Goal: Transaction & Acquisition: Book appointment/travel/reservation

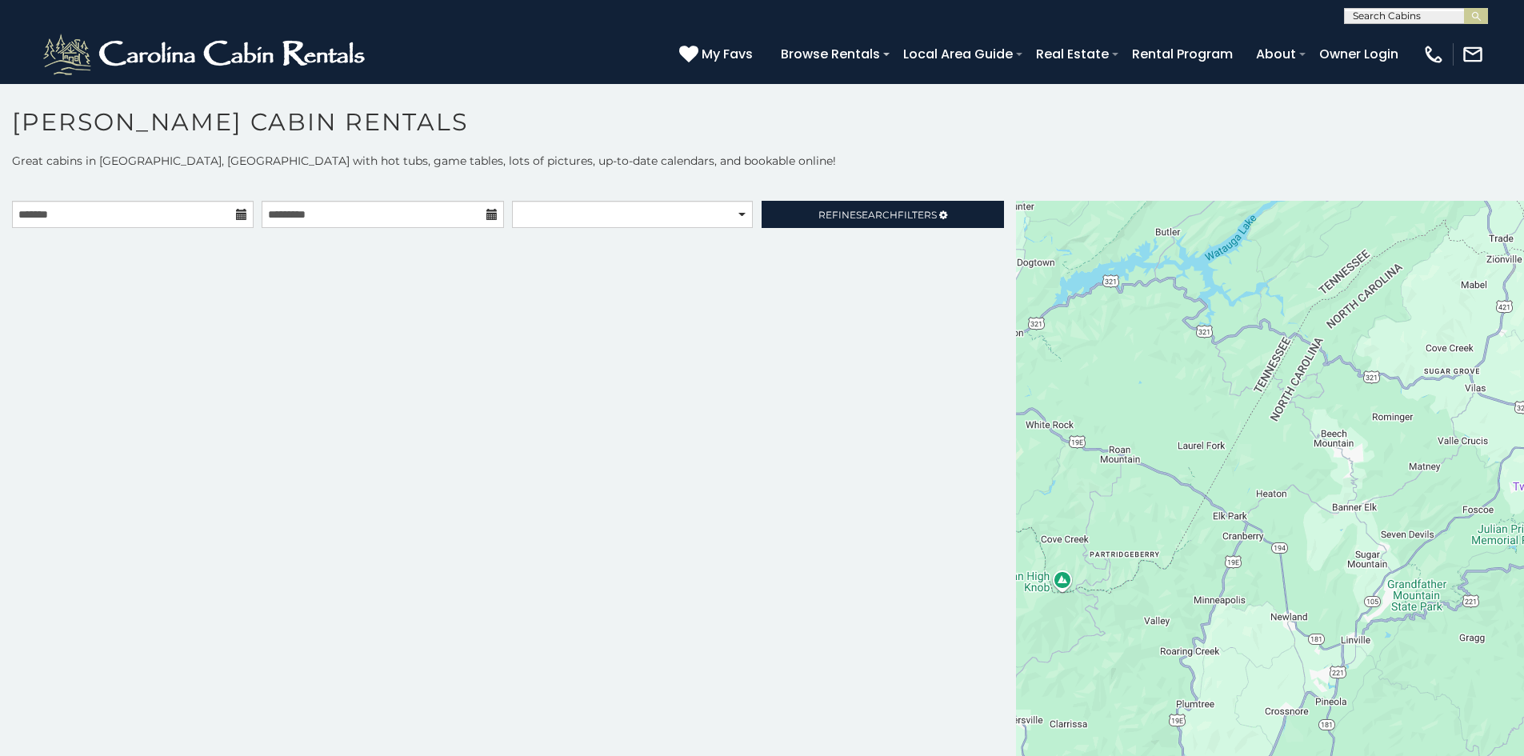
click at [245, 215] on icon at bounding box center [241, 214] width 11 height 11
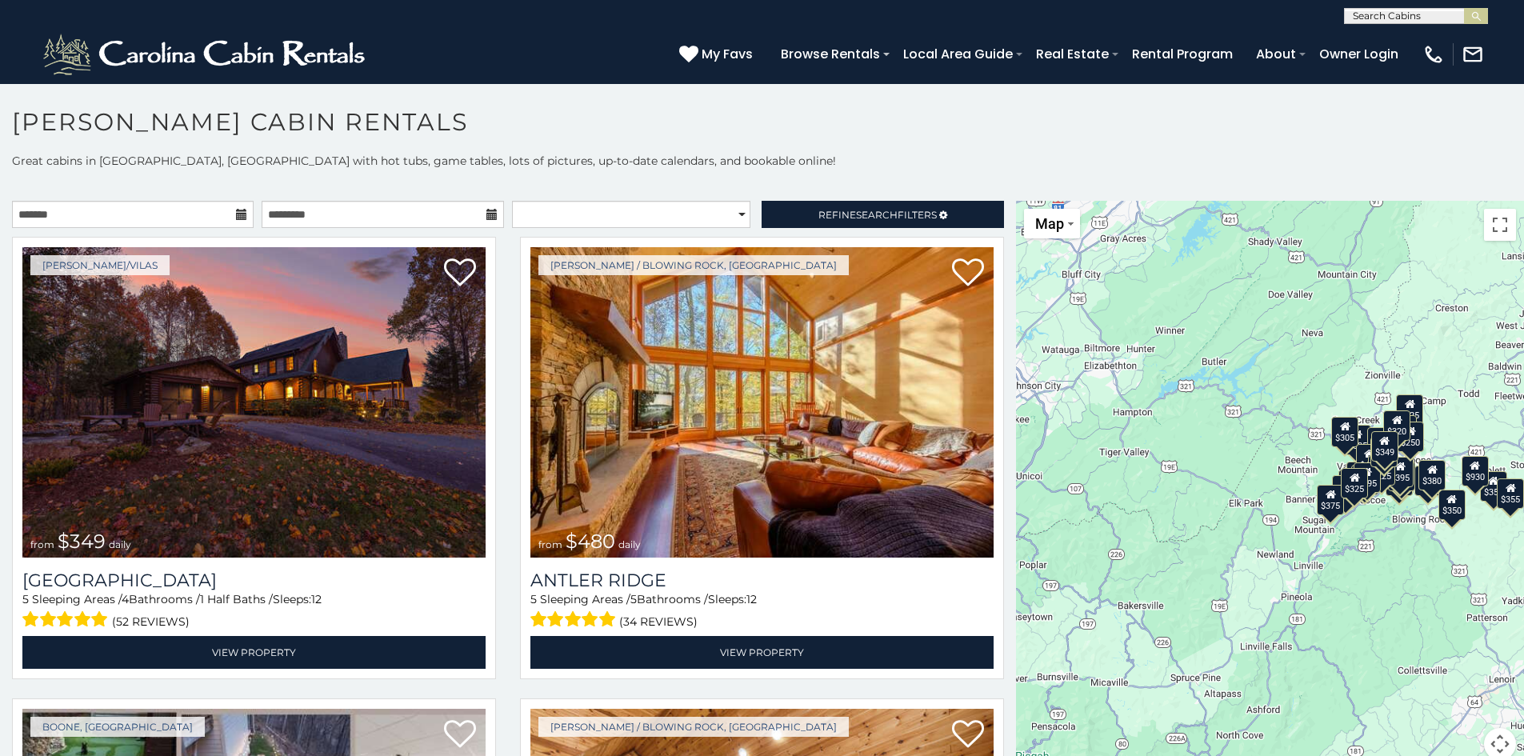
click at [238, 213] on icon at bounding box center [241, 214] width 11 height 11
click at [186, 204] on input "text" at bounding box center [133, 214] width 242 height 27
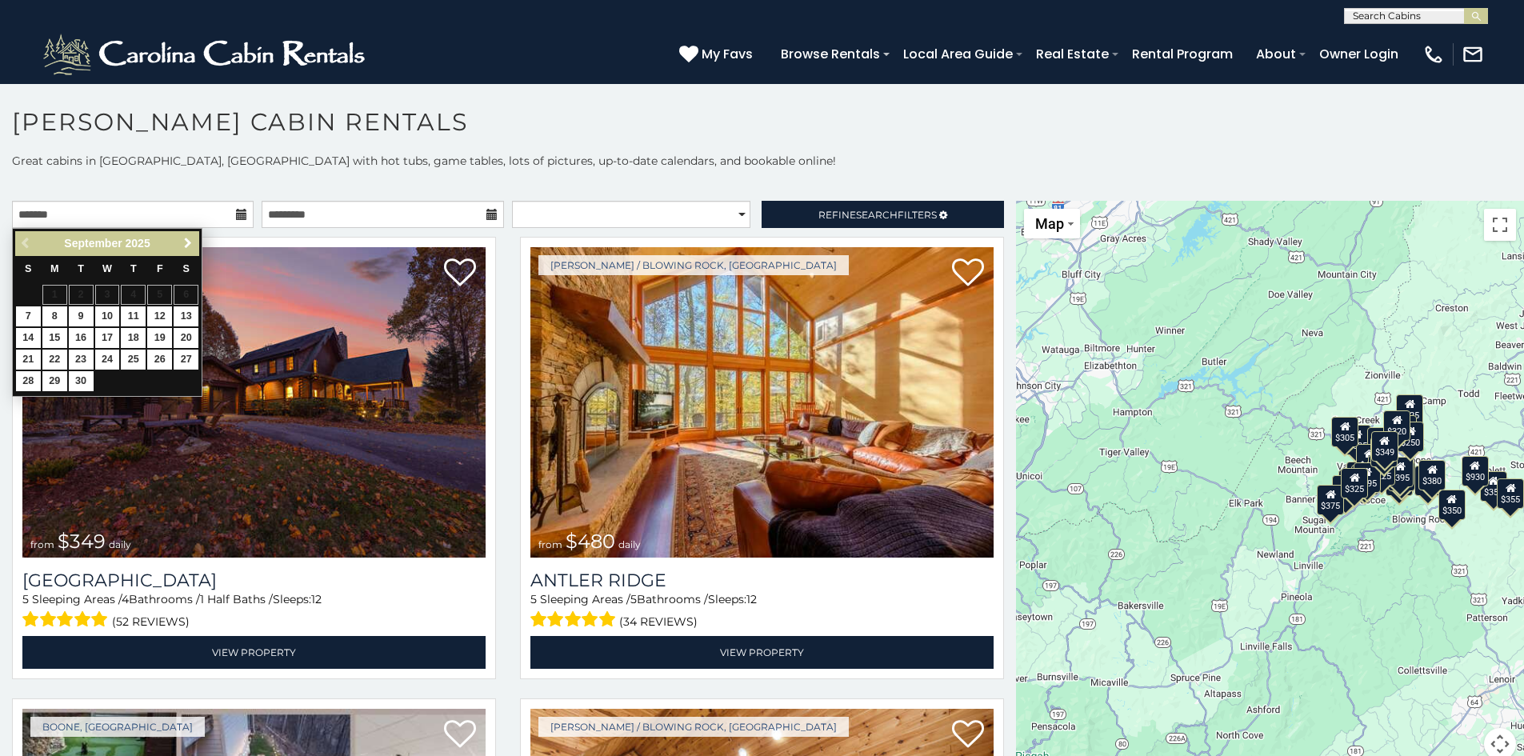
click at [186, 245] on span "Next" at bounding box center [188, 243] width 13 height 13
click at [102, 298] on link "1" at bounding box center [107, 295] width 25 height 20
type input "**********"
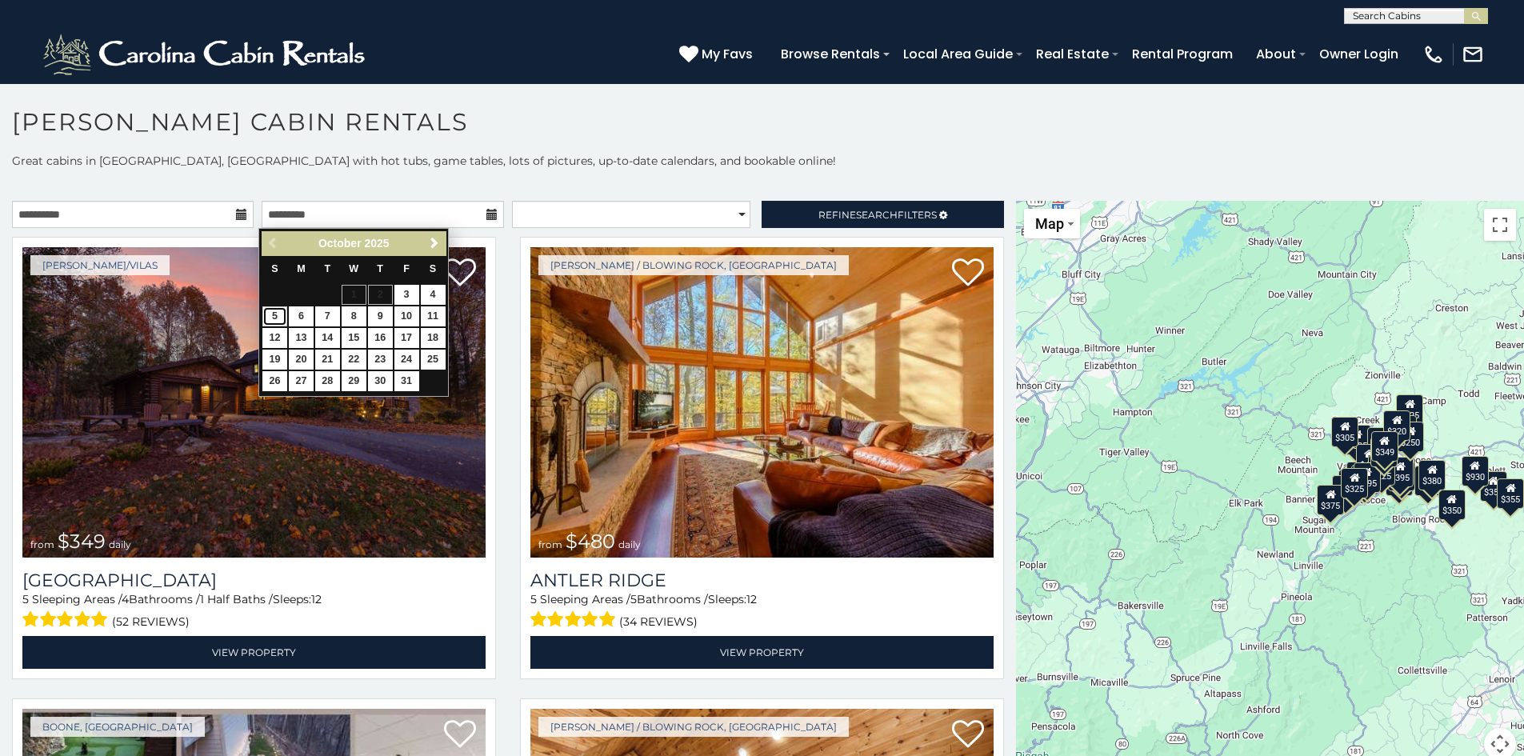
click at [272, 313] on link "5" at bounding box center [274, 316] width 25 height 20
type input "**********"
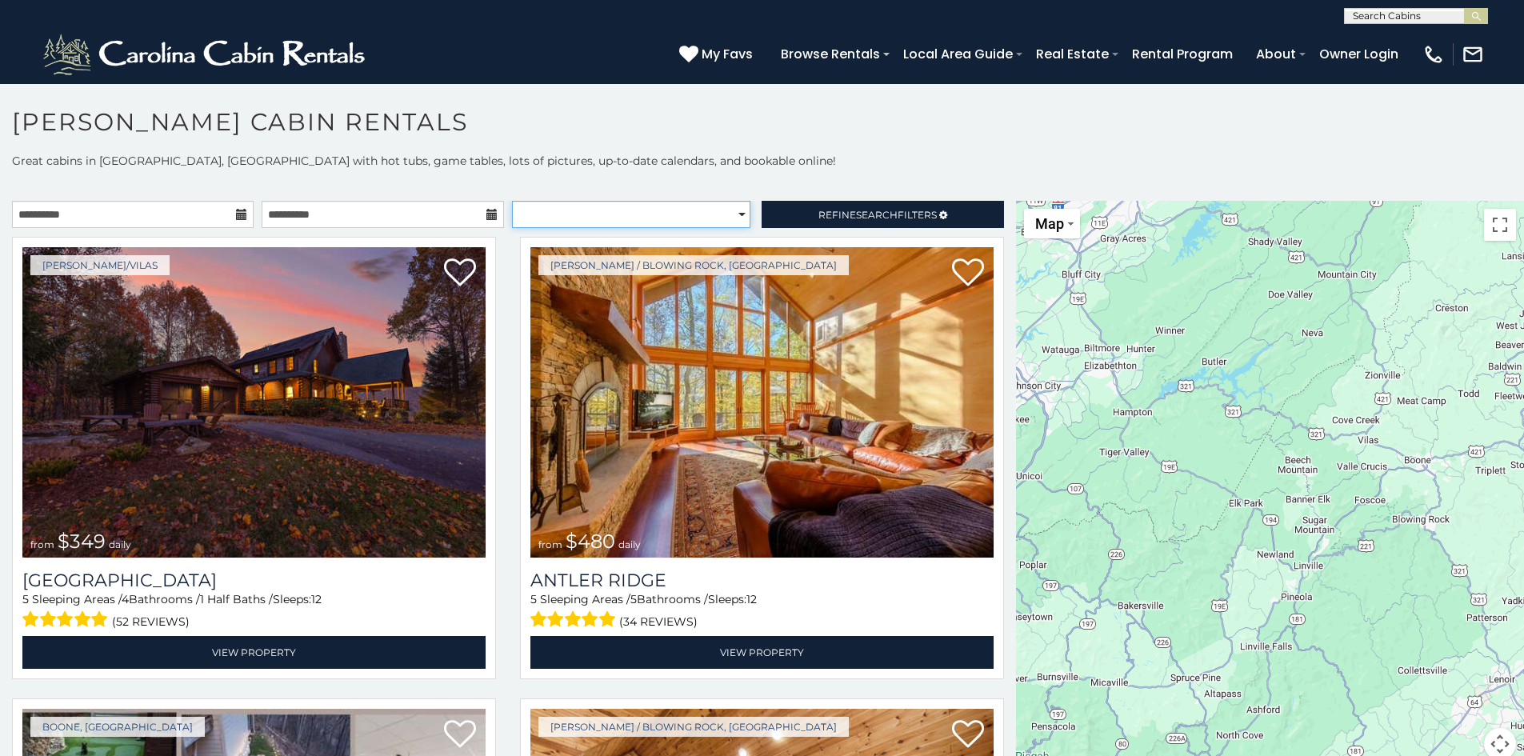
click at [726, 208] on select "**********" at bounding box center [631, 214] width 238 height 27
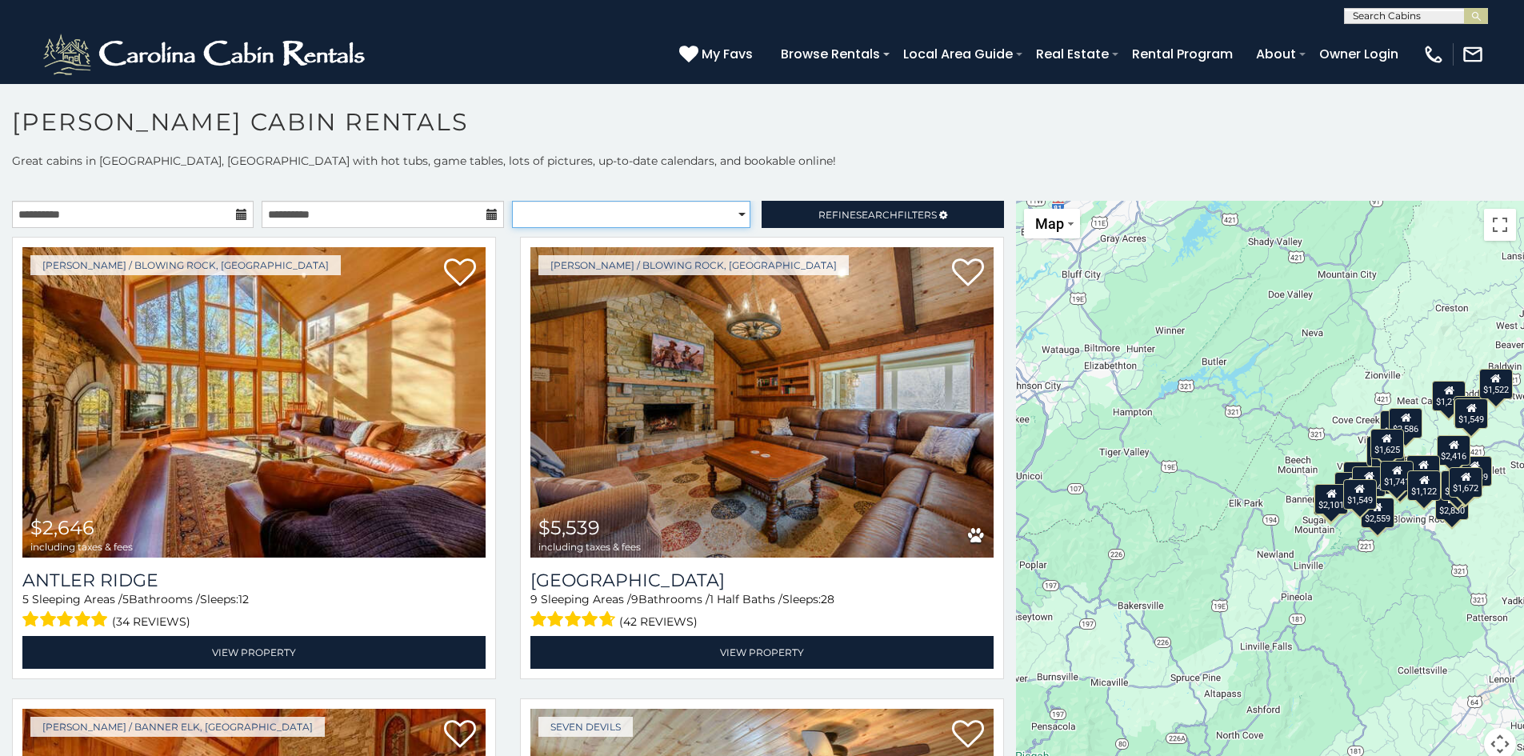
select select "*********"
click at [512, 201] on select "**********" at bounding box center [631, 214] width 238 height 27
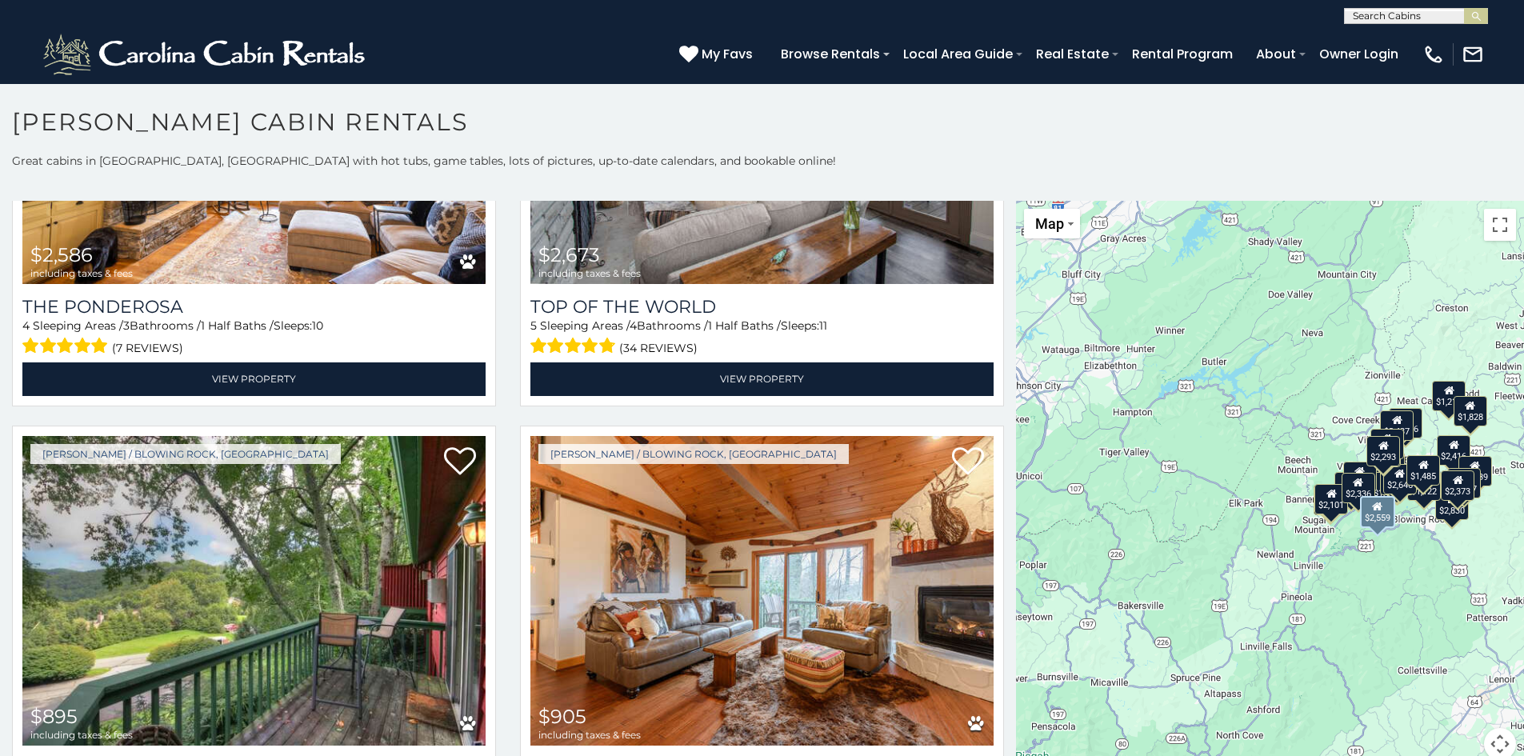
scroll to position [5367, 0]
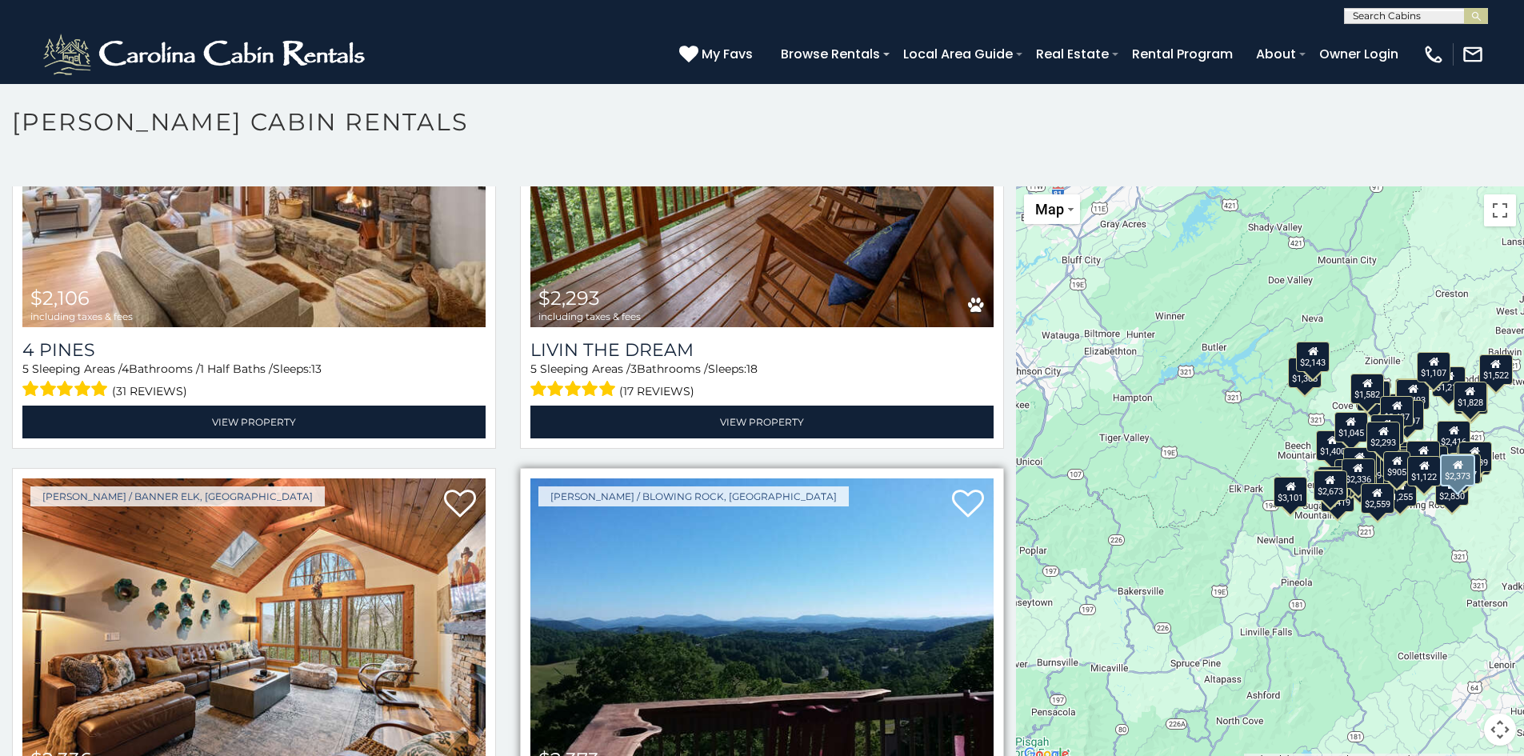
scroll to position [4147, 0]
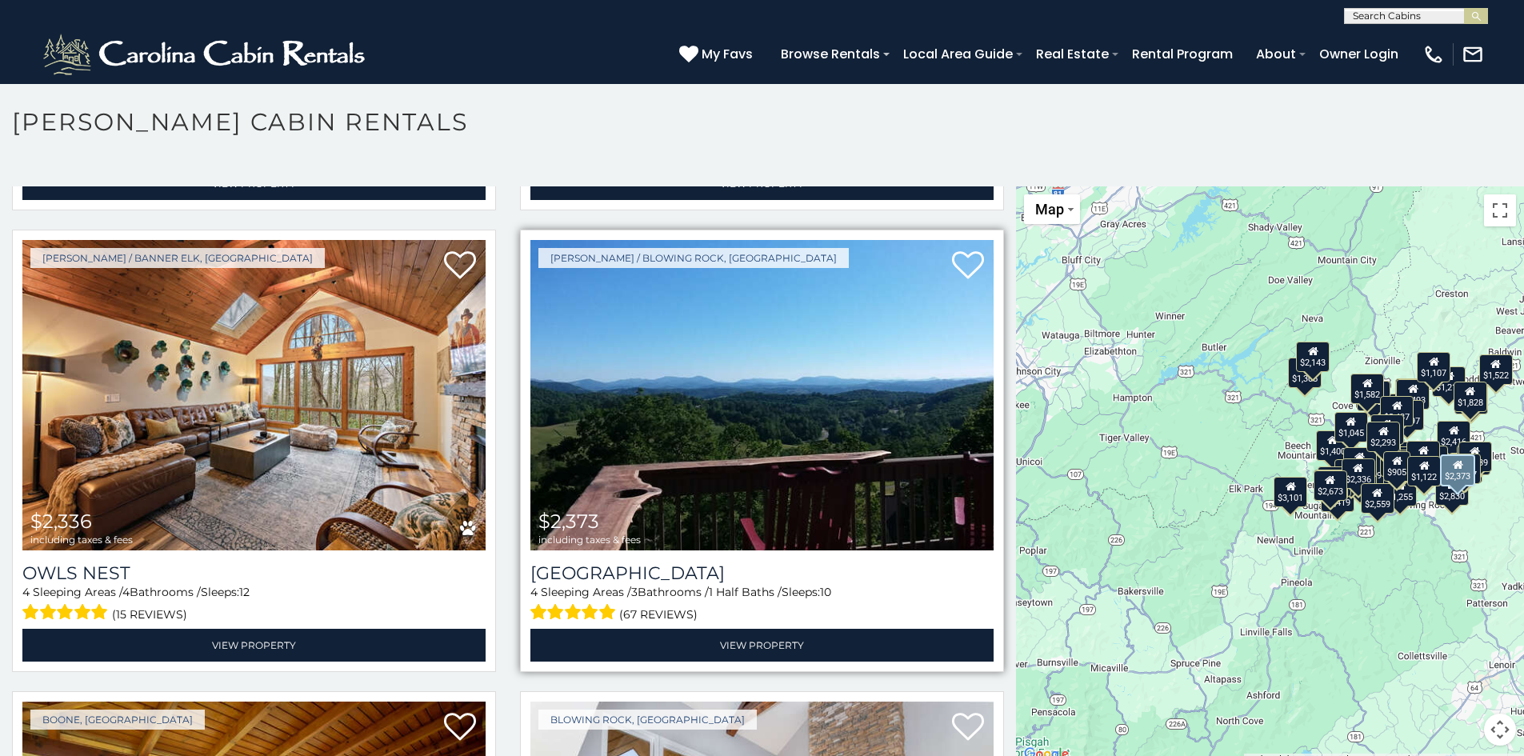
click at [695, 426] on img at bounding box center [761, 395] width 463 height 310
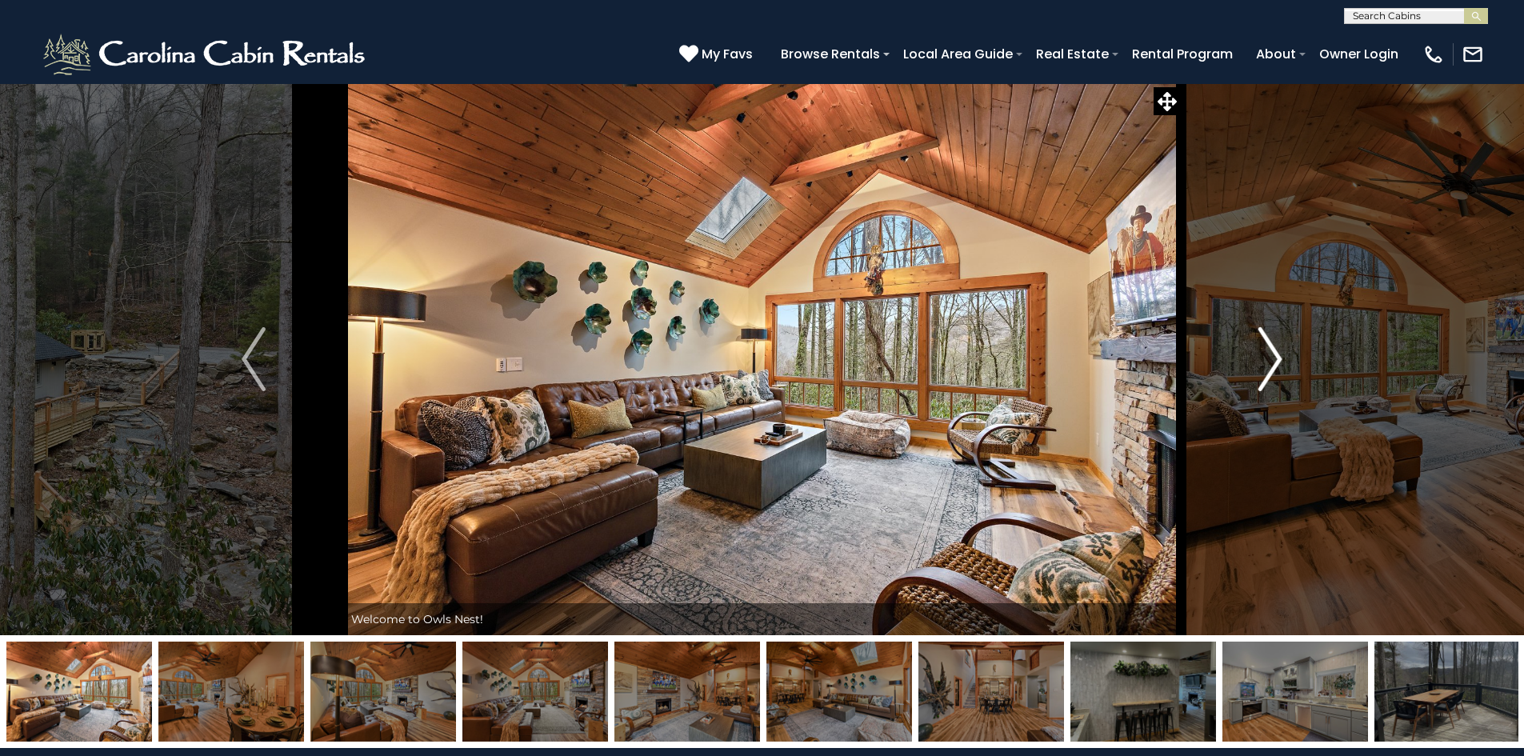
click at [1265, 371] on img "Next" at bounding box center [1270, 359] width 24 height 64
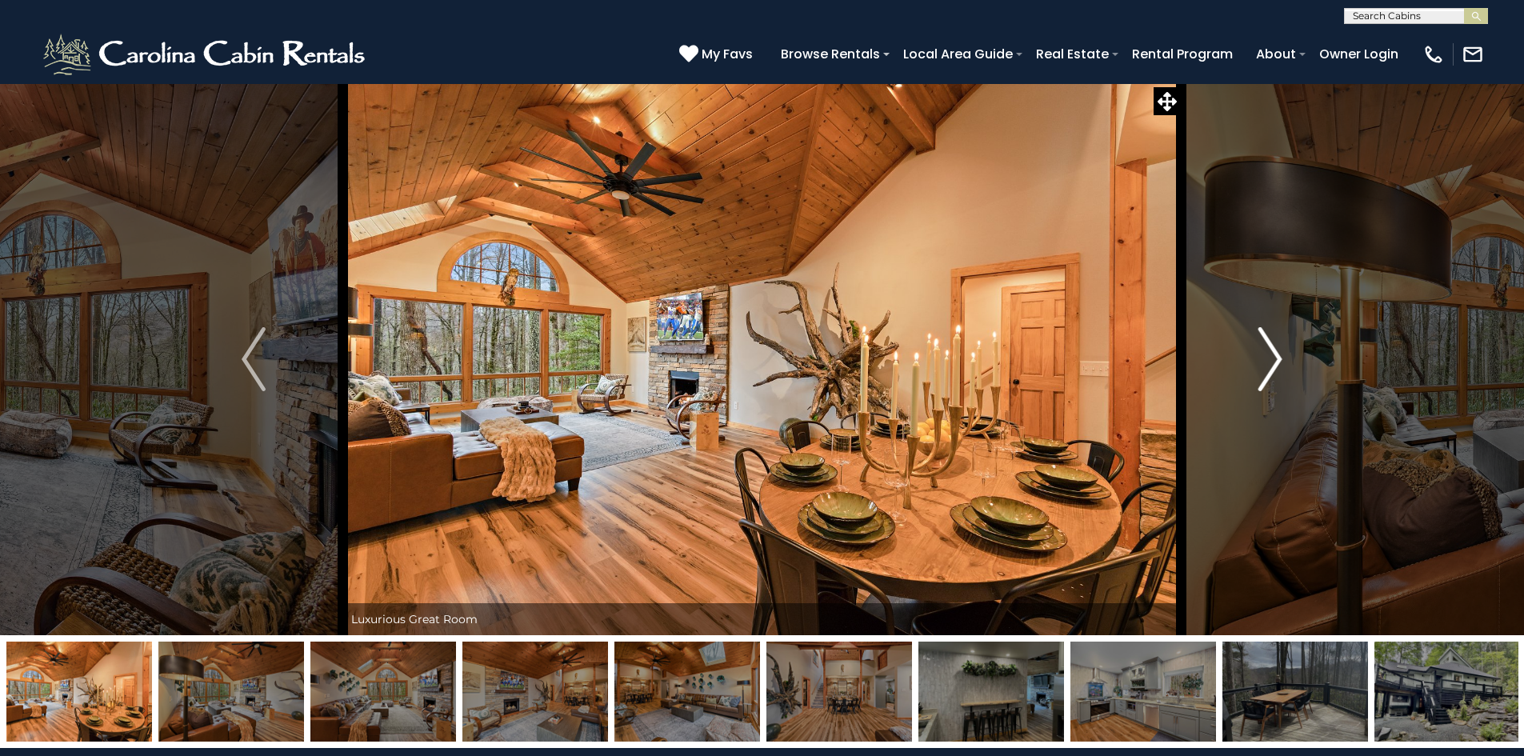
click at [1281, 374] on img "Next" at bounding box center [1270, 359] width 24 height 64
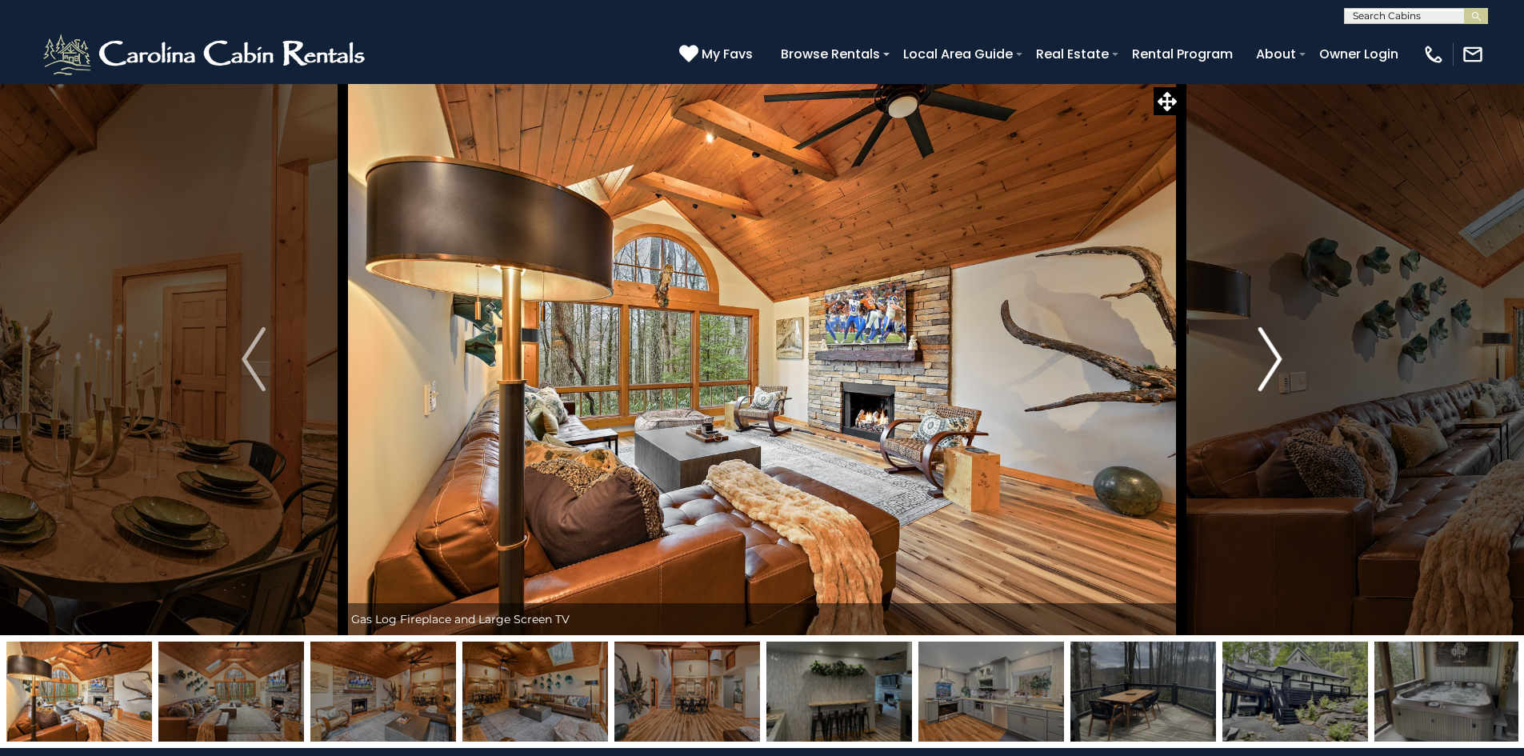
click at [1281, 374] on img "Next" at bounding box center [1270, 359] width 24 height 64
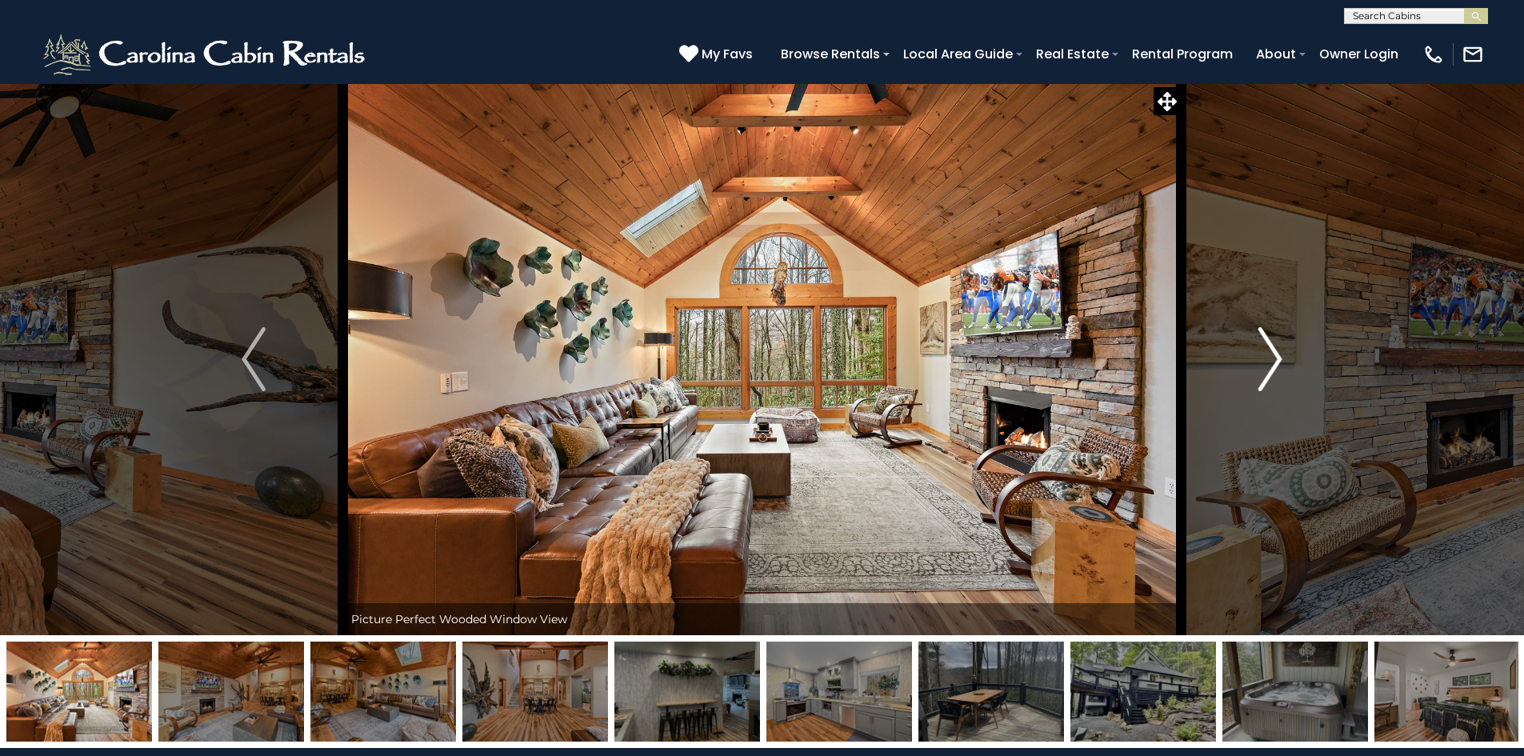
click at [1281, 374] on img "Next" at bounding box center [1270, 359] width 24 height 64
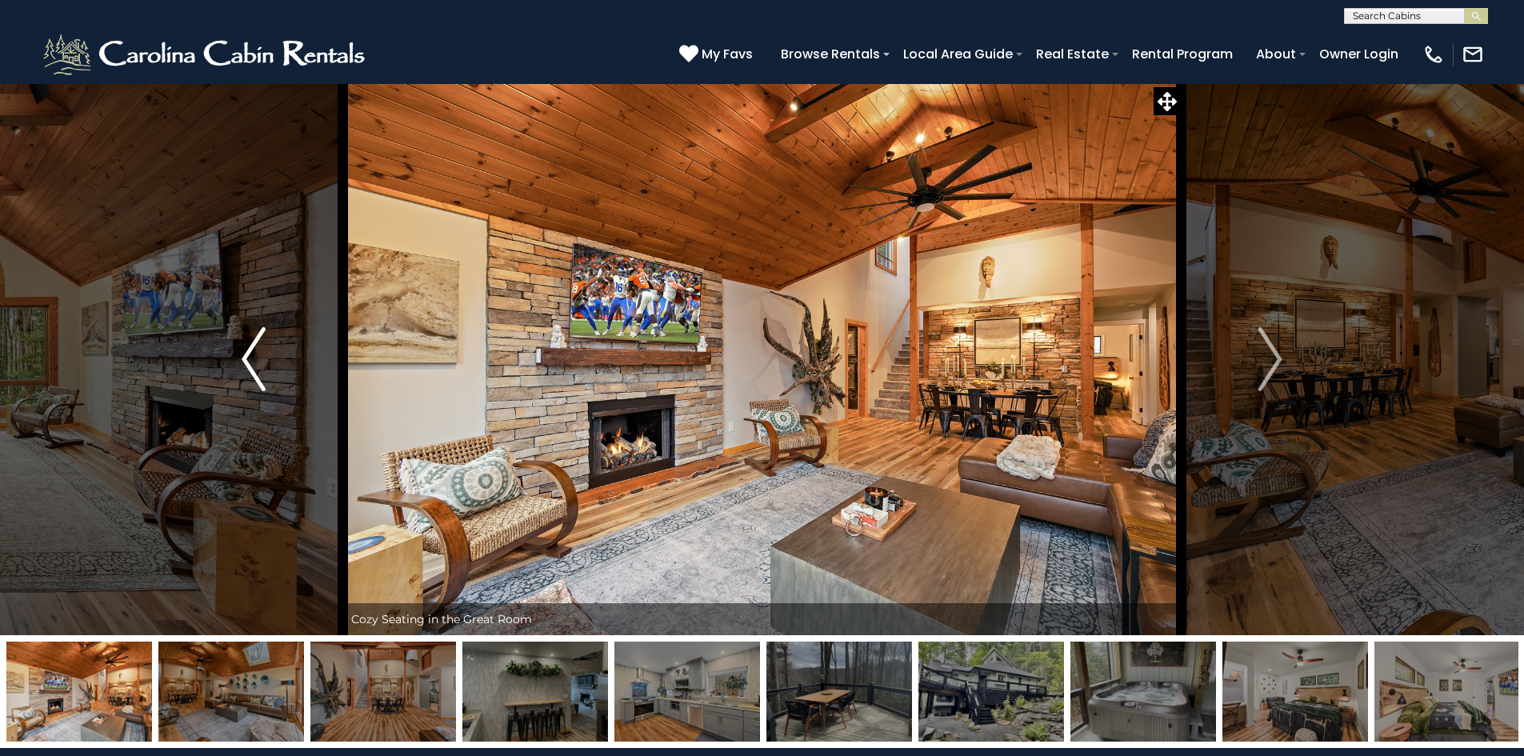
click at [246, 382] on img "Previous" at bounding box center [254, 359] width 24 height 64
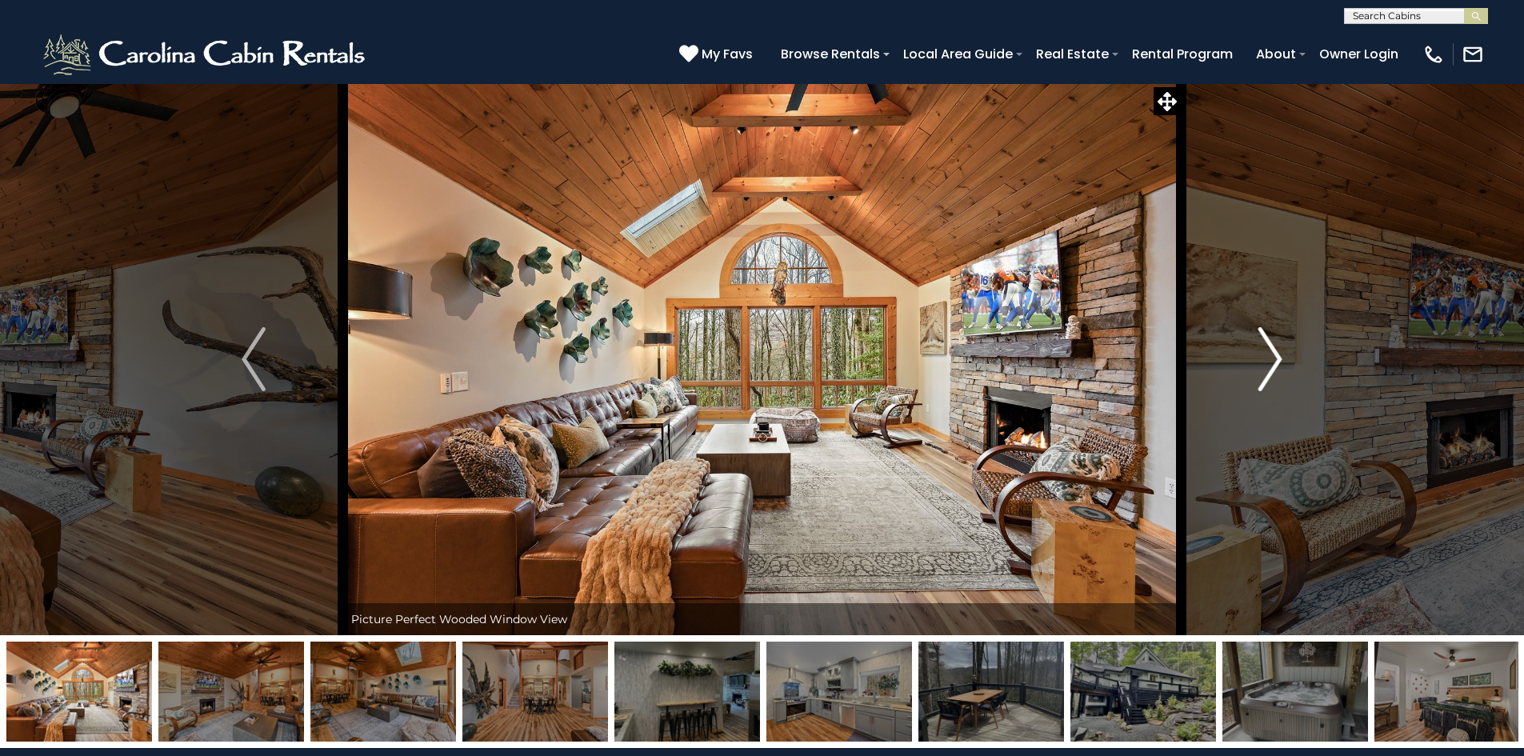
click at [1275, 356] on img "Next" at bounding box center [1270, 359] width 24 height 64
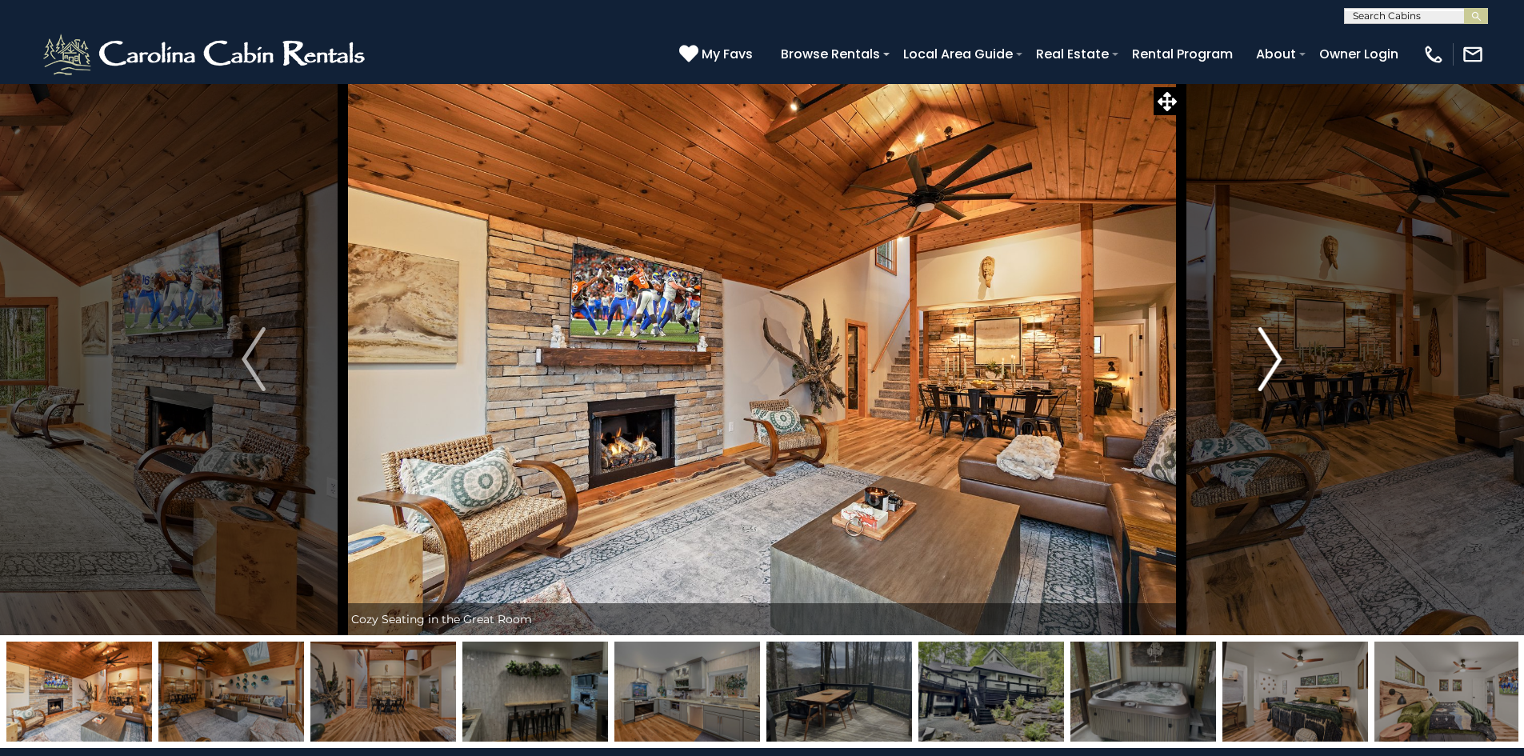
click at [1275, 356] on img "Next" at bounding box center [1270, 359] width 24 height 64
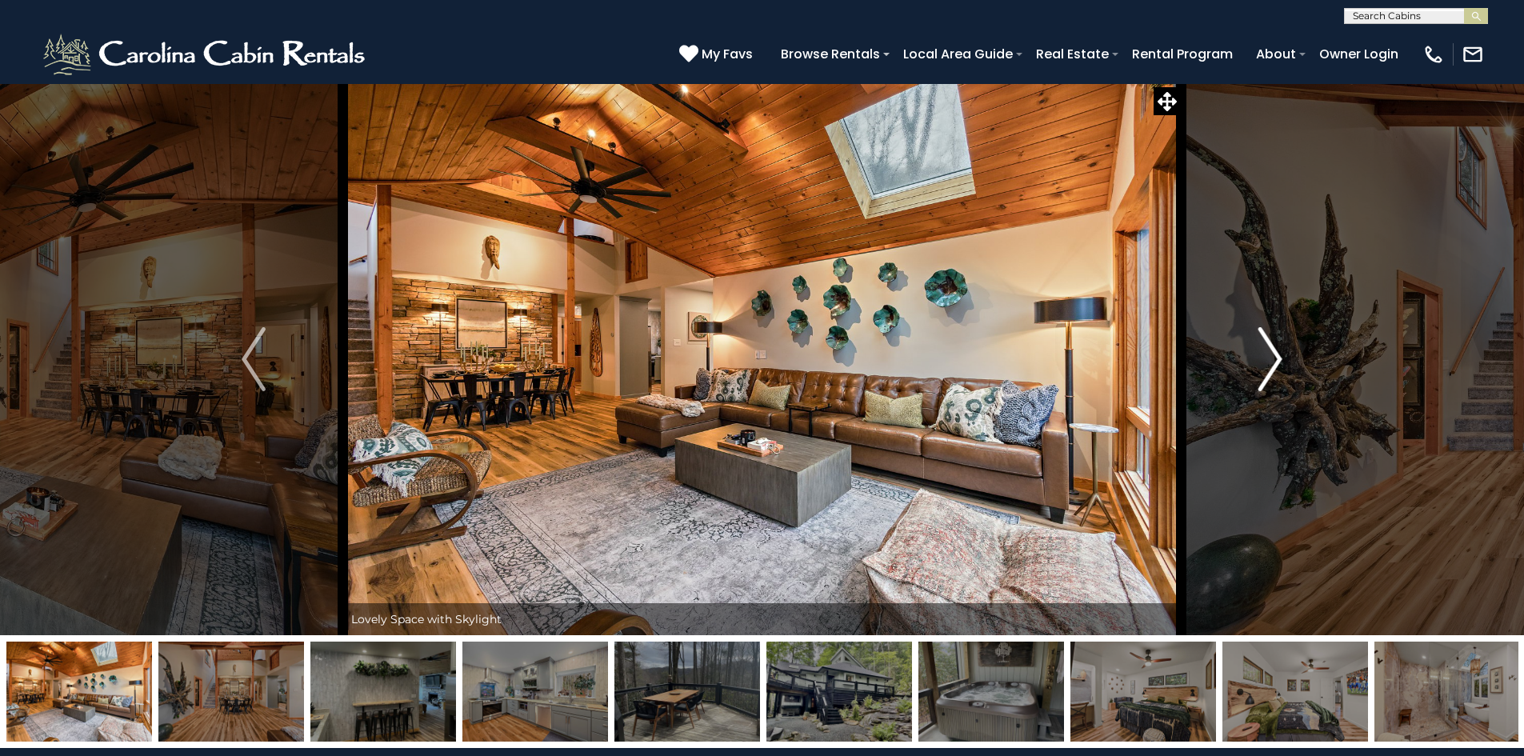
click at [1275, 356] on img "Next" at bounding box center [1270, 359] width 24 height 64
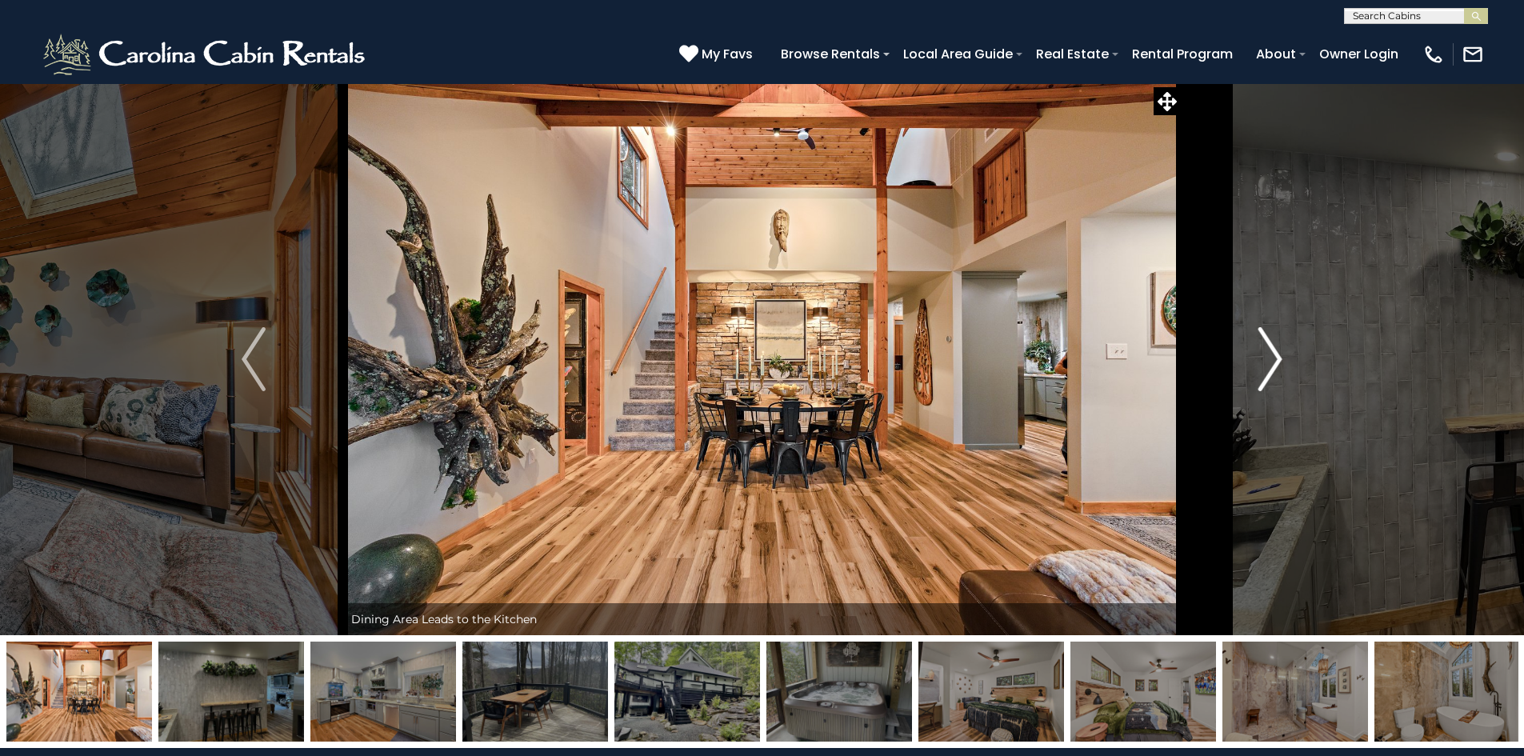
click at [1275, 356] on img "Next" at bounding box center [1270, 359] width 24 height 64
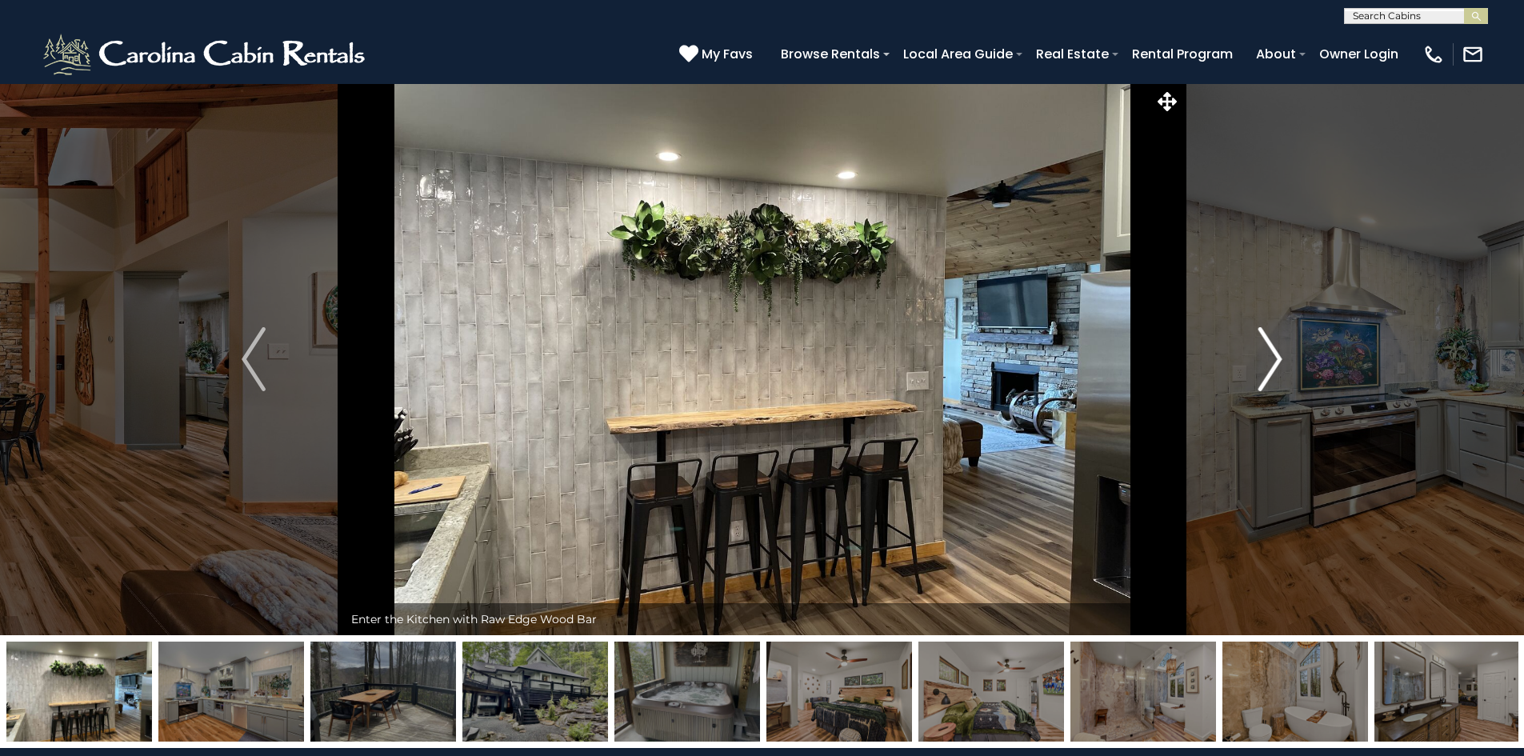
click at [1275, 356] on img "Next" at bounding box center [1270, 359] width 24 height 64
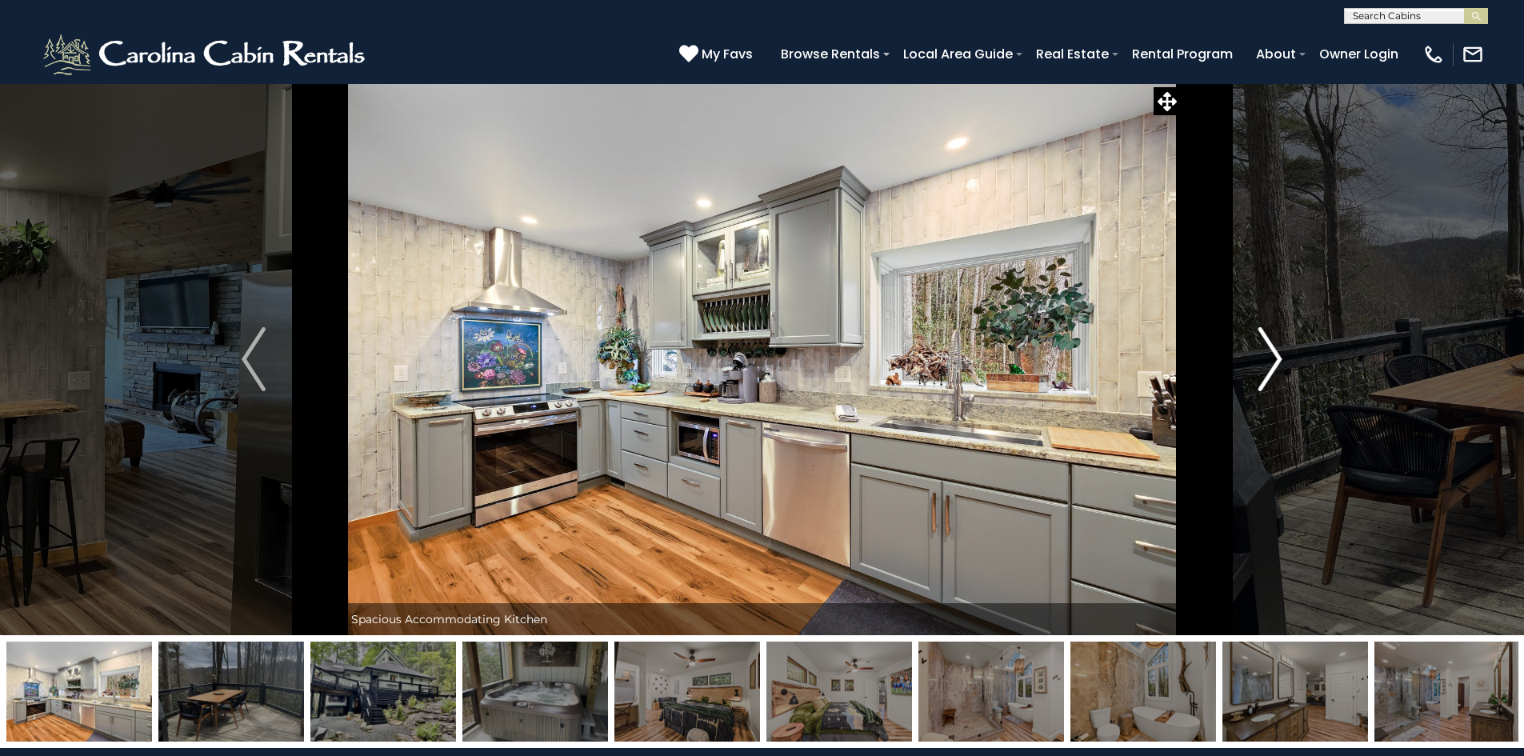
click at [1275, 356] on img "Next" at bounding box center [1270, 359] width 24 height 64
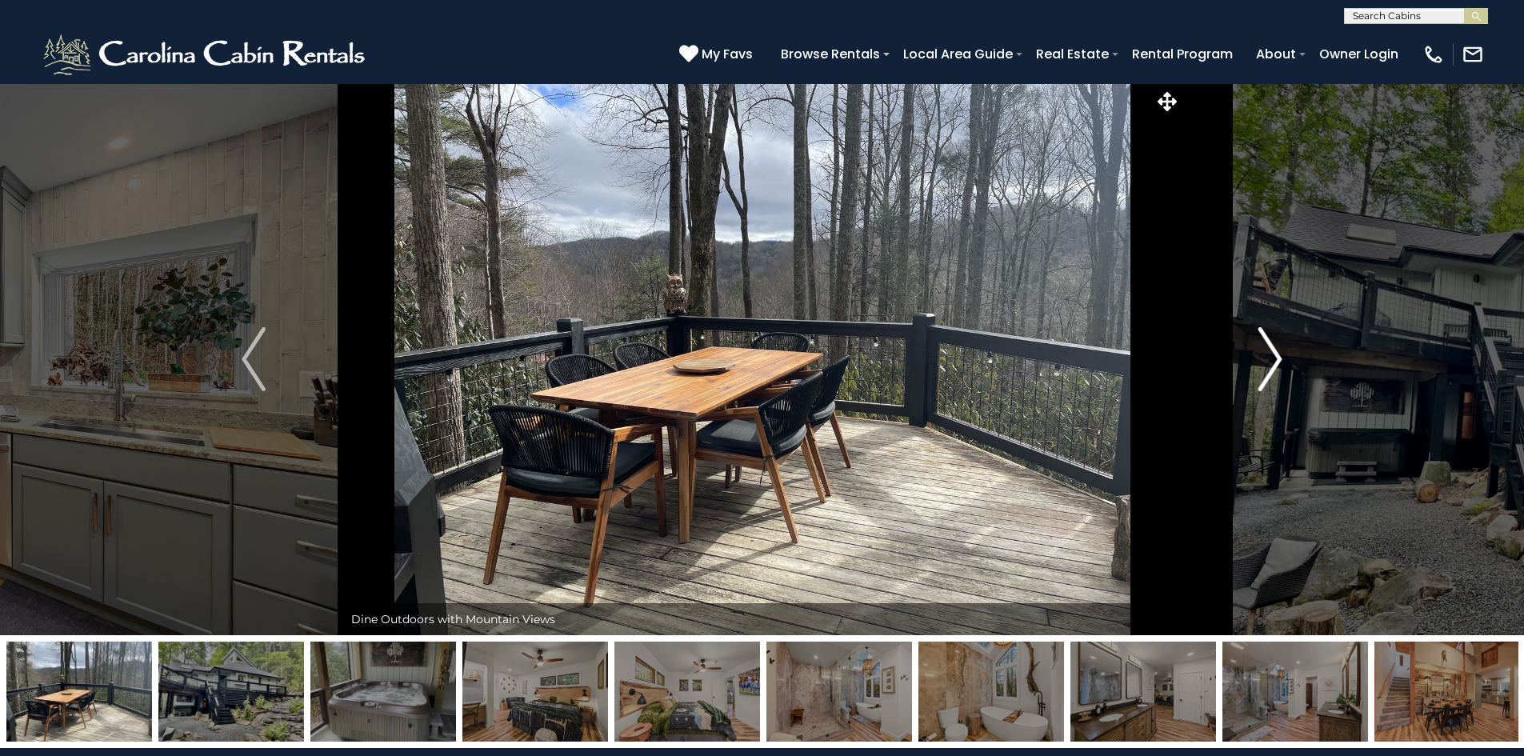
click at [1275, 356] on img "Next" at bounding box center [1270, 359] width 24 height 64
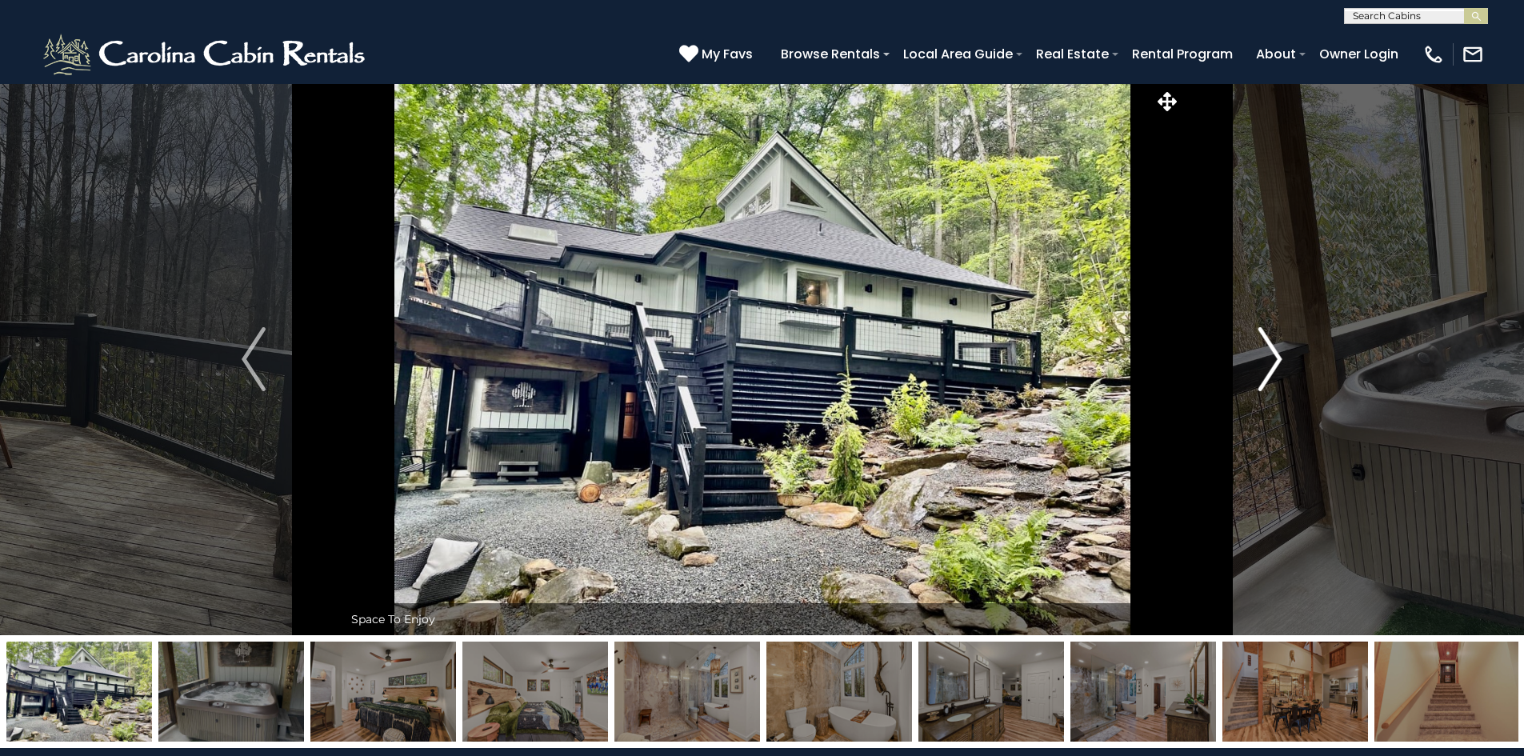
click at [1275, 356] on img "Next" at bounding box center [1270, 359] width 24 height 64
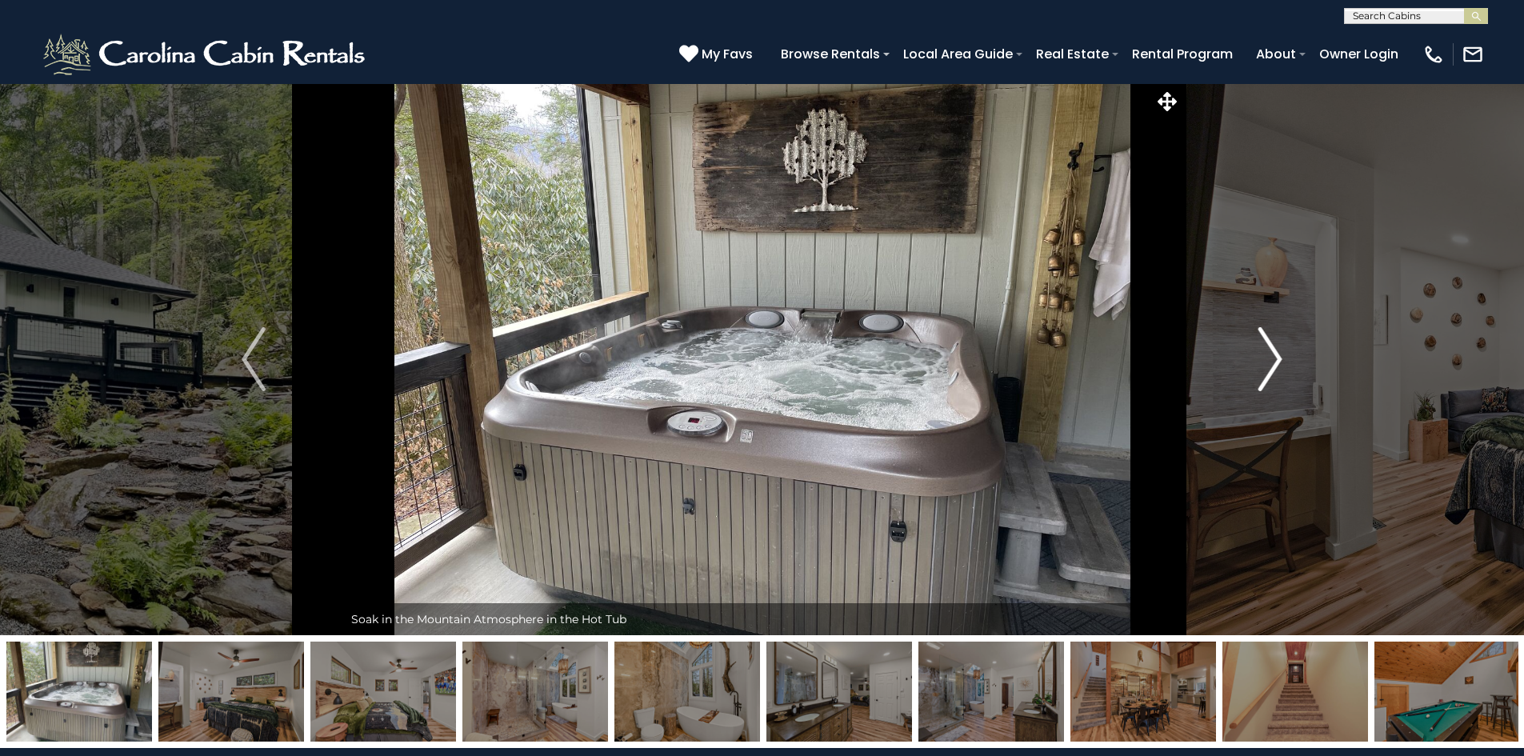
click at [1275, 356] on img "Next" at bounding box center [1270, 359] width 24 height 64
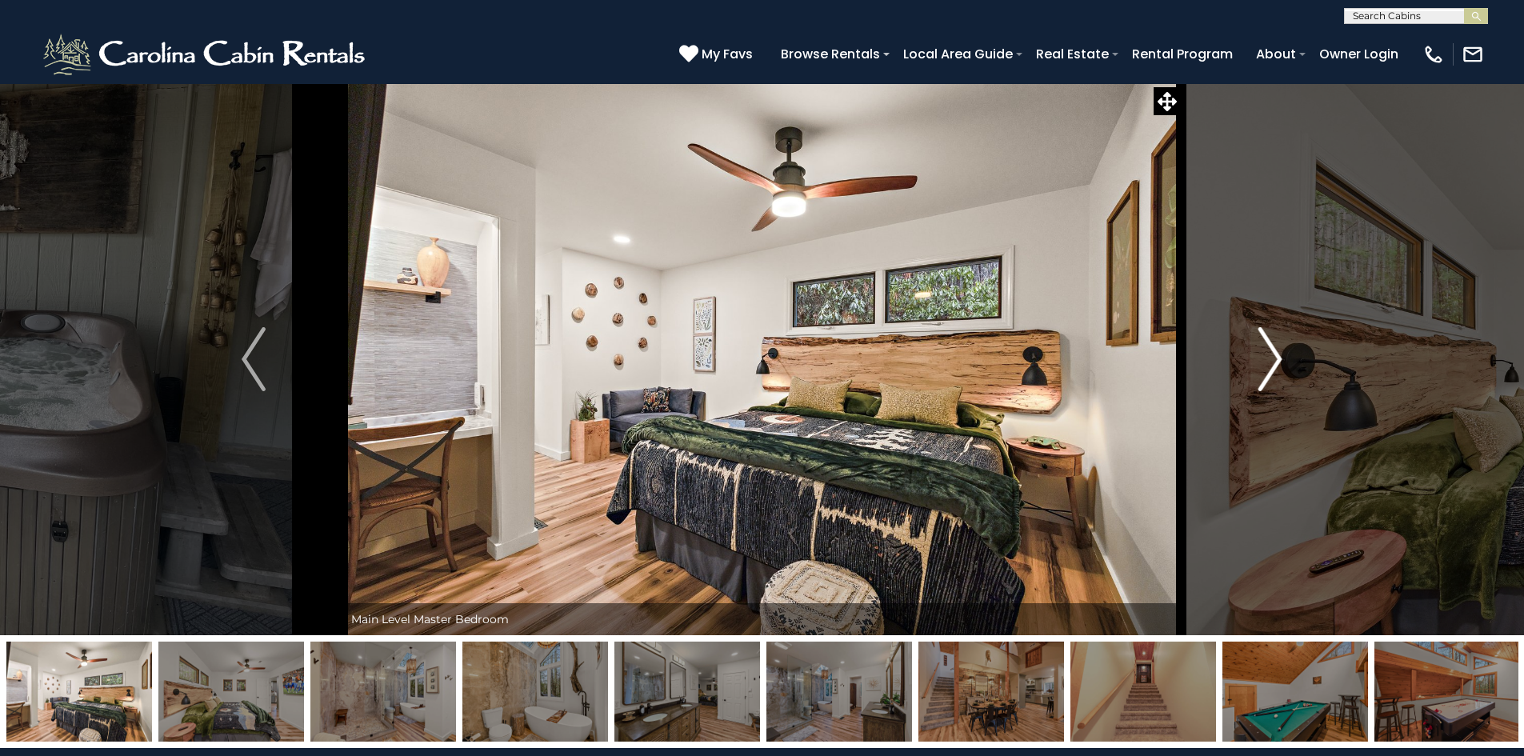
click at [1275, 356] on img "Next" at bounding box center [1270, 359] width 24 height 64
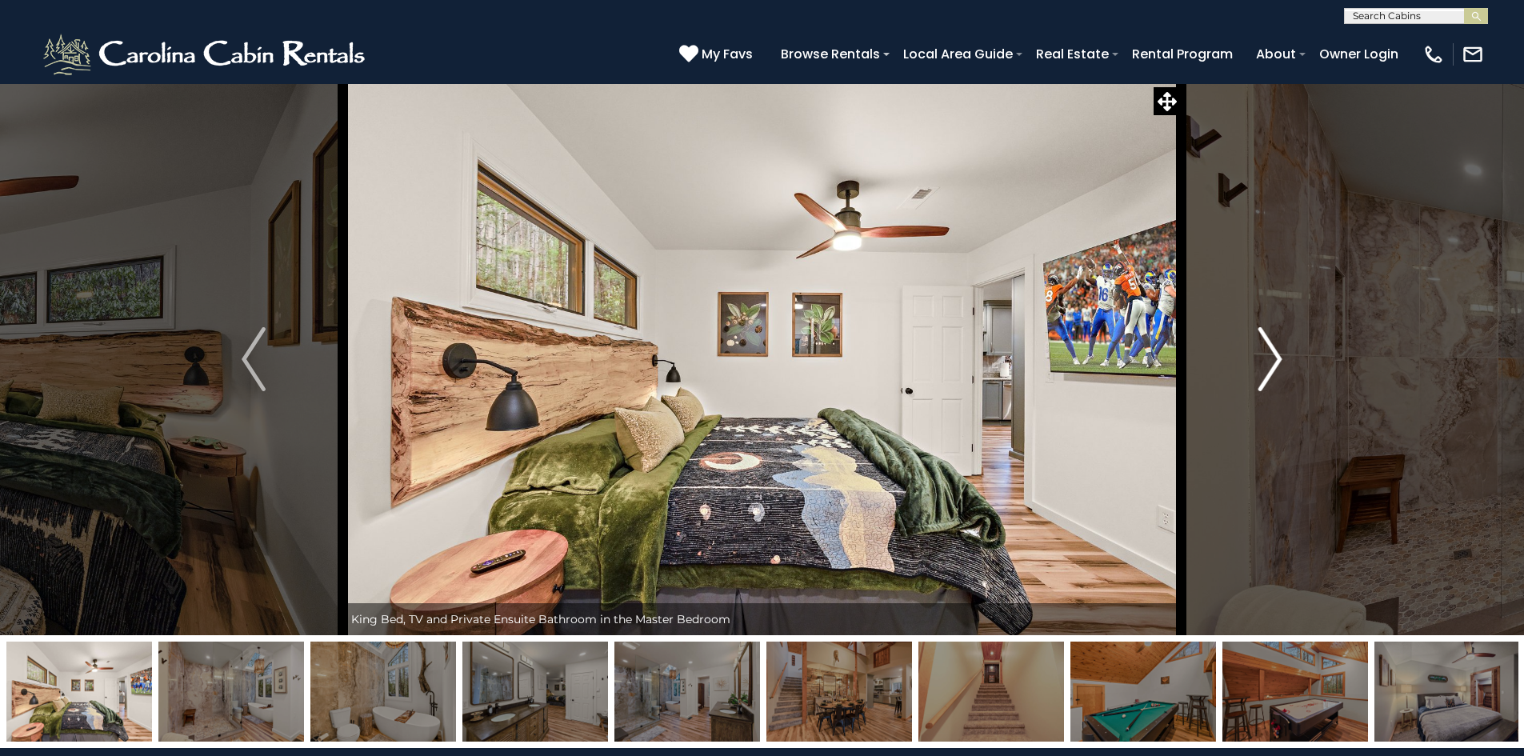
click at [1275, 356] on img "Next" at bounding box center [1270, 359] width 24 height 64
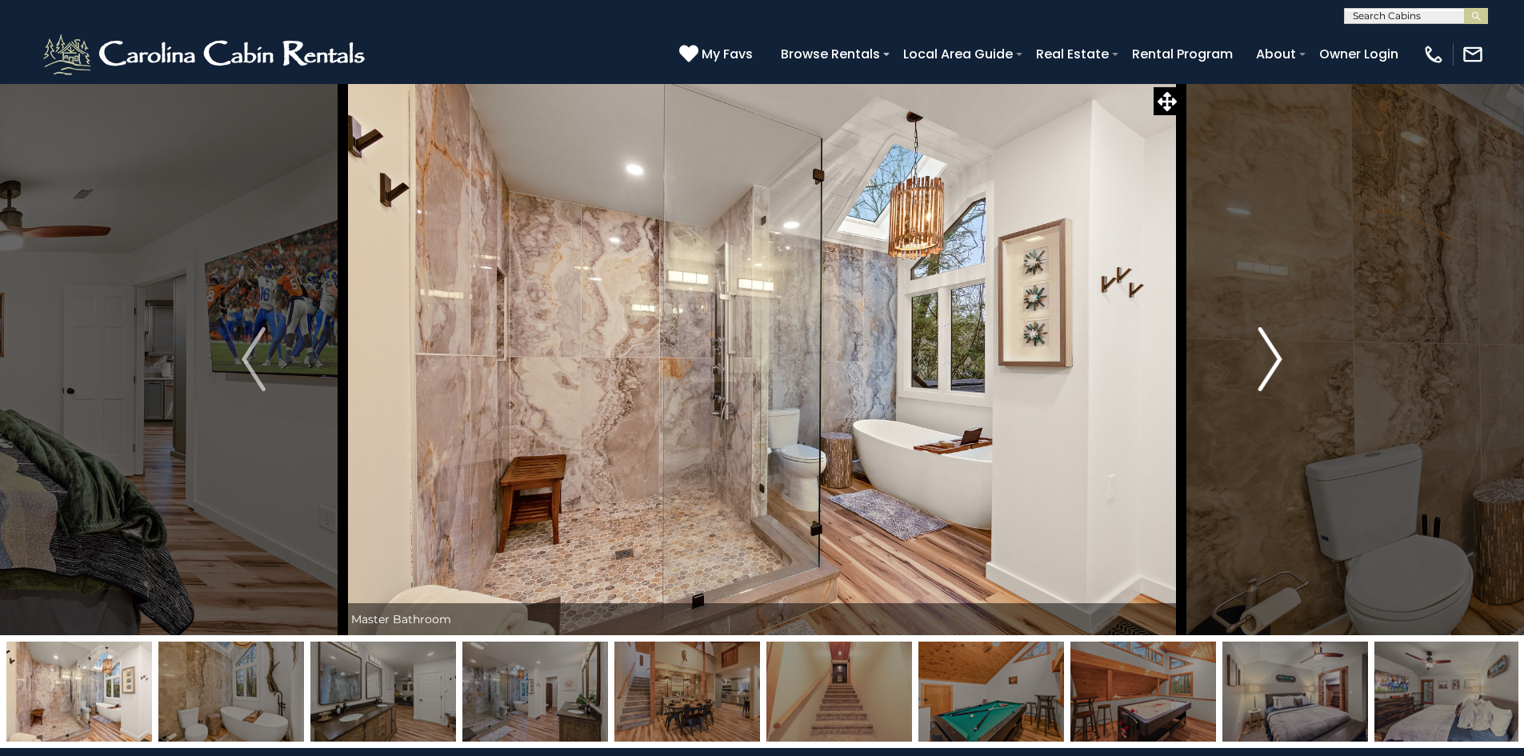
click at [1275, 356] on img "Next" at bounding box center [1270, 359] width 24 height 64
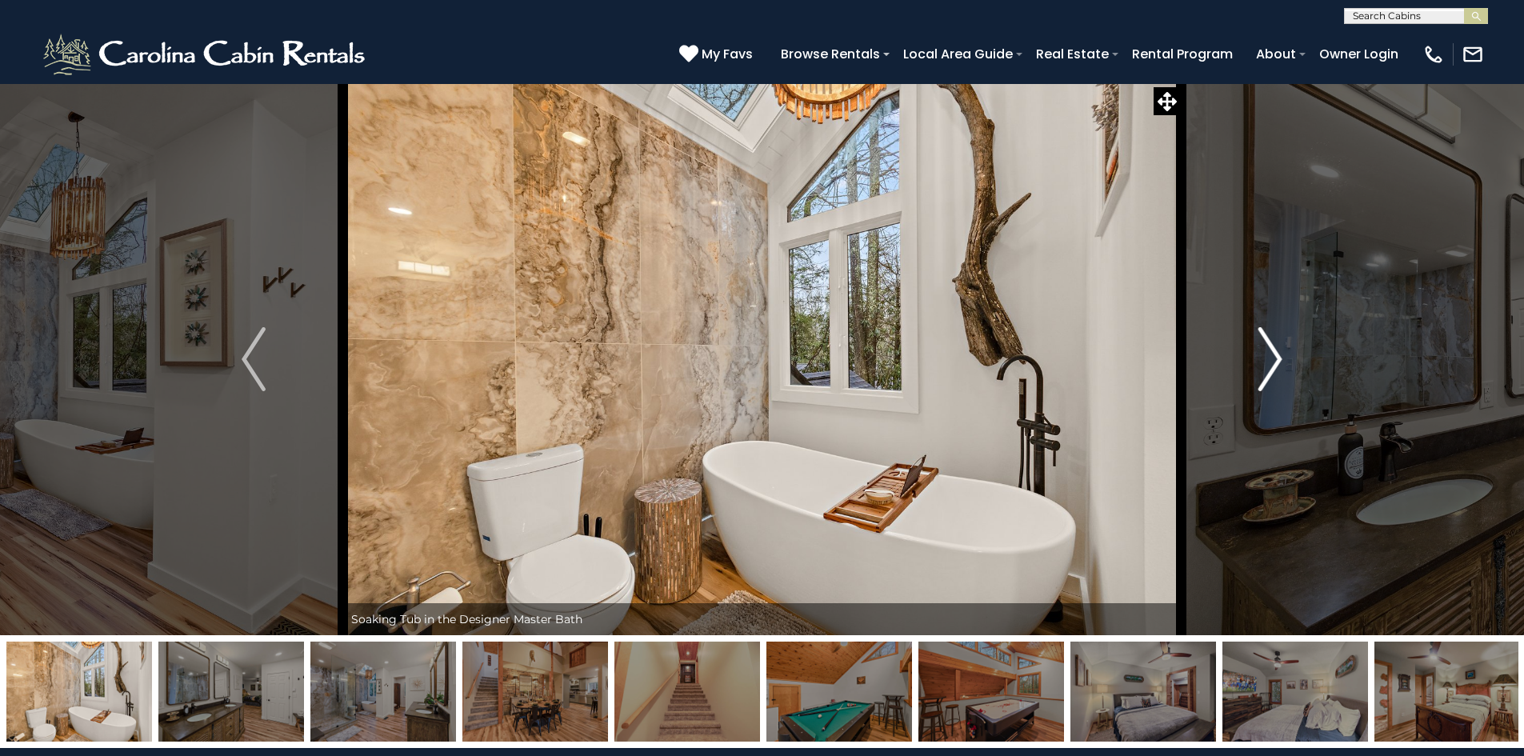
click at [1275, 356] on img "Next" at bounding box center [1270, 359] width 24 height 64
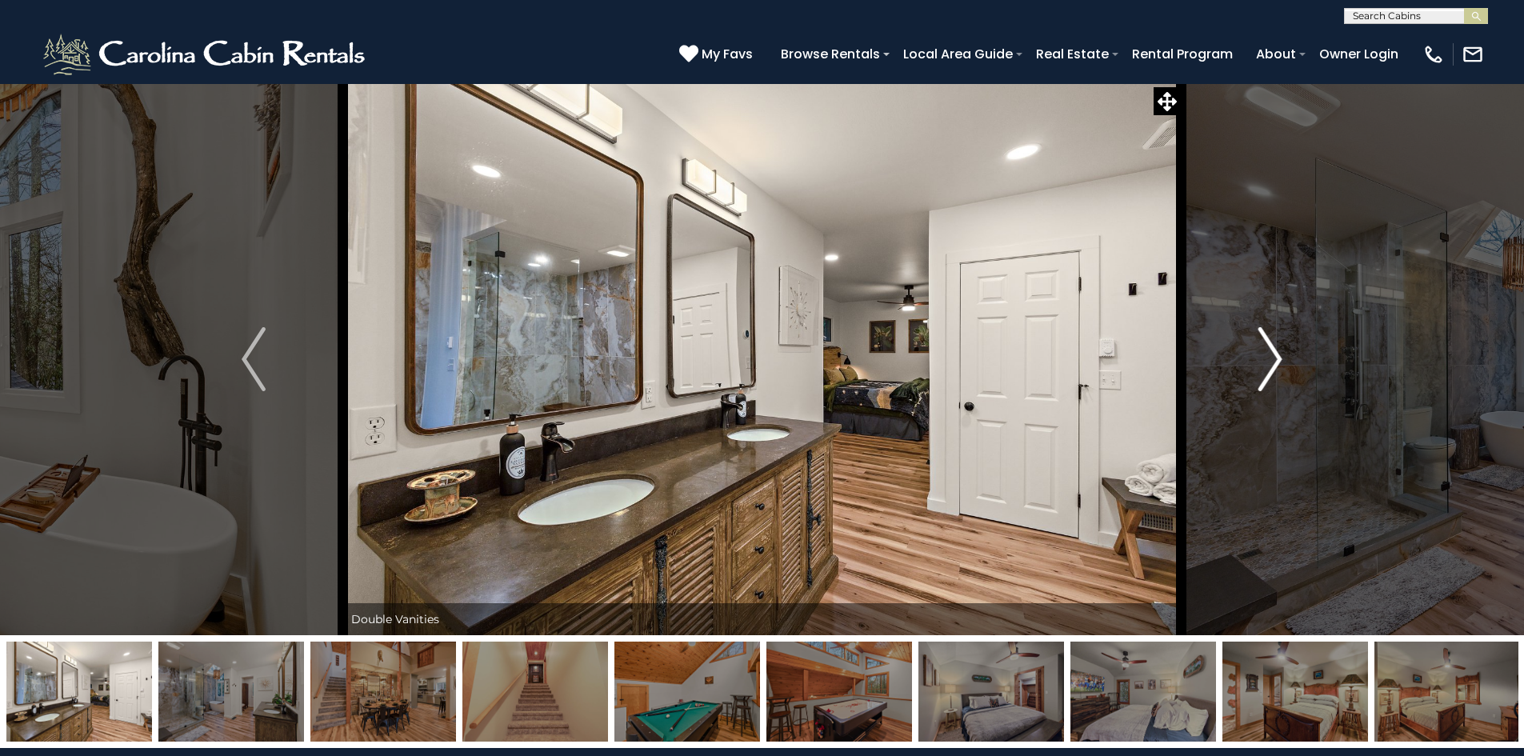
click at [1275, 356] on img "Next" at bounding box center [1270, 359] width 24 height 64
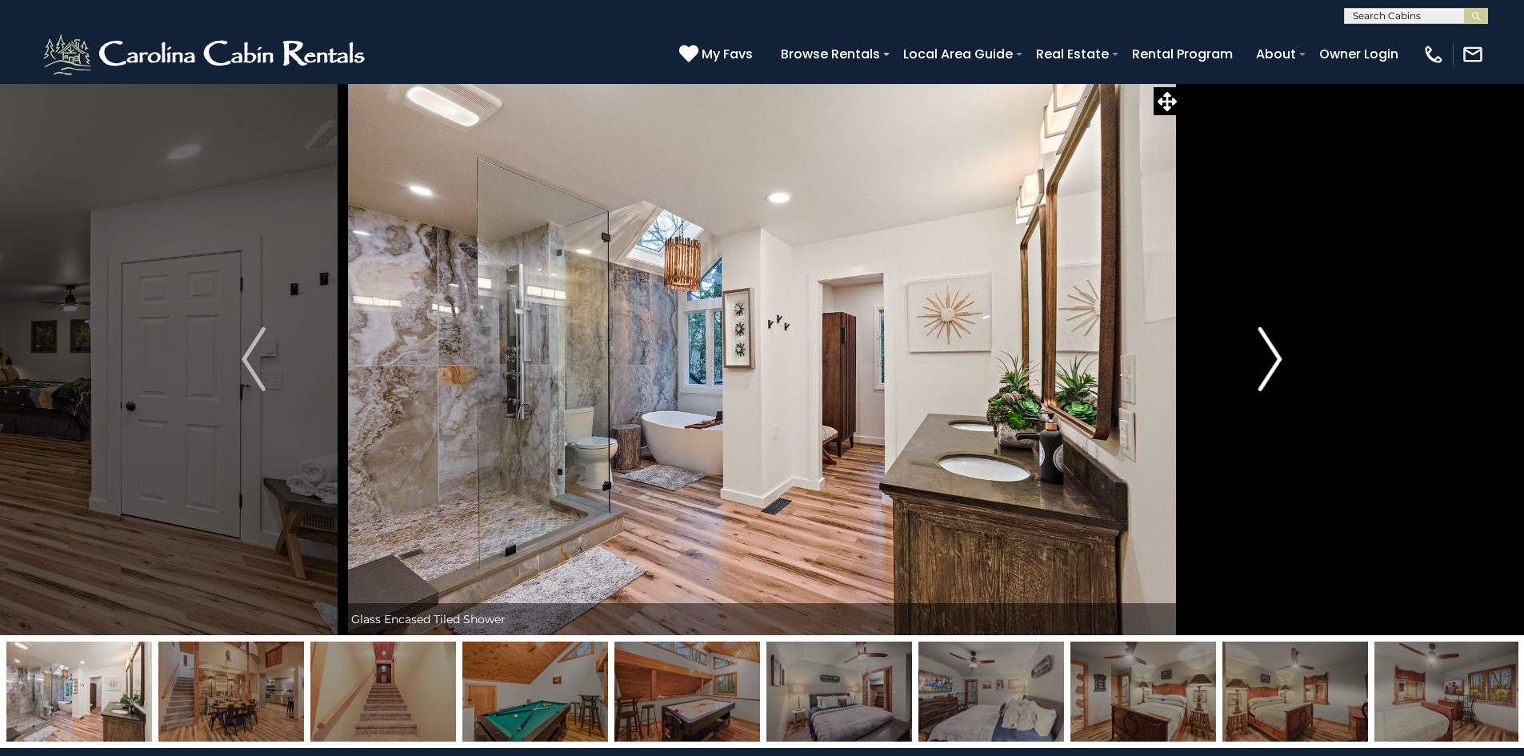
click at [1275, 356] on img "Next" at bounding box center [1270, 359] width 24 height 64
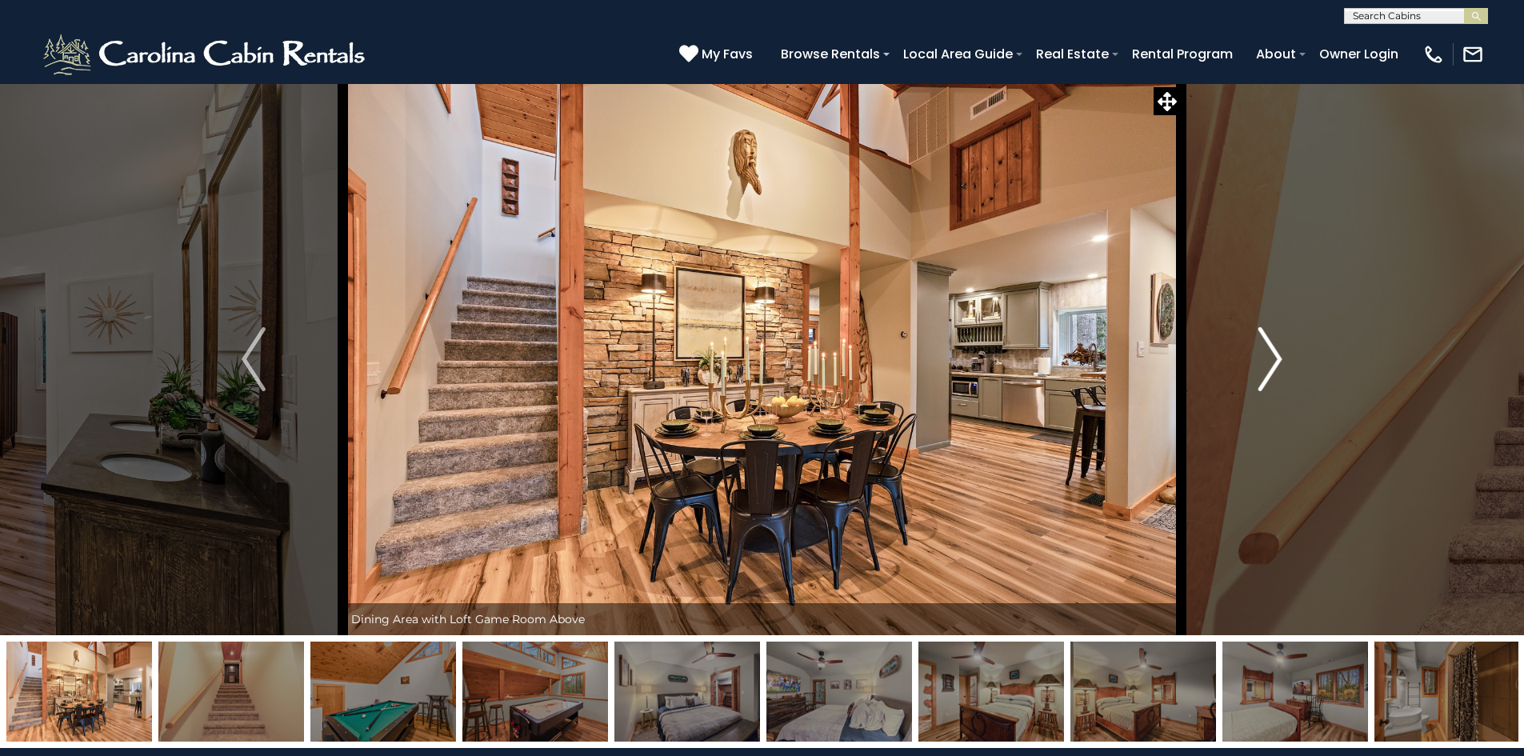
click at [1275, 356] on img "Next" at bounding box center [1270, 359] width 24 height 64
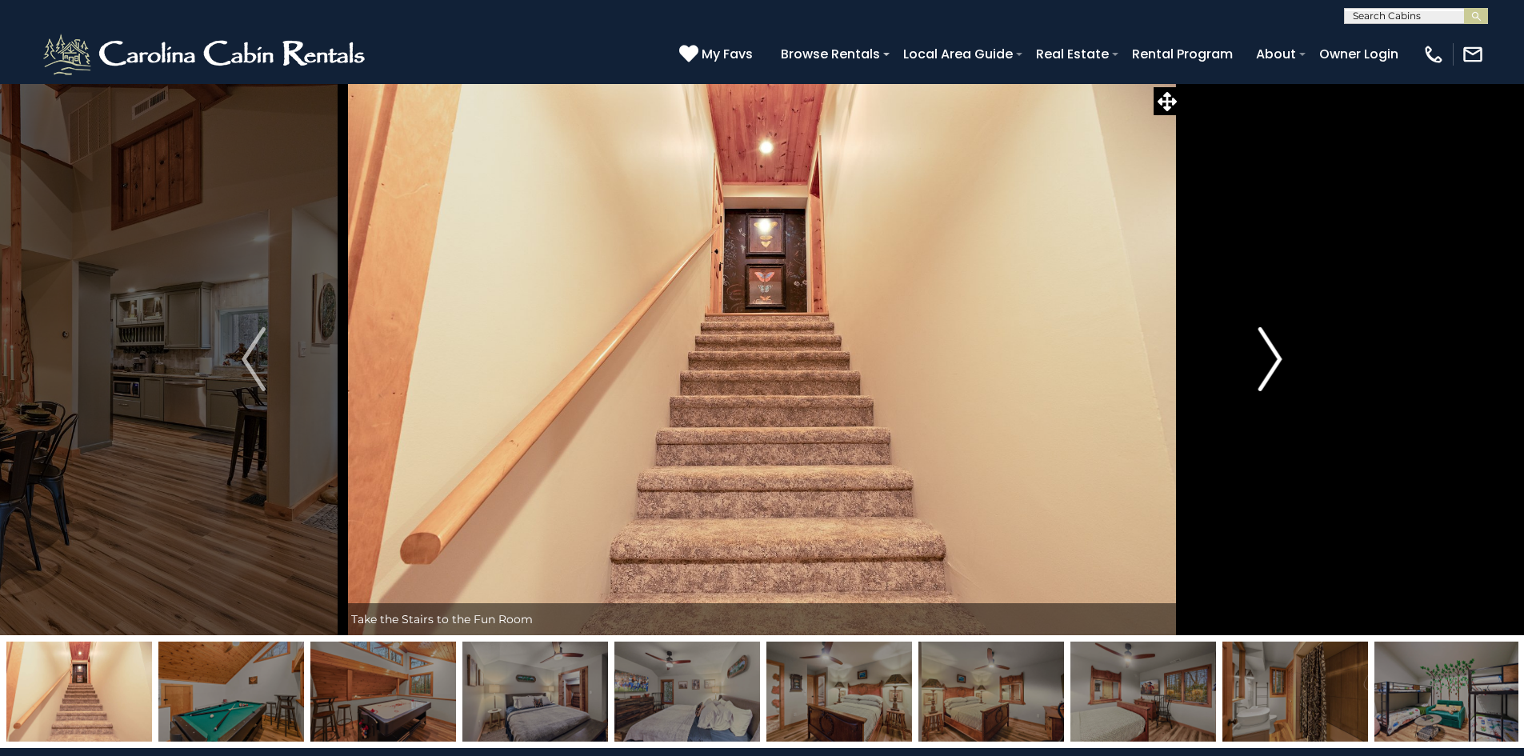
click at [1275, 356] on img "Next" at bounding box center [1270, 359] width 24 height 64
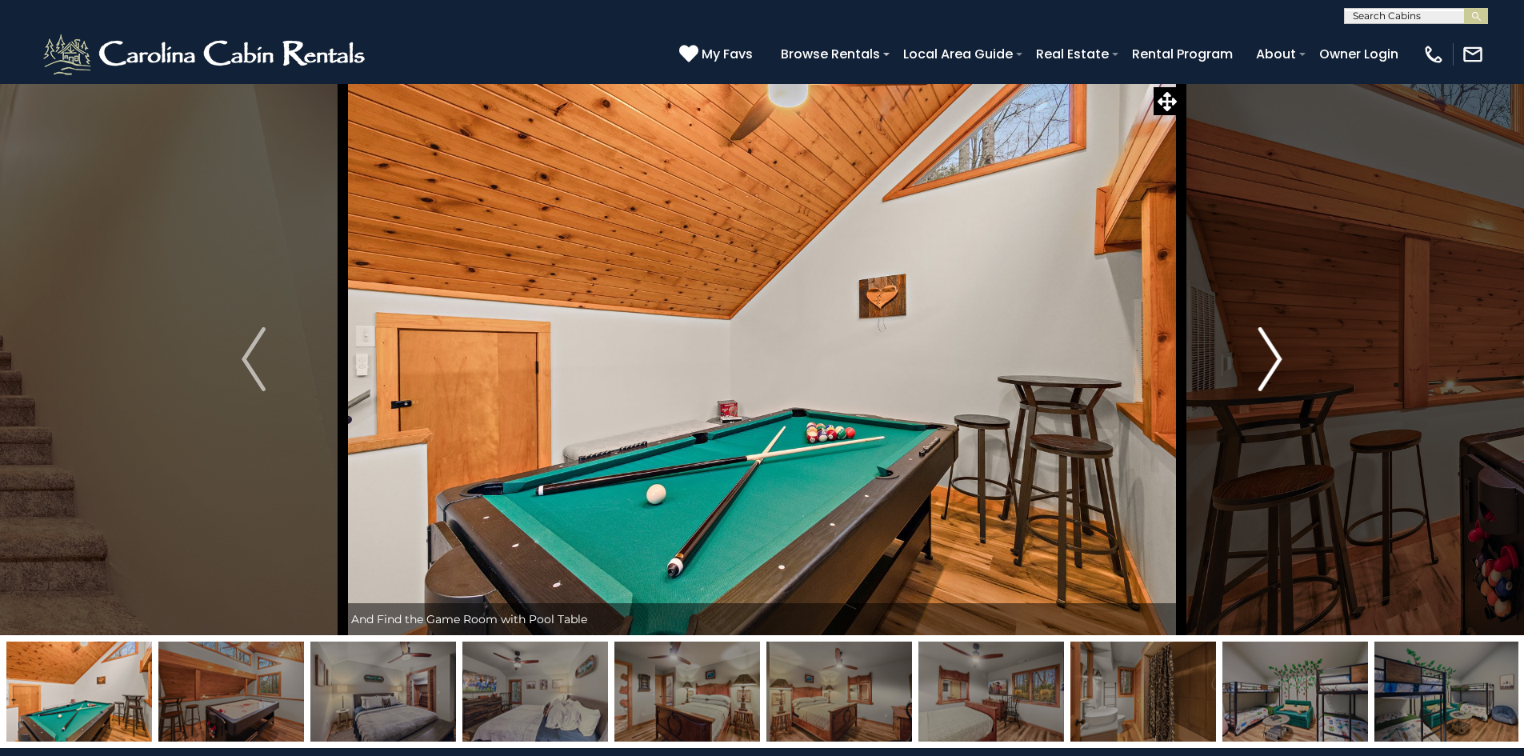
click at [1275, 356] on img "Next" at bounding box center [1270, 359] width 24 height 64
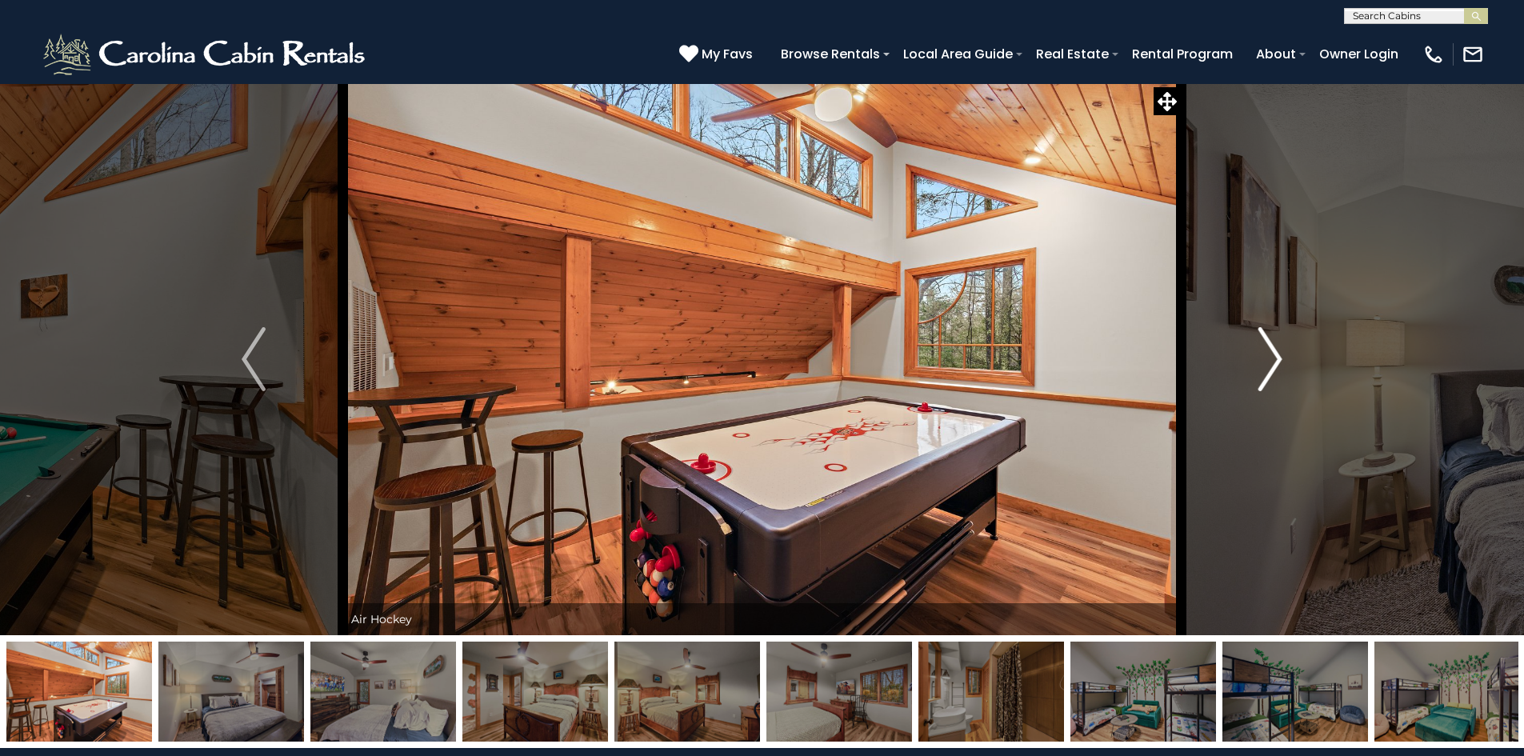
click at [1275, 356] on img "Next" at bounding box center [1270, 359] width 24 height 64
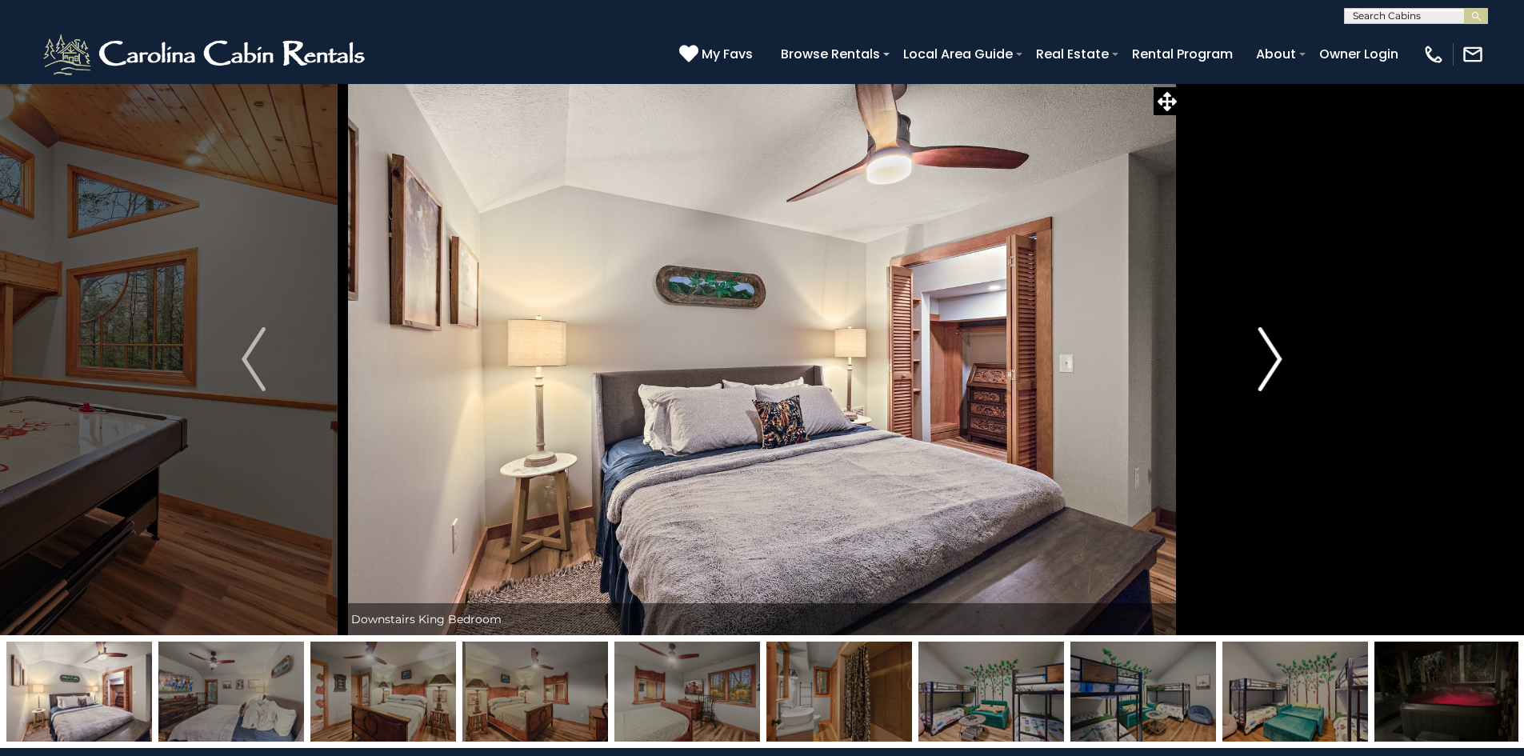
click at [1275, 356] on img "Next" at bounding box center [1270, 359] width 24 height 64
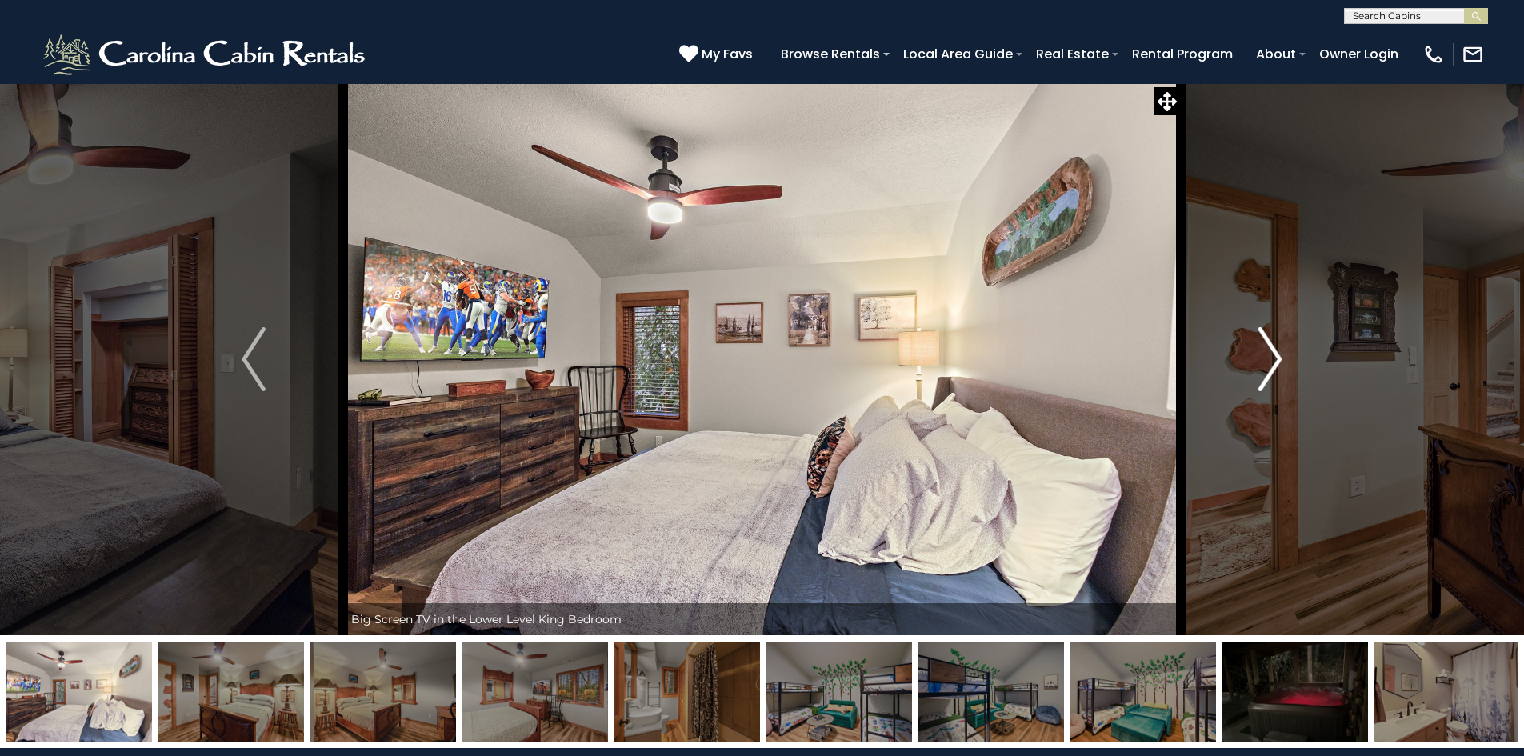
click at [1275, 356] on img "Next" at bounding box center [1270, 359] width 24 height 64
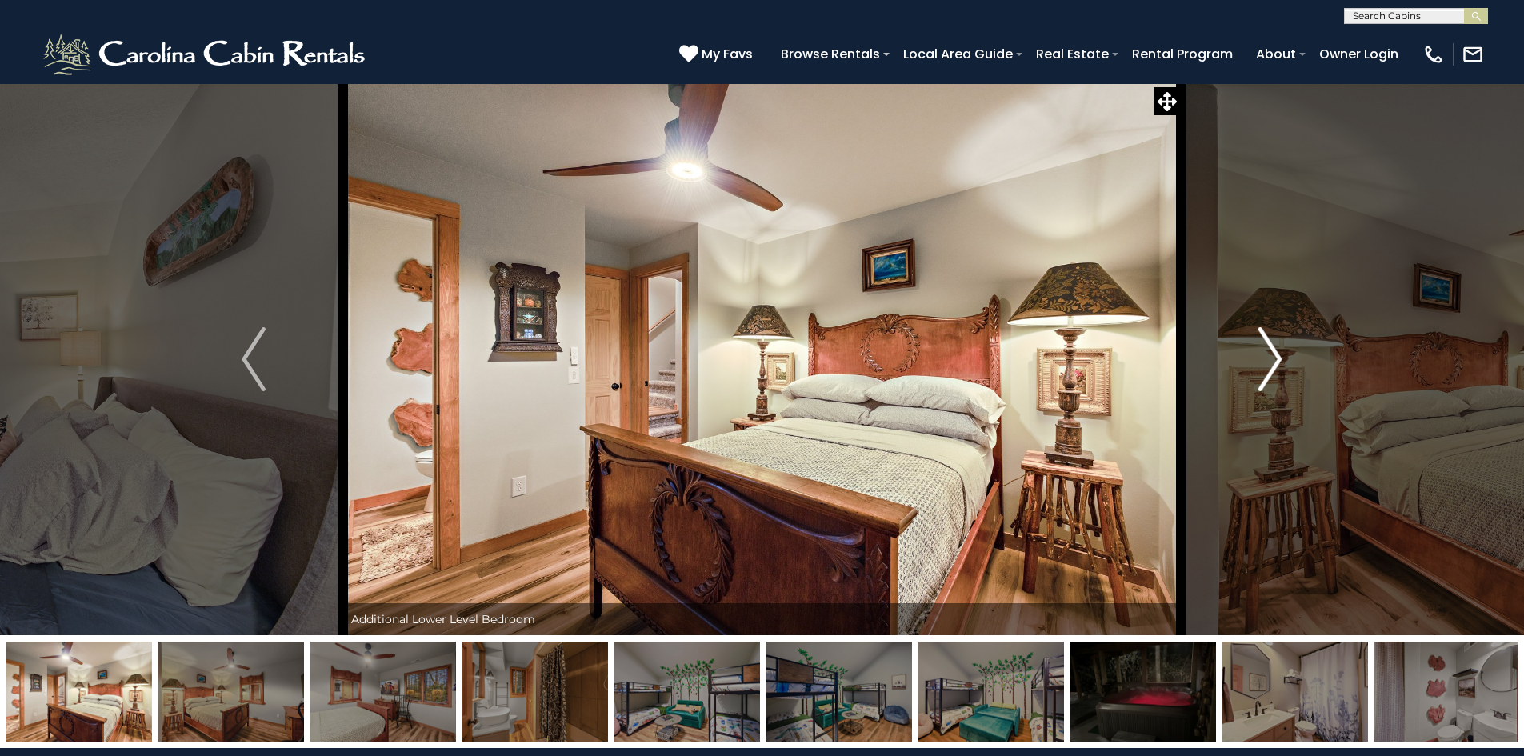
click at [1275, 356] on img "Next" at bounding box center [1270, 359] width 24 height 64
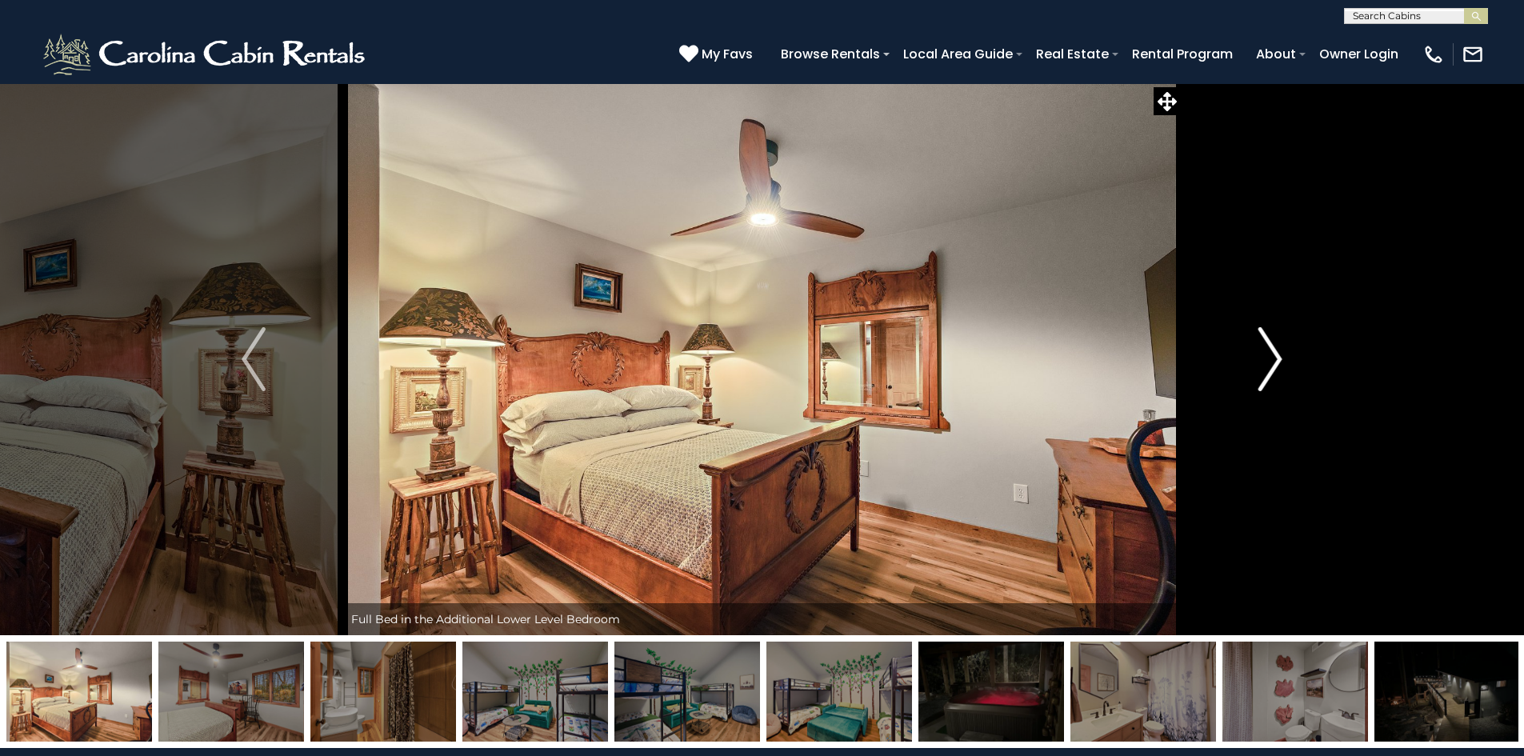
click at [1275, 356] on img "Next" at bounding box center [1270, 359] width 24 height 64
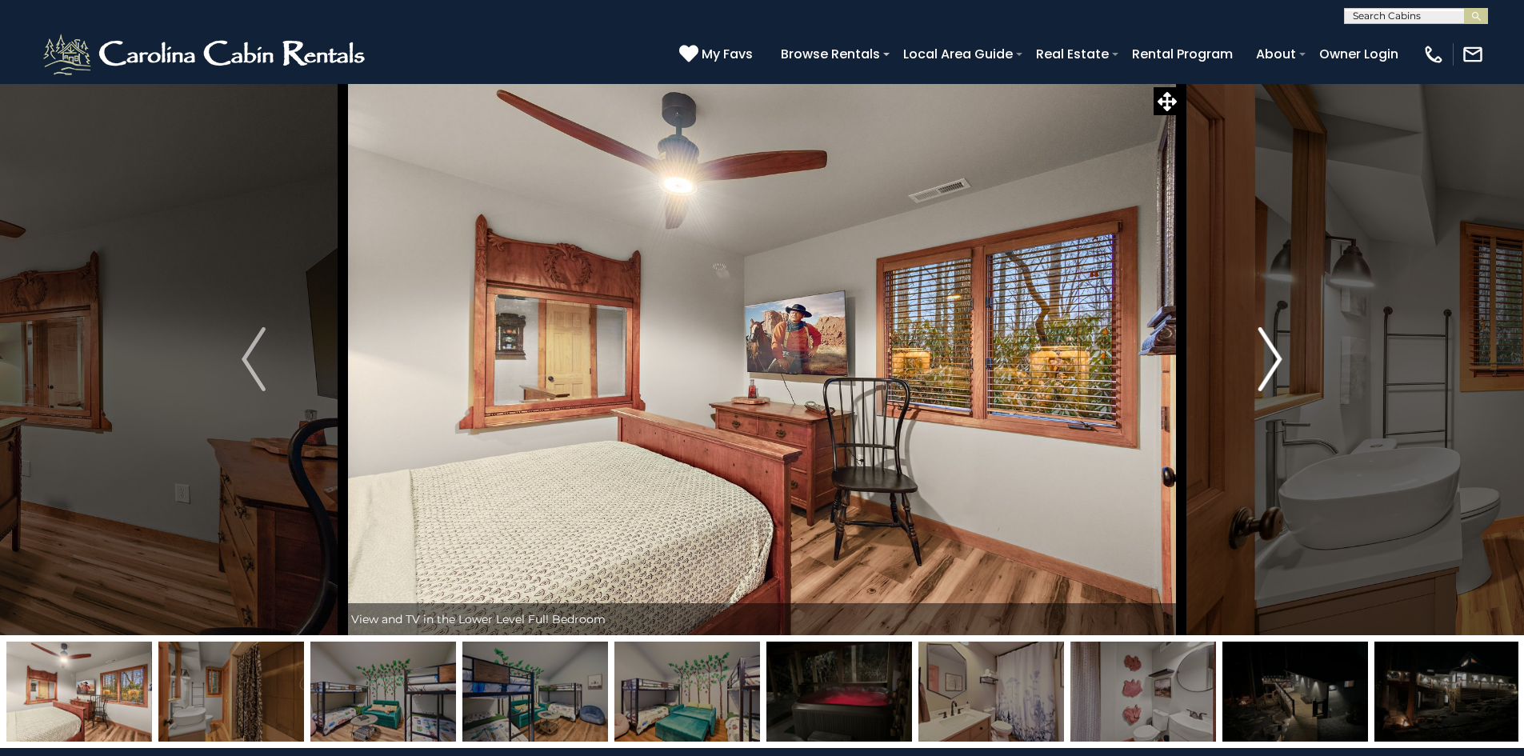
click at [1275, 356] on img "Next" at bounding box center [1270, 359] width 24 height 64
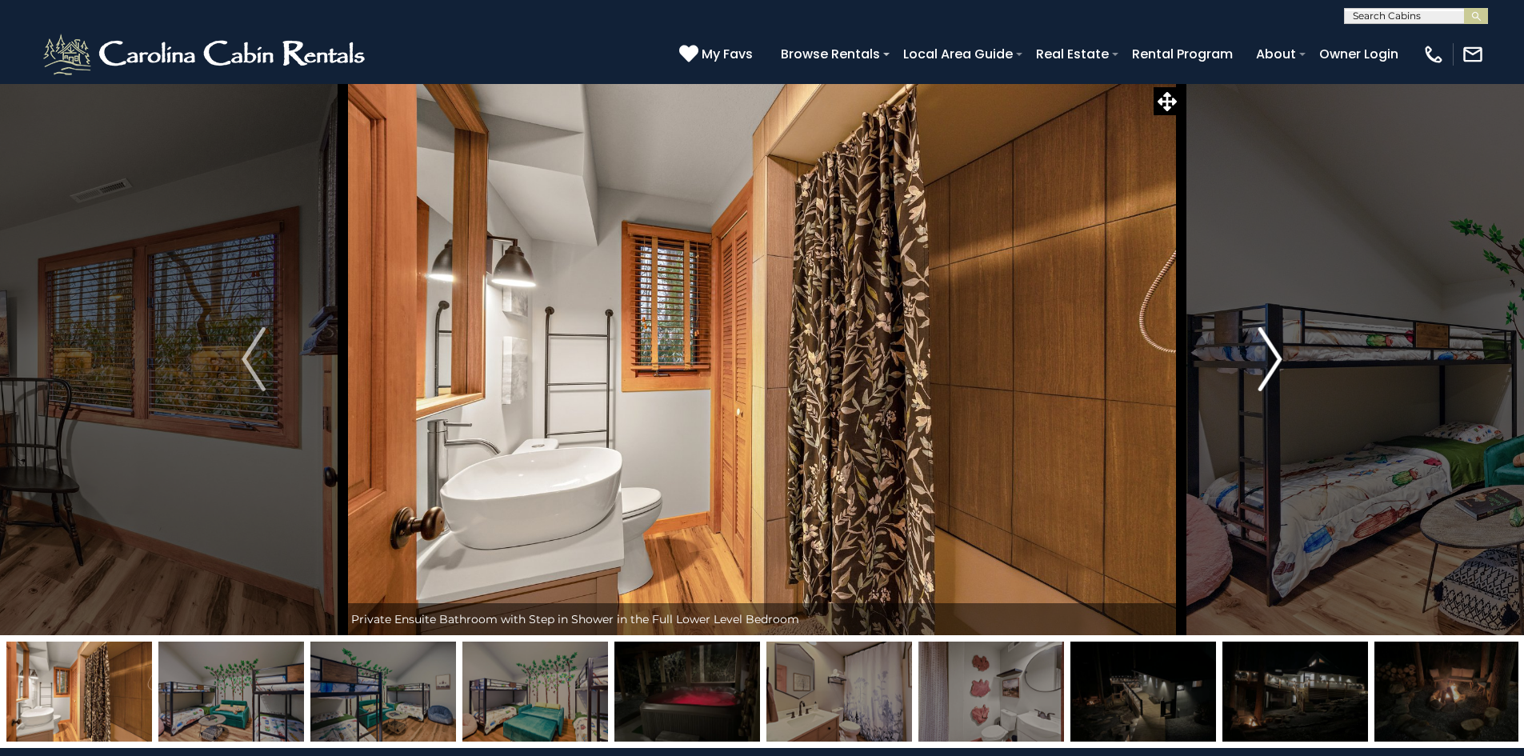
click at [1275, 356] on img "Next" at bounding box center [1270, 359] width 24 height 64
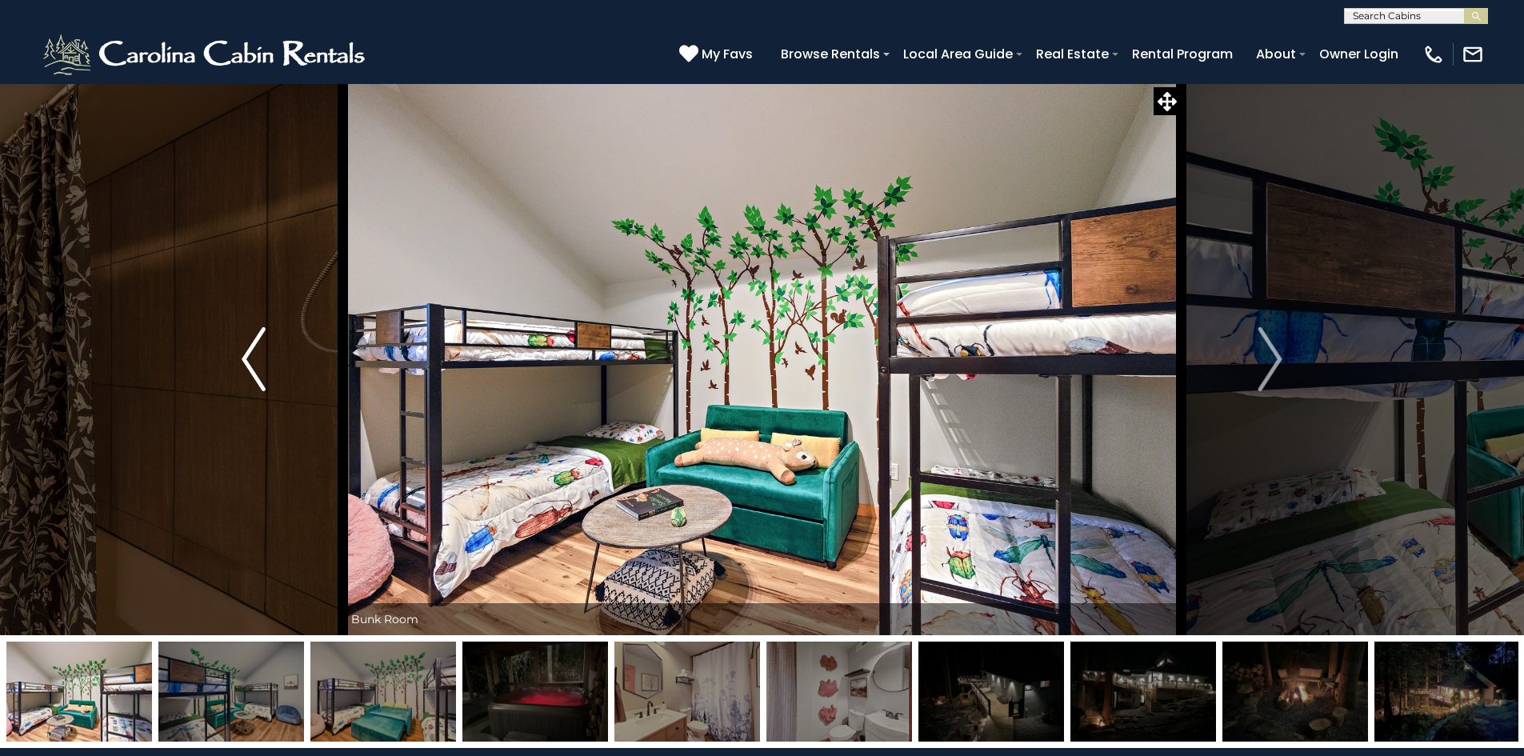
click at [248, 382] on img "Previous" at bounding box center [254, 359] width 24 height 64
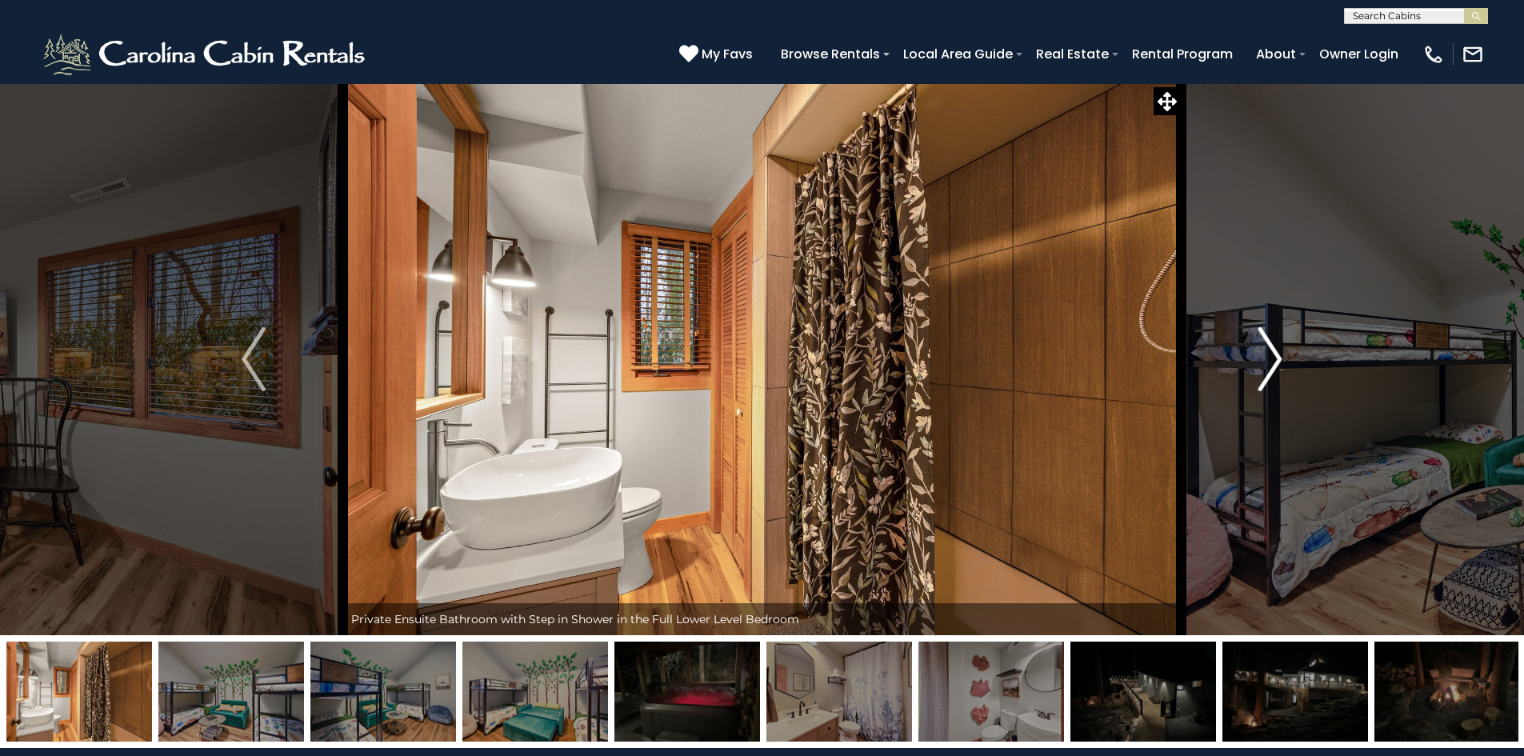
click at [1288, 360] on button "Next" at bounding box center [1270, 359] width 178 height 552
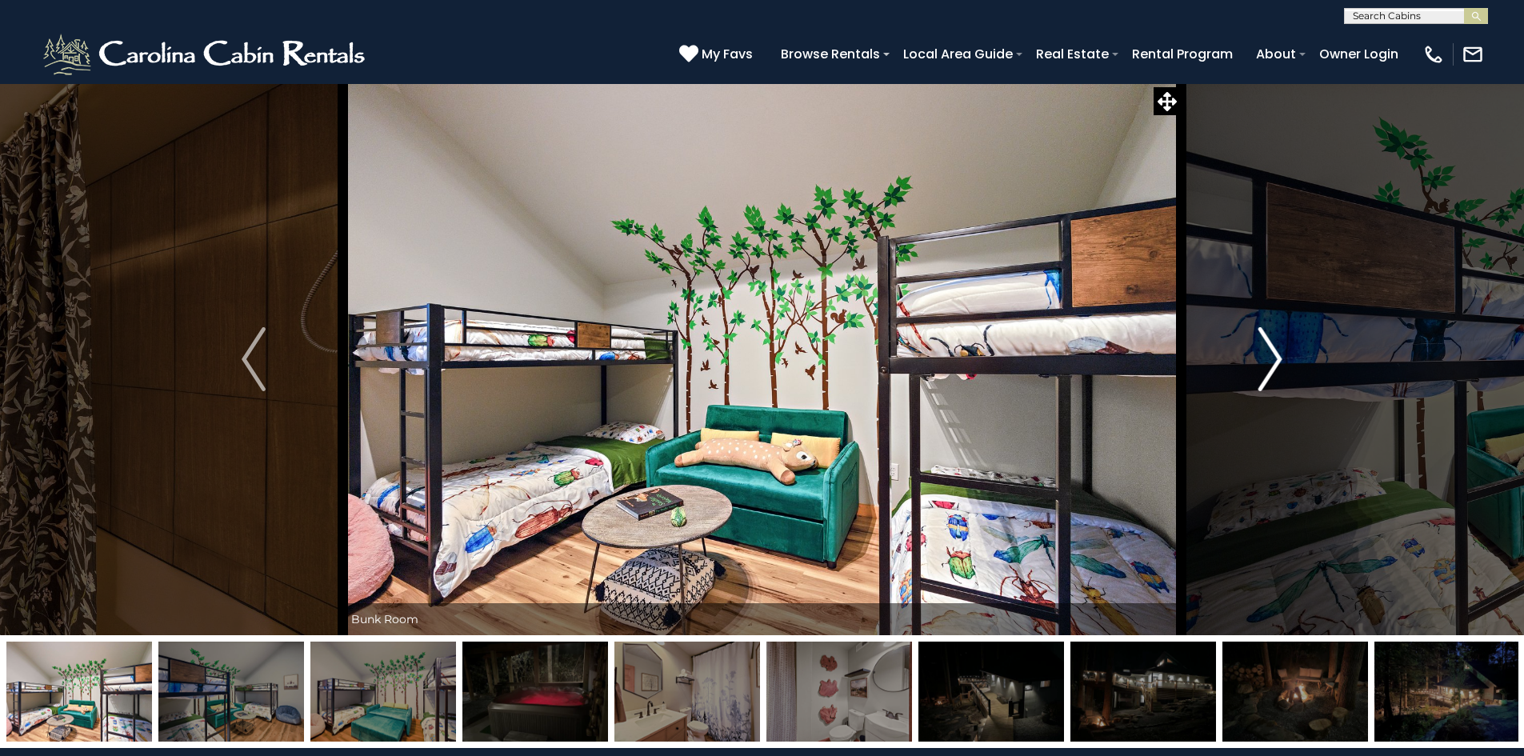
click at [1288, 360] on button "Next" at bounding box center [1270, 359] width 178 height 552
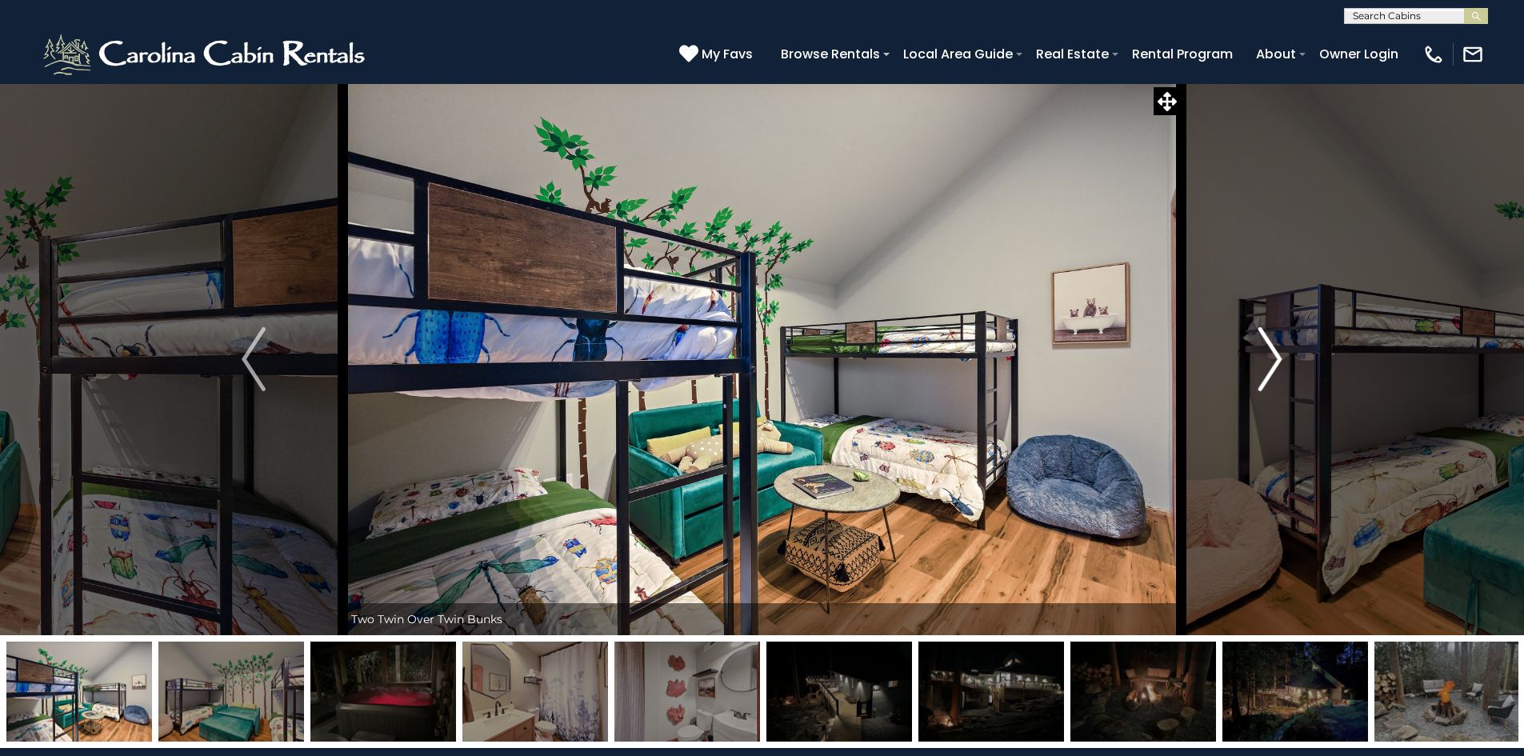
click at [1288, 360] on button "Next" at bounding box center [1270, 359] width 178 height 552
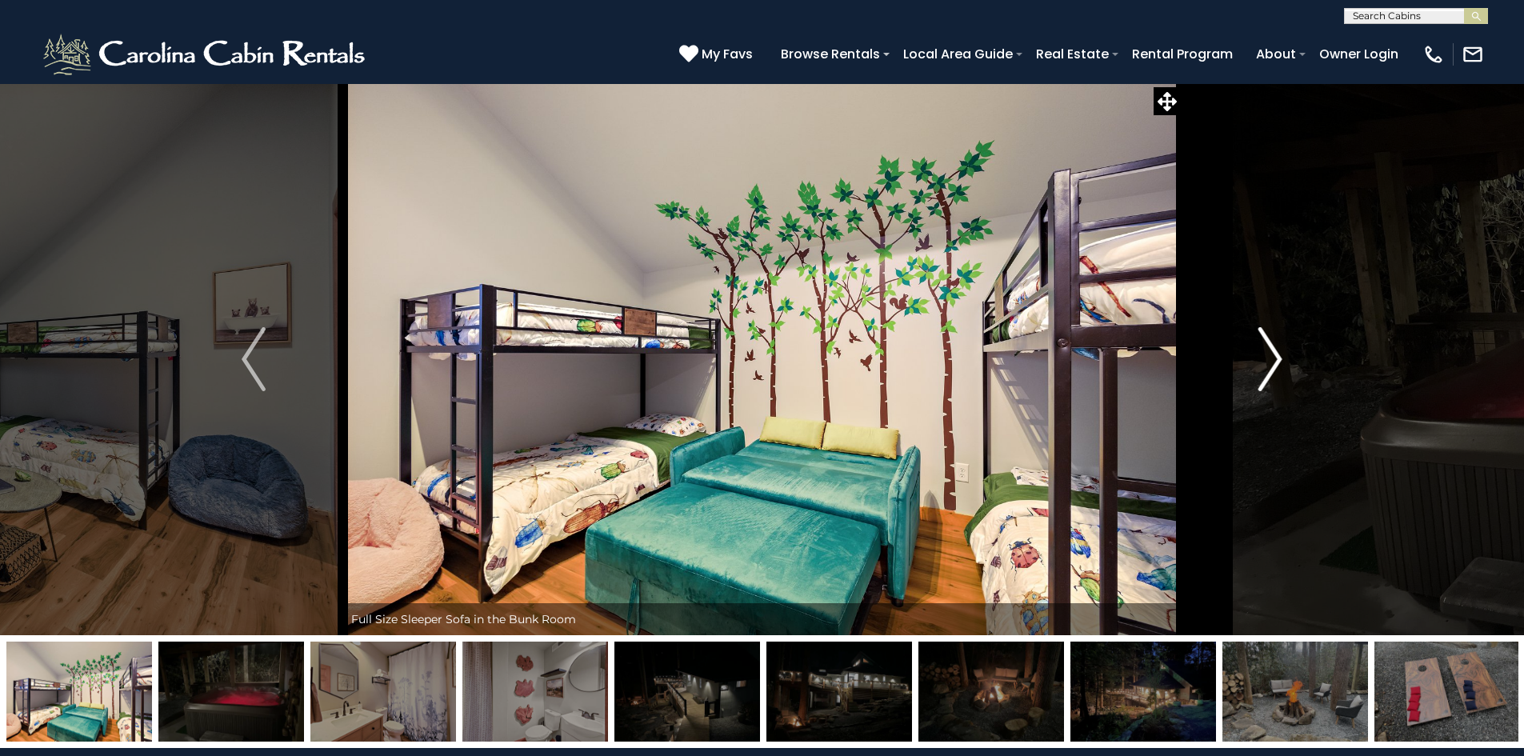
click at [1288, 360] on button "Next" at bounding box center [1270, 359] width 178 height 552
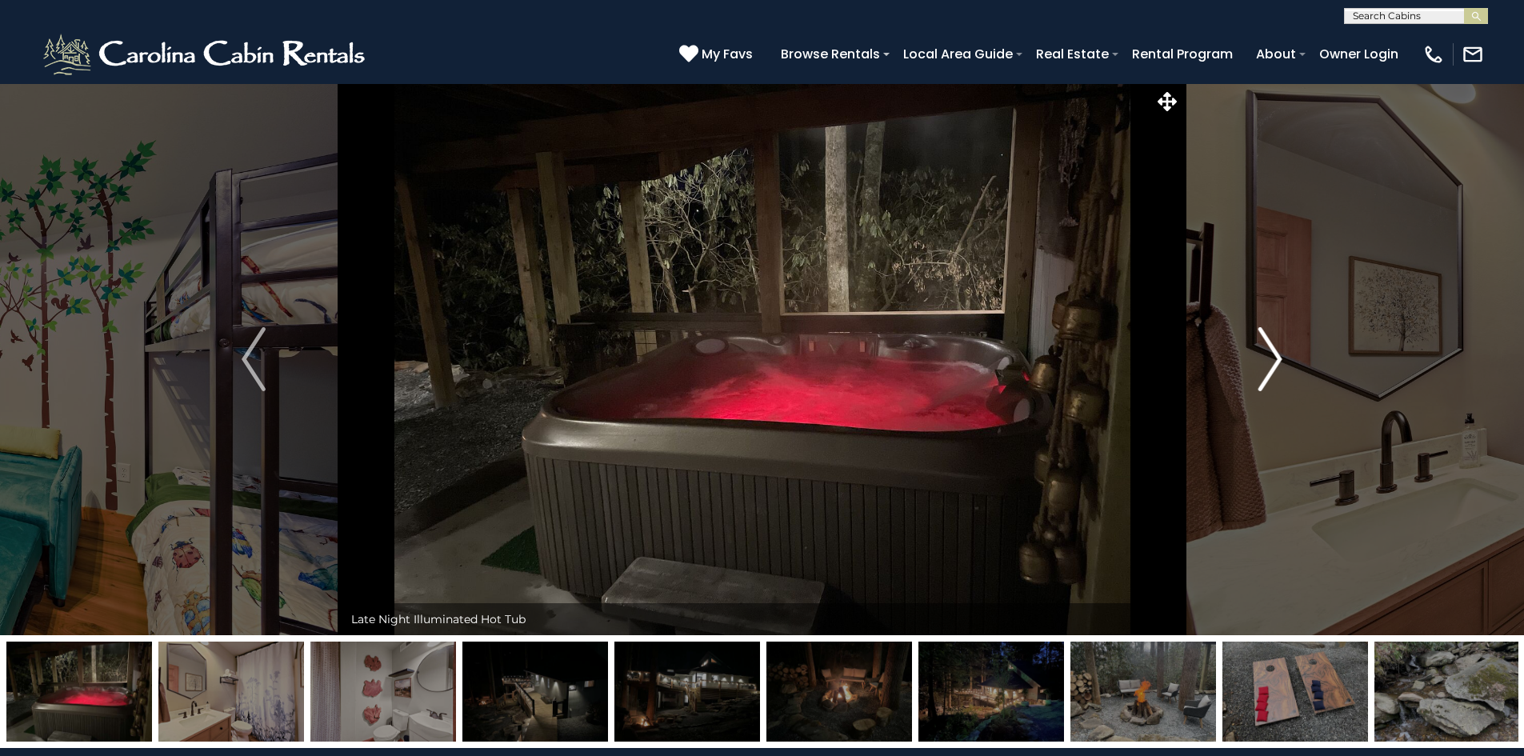
click at [1288, 360] on button "Next" at bounding box center [1270, 359] width 178 height 552
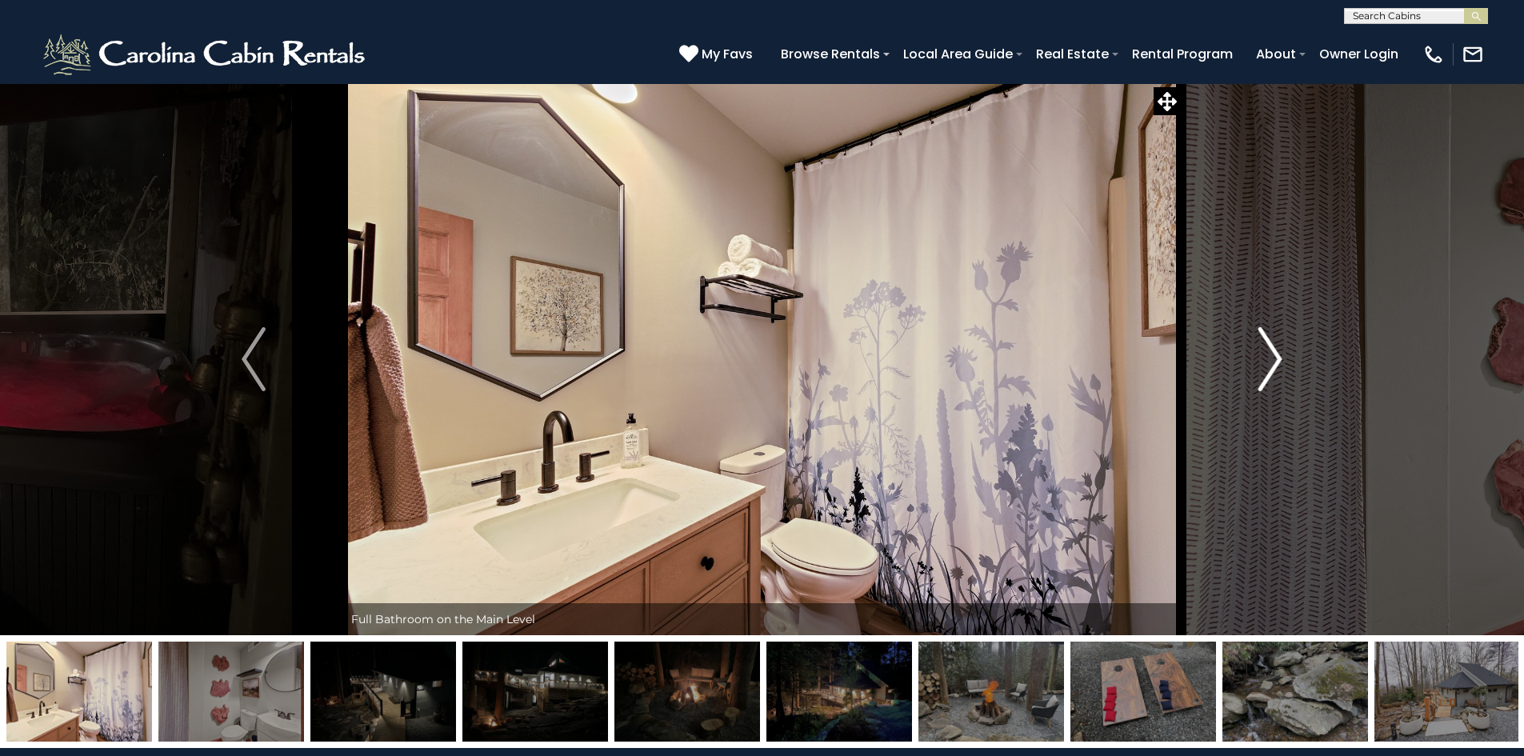
click at [1288, 360] on button "Next" at bounding box center [1270, 359] width 178 height 552
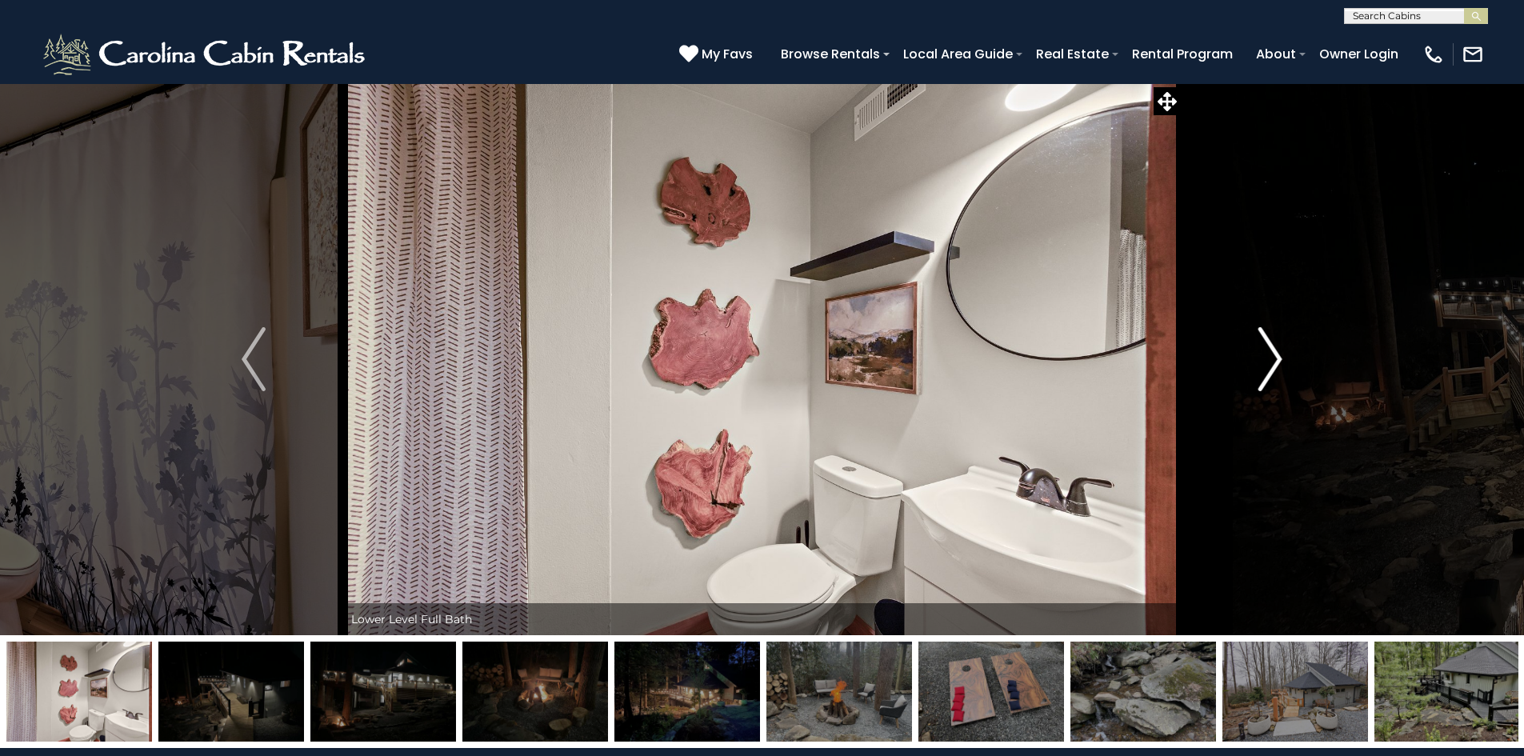
click at [1288, 360] on button "Next" at bounding box center [1270, 359] width 178 height 552
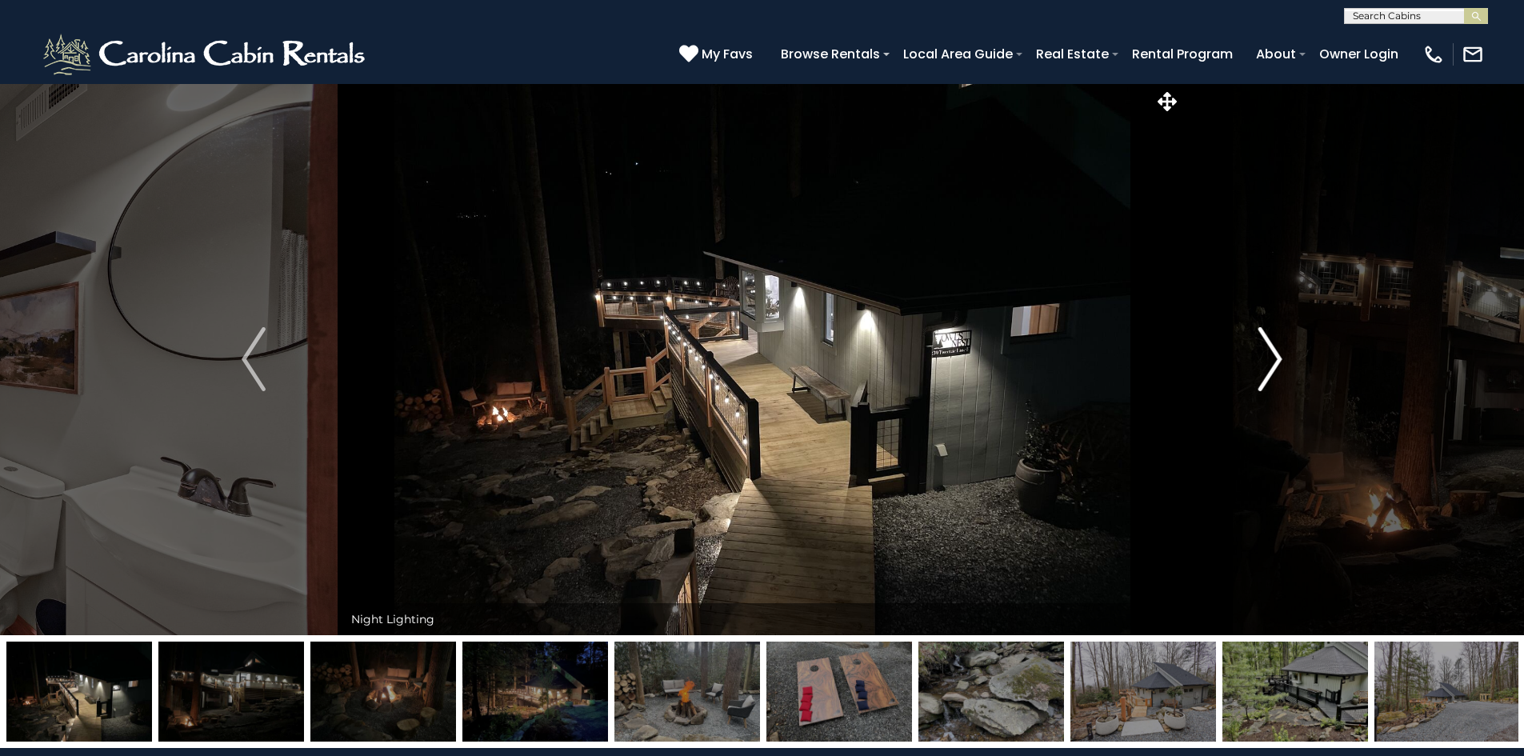
click at [1288, 360] on button "Next" at bounding box center [1270, 359] width 178 height 552
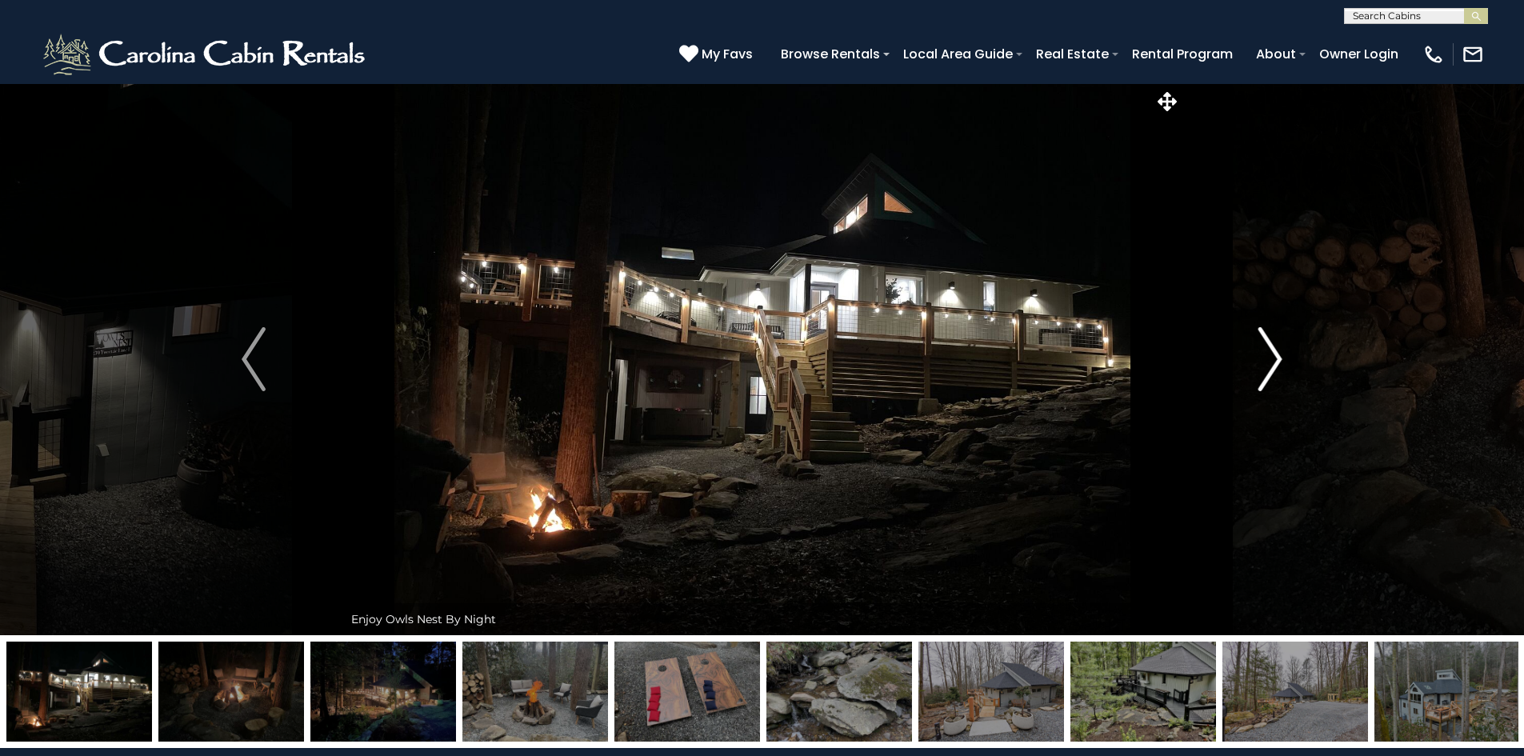
click at [1288, 360] on button "Next" at bounding box center [1270, 359] width 178 height 552
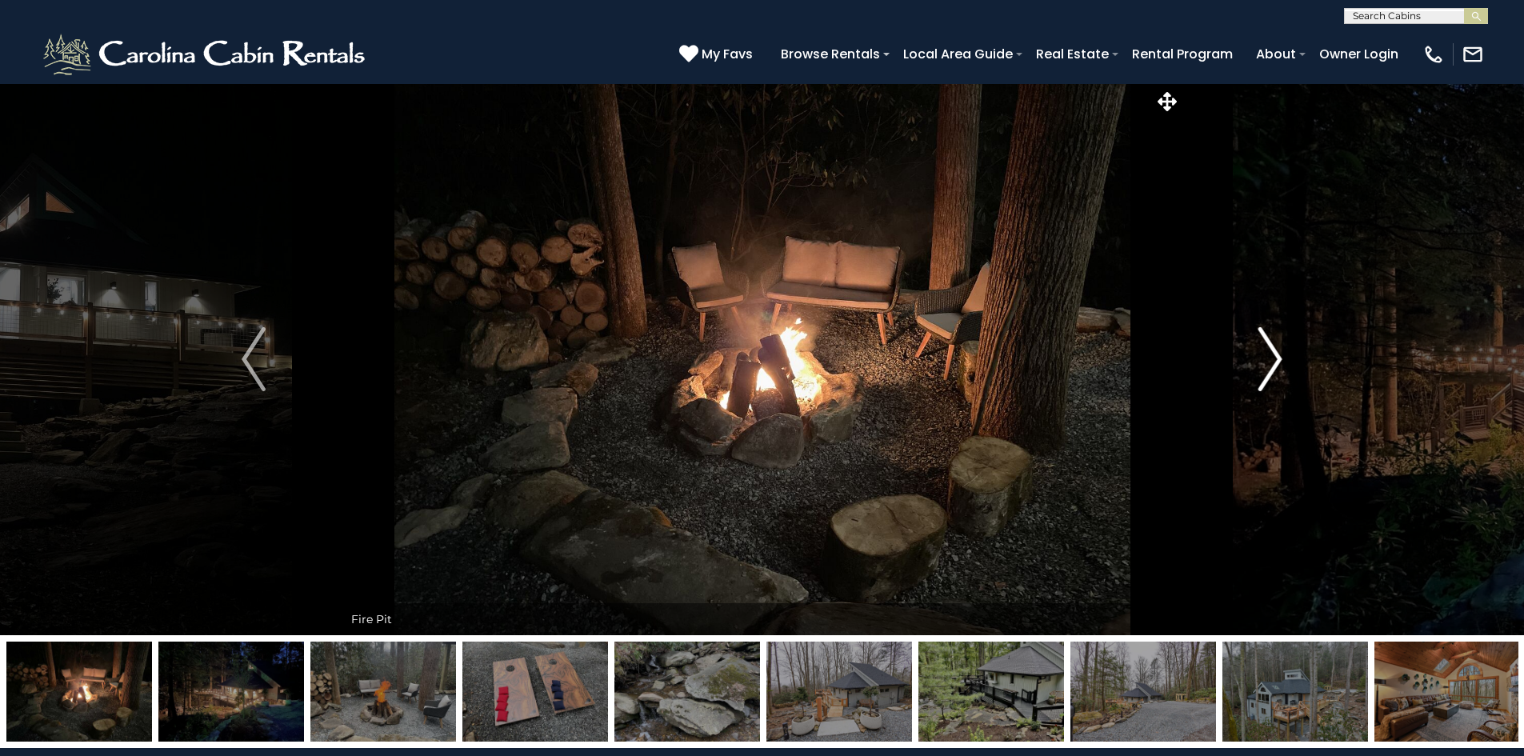
click at [1288, 360] on button "Next" at bounding box center [1270, 359] width 178 height 552
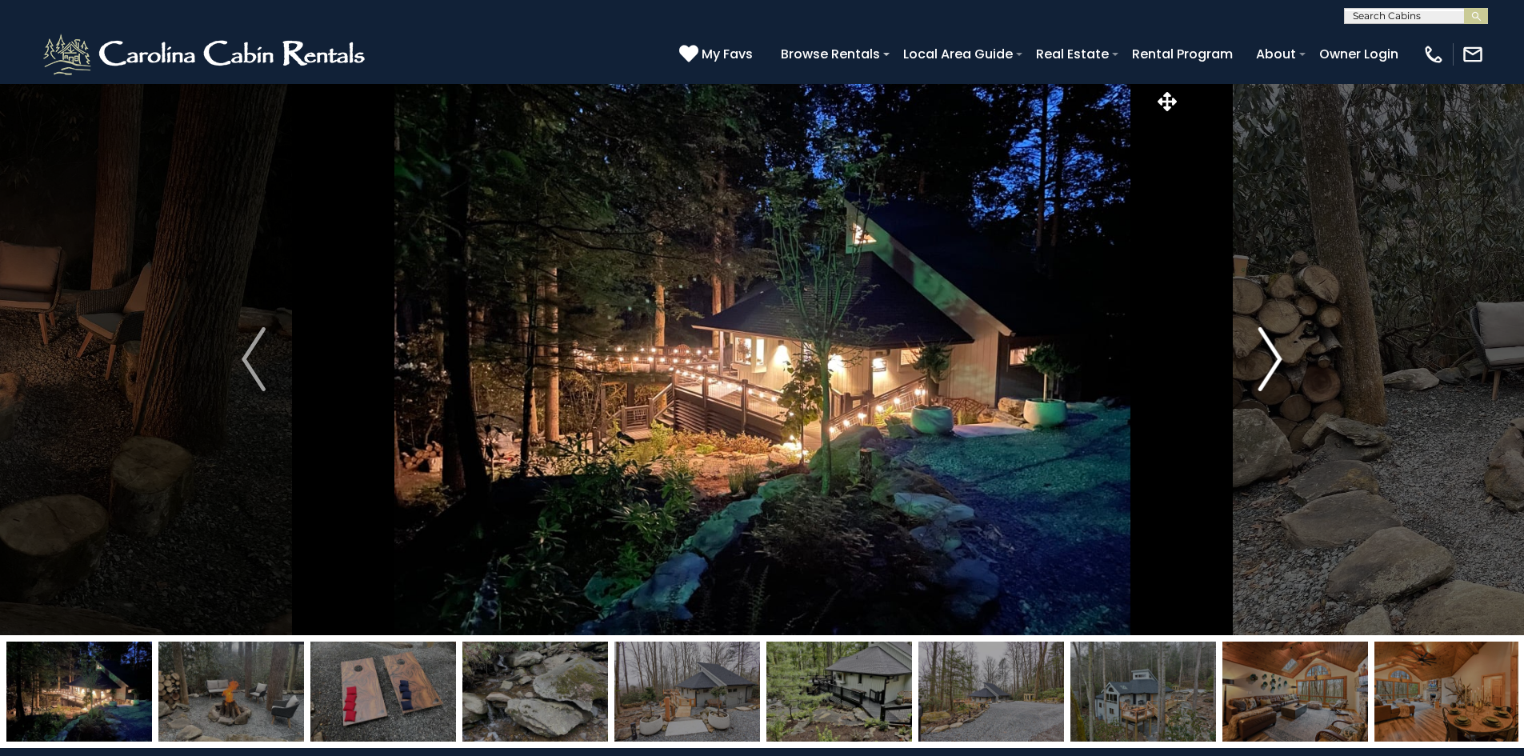
click at [1288, 360] on button "Next" at bounding box center [1270, 359] width 178 height 552
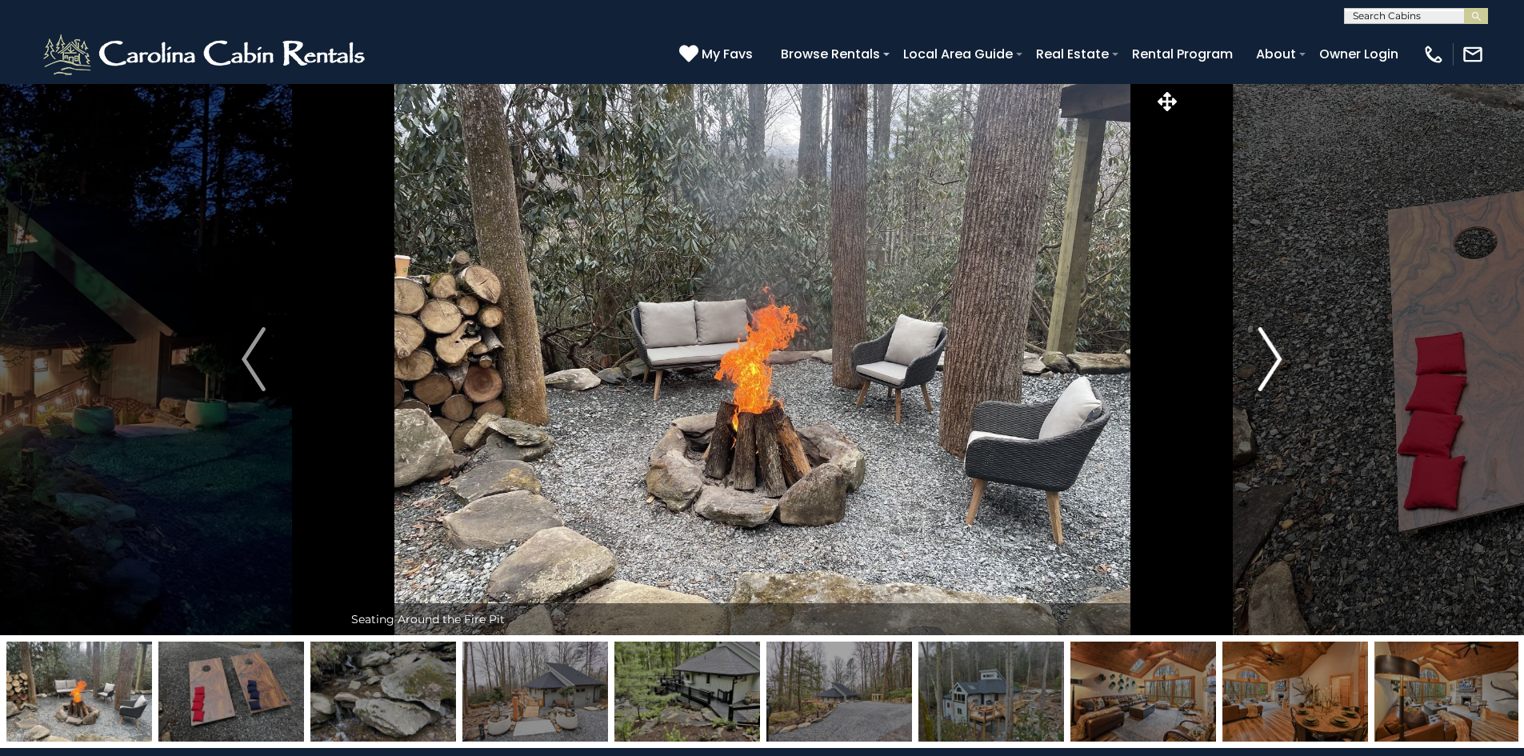
click at [1288, 360] on button "Next" at bounding box center [1270, 359] width 178 height 552
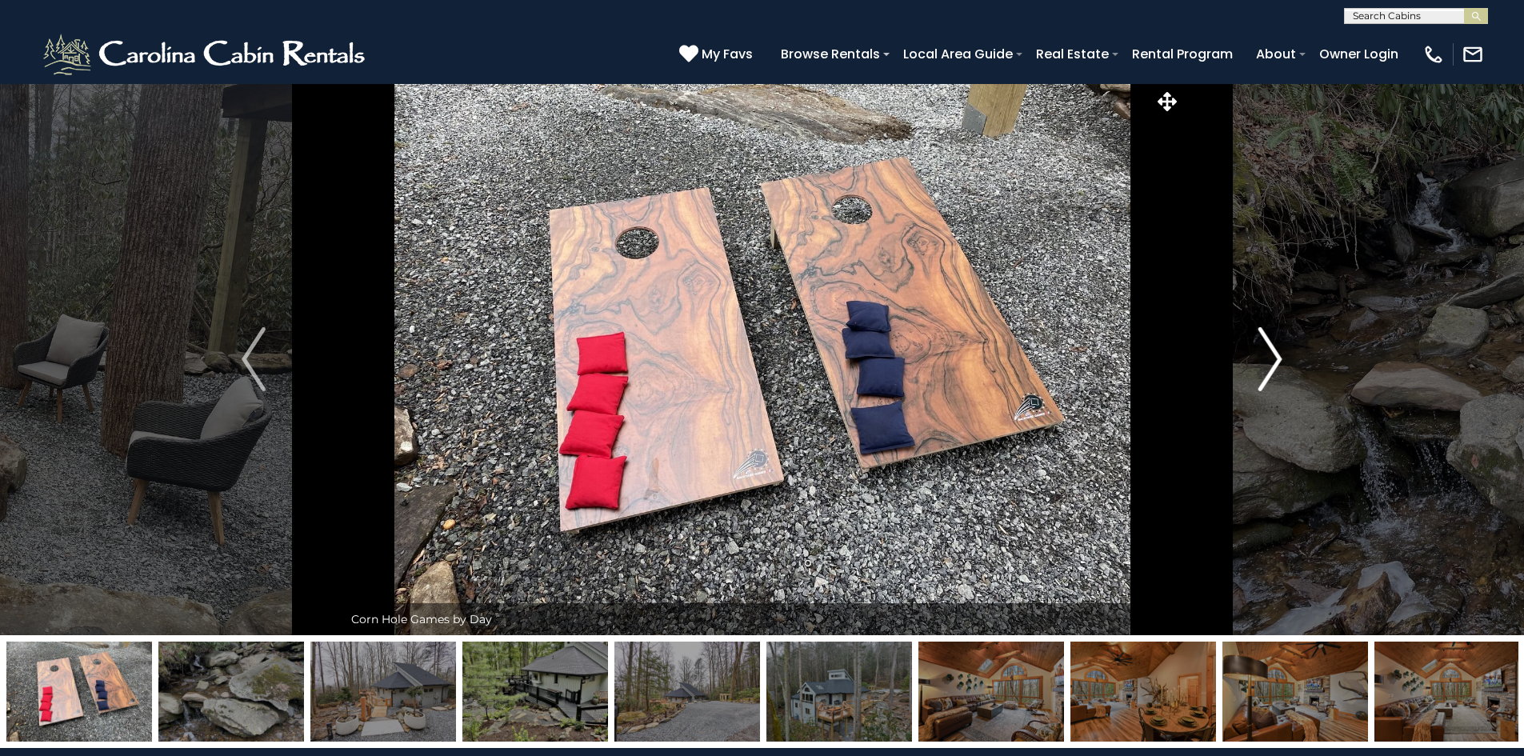
click at [1288, 360] on button "Next" at bounding box center [1270, 359] width 178 height 552
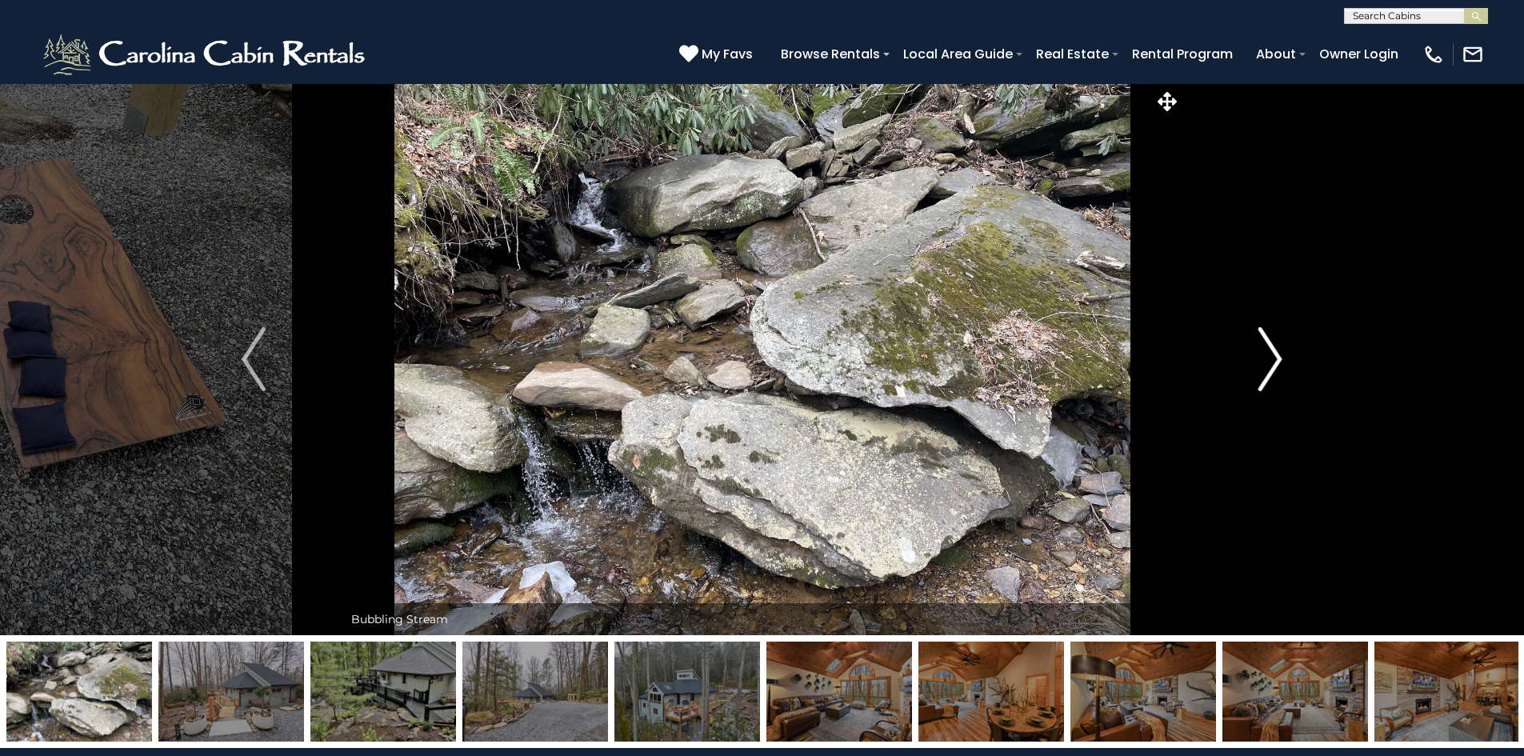
click at [1288, 360] on button "Next" at bounding box center [1270, 359] width 178 height 552
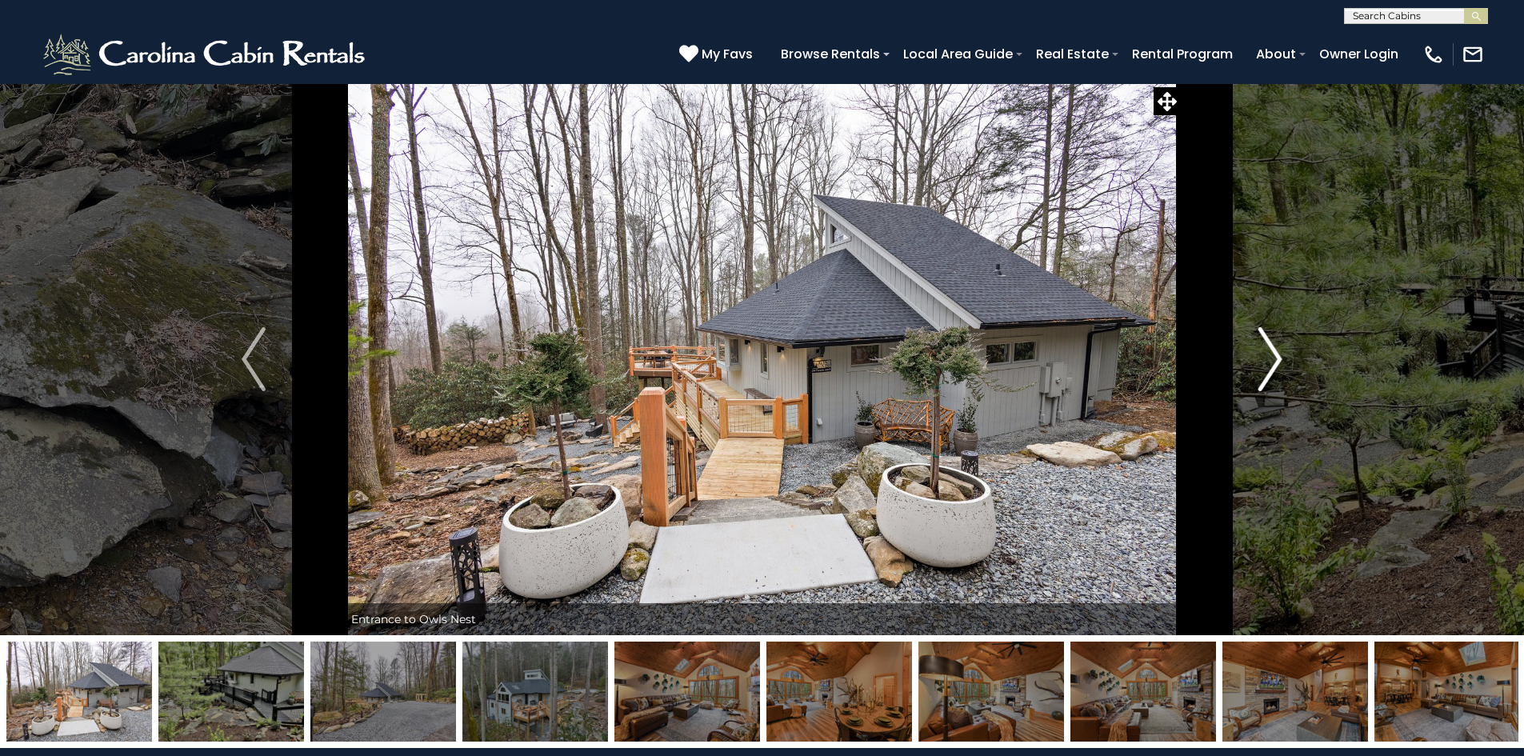
click at [1288, 360] on button "Next" at bounding box center [1270, 359] width 178 height 552
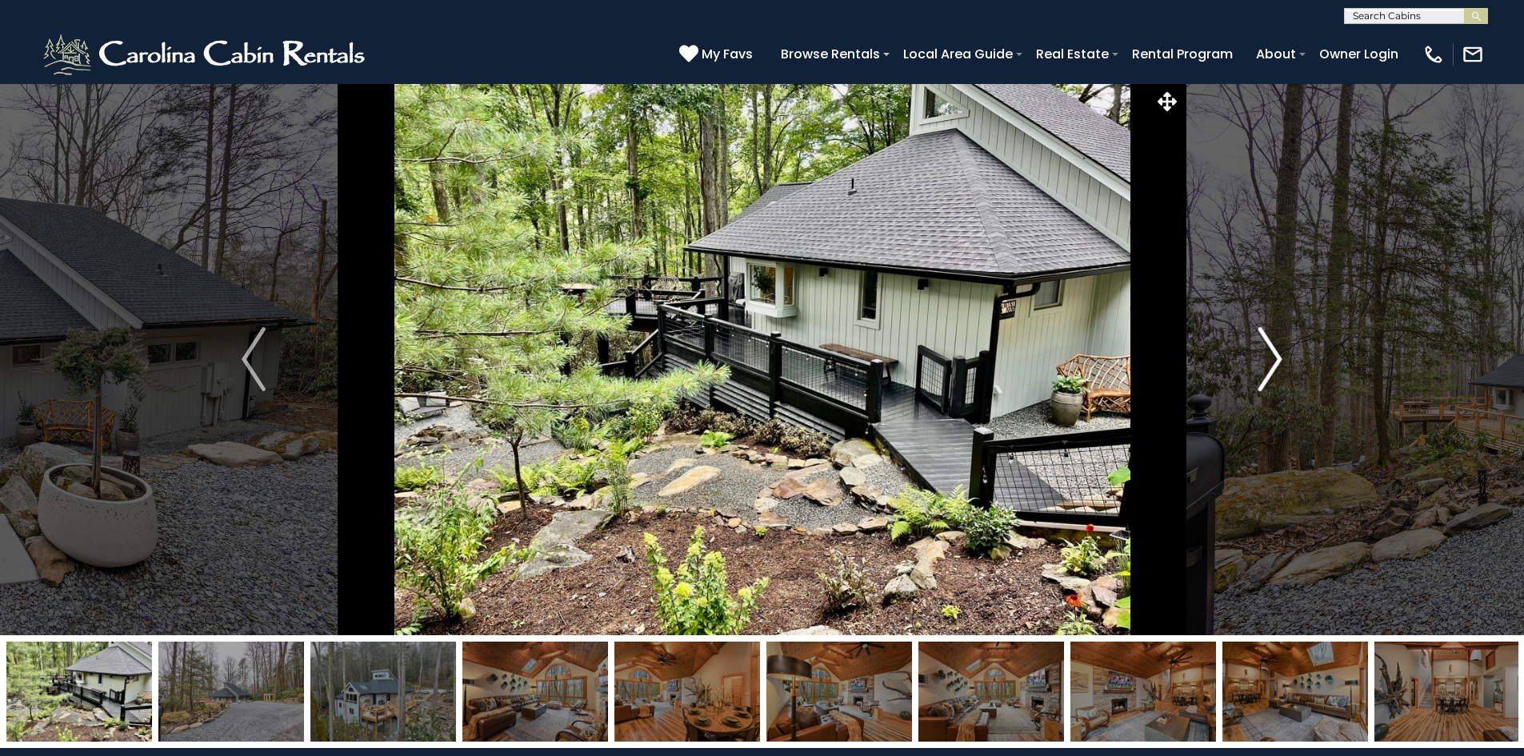
click at [1288, 360] on button "Next" at bounding box center [1270, 359] width 178 height 552
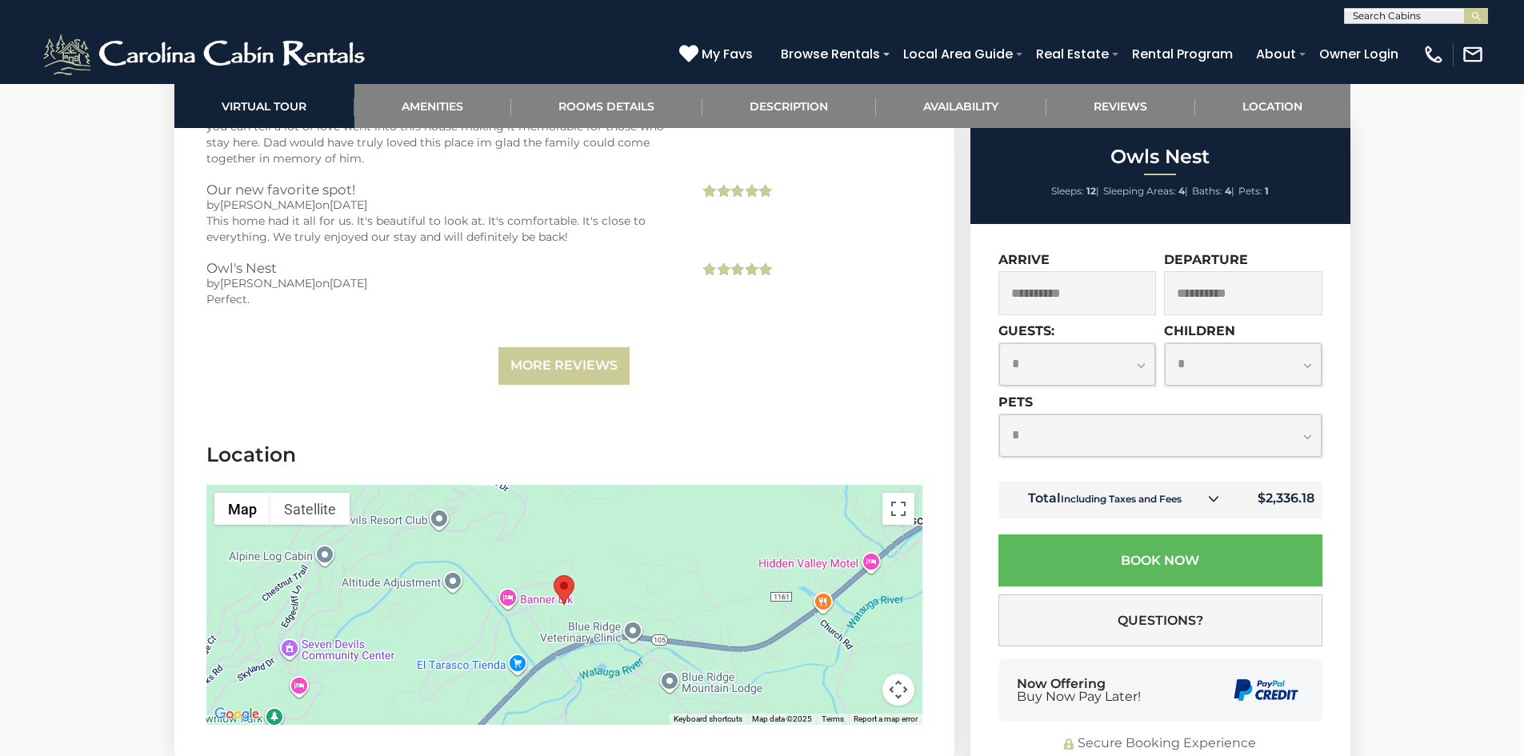
scroll to position [4072, 0]
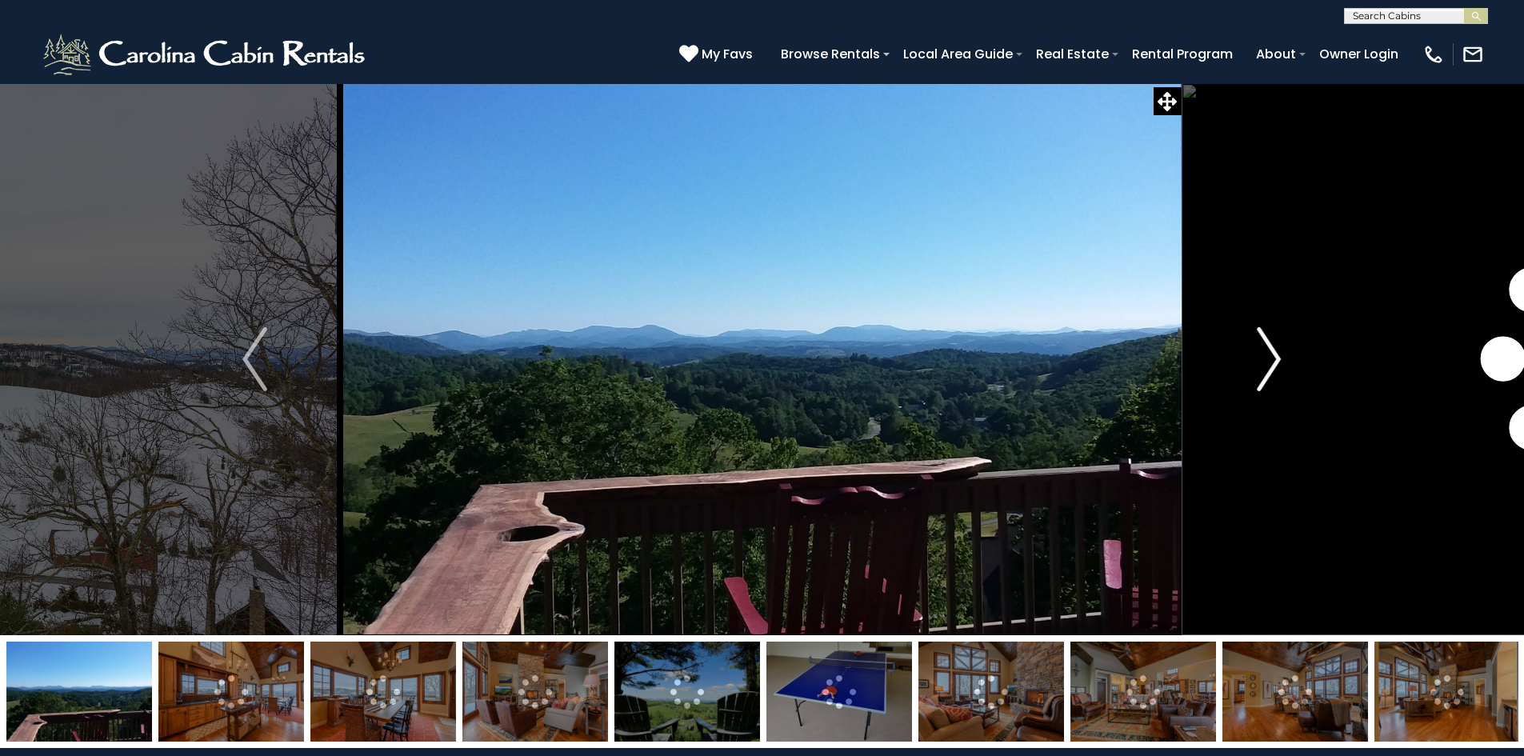
click at [1265, 357] on img "Next" at bounding box center [1269, 359] width 24 height 64
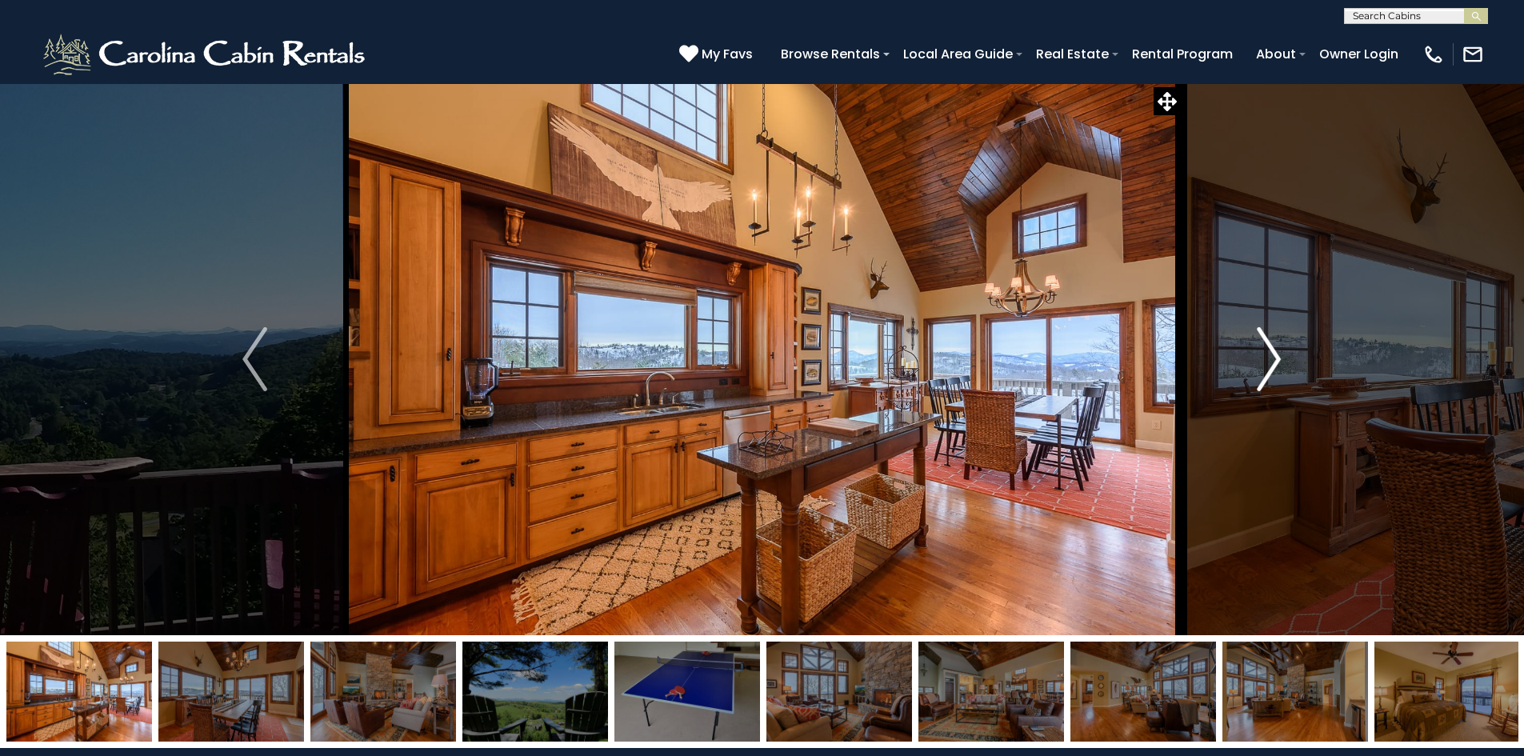
click at [1265, 357] on img "Next" at bounding box center [1269, 359] width 24 height 64
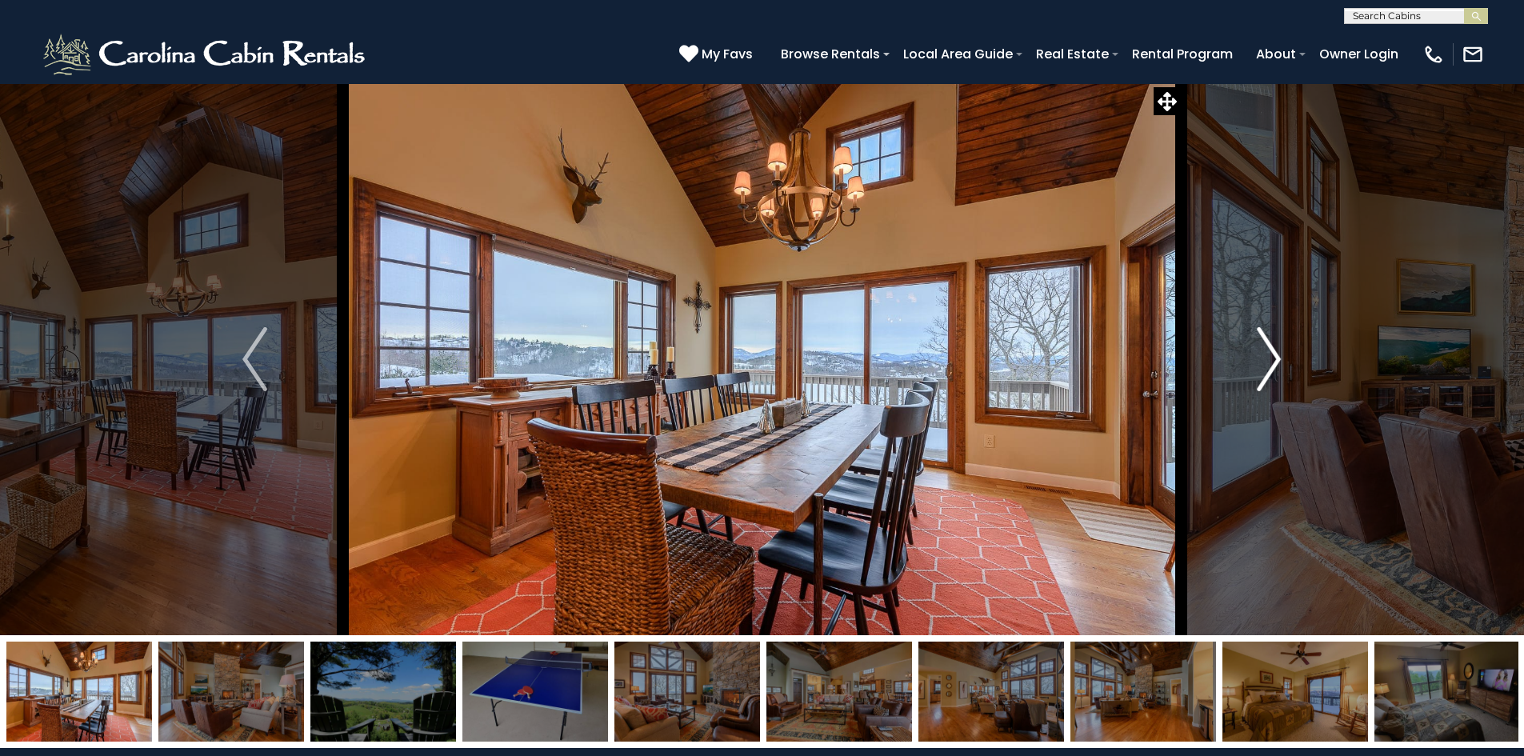
click at [1265, 357] on img "Next" at bounding box center [1269, 359] width 24 height 64
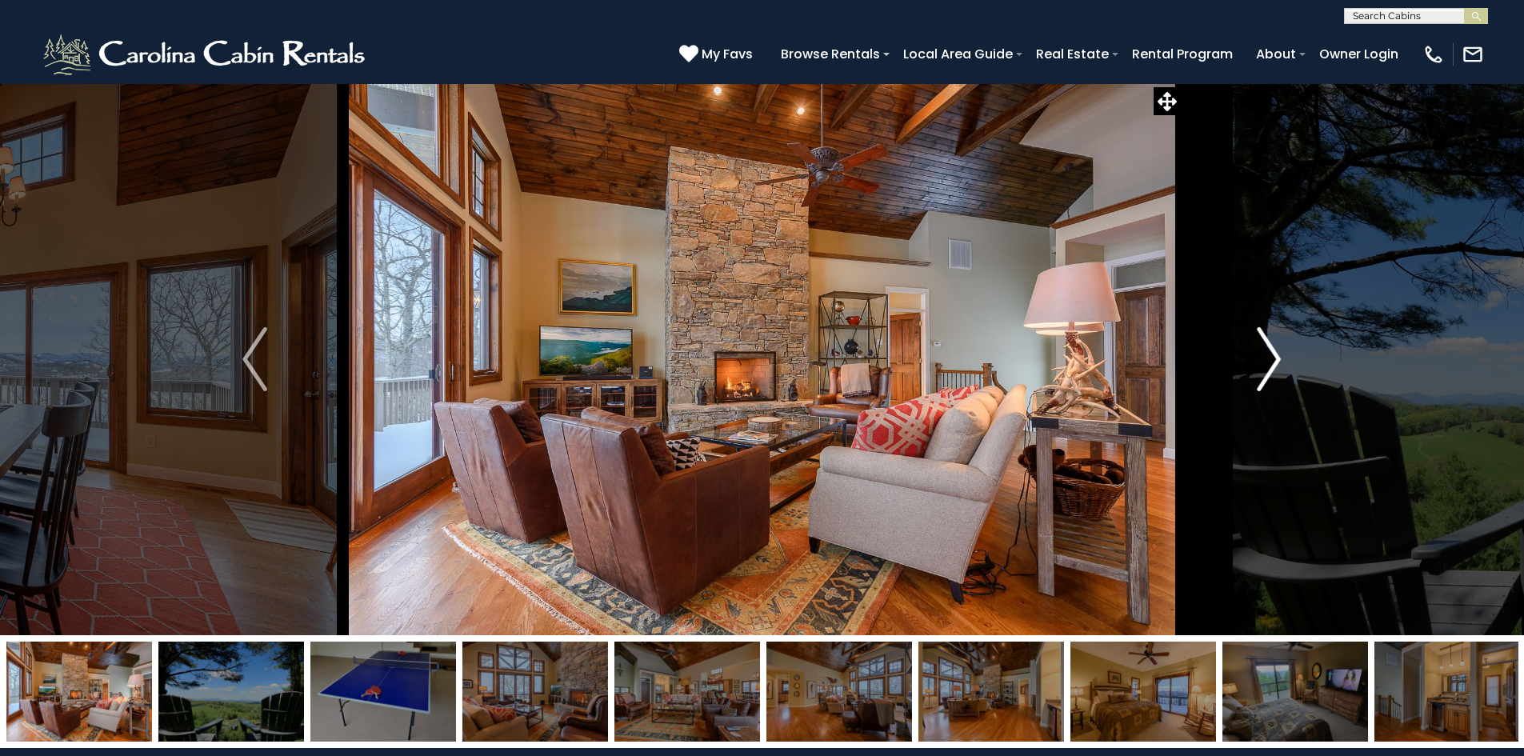
click at [1265, 357] on img "Next" at bounding box center [1269, 359] width 24 height 64
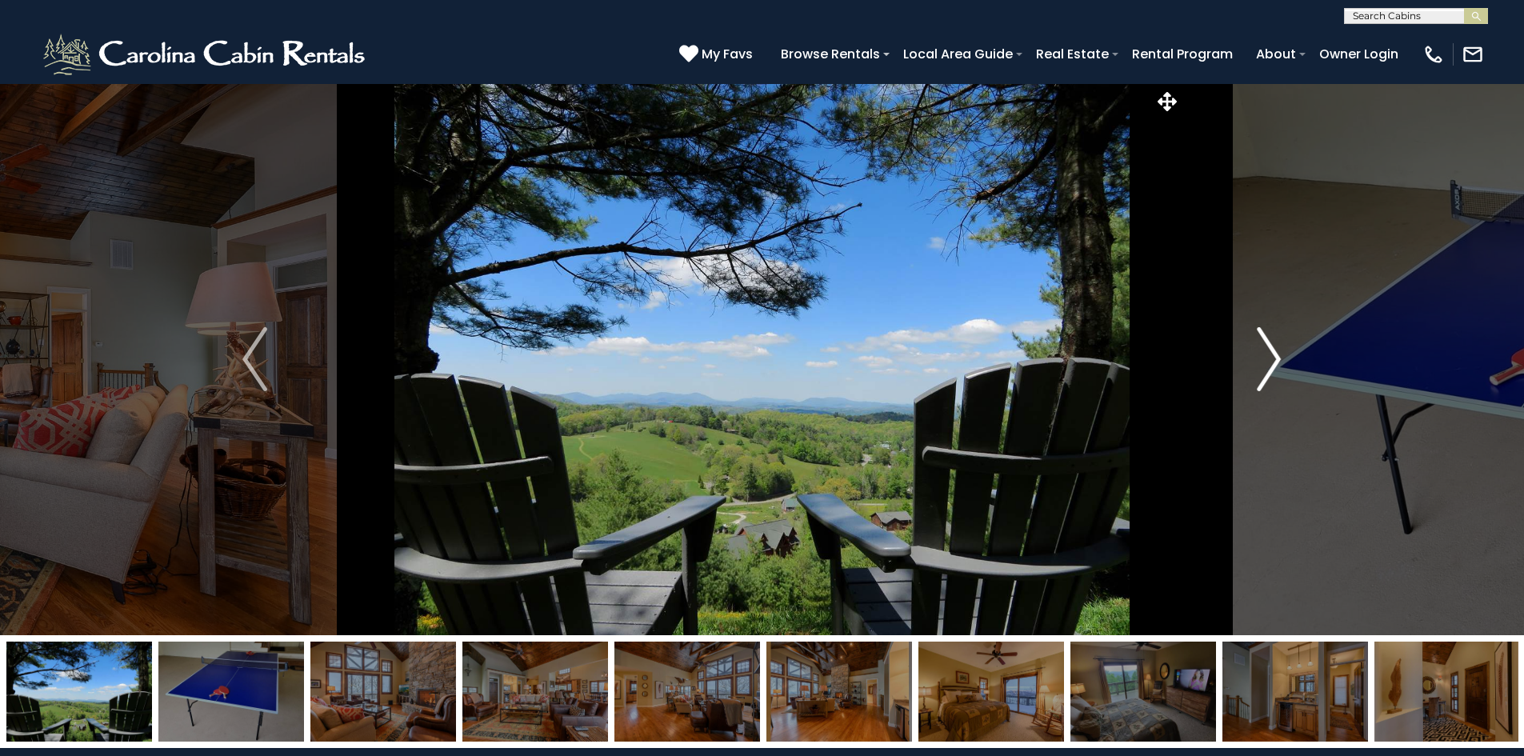
click at [1265, 357] on img "Next" at bounding box center [1269, 359] width 24 height 64
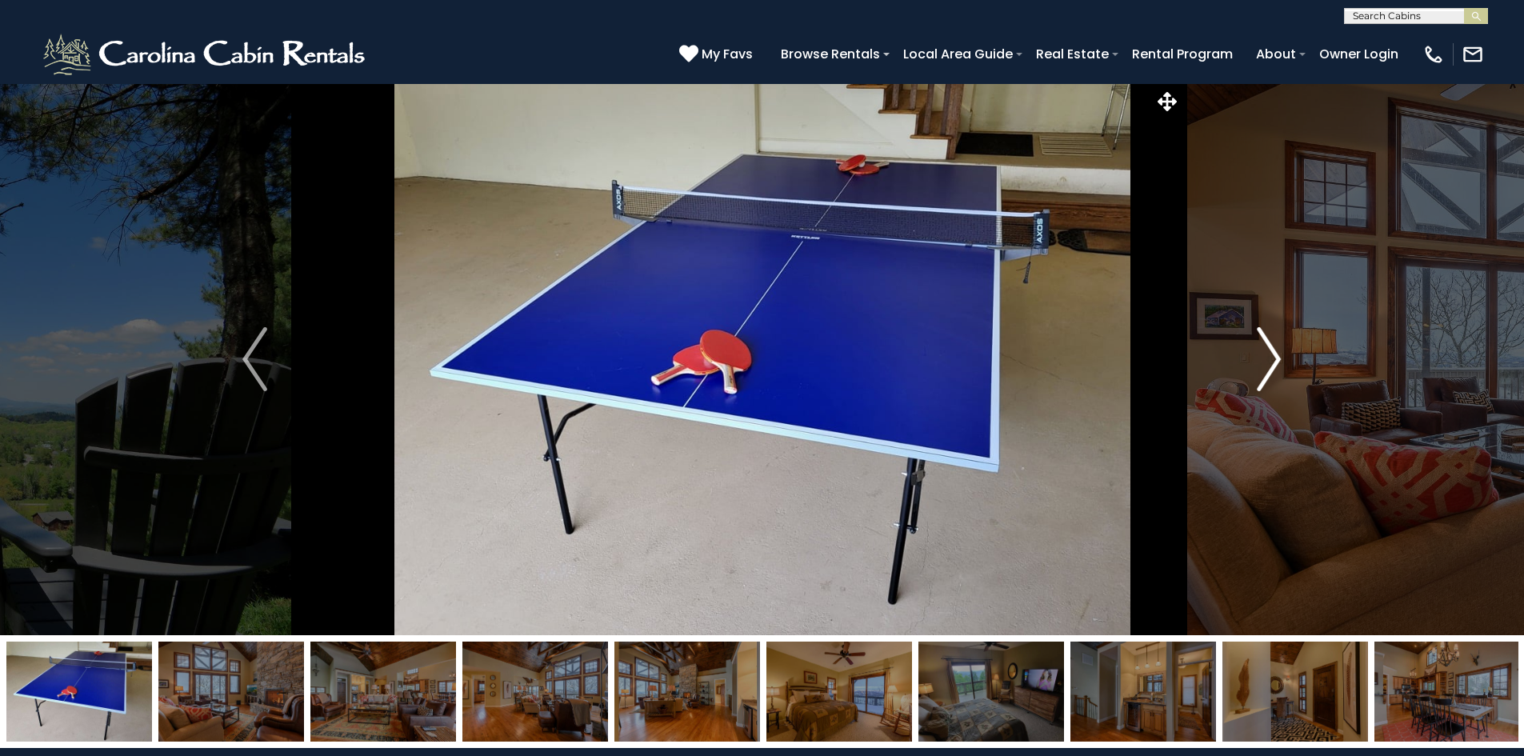
click at [1265, 357] on img "Next" at bounding box center [1269, 359] width 24 height 64
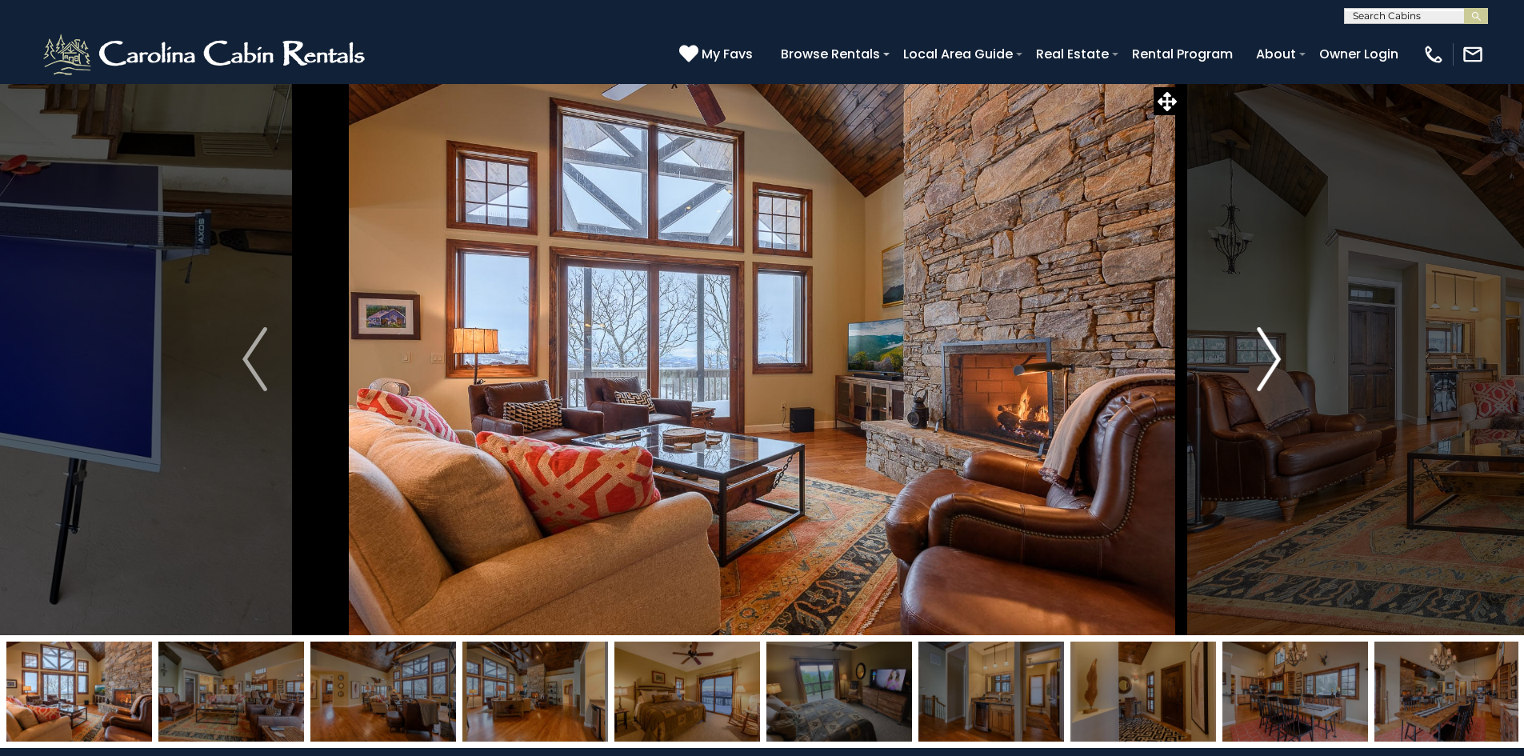
click at [1265, 357] on img "Next" at bounding box center [1269, 359] width 24 height 64
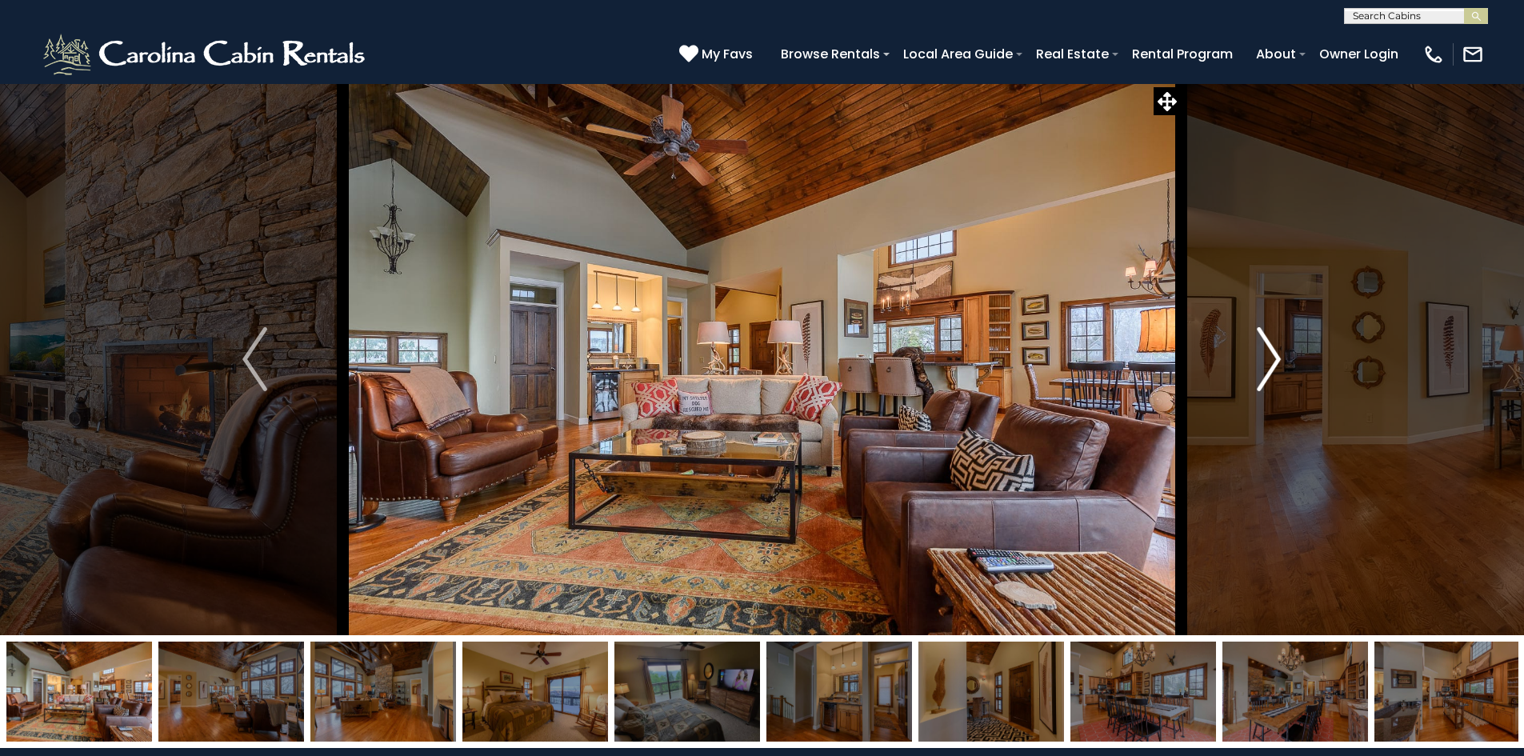
click at [1265, 357] on img "Next" at bounding box center [1269, 359] width 24 height 64
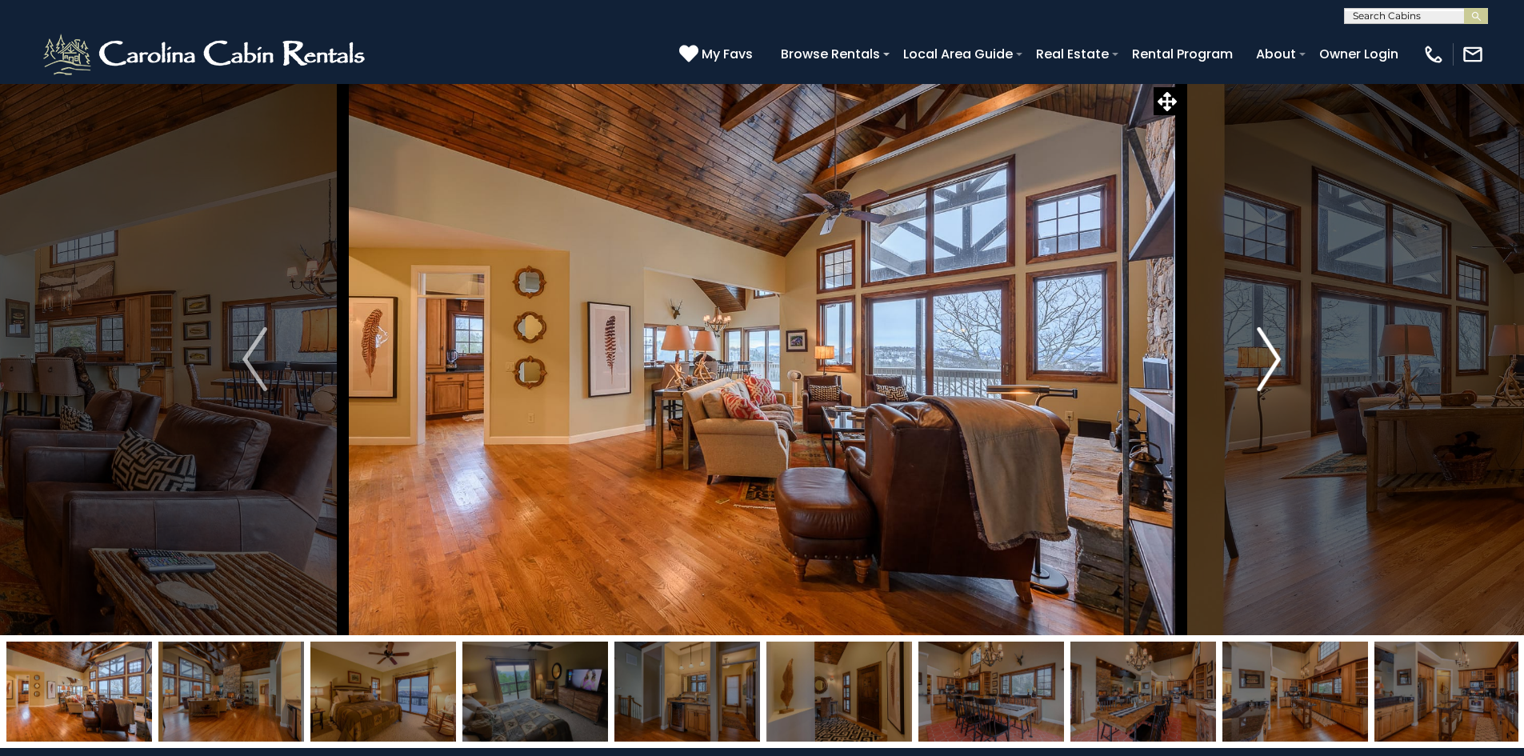
click at [1265, 357] on img "Next" at bounding box center [1269, 359] width 24 height 64
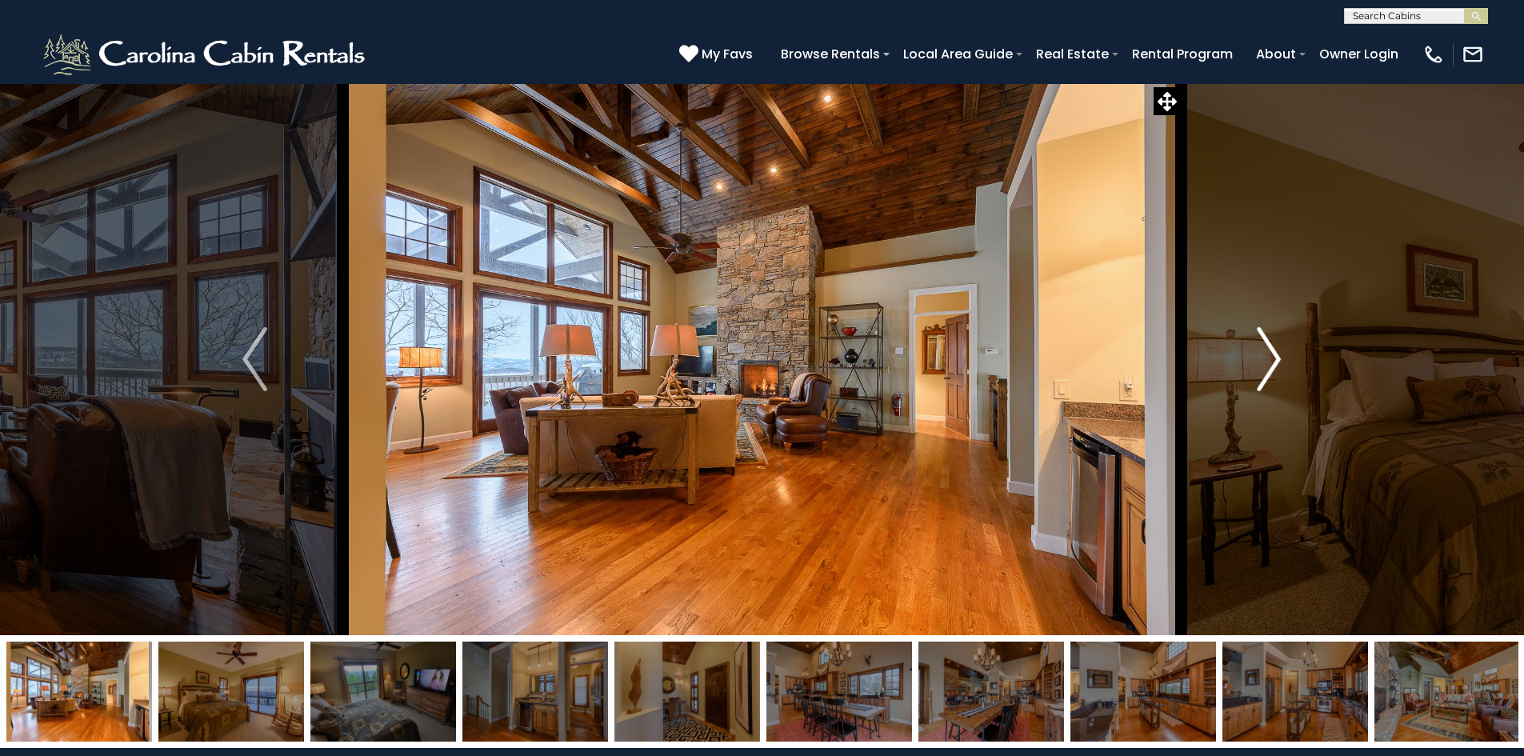
click at [1265, 357] on img "Next" at bounding box center [1269, 359] width 24 height 64
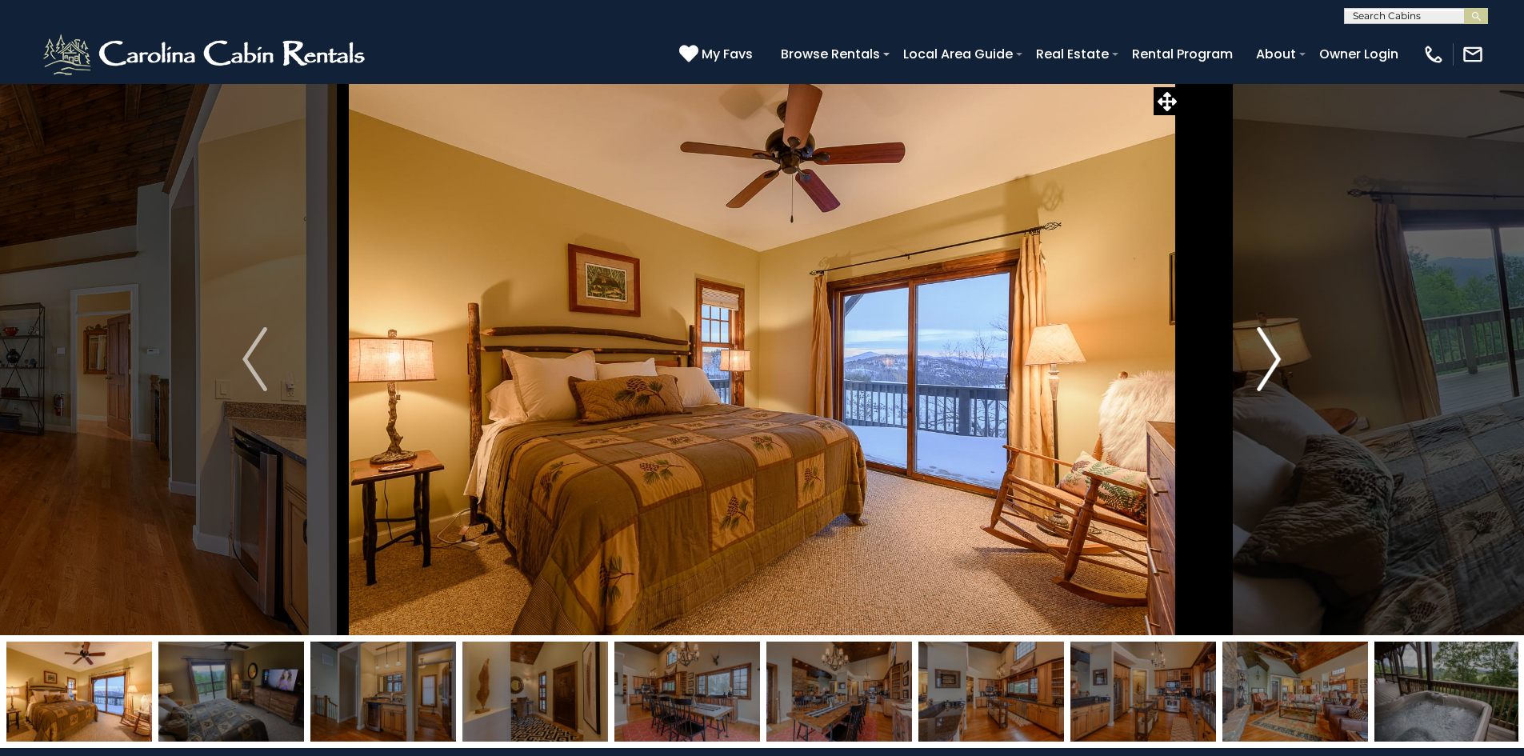
click at [1265, 357] on img "Next" at bounding box center [1269, 359] width 24 height 64
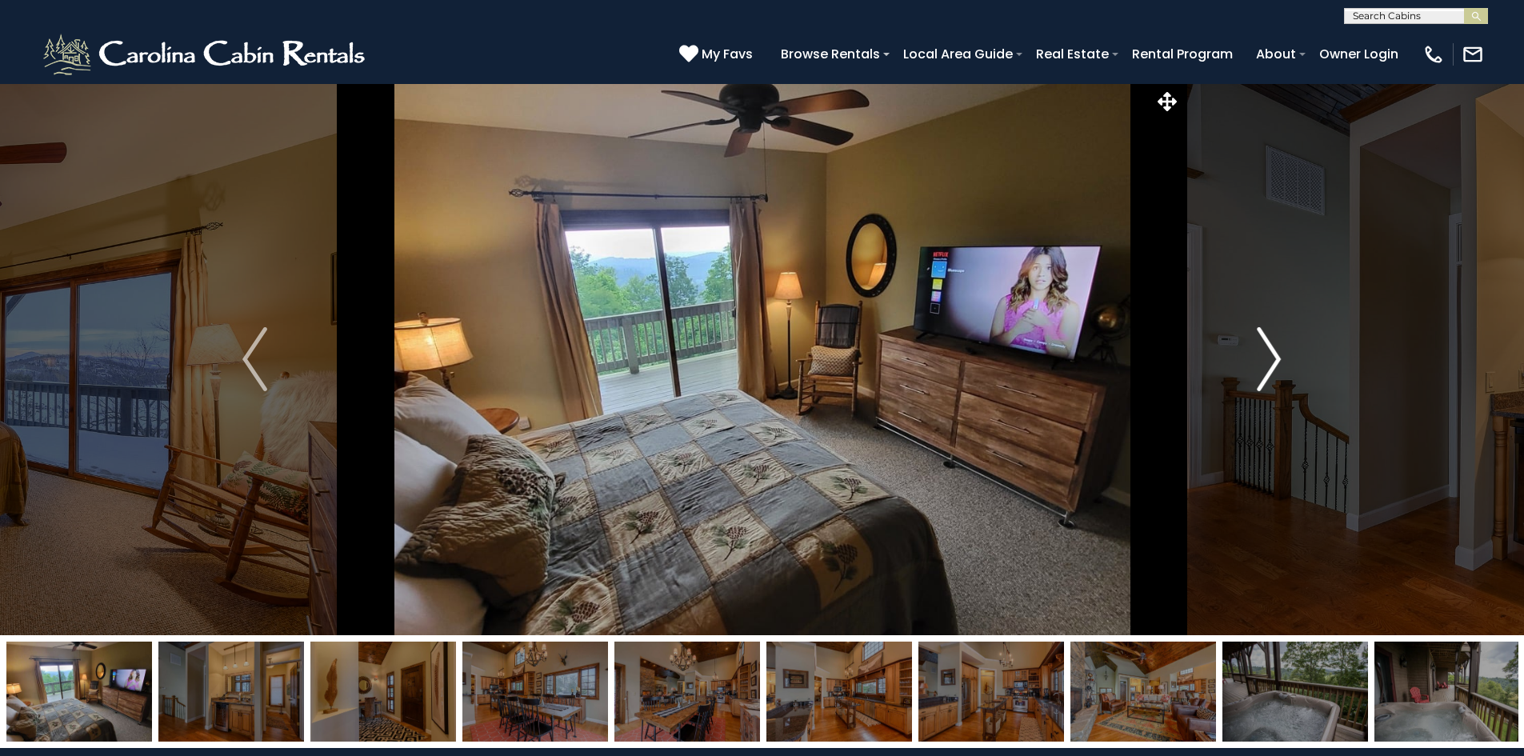
click at [1265, 357] on img "Next" at bounding box center [1269, 359] width 24 height 64
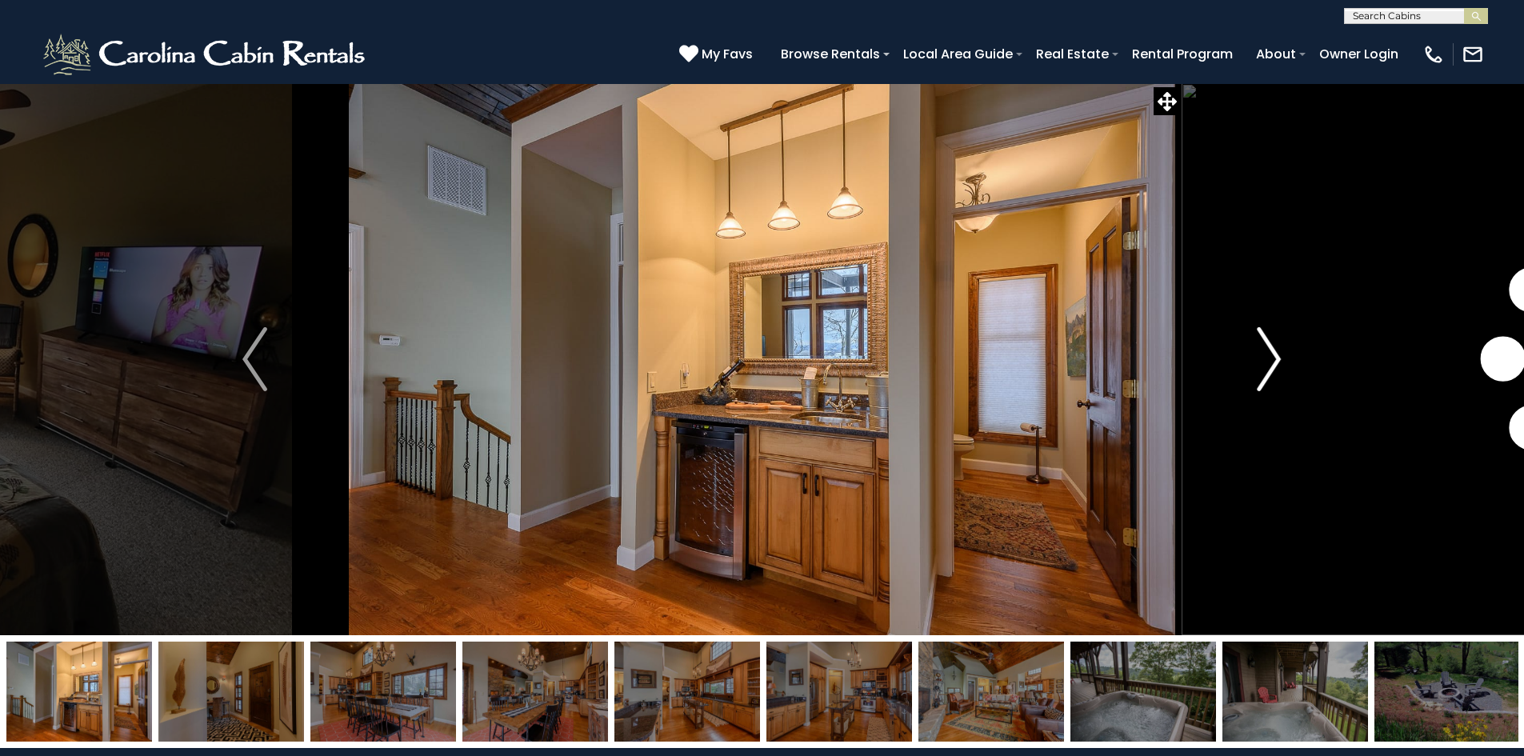
click at [1265, 357] on img "Next" at bounding box center [1269, 359] width 24 height 64
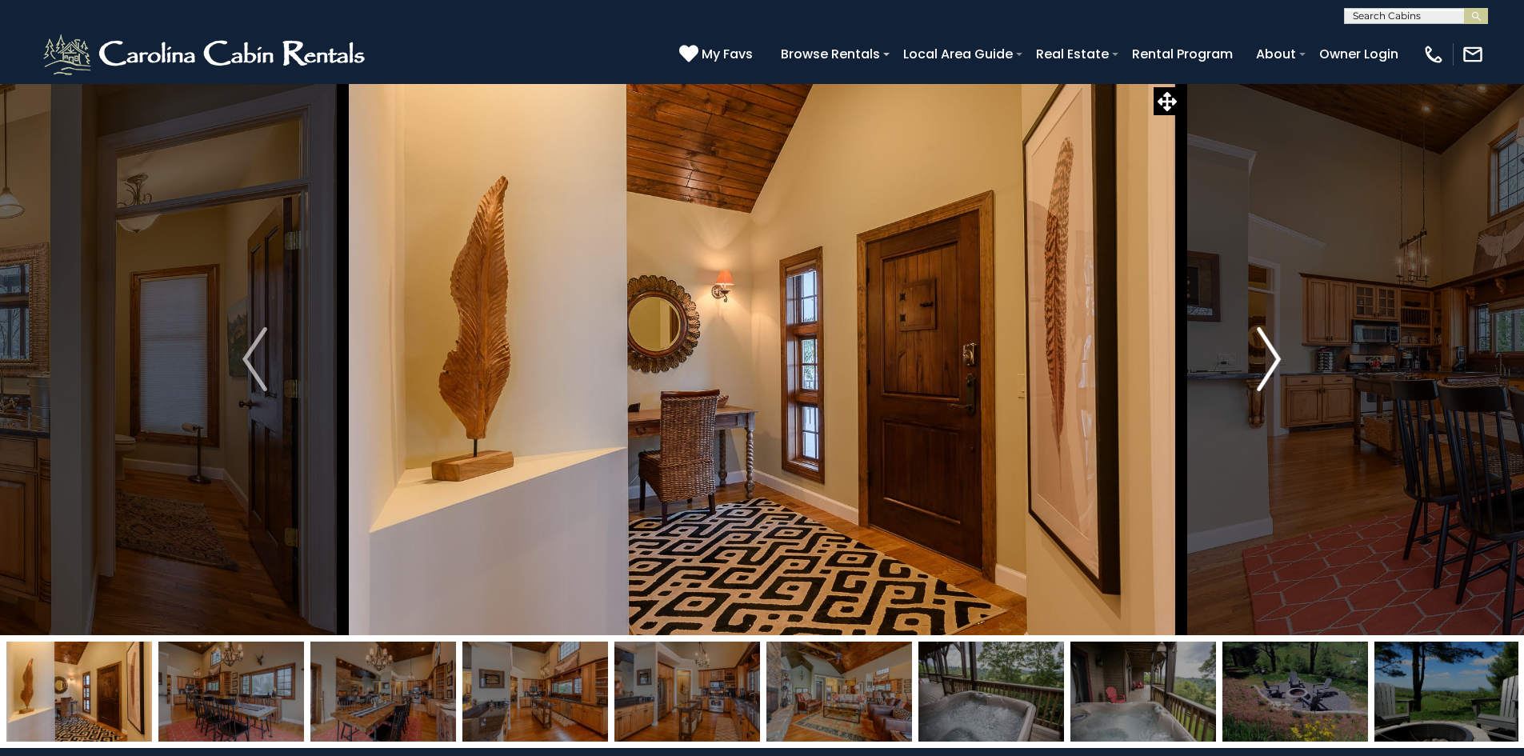
click at [1265, 357] on img "Next" at bounding box center [1269, 359] width 24 height 64
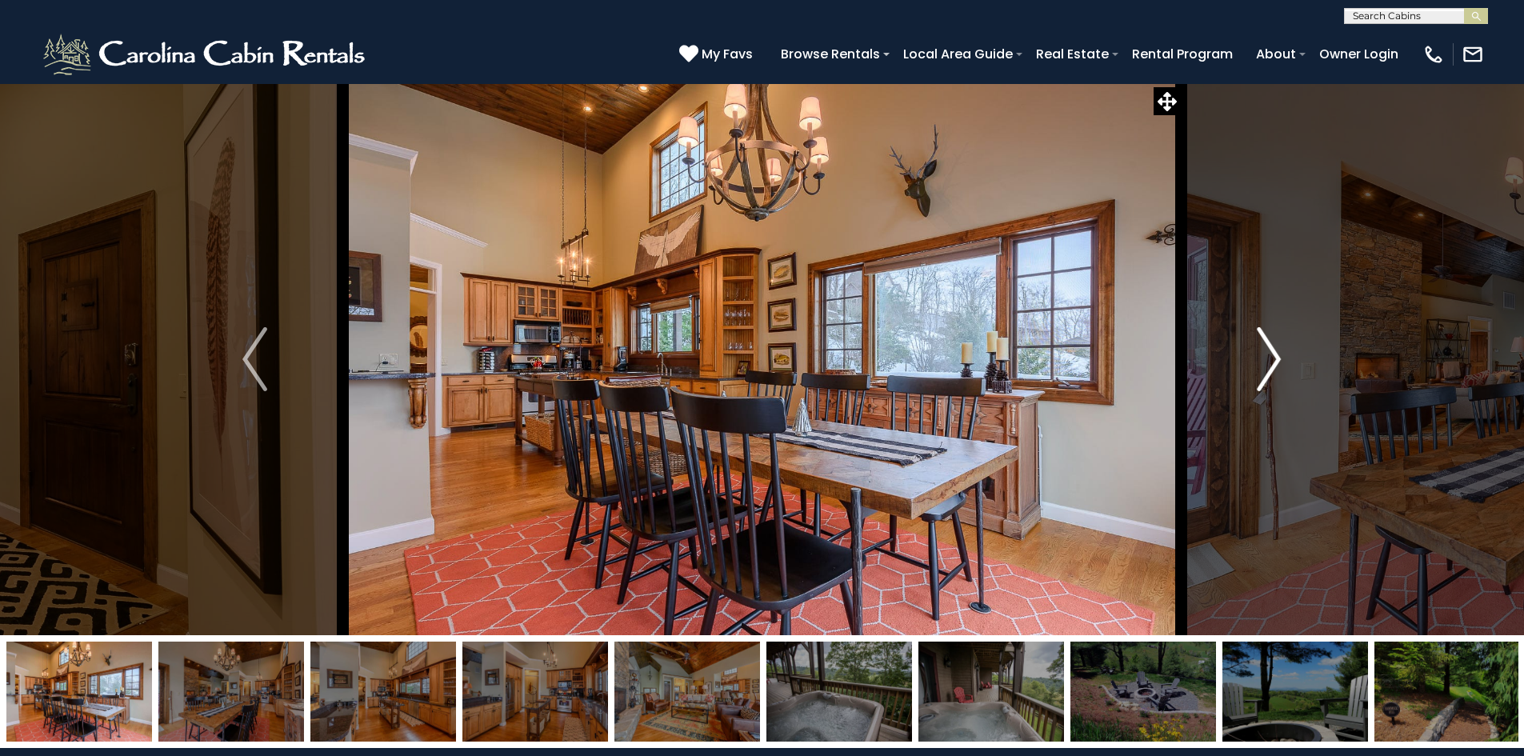
click at [1265, 357] on img "Next" at bounding box center [1269, 359] width 24 height 64
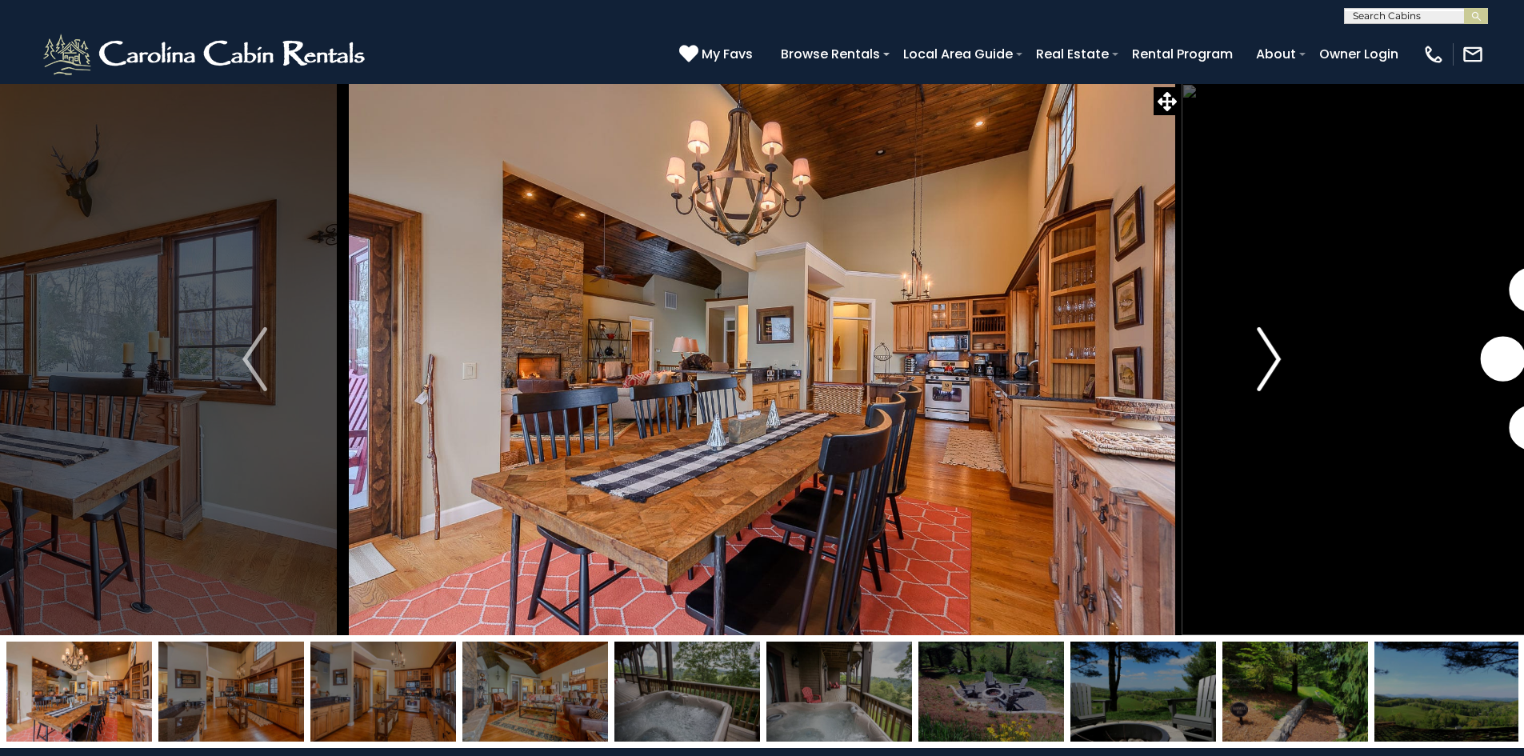
click at [1265, 357] on img "Next" at bounding box center [1269, 359] width 24 height 64
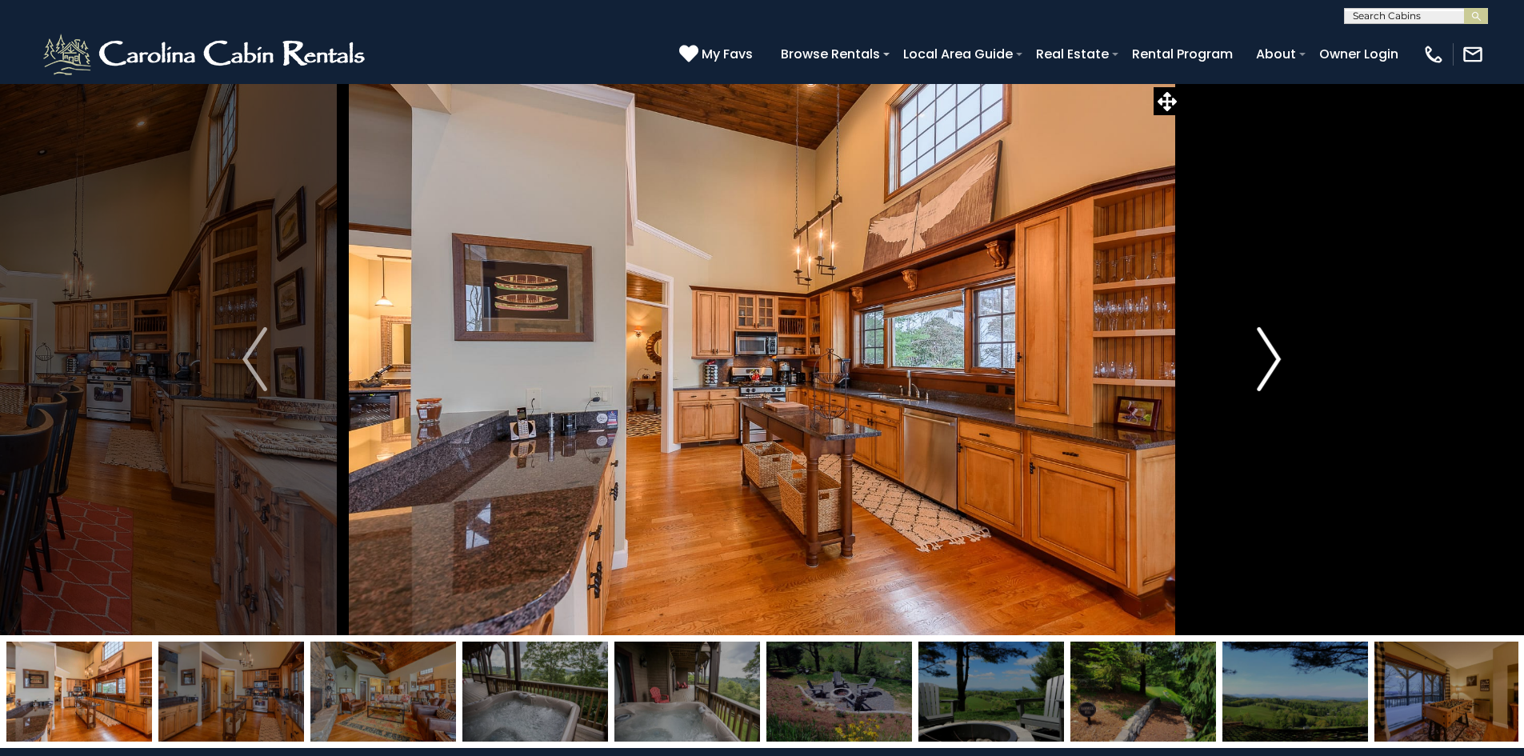
click at [1265, 357] on img "Next" at bounding box center [1269, 359] width 24 height 64
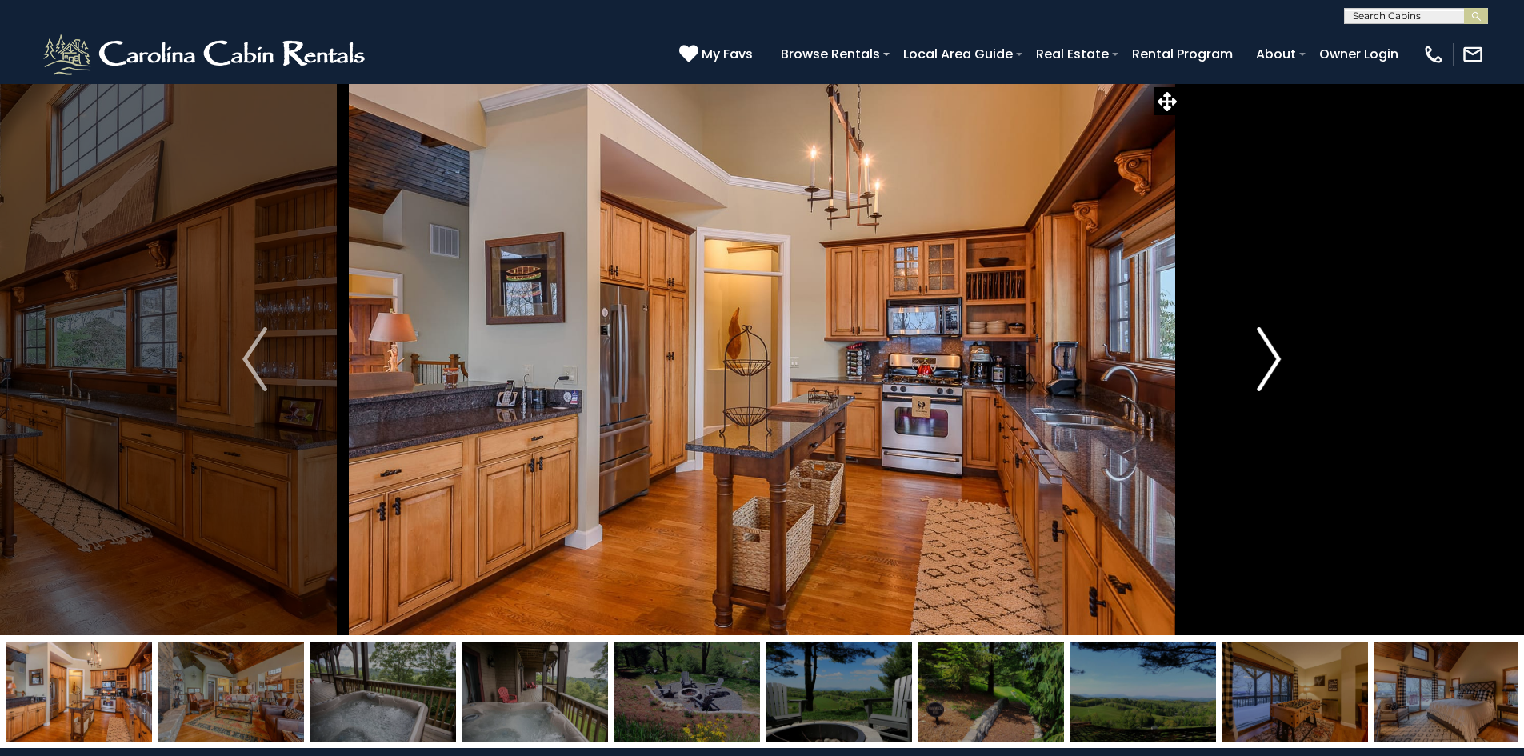
click at [1265, 357] on img "Next" at bounding box center [1269, 359] width 24 height 64
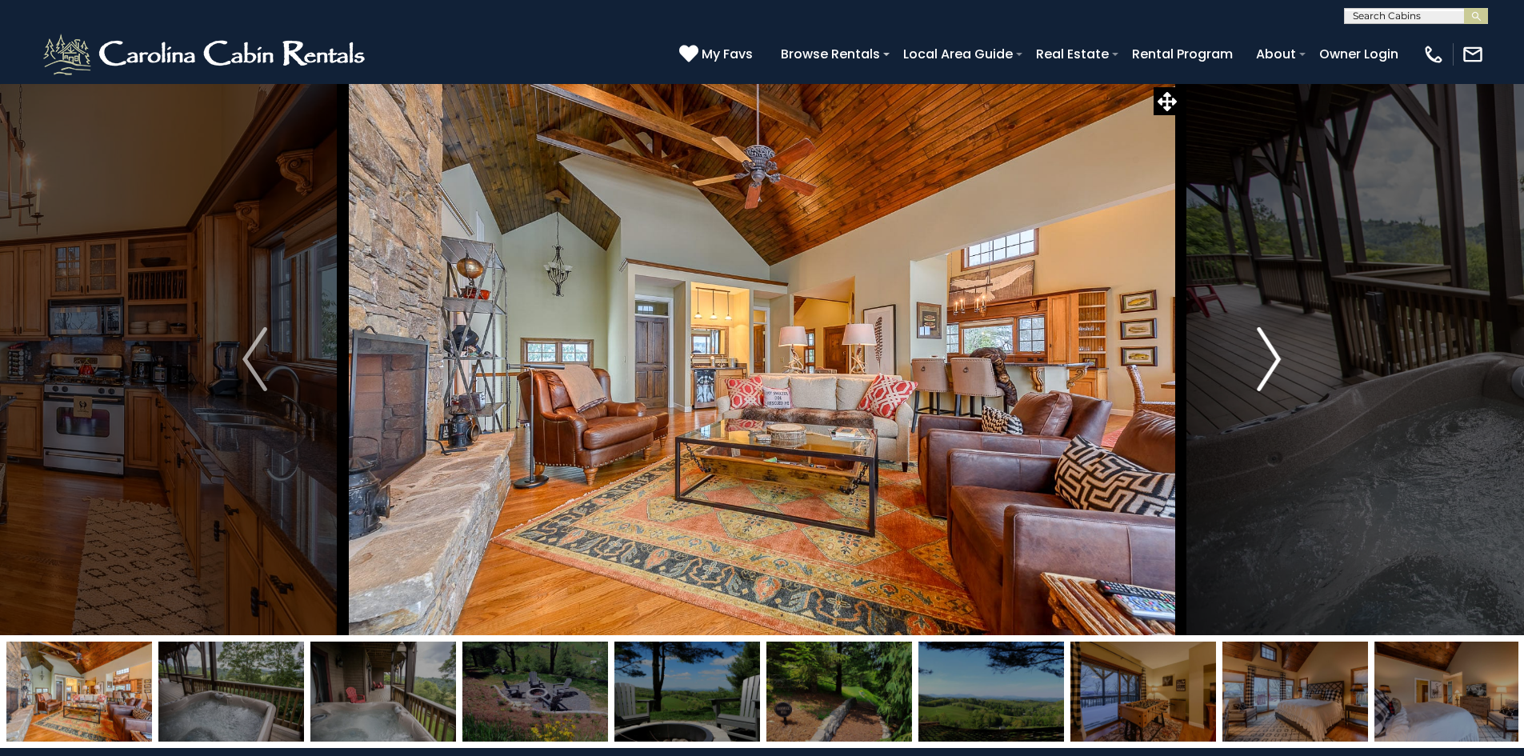
click at [1265, 357] on img "Next" at bounding box center [1269, 359] width 24 height 64
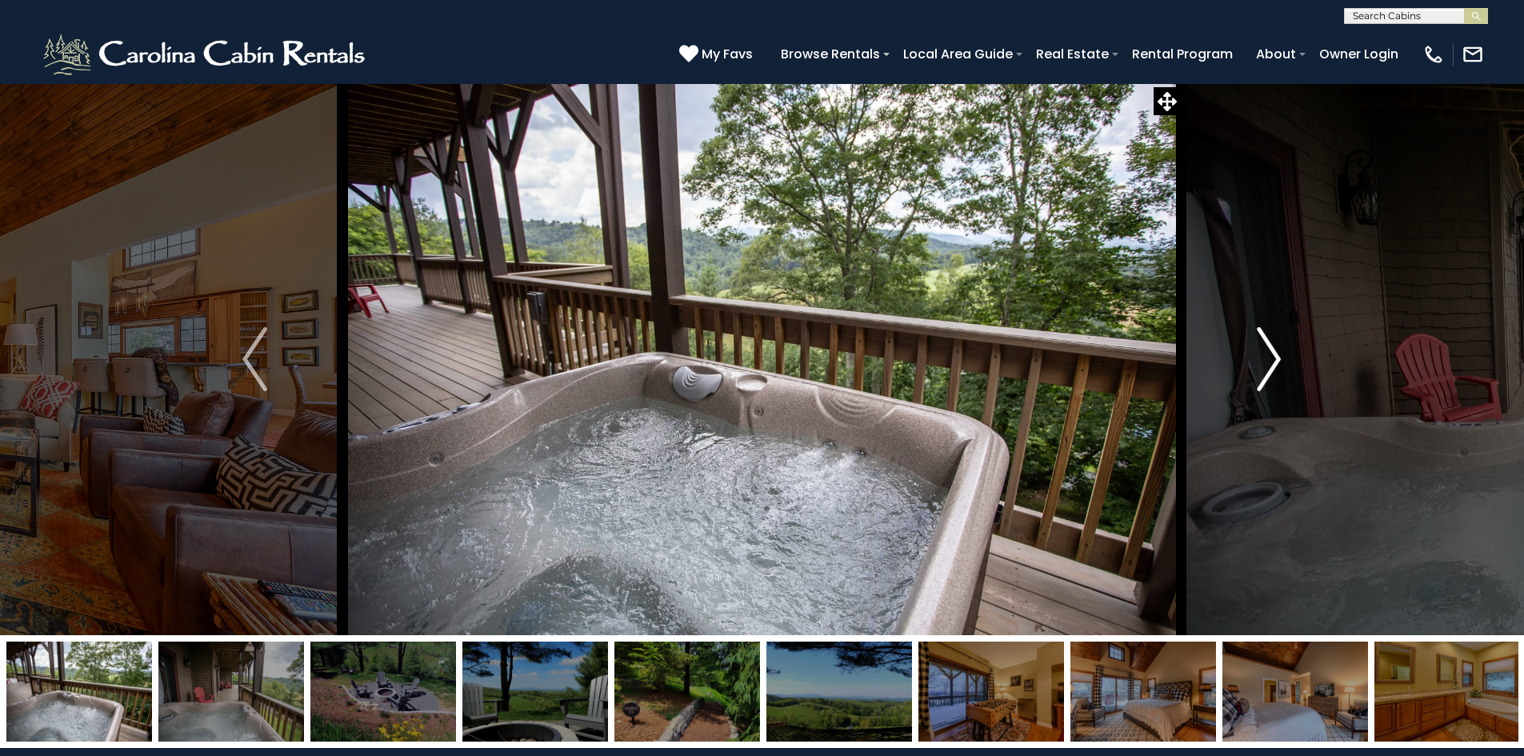
click at [1265, 357] on img "Next" at bounding box center [1269, 359] width 24 height 64
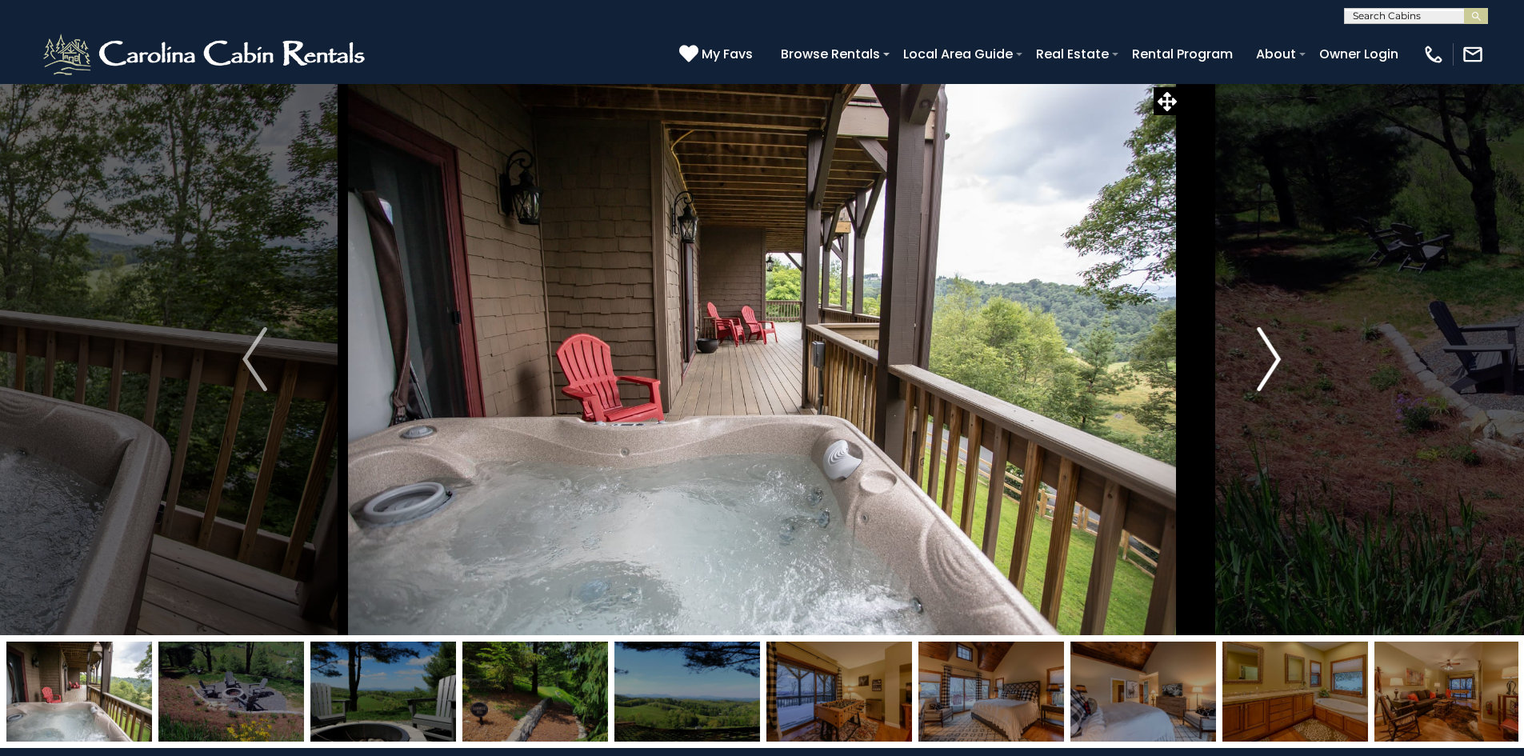
click at [1265, 357] on img "Next" at bounding box center [1269, 359] width 24 height 64
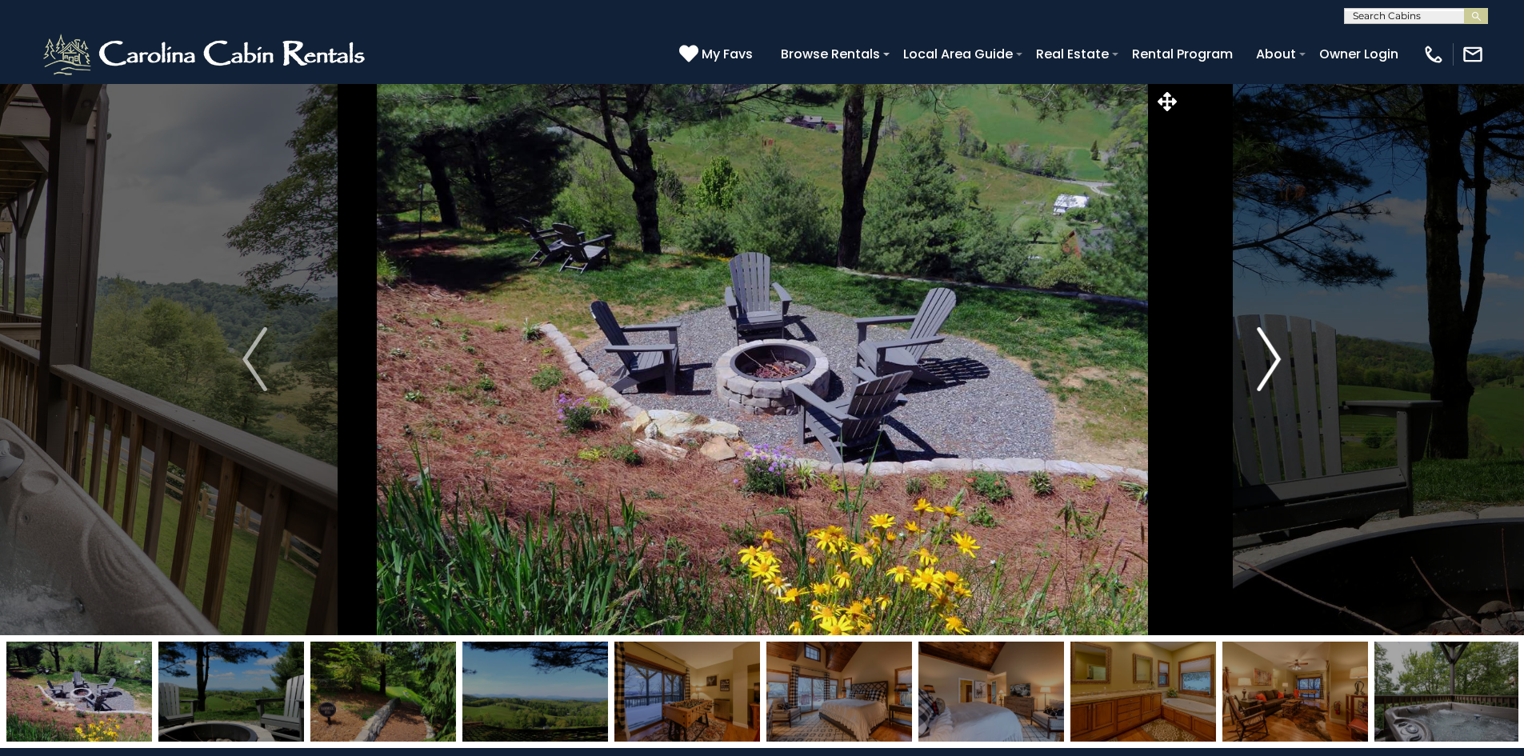
click at [1265, 357] on img "Next" at bounding box center [1269, 359] width 24 height 64
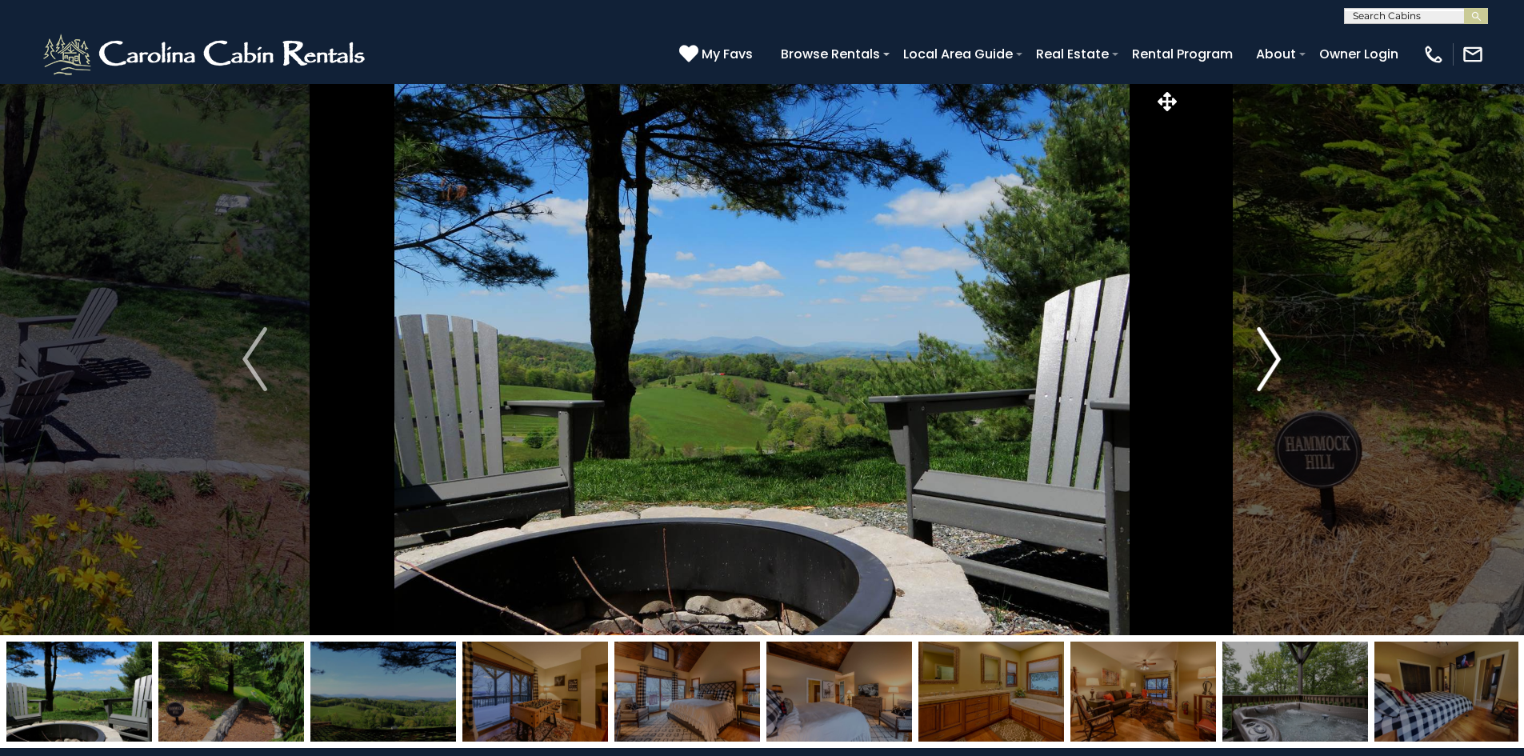
click at [1265, 357] on img "Next" at bounding box center [1269, 359] width 24 height 64
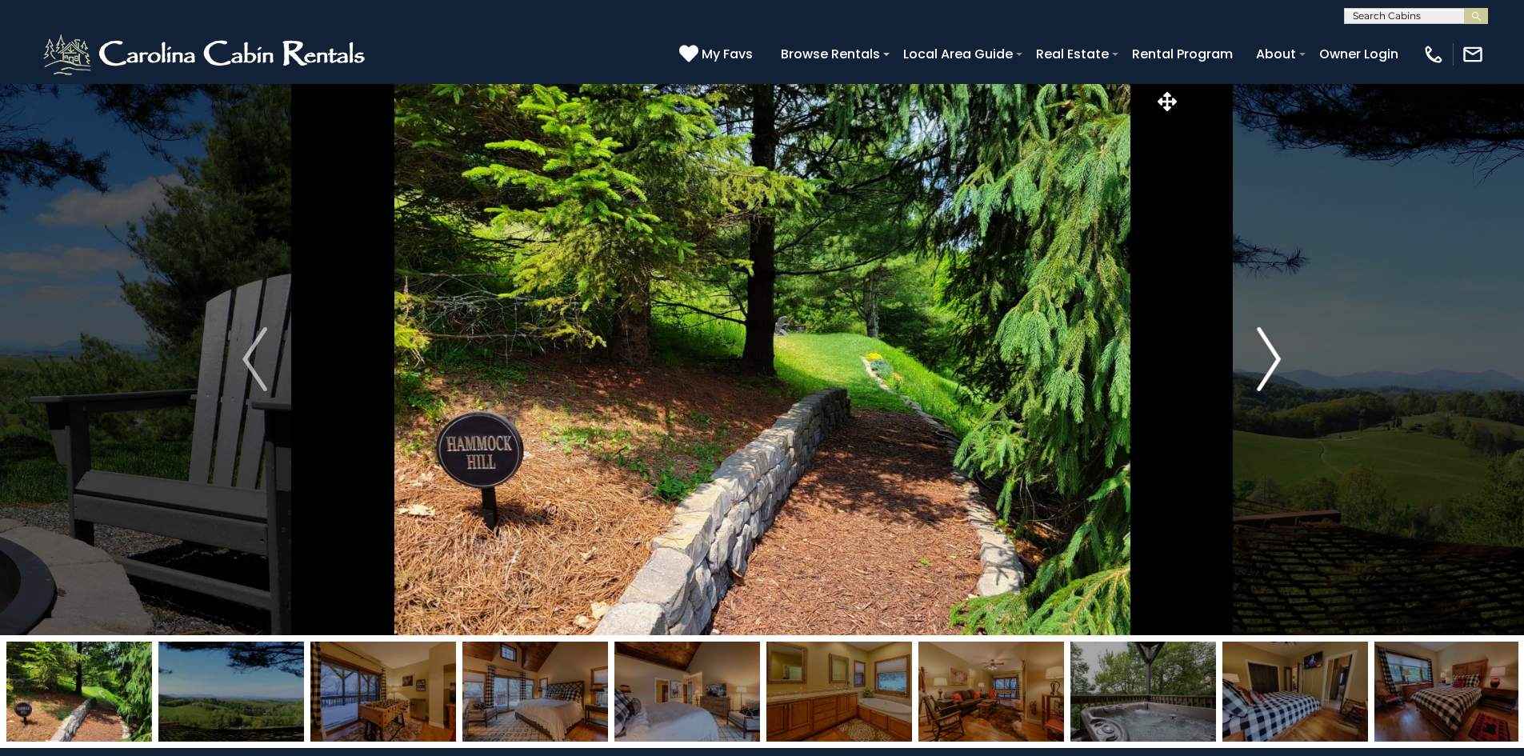
click at [1265, 357] on img "Next" at bounding box center [1269, 359] width 24 height 64
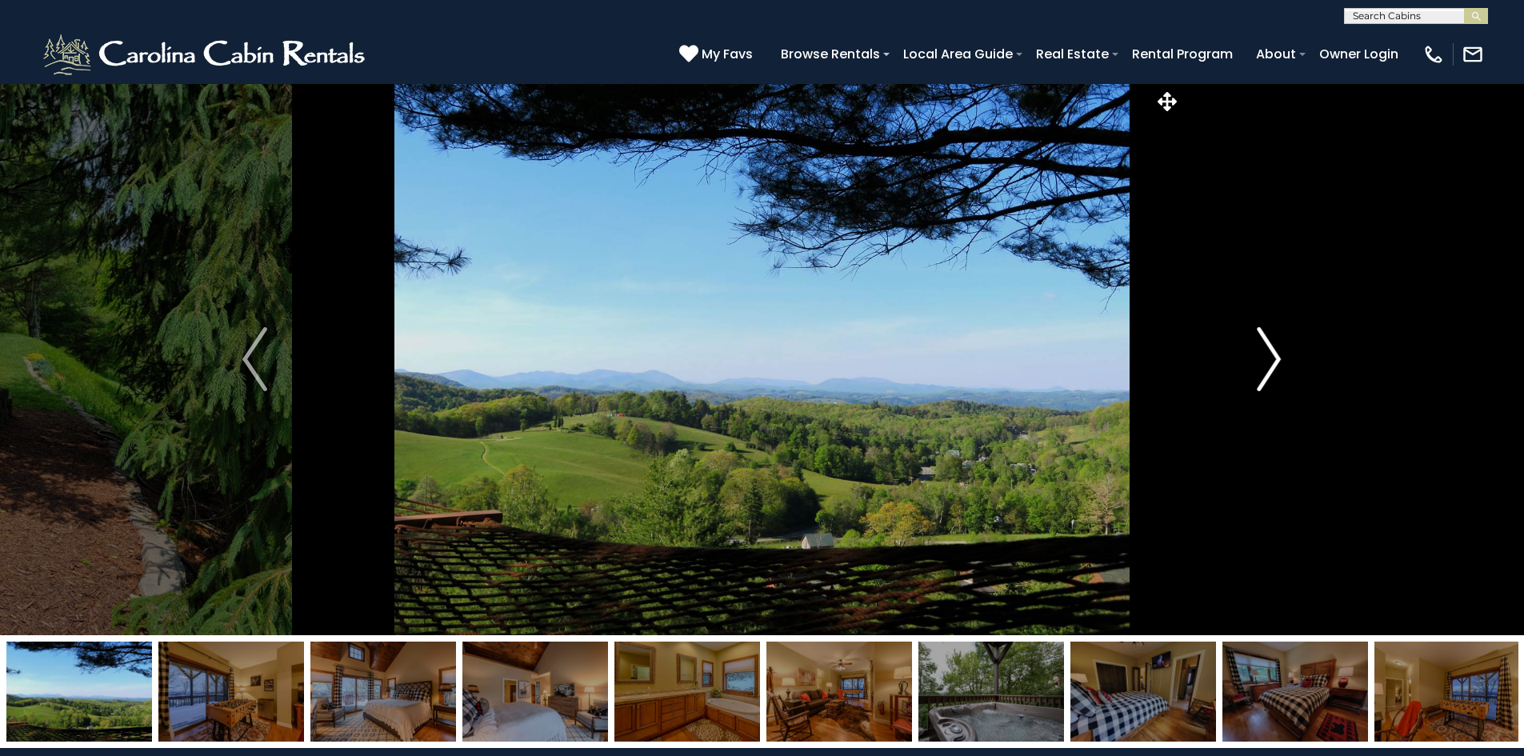
click at [1265, 357] on img "Next" at bounding box center [1269, 359] width 24 height 64
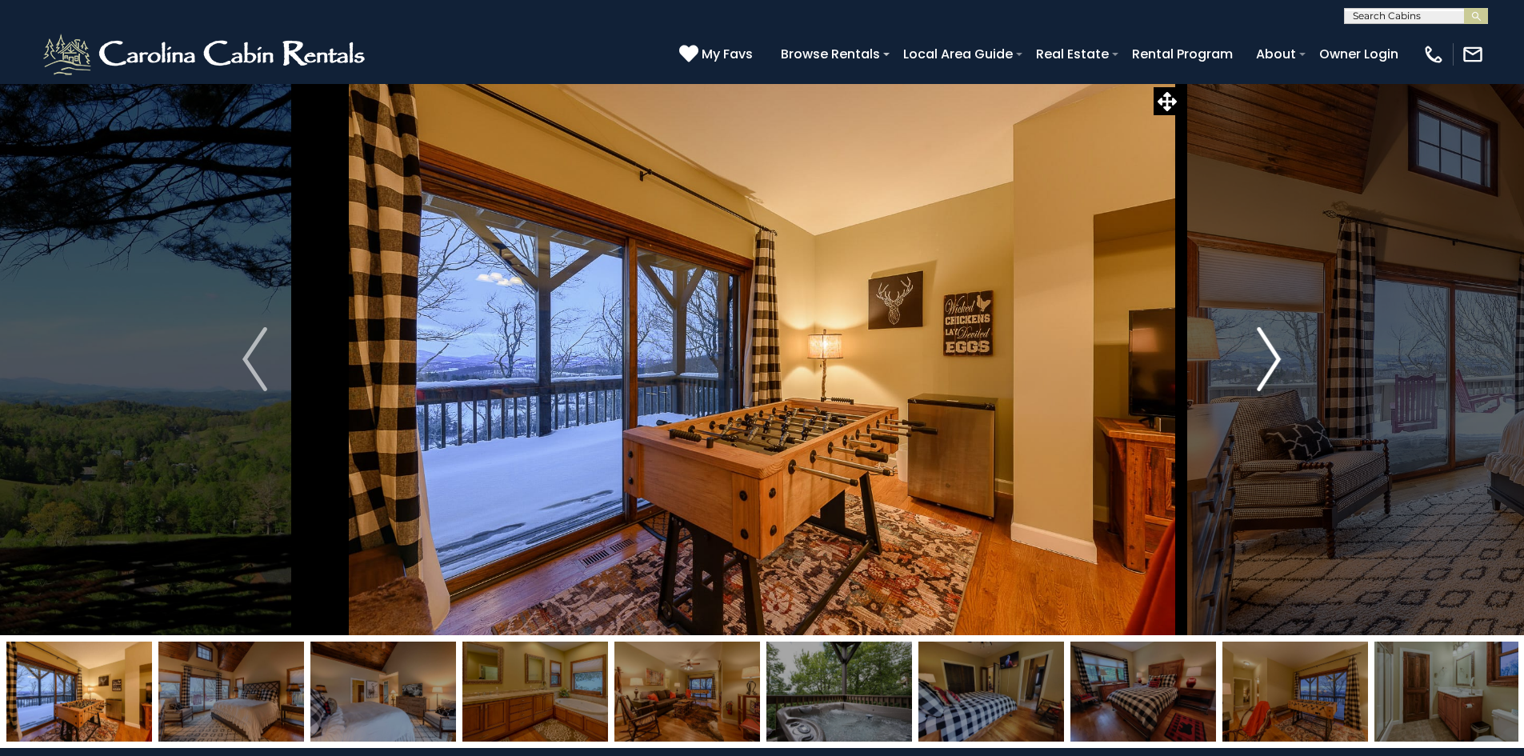
click at [1265, 357] on img "Next" at bounding box center [1269, 359] width 24 height 64
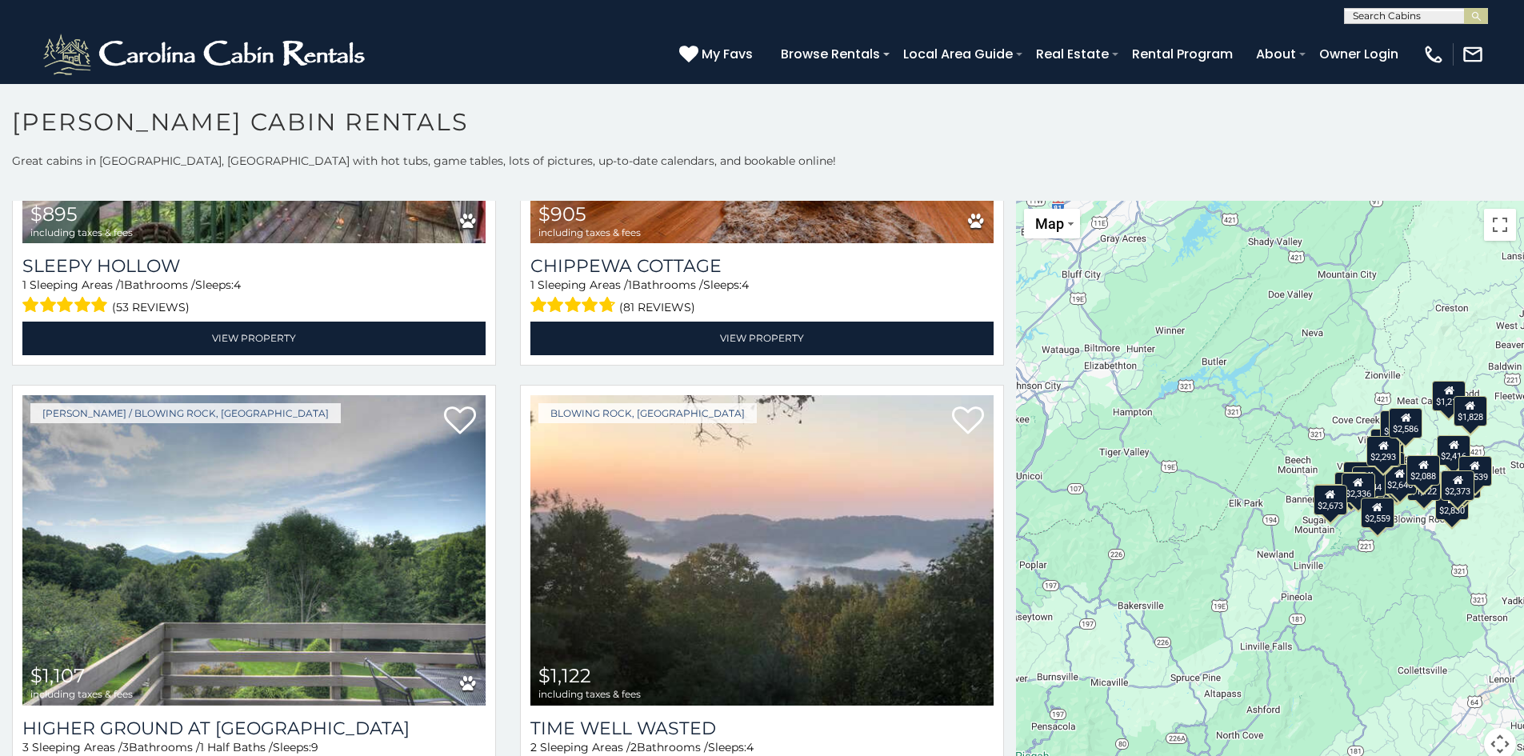
scroll to position [5854, 0]
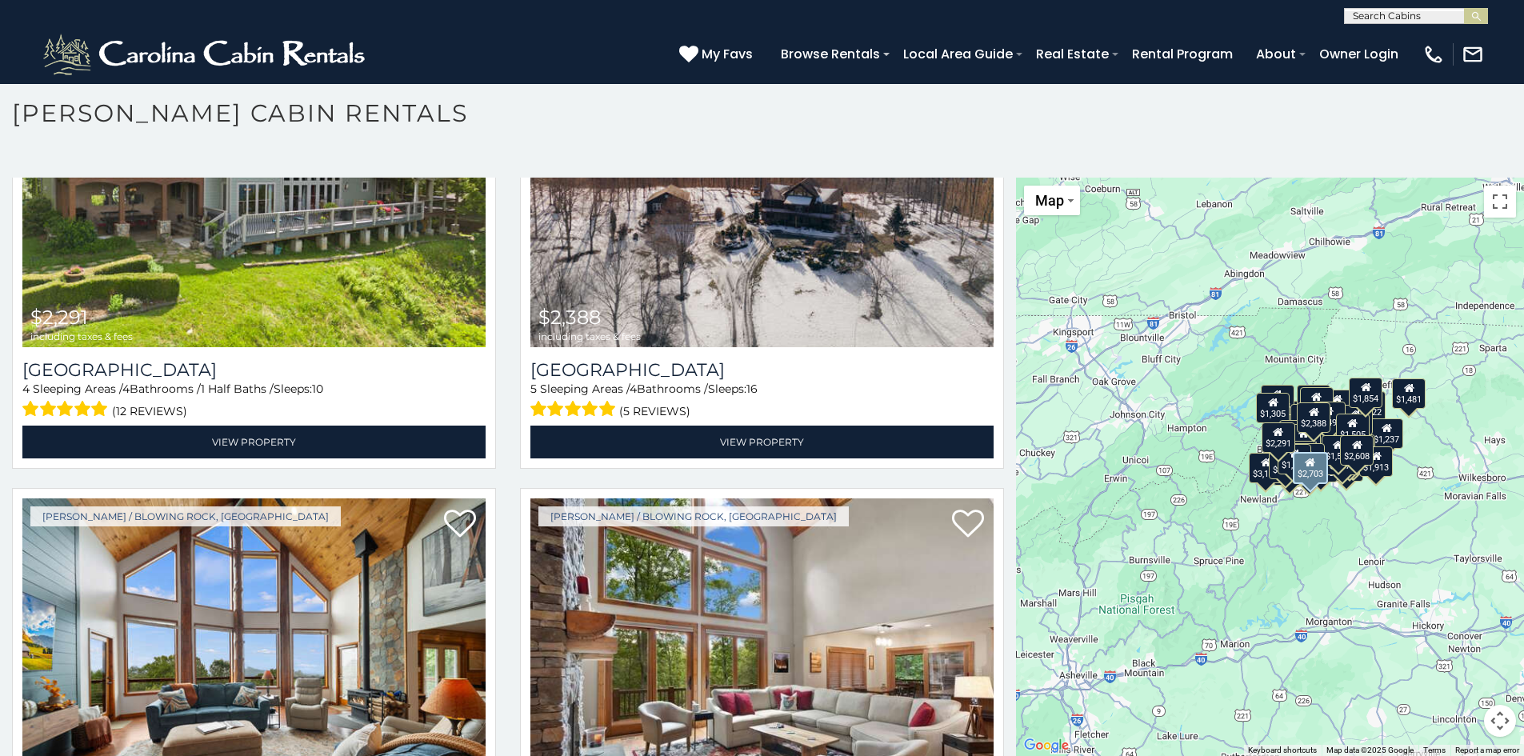
scroll to position [19114, 0]
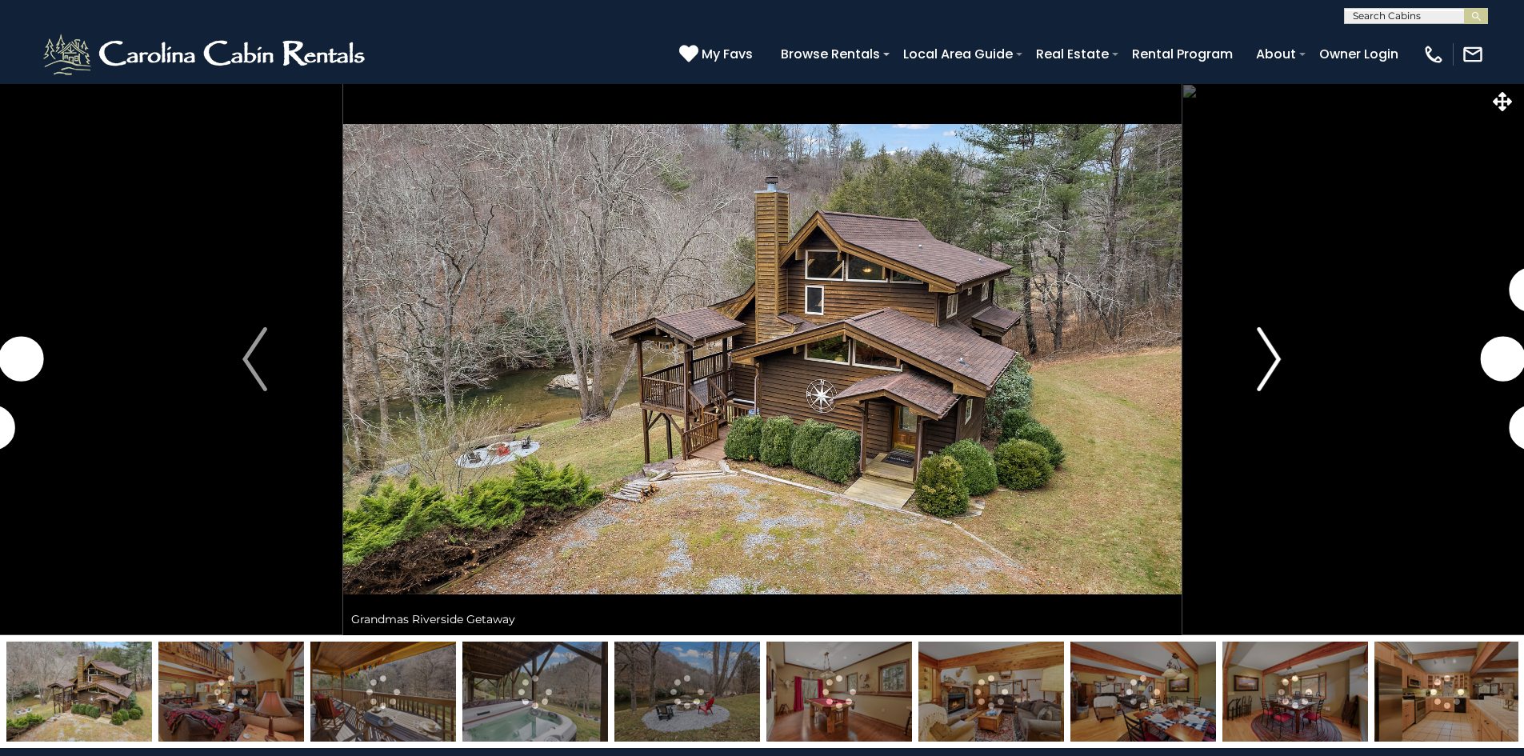
click at [1266, 362] on img "Next" at bounding box center [1269, 359] width 24 height 64
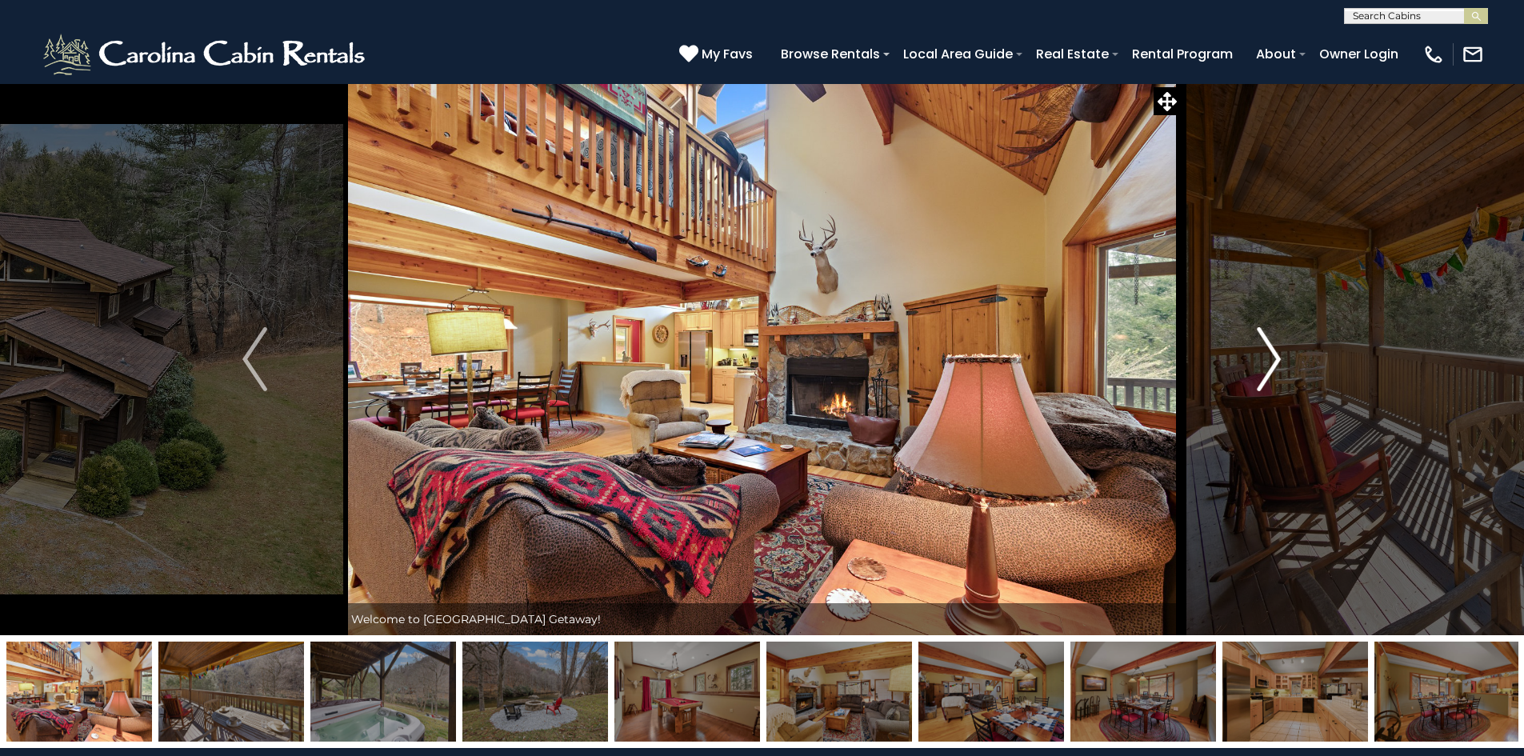
click at [1266, 362] on img "Next" at bounding box center [1269, 359] width 24 height 64
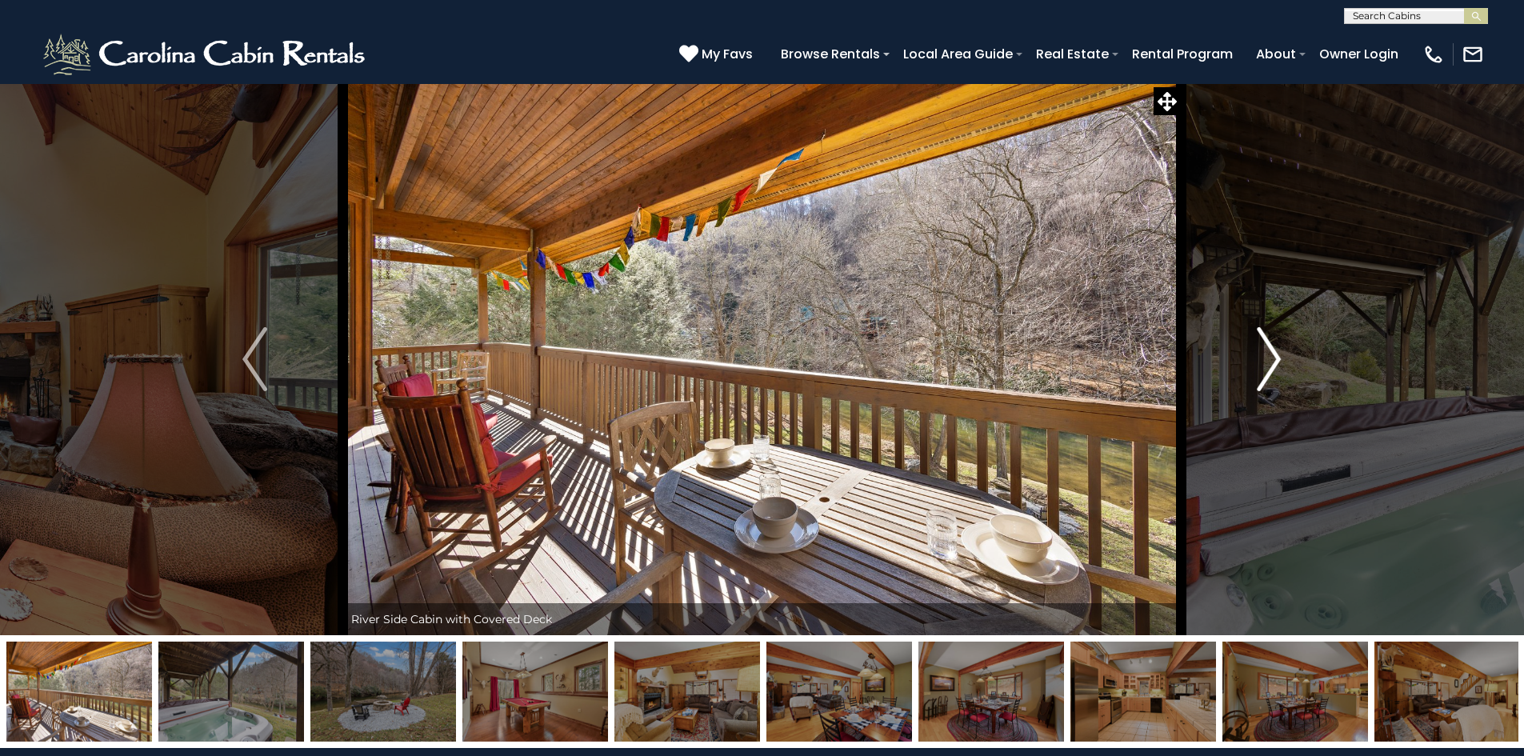
click at [1266, 362] on img "Next" at bounding box center [1269, 359] width 24 height 64
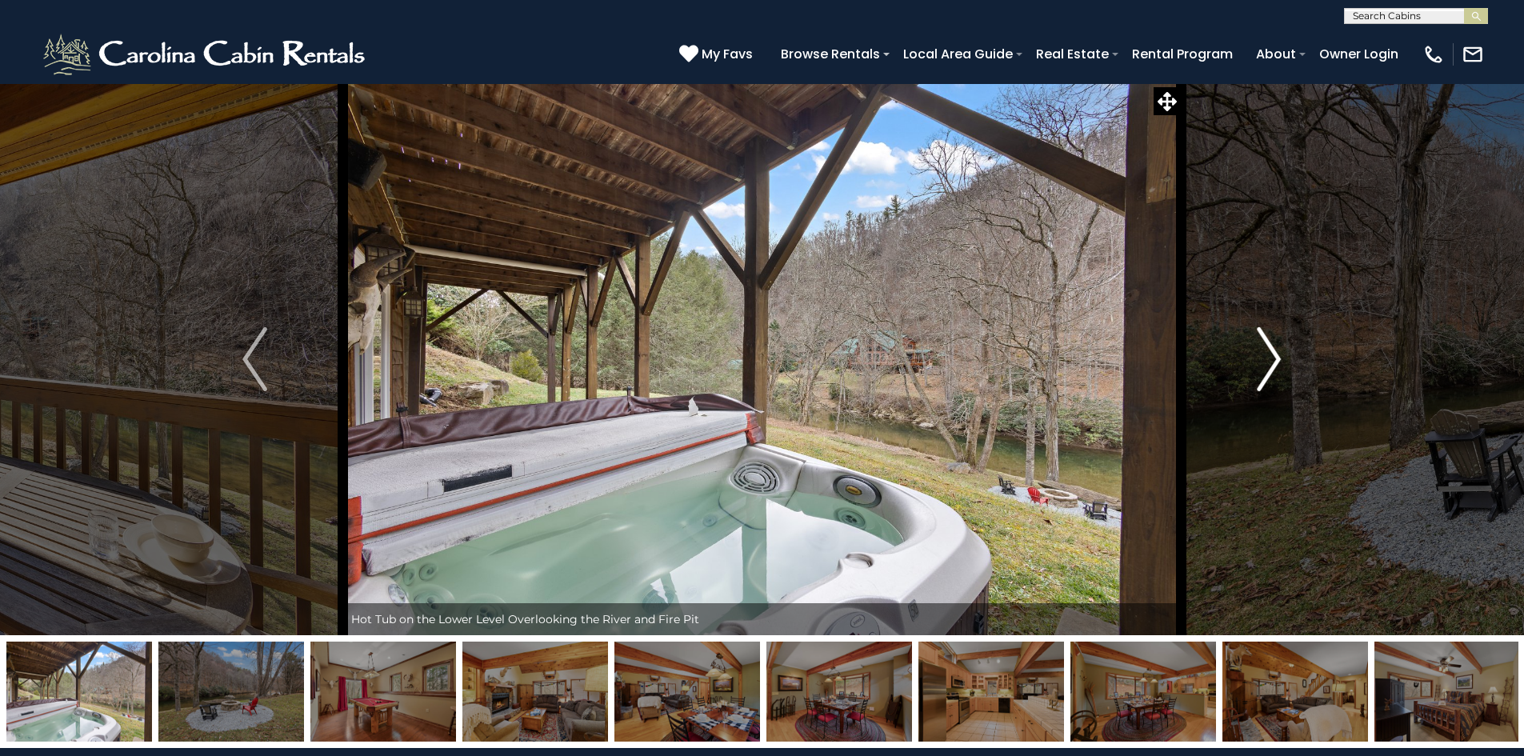
click at [1266, 362] on img "Next" at bounding box center [1269, 359] width 24 height 64
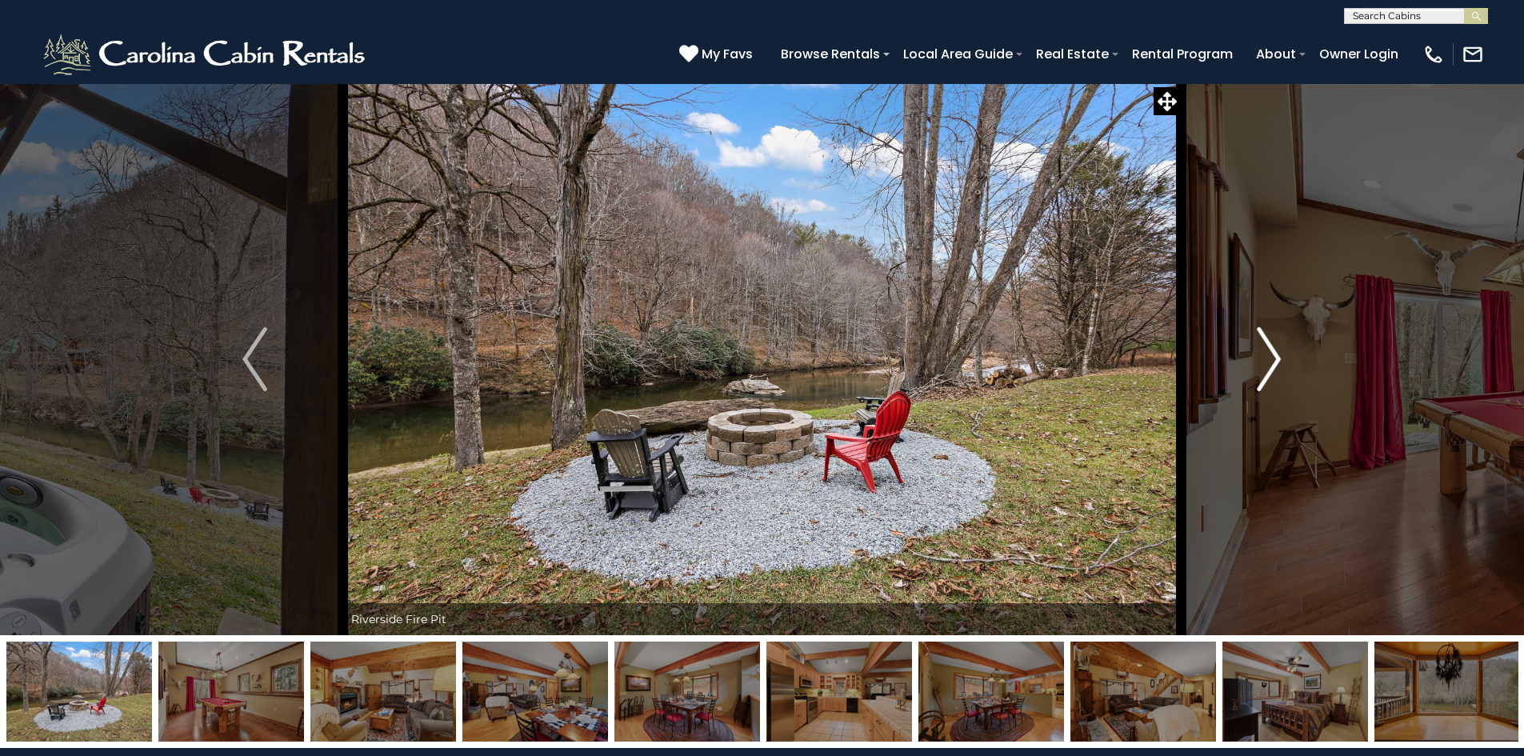
click at [1266, 362] on img "Next" at bounding box center [1269, 359] width 24 height 64
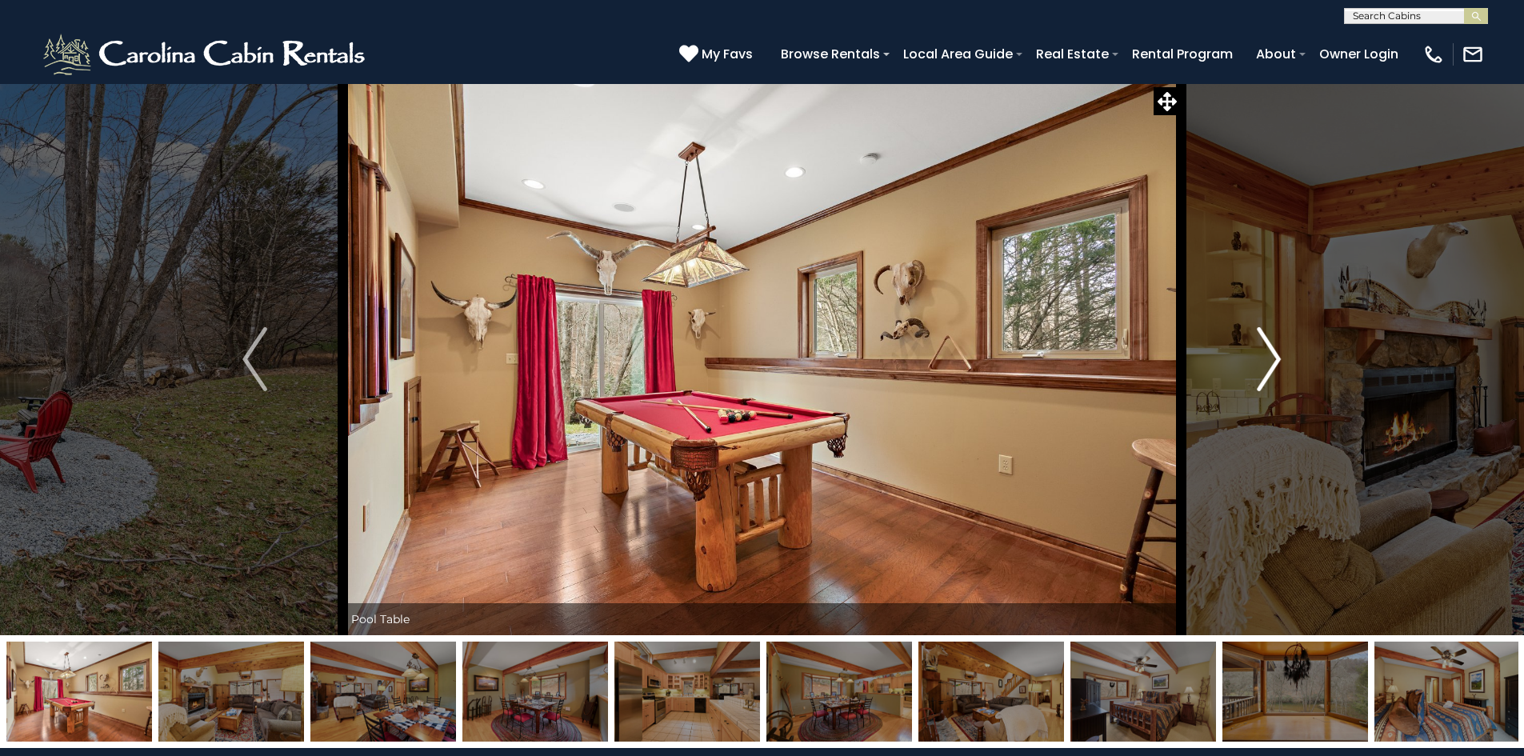
click at [1266, 362] on img "Next" at bounding box center [1269, 359] width 24 height 64
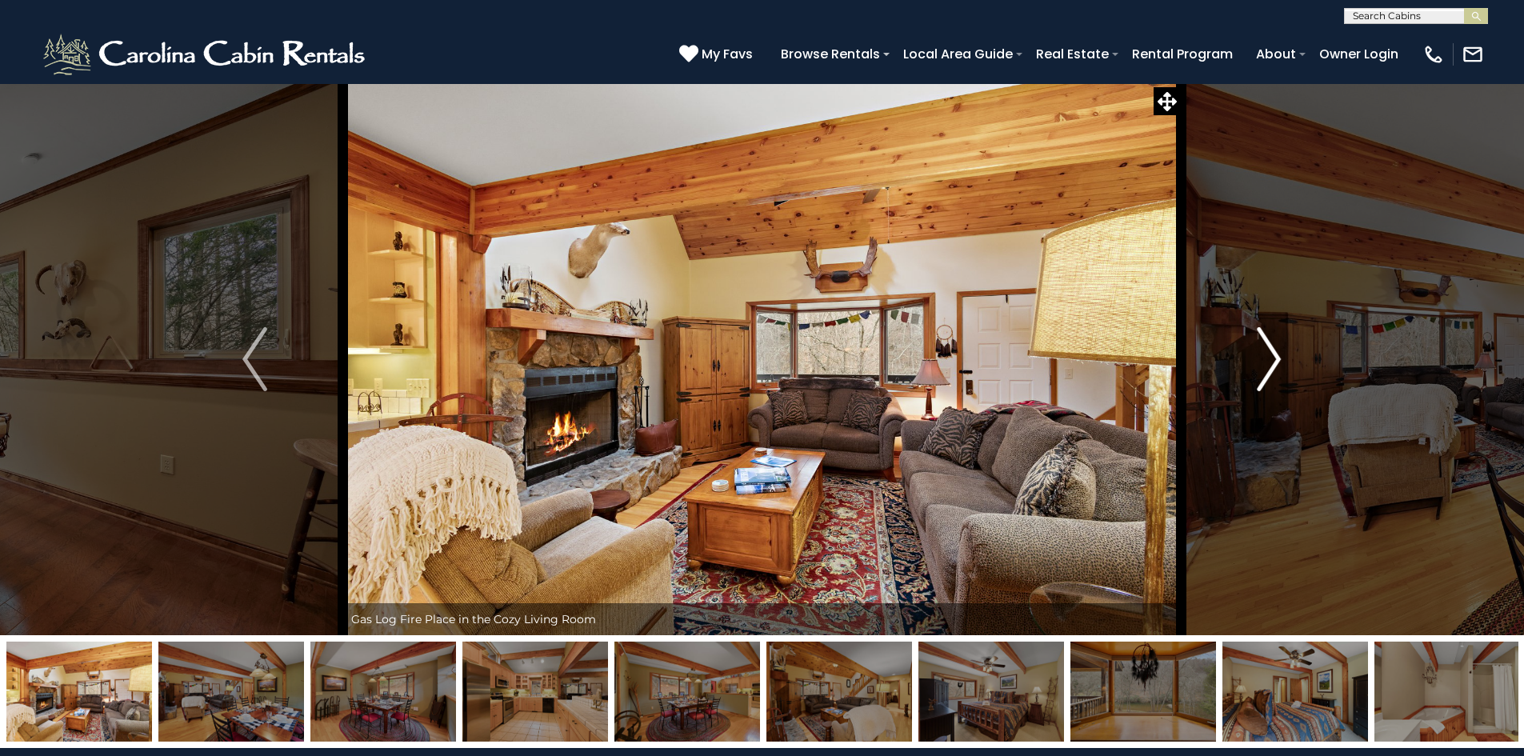
click at [1266, 362] on img "Next" at bounding box center [1269, 359] width 24 height 64
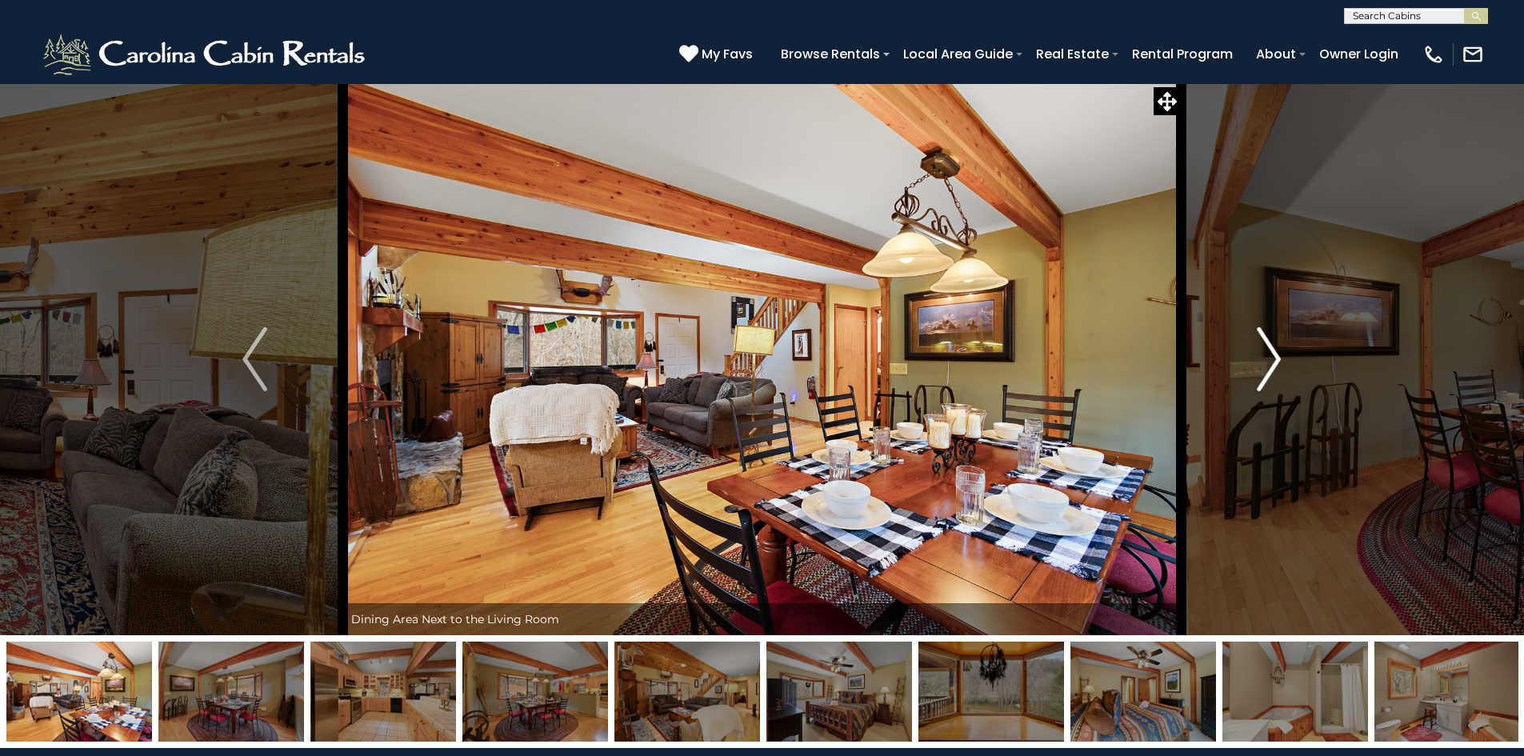
click at [1266, 362] on img "Next" at bounding box center [1269, 359] width 24 height 64
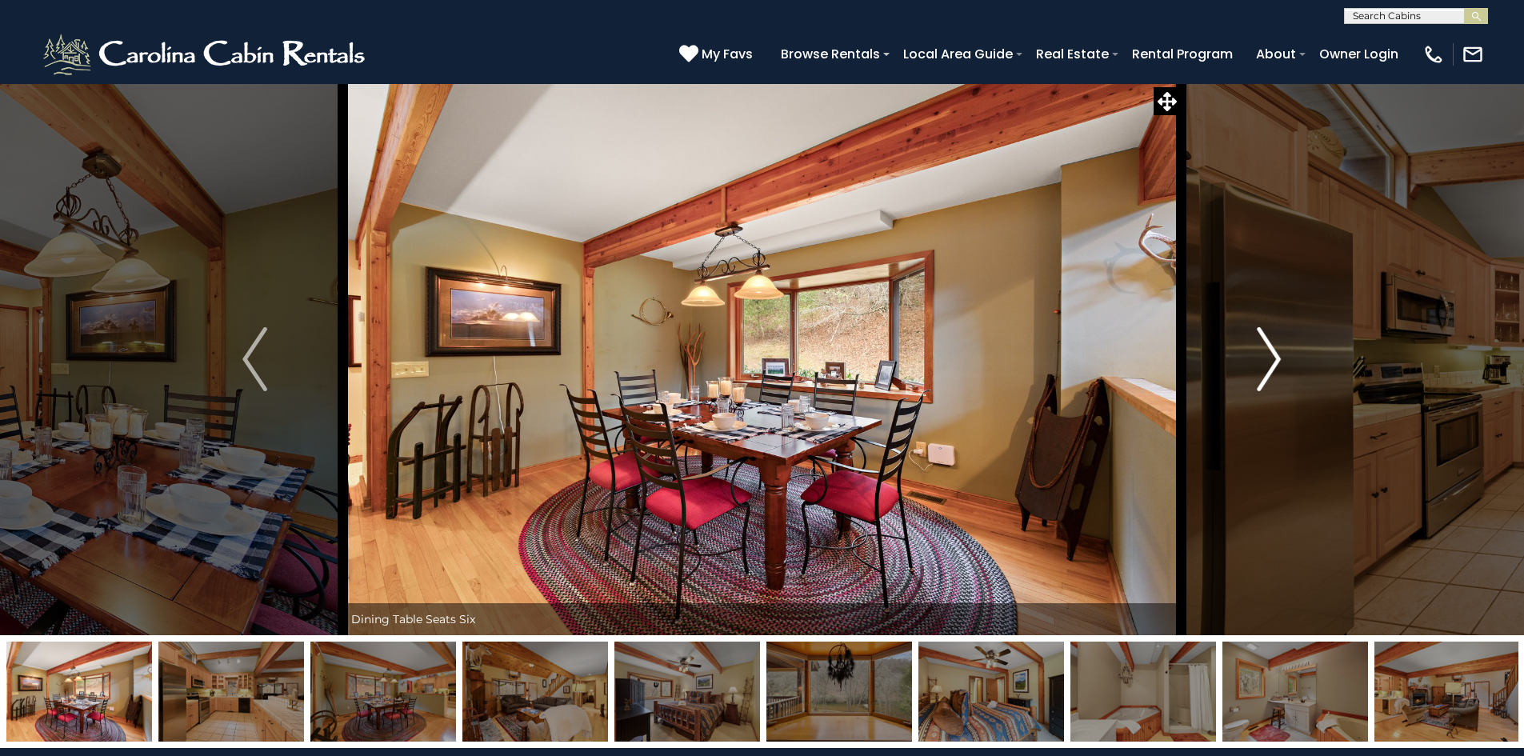
click at [1266, 362] on img "Next" at bounding box center [1269, 359] width 24 height 64
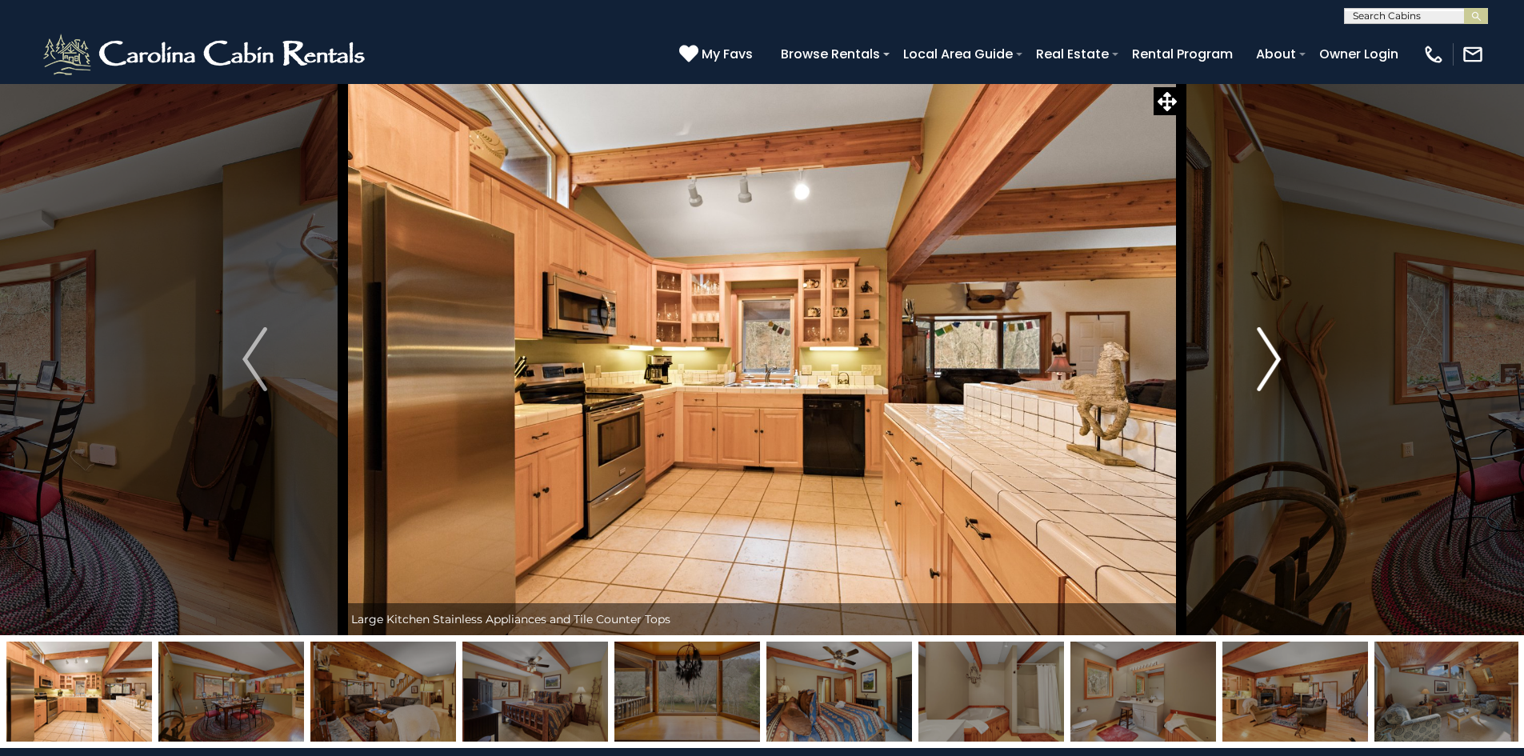
click at [1266, 362] on img "Next" at bounding box center [1269, 359] width 24 height 64
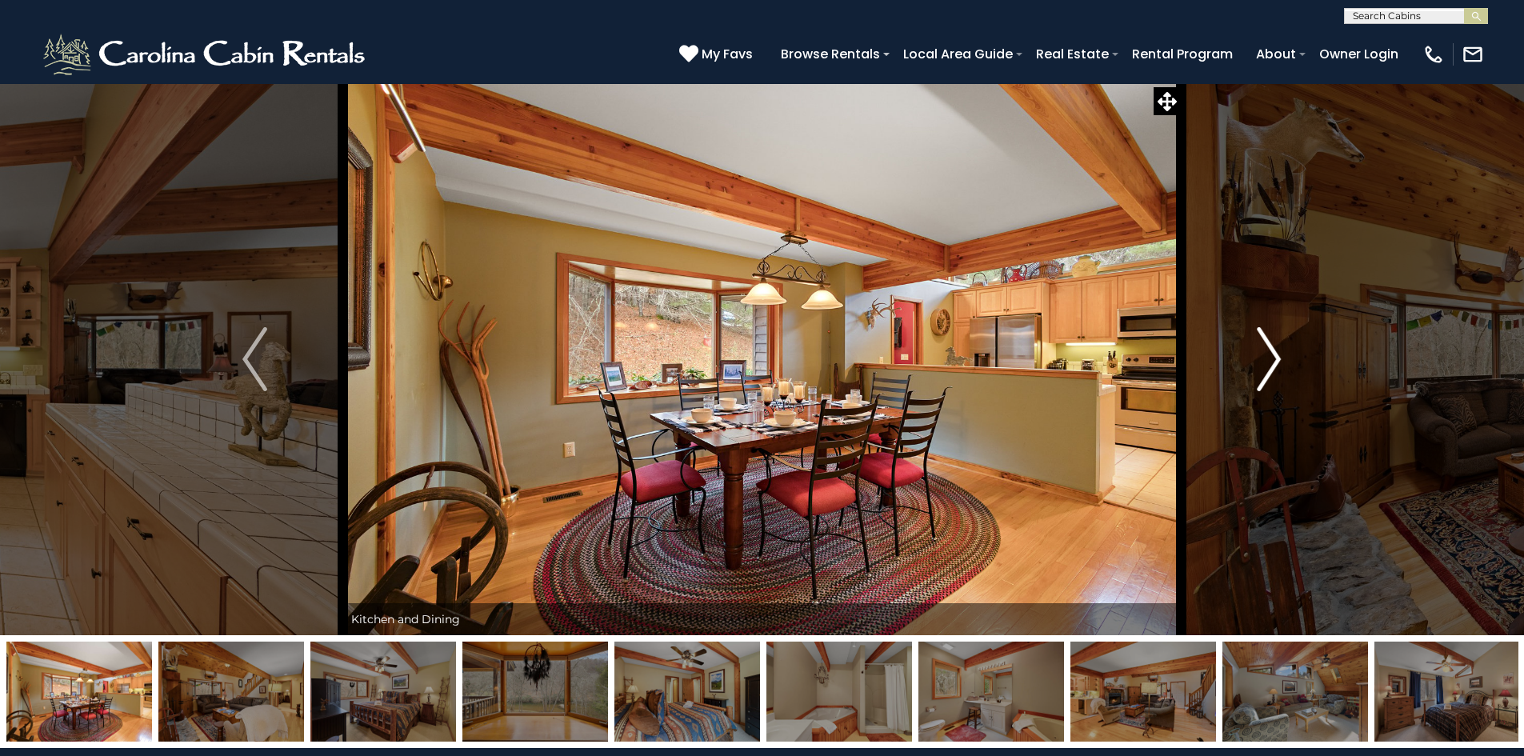
click at [1266, 362] on img "Next" at bounding box center [1269, 359] width 24 height 64
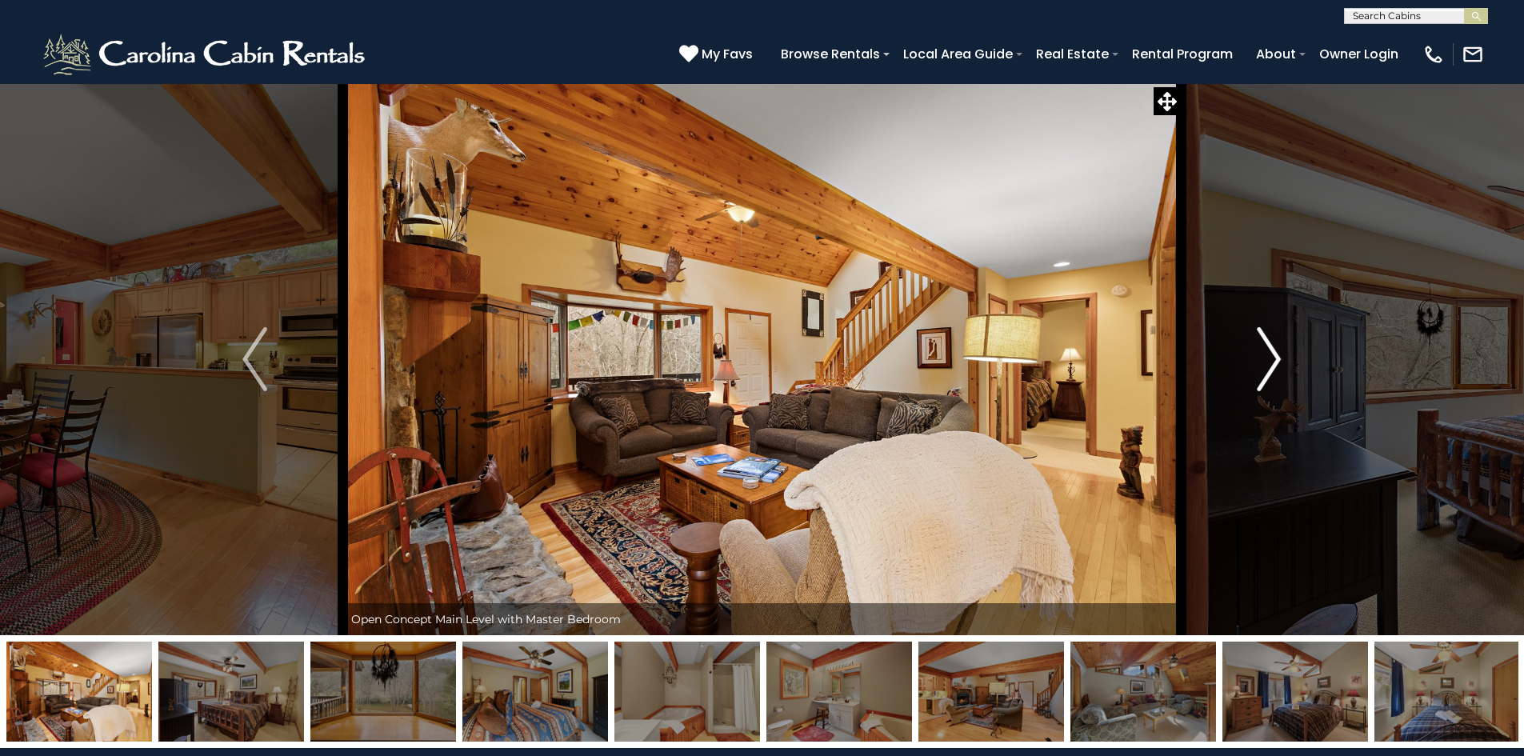
click at [1266, 362] on img "Next" at bounding box center [1269, 359] width 24 height 64
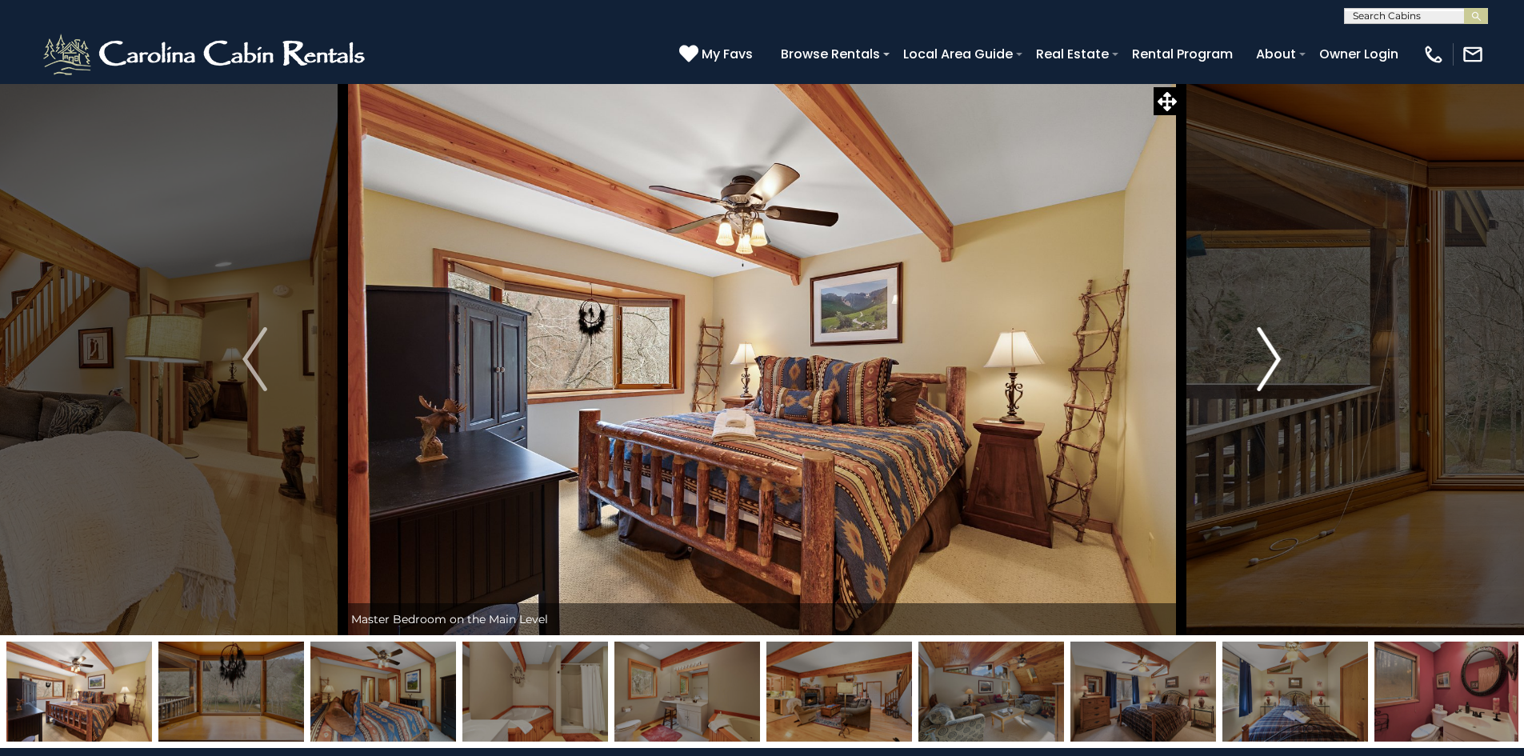
click at [1266, 362] on img "Next" at bounding box center [1269, 359] width 24 height 64
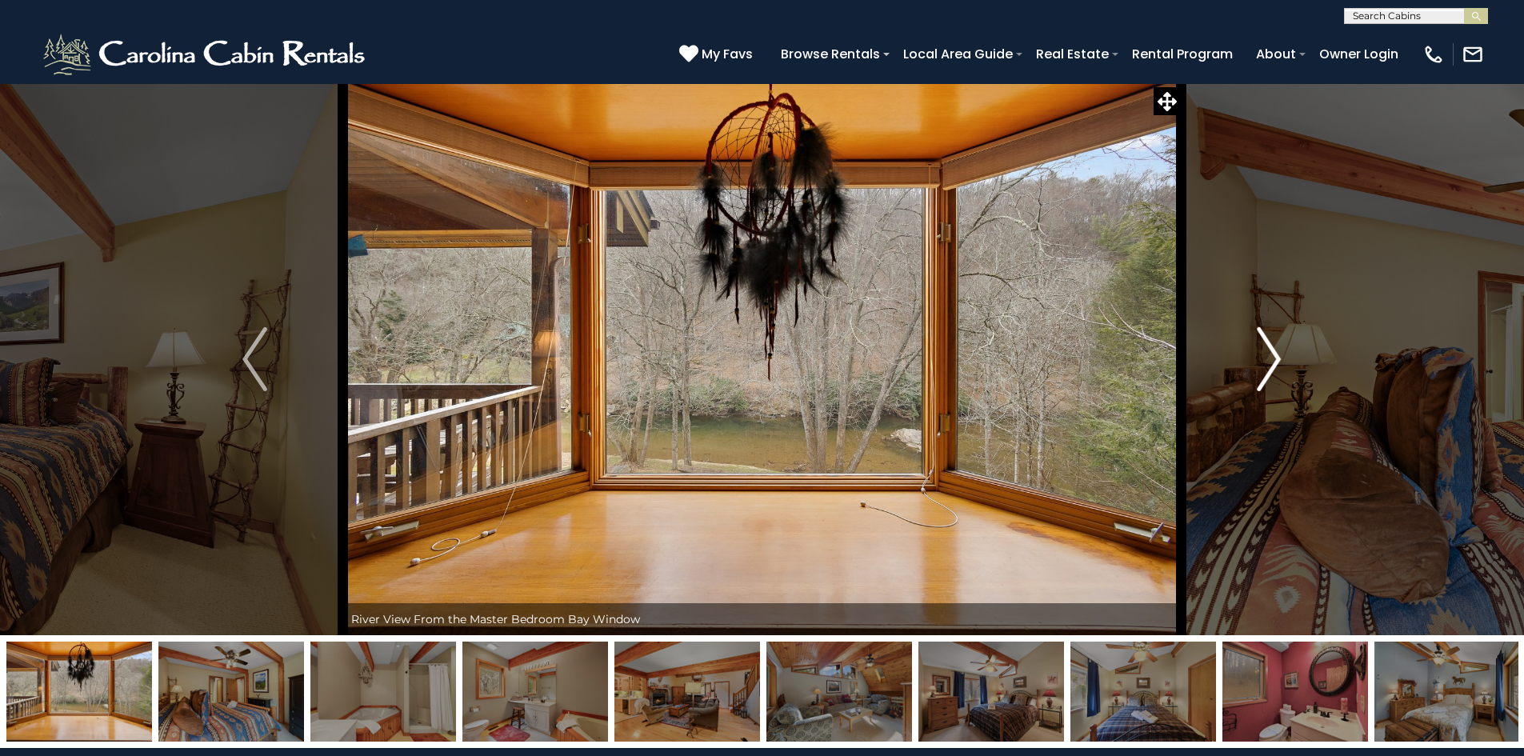
click at [1266, 362] on img "Next" at bounding box center [1269, 359] width 24 height 64
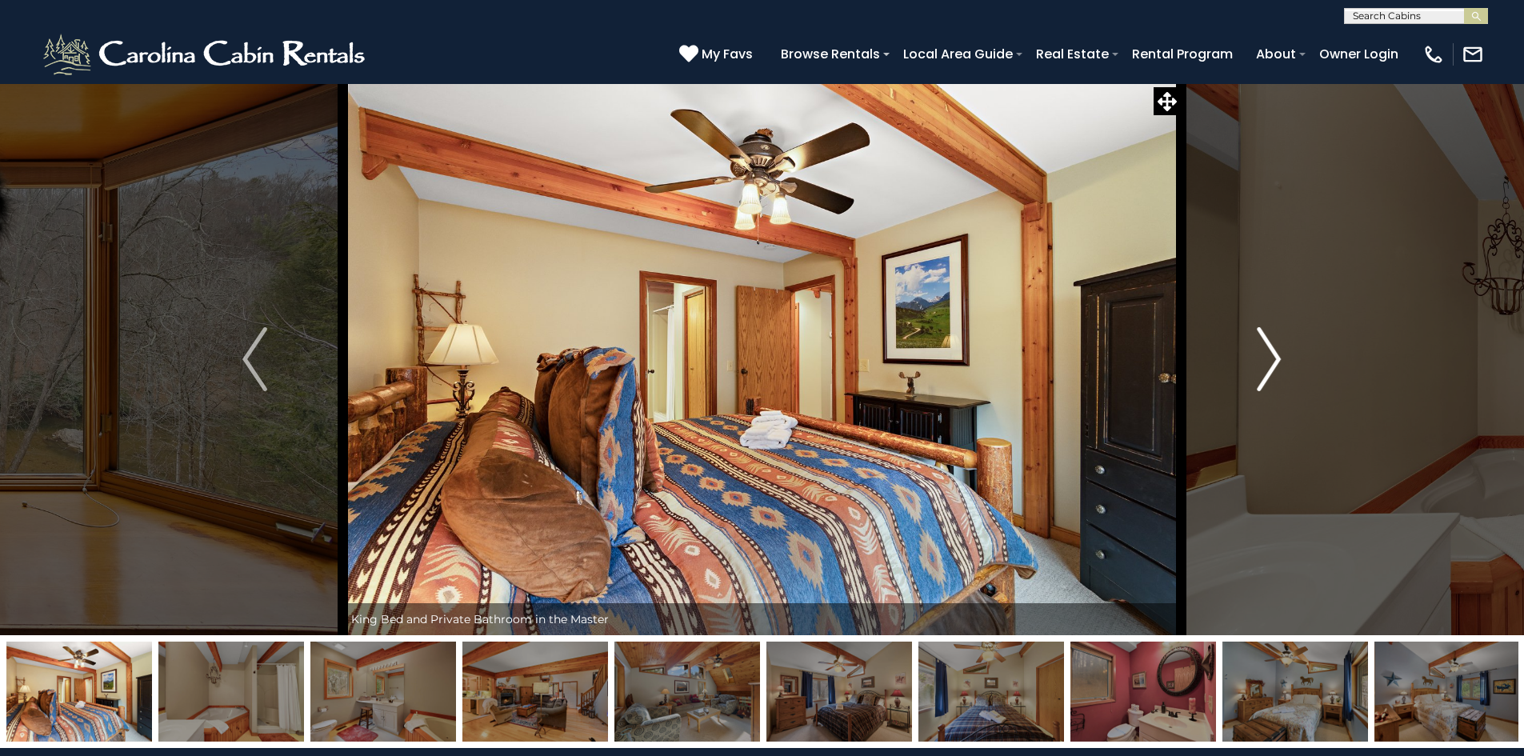
click at [1266, 362] on img "Next" at bounding box center [1269, 359] width 24 height 64
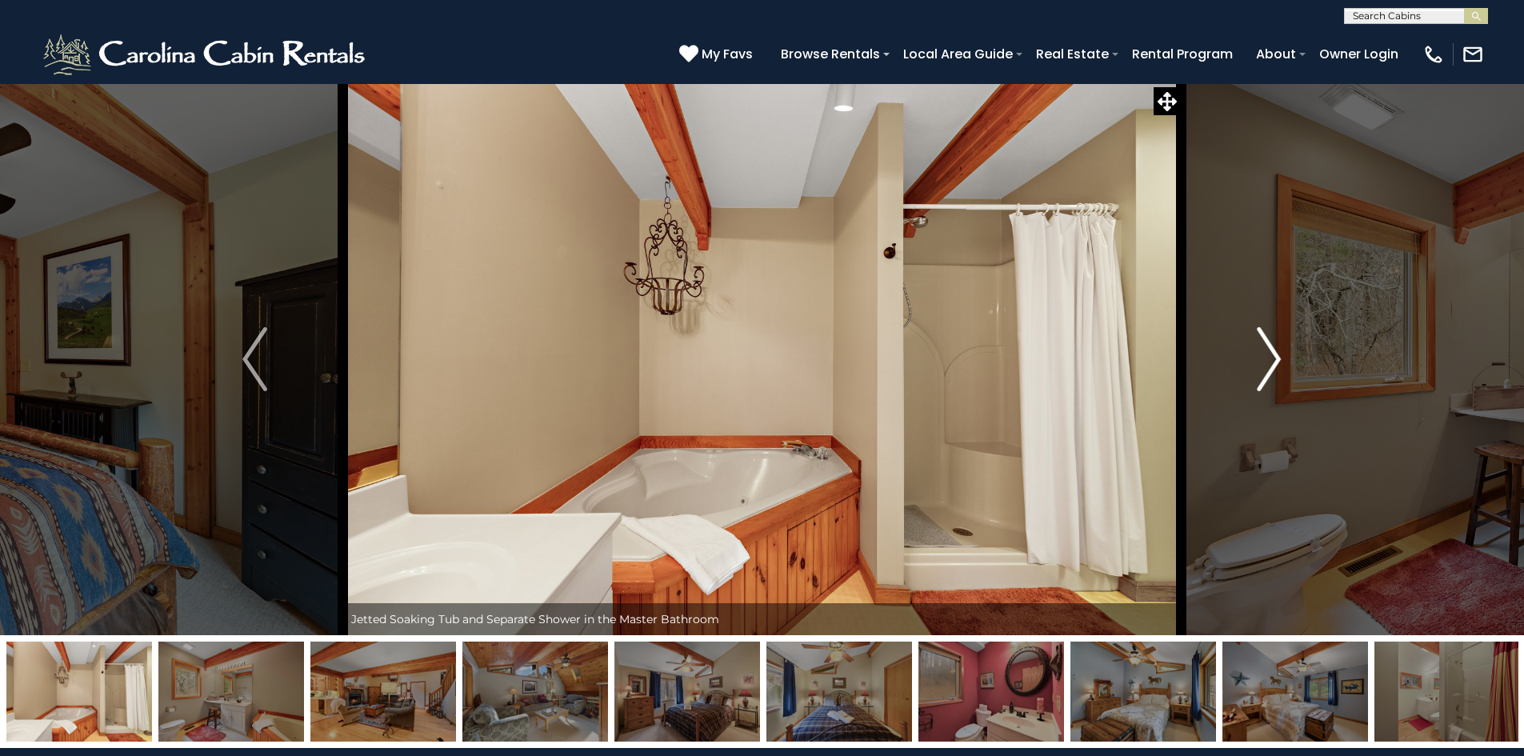
click at [1266, 362] on img "Next" at bounding box center [1269, 359] width 24 height 64
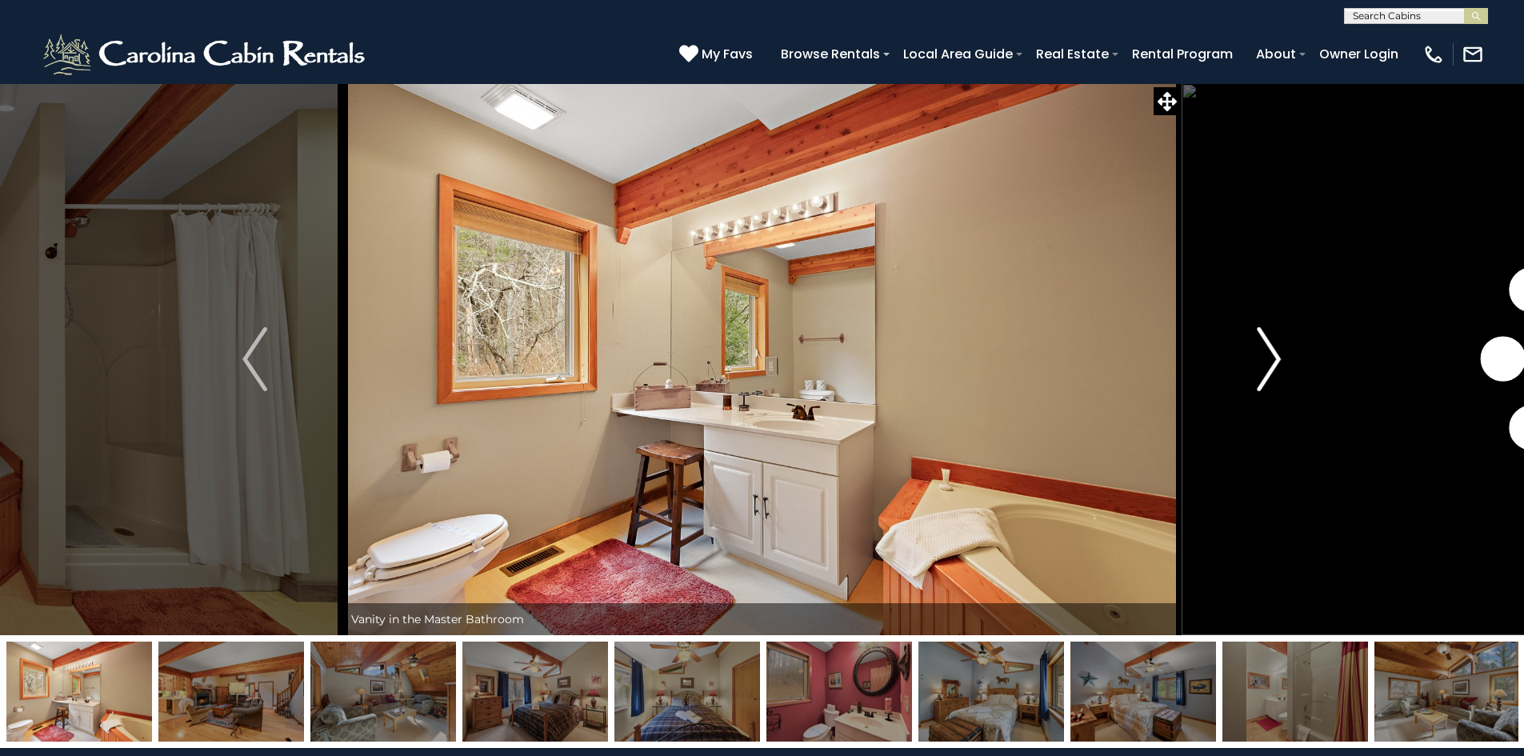
click at [1266, 362] on img "Next" at bounding box center [1269, 359] width 24 height 64
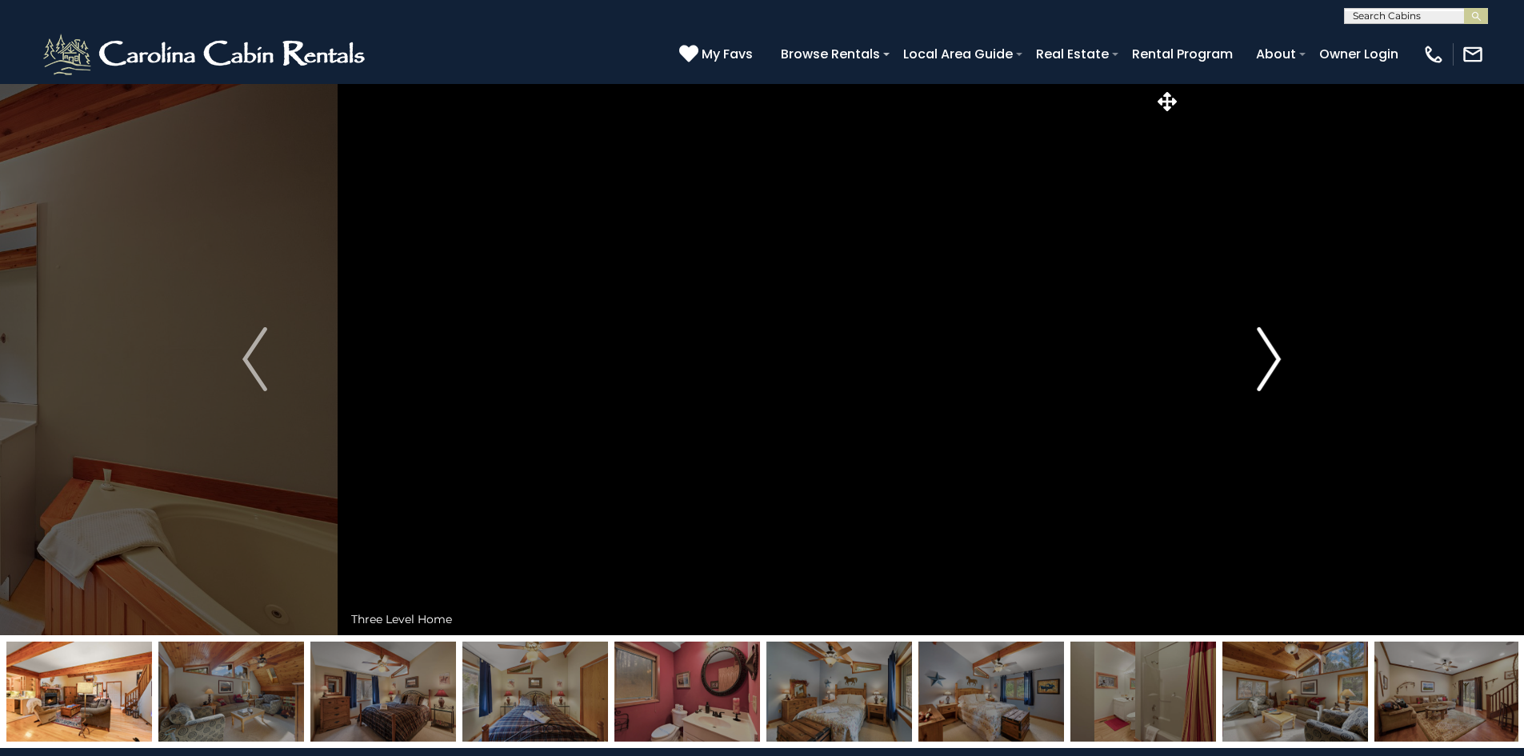
click at [1266, 362] on img "Next" at bounding box center [1269, 359] width 24 height 64
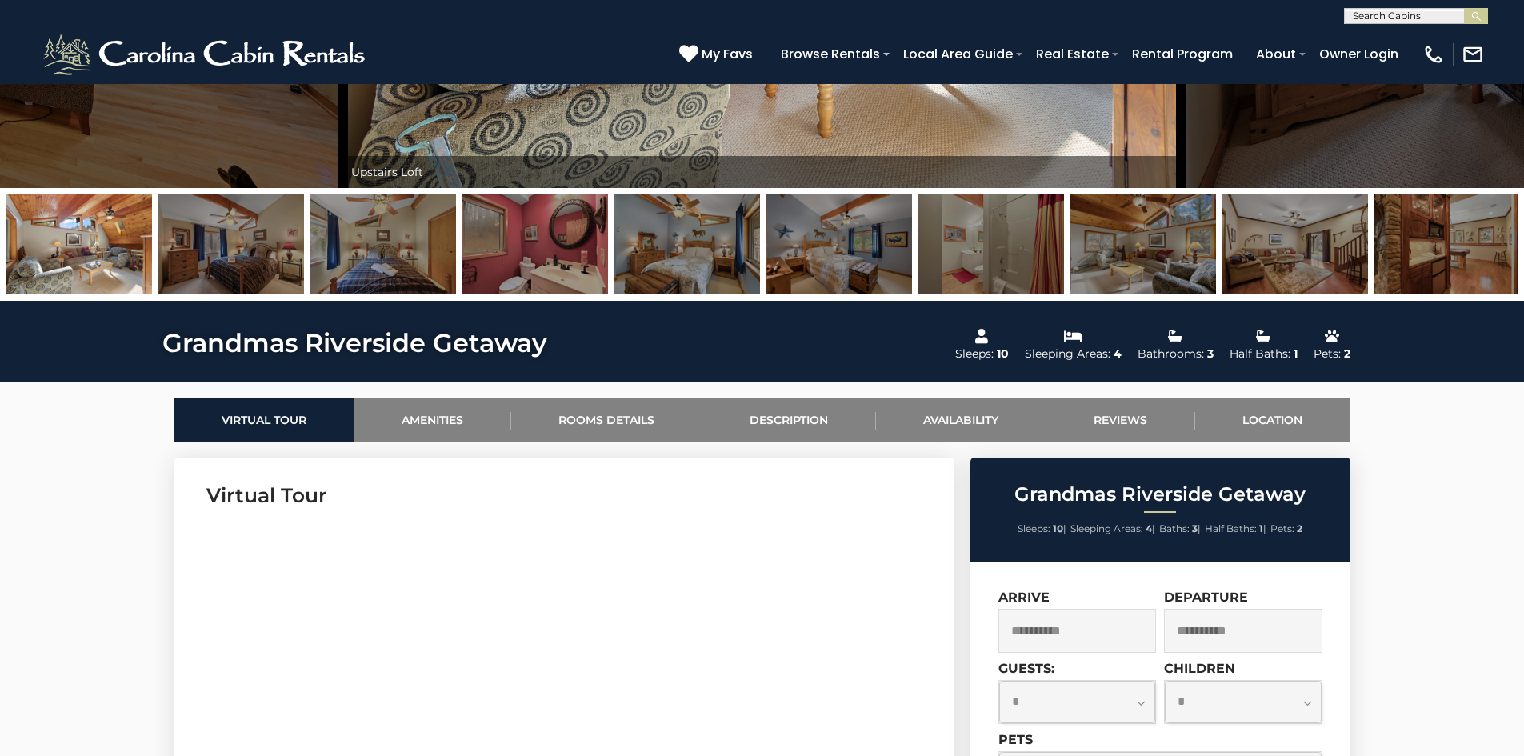
scroll to position [448, 0]
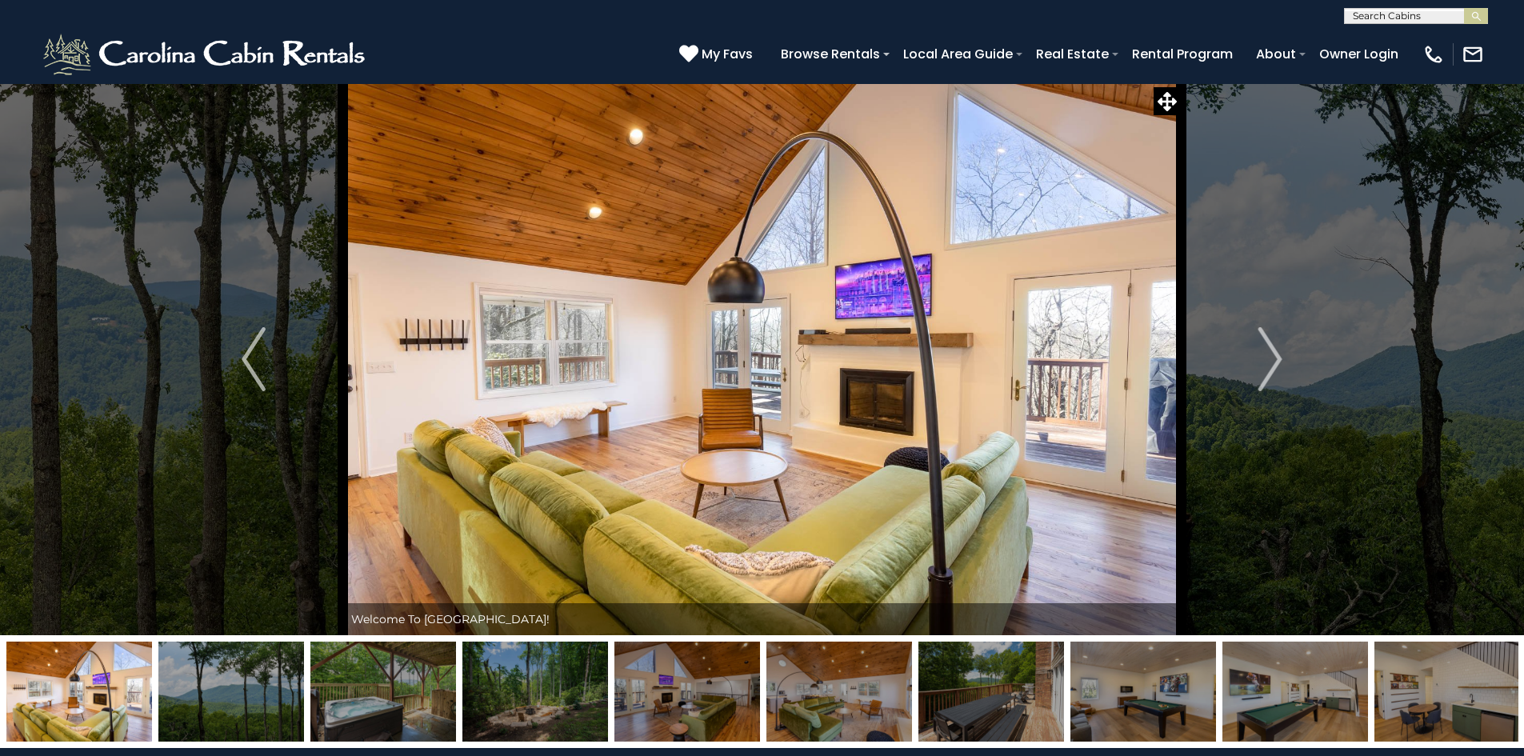
scroll to position [11, 0]
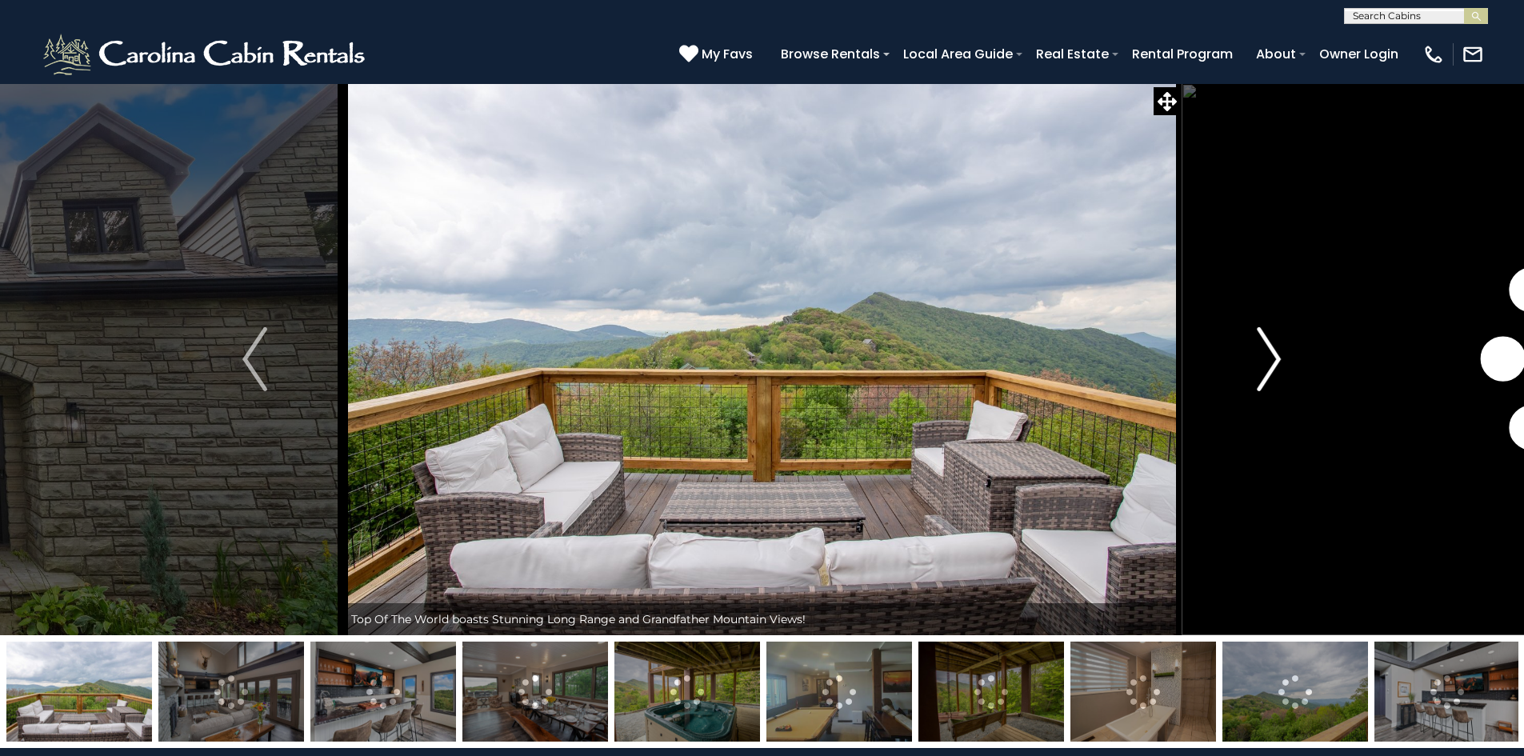
click at [1265, 366] on img "Next" at bounding box center [1269, 359] width 24 height 64
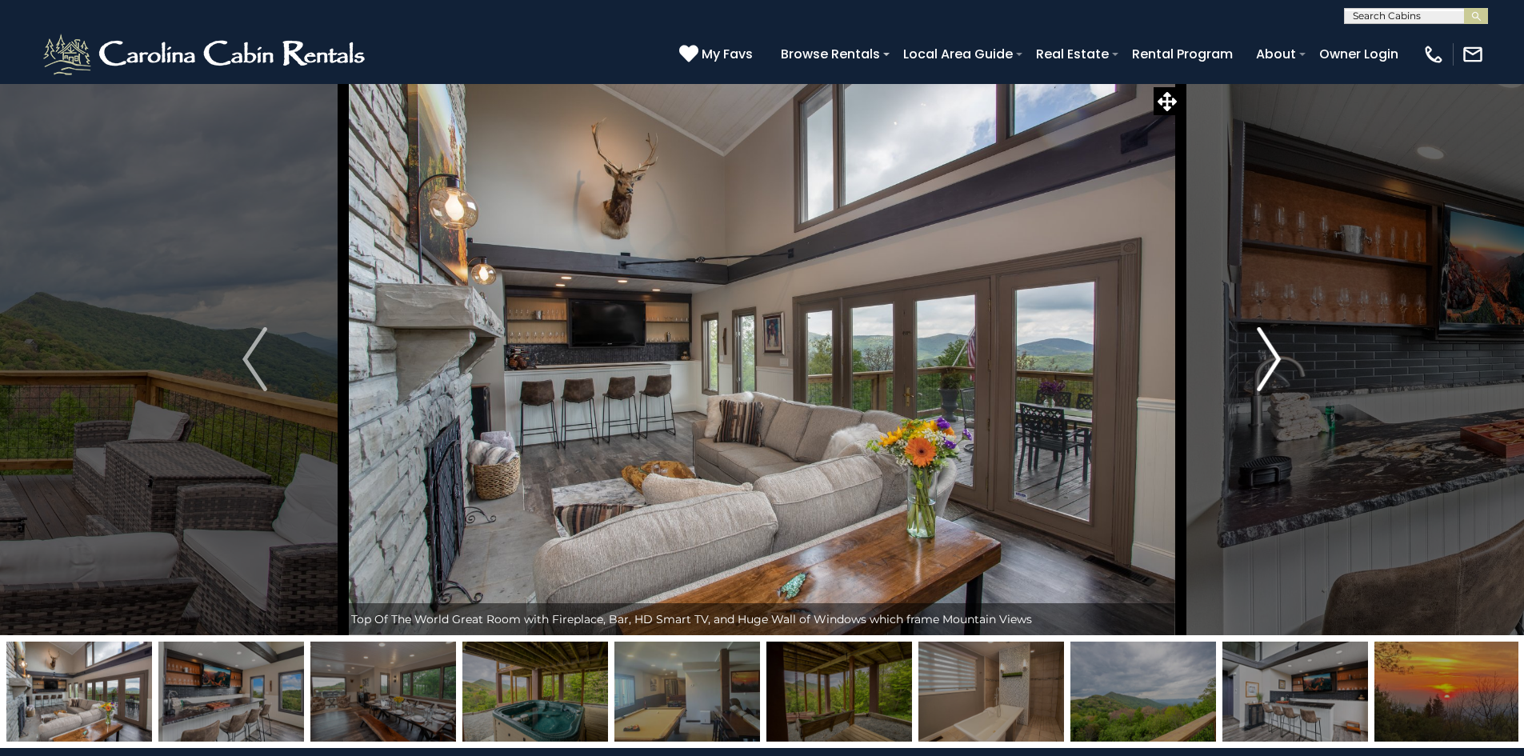
click at [1265, 366] on img "Next" at bounding box center [1269, 359] width 24 height 64
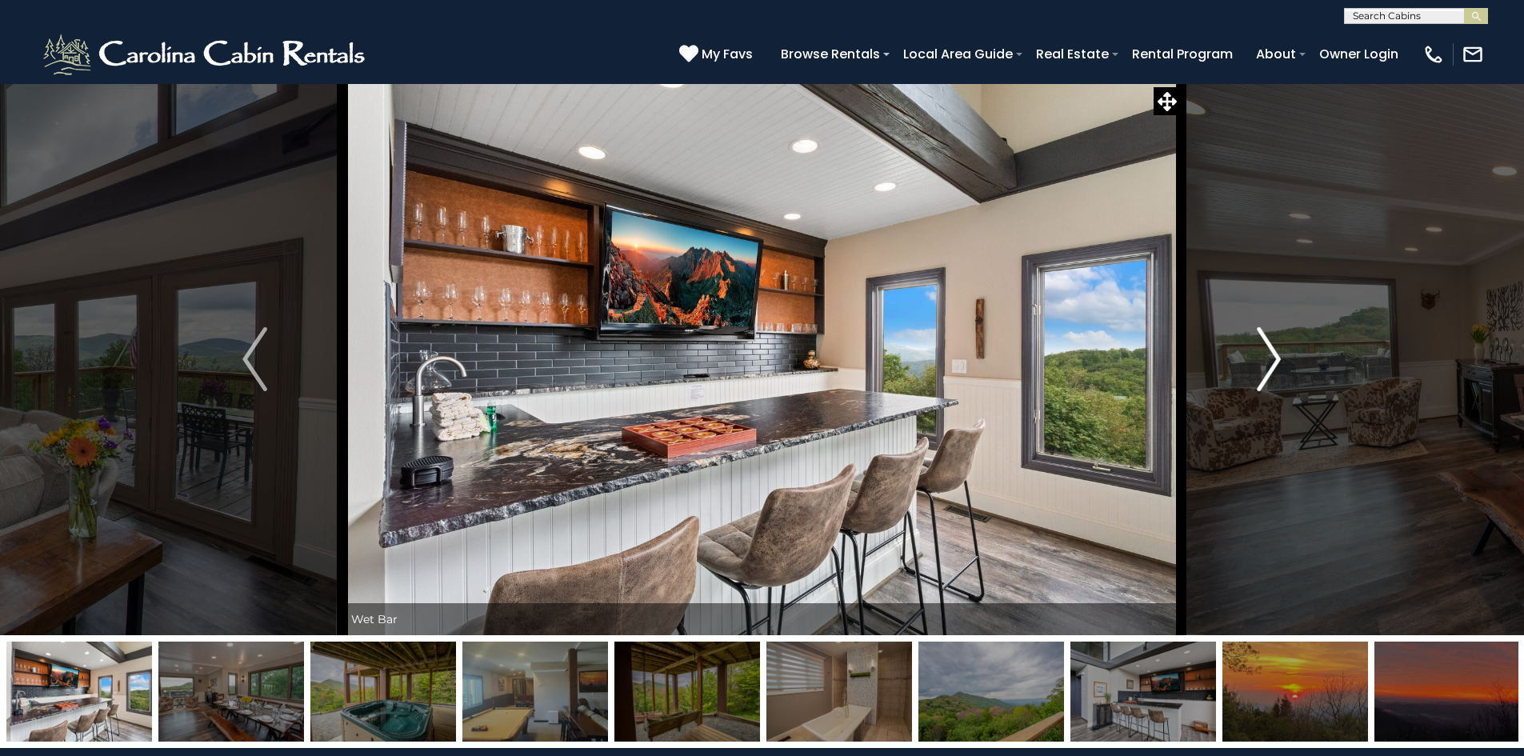
click at [1265, 366] on img "Next" at bounding box center [1269, 359] width 24 height 64
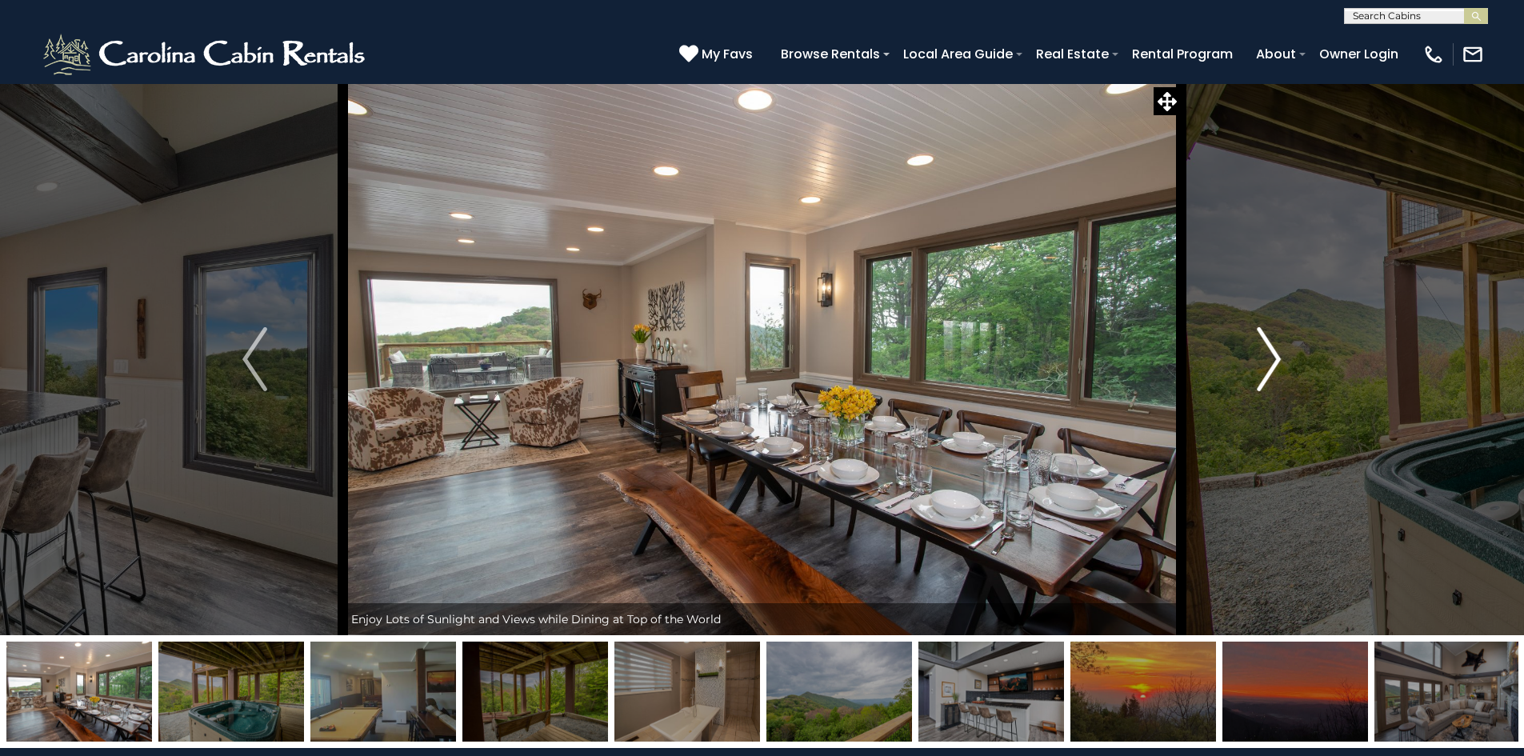
click at [1265, 366] on img "Next" at bounding box center [1269, 359] width 24 height 64
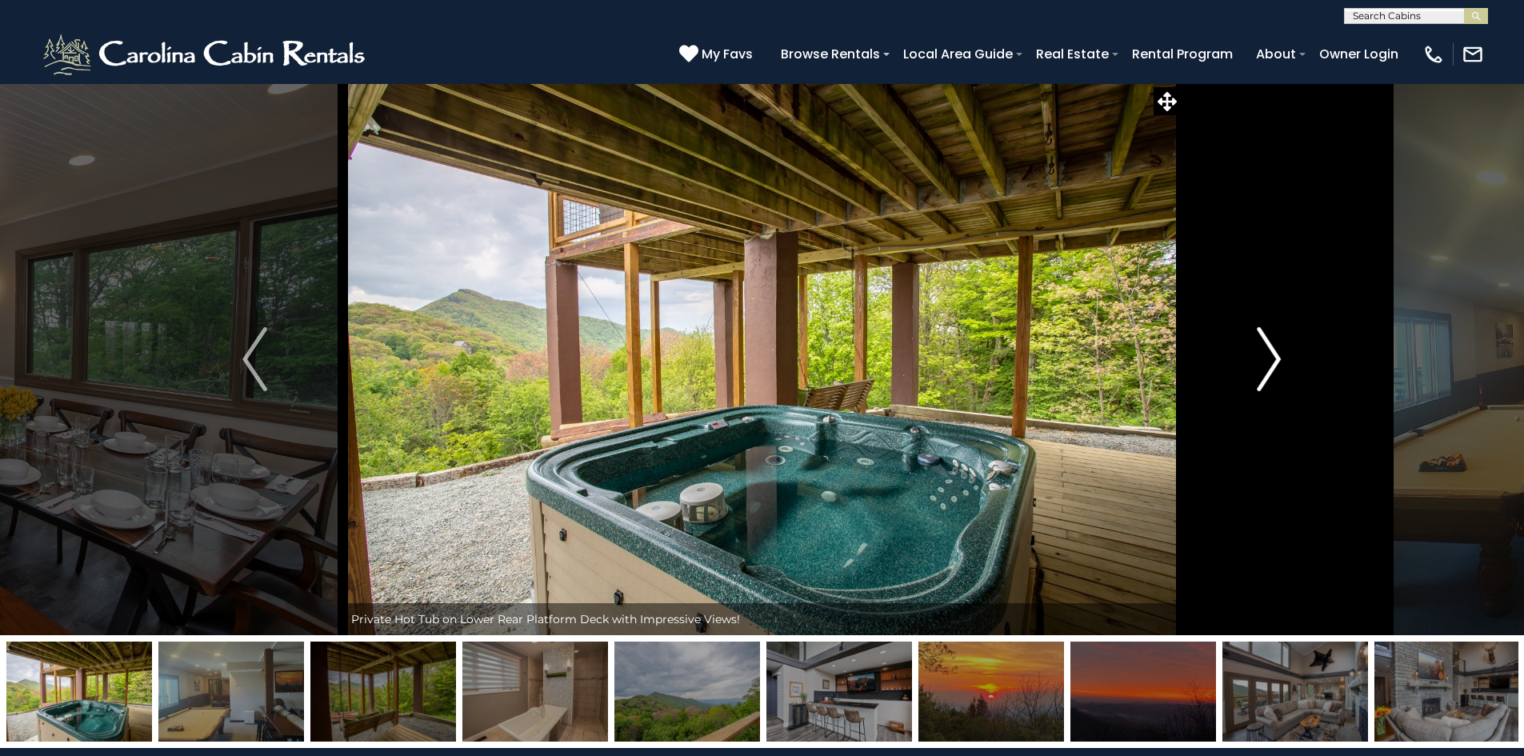
click at [1265, 366] on img "Next" at bounding box center [1269, 359] width 24 height 64
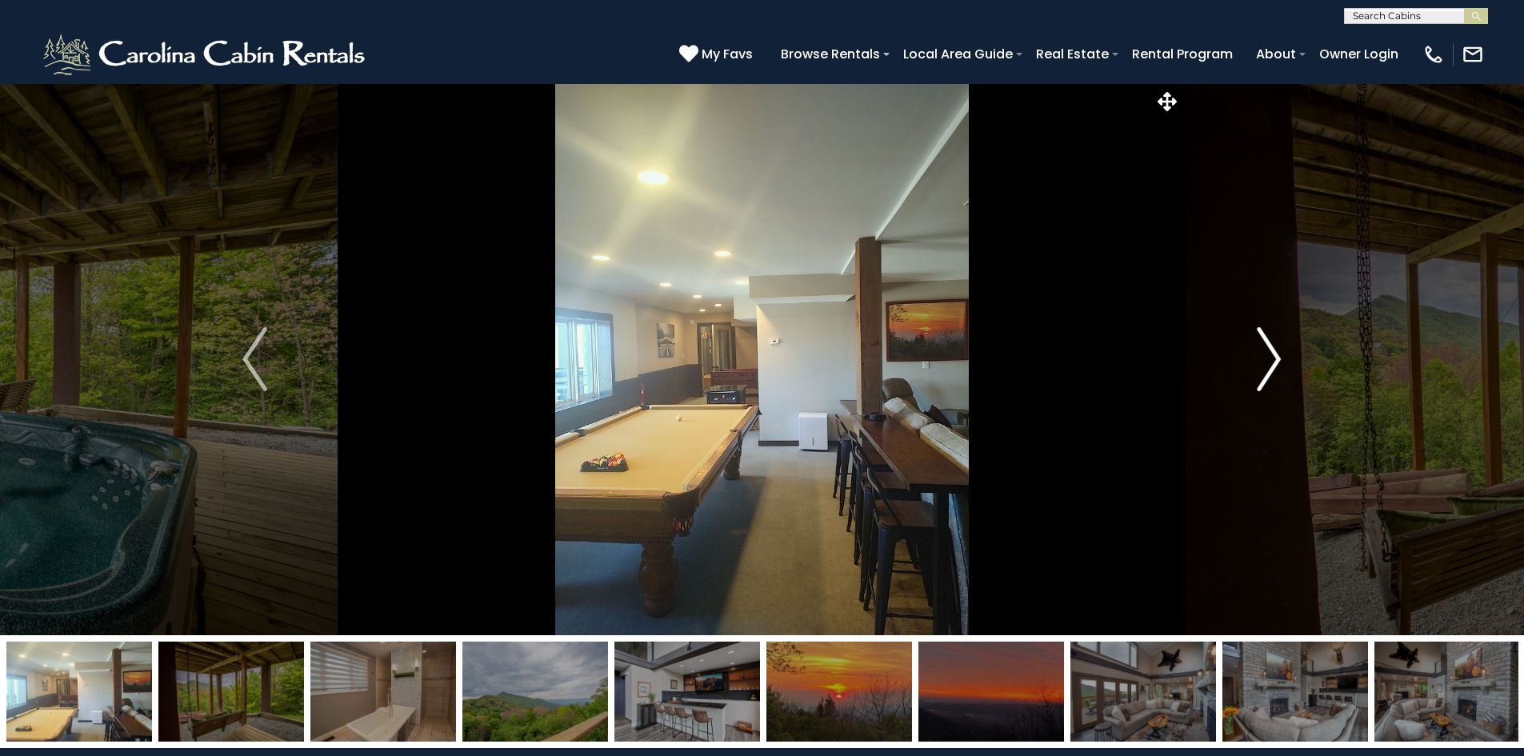
click at [1265, 366] on img "Next" at bounding box center [1269, 359] width 24 height 64
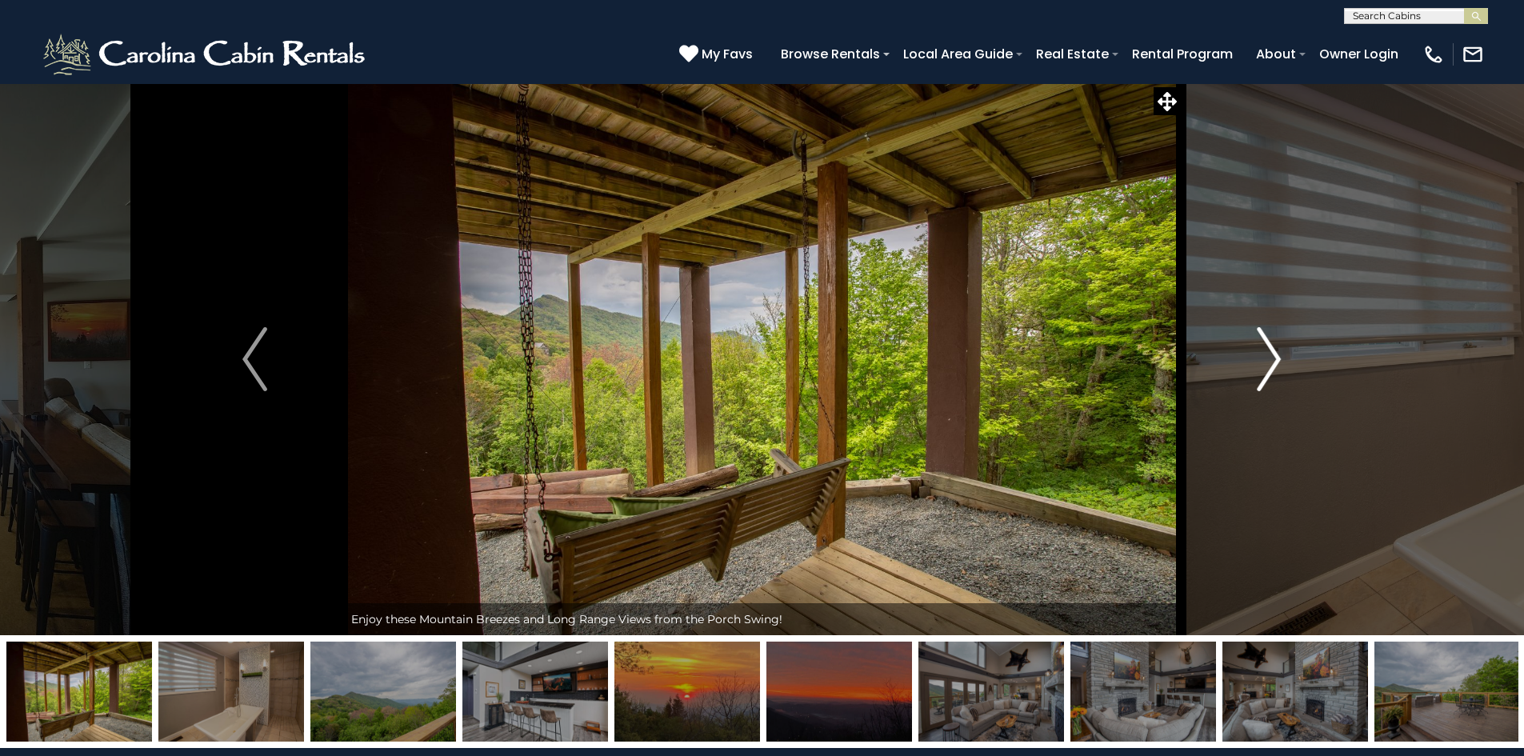
click at [1265, 366] on img "Next" at bounding box center [1269, 359] width 24 height 64
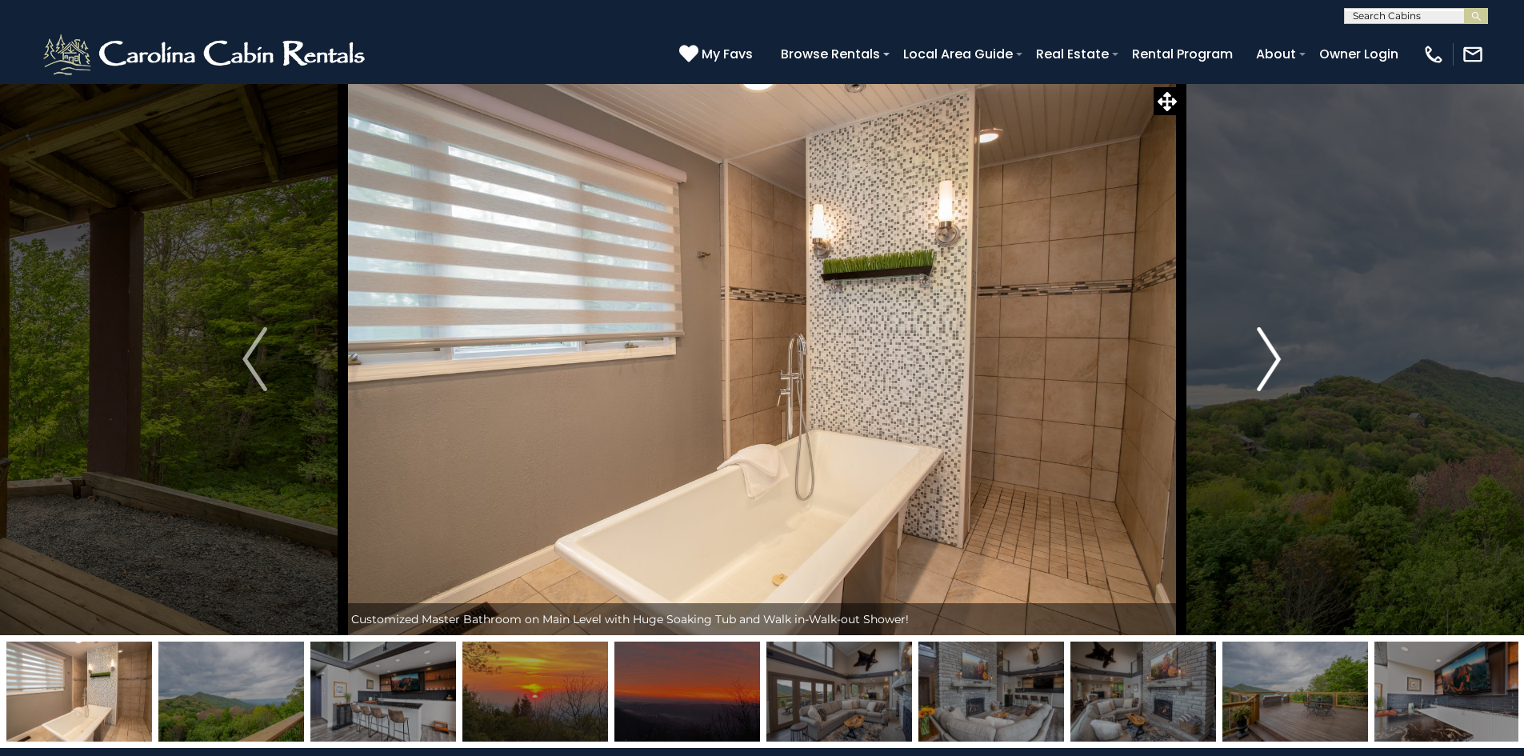
click at [1265, 366] on img "Next" at bounding box center [1269, 359] width 24 height 64
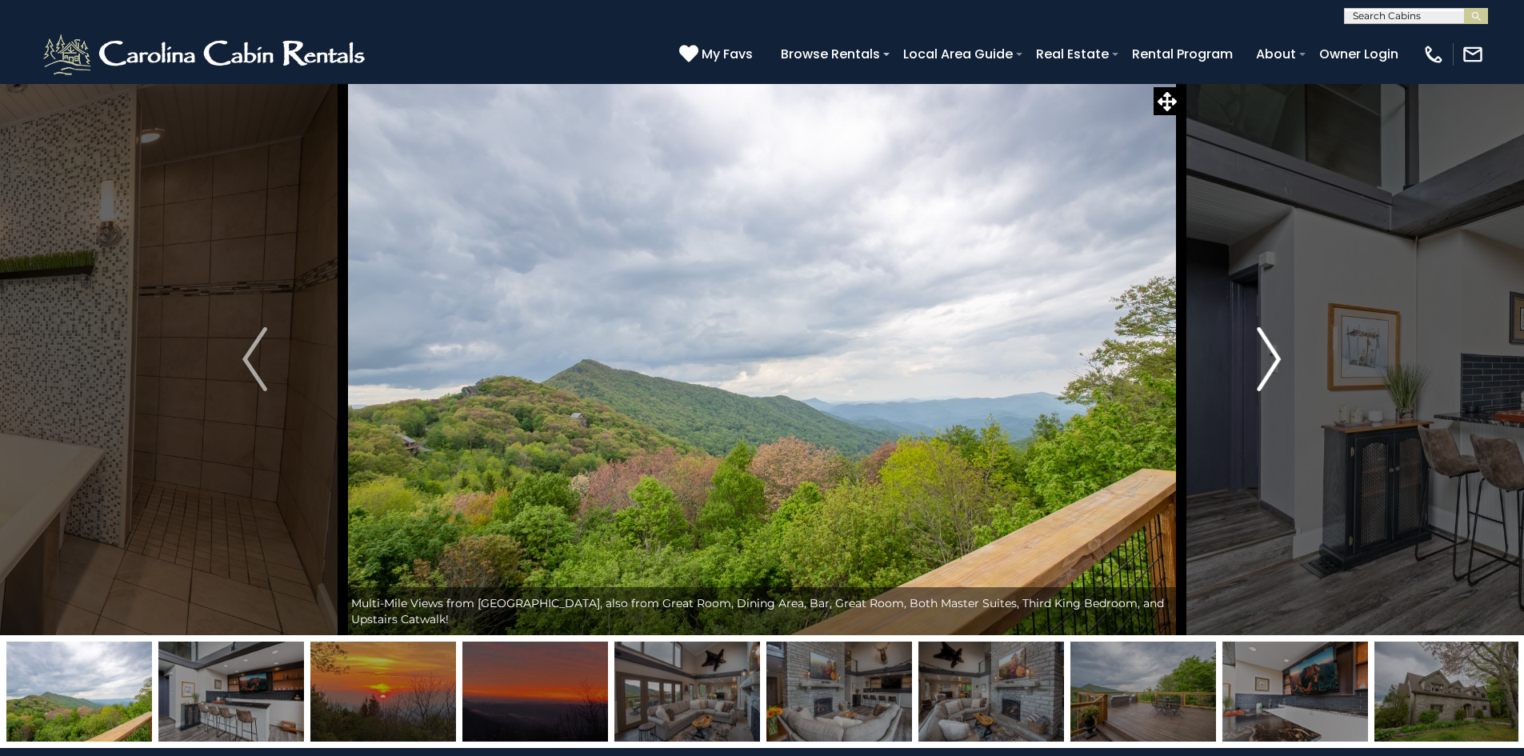
click at [1265, 366] on img "Next" at bounding box center [1269, 359] width 24 height 64
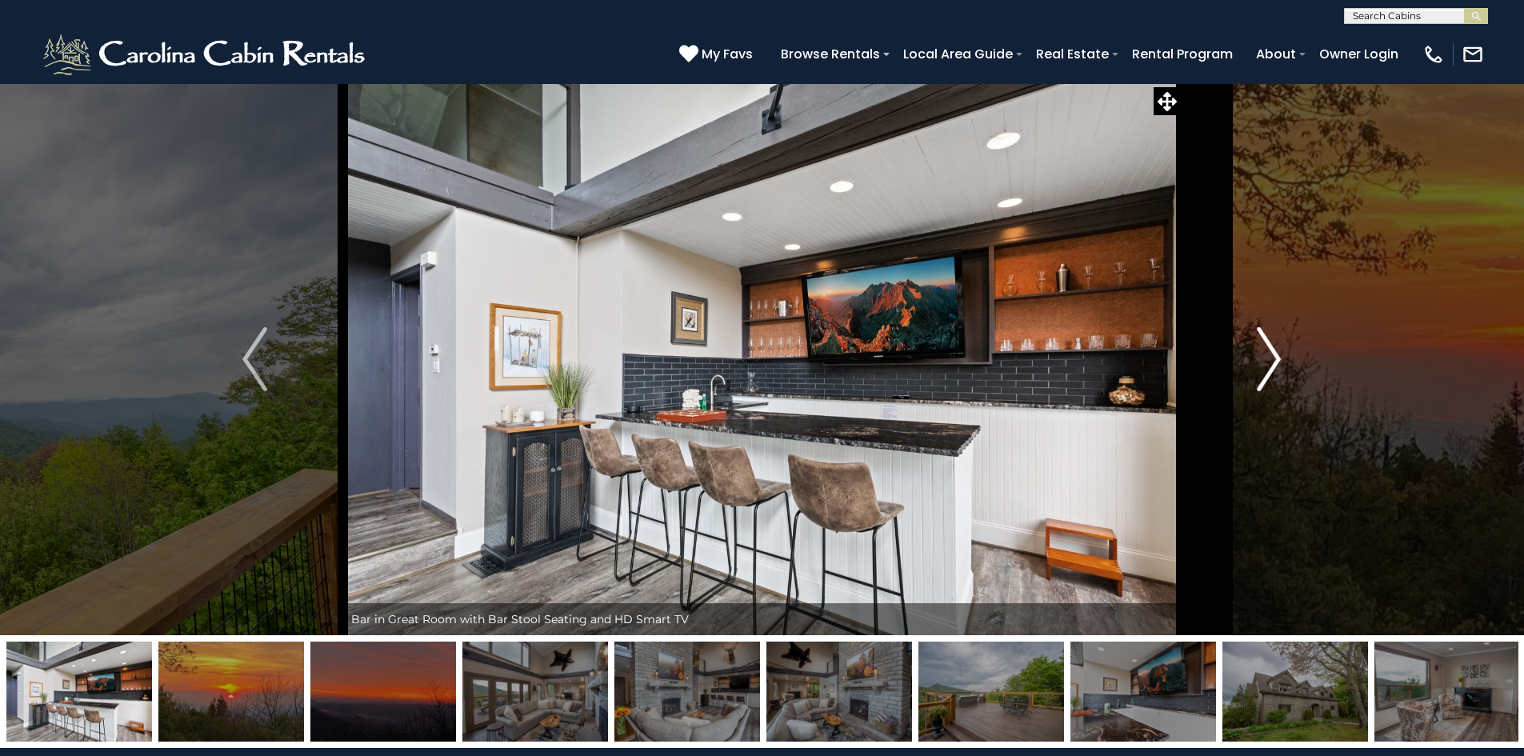
click at [1265, 366] on img "Next" at bounding box center [1269, 359] width 24 height 64
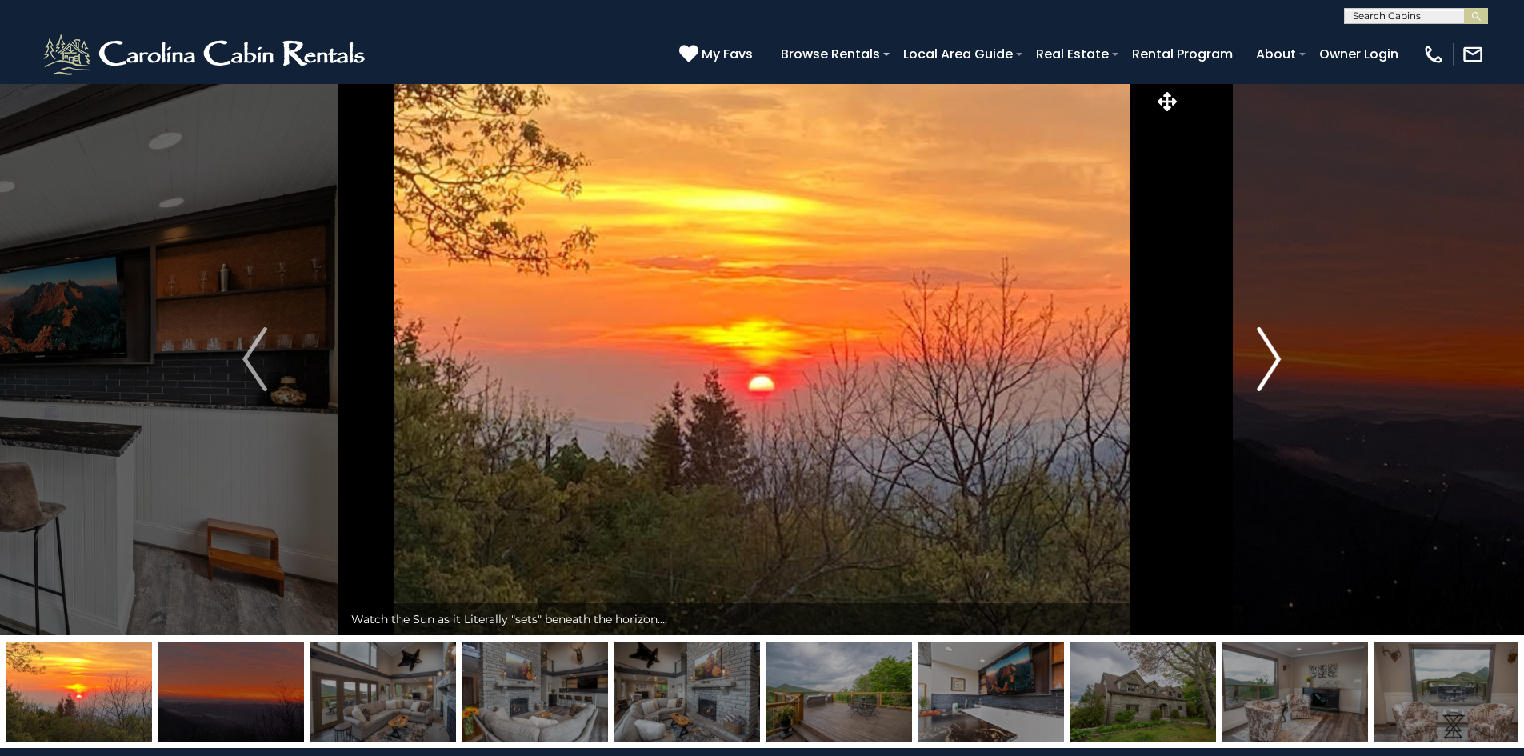
click at [1265, 366] on img "Next" at bounding box center [1269, 359] width 24 height 64
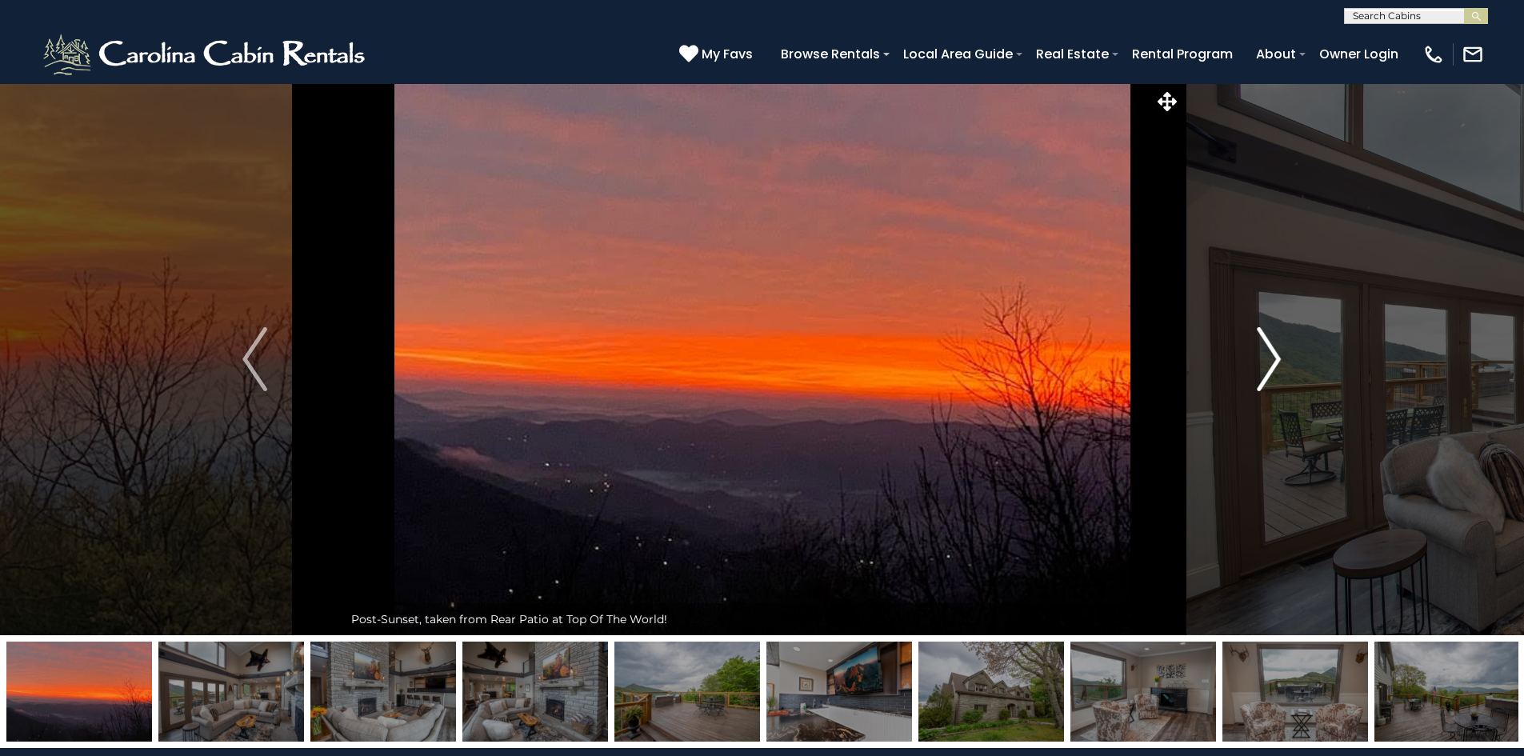
click at [1265, 366] on img "Next" at bounding box center [1269, 359] width 24 height 64
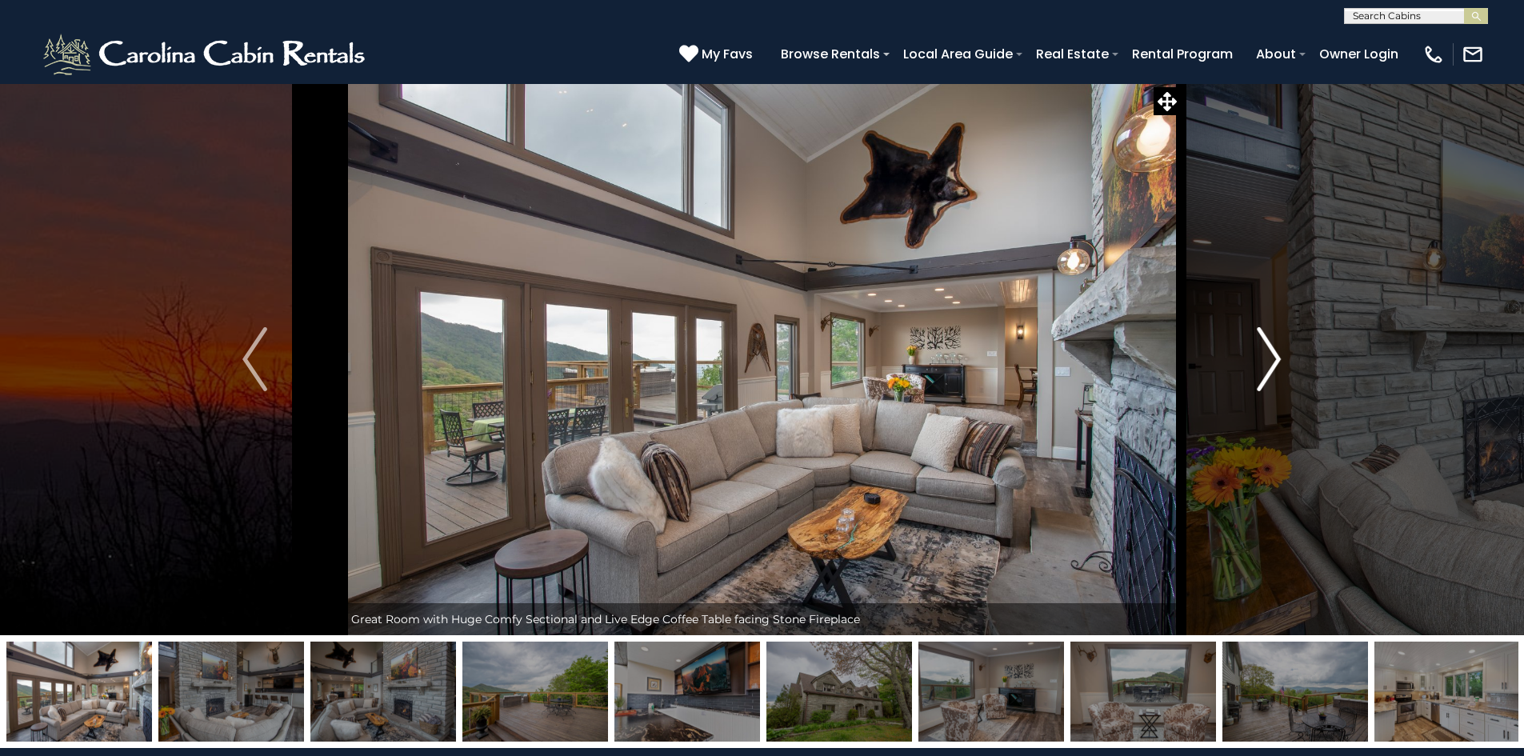
click at [1265, 366] on img "Next" at bounding box center [1269, 359] width 24 height 64
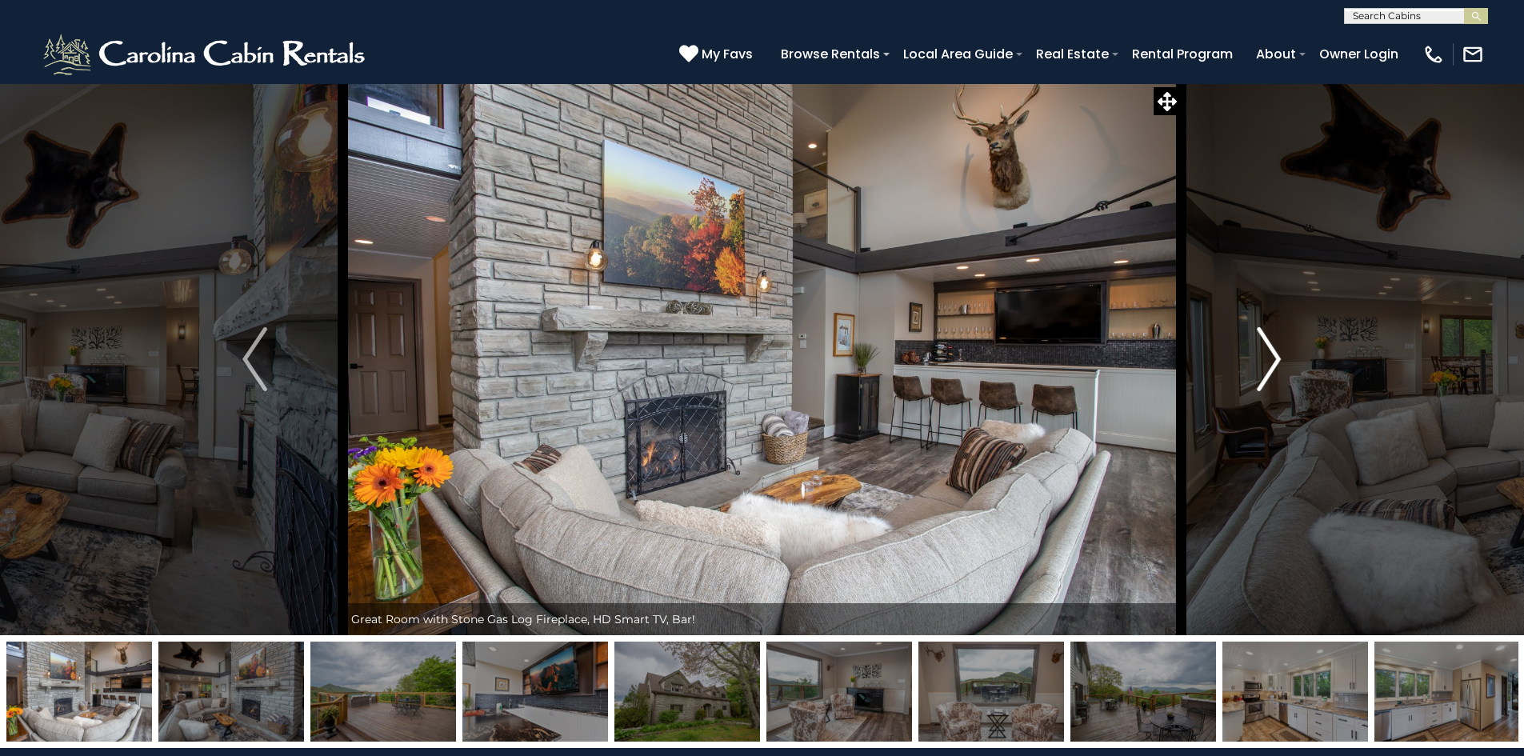
click at [1265, 366] on img "Next" at bounding box center [1269, 359] width 24 height 64
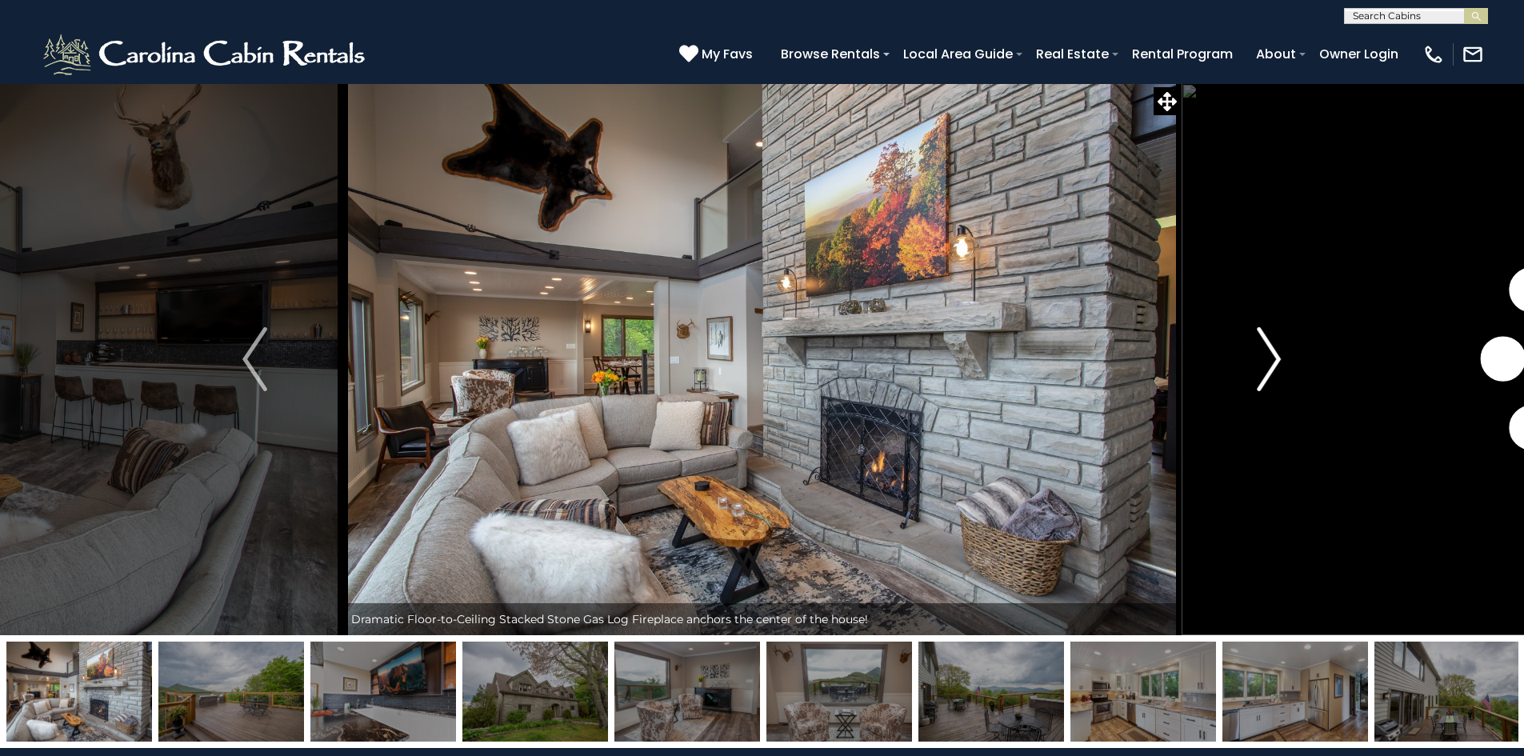
click at [1265, 366] on img "Next" at bounding box center [1269, 359] width 24 height 64
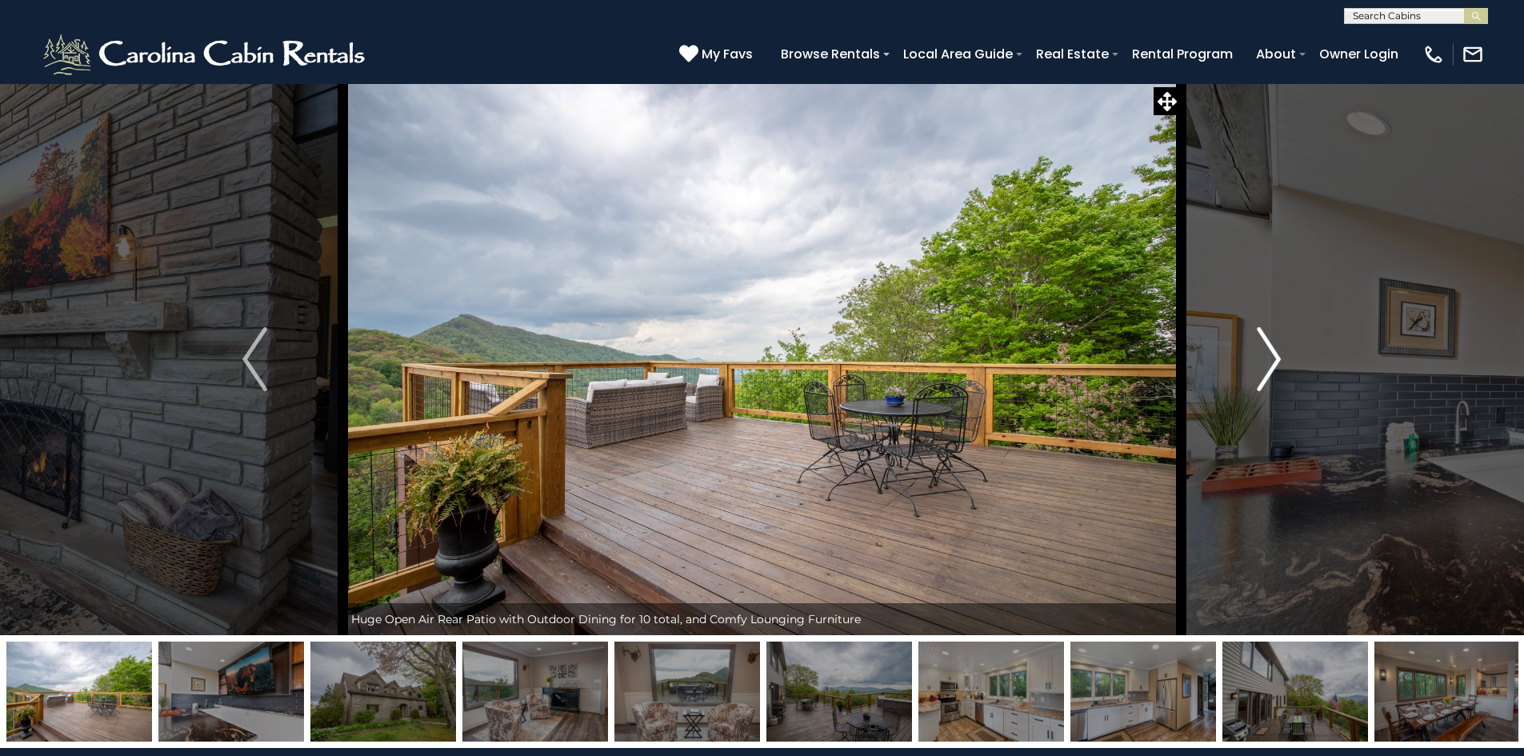
click at [1265, 366] on img "Next" at bounding box center [1269, 359] width 24 height 64
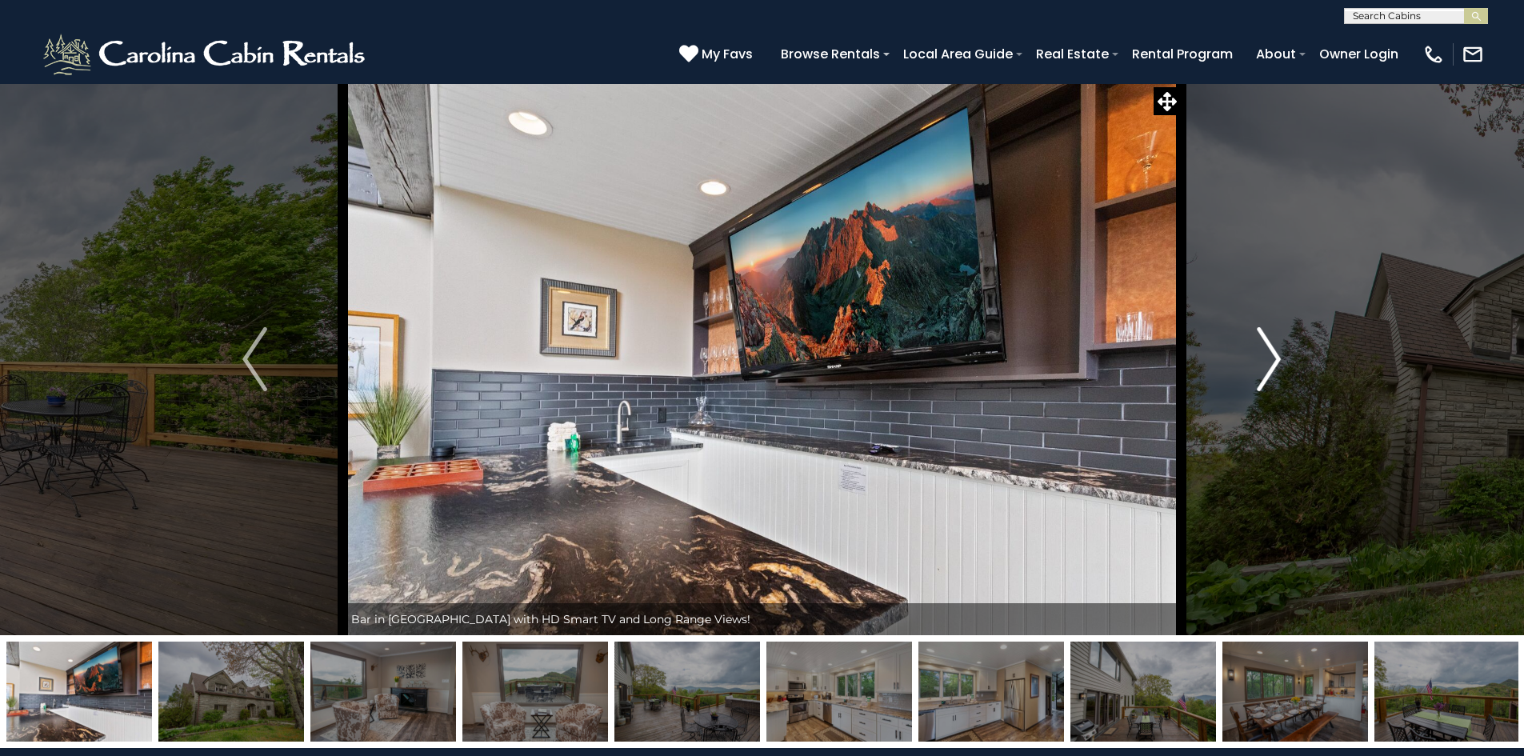
click at [1265, 366] on img "Next" at bounding box center [1269, 359] width 24 height 64
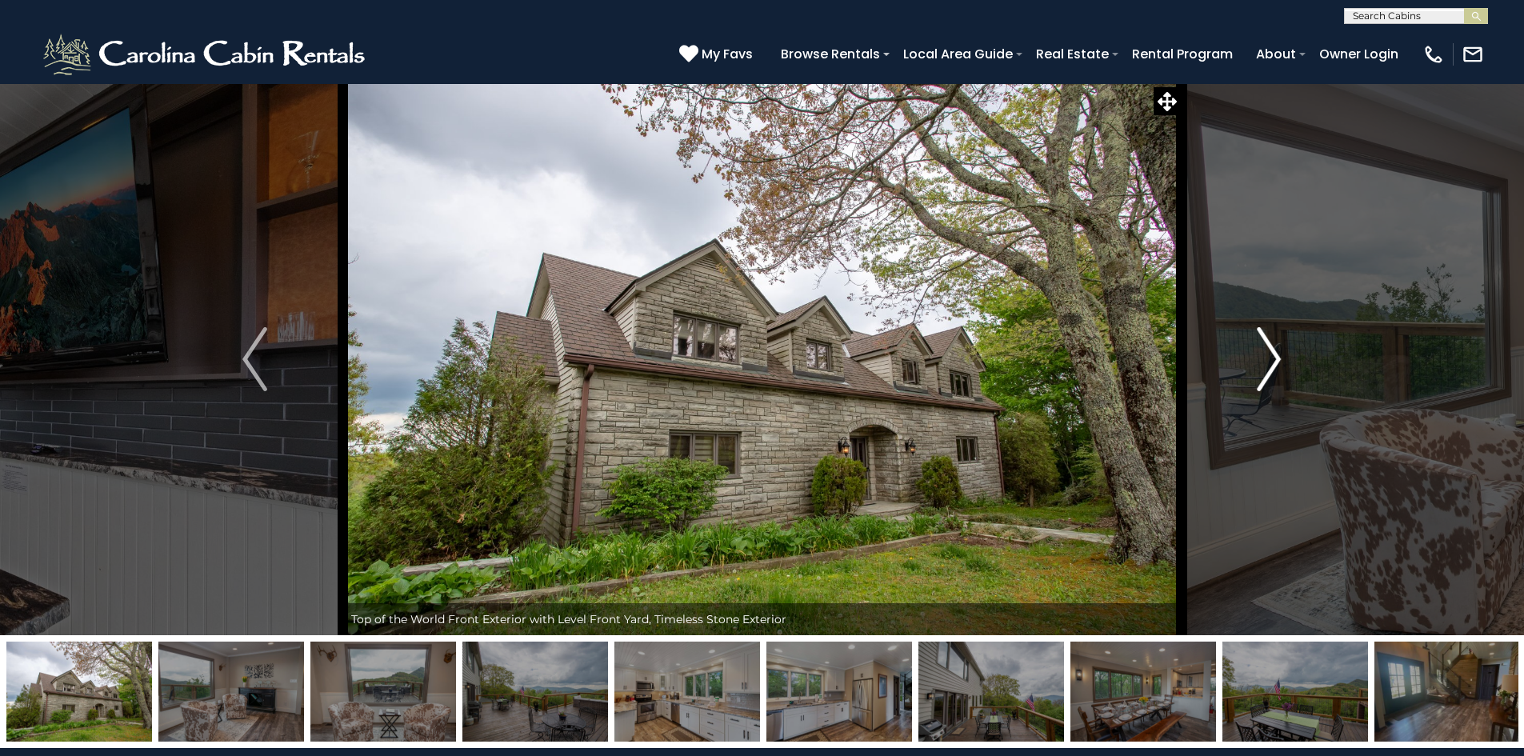
click at [1265, 366] on img "Next" at bounding box center [1269, 359] width 24 height 64
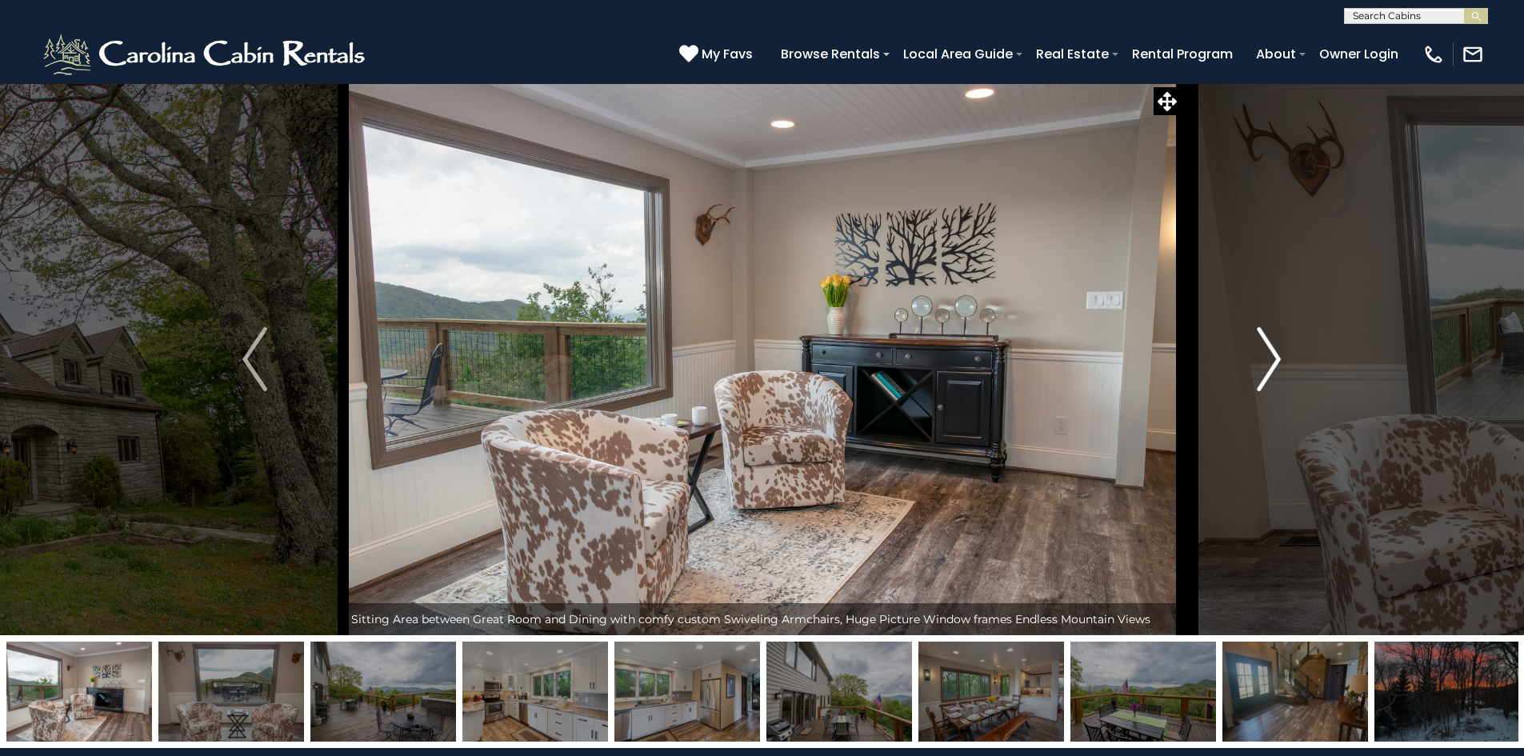
click at [1265, 366] on img "Next" at bounding box center [1269, 359] width 24 height 64
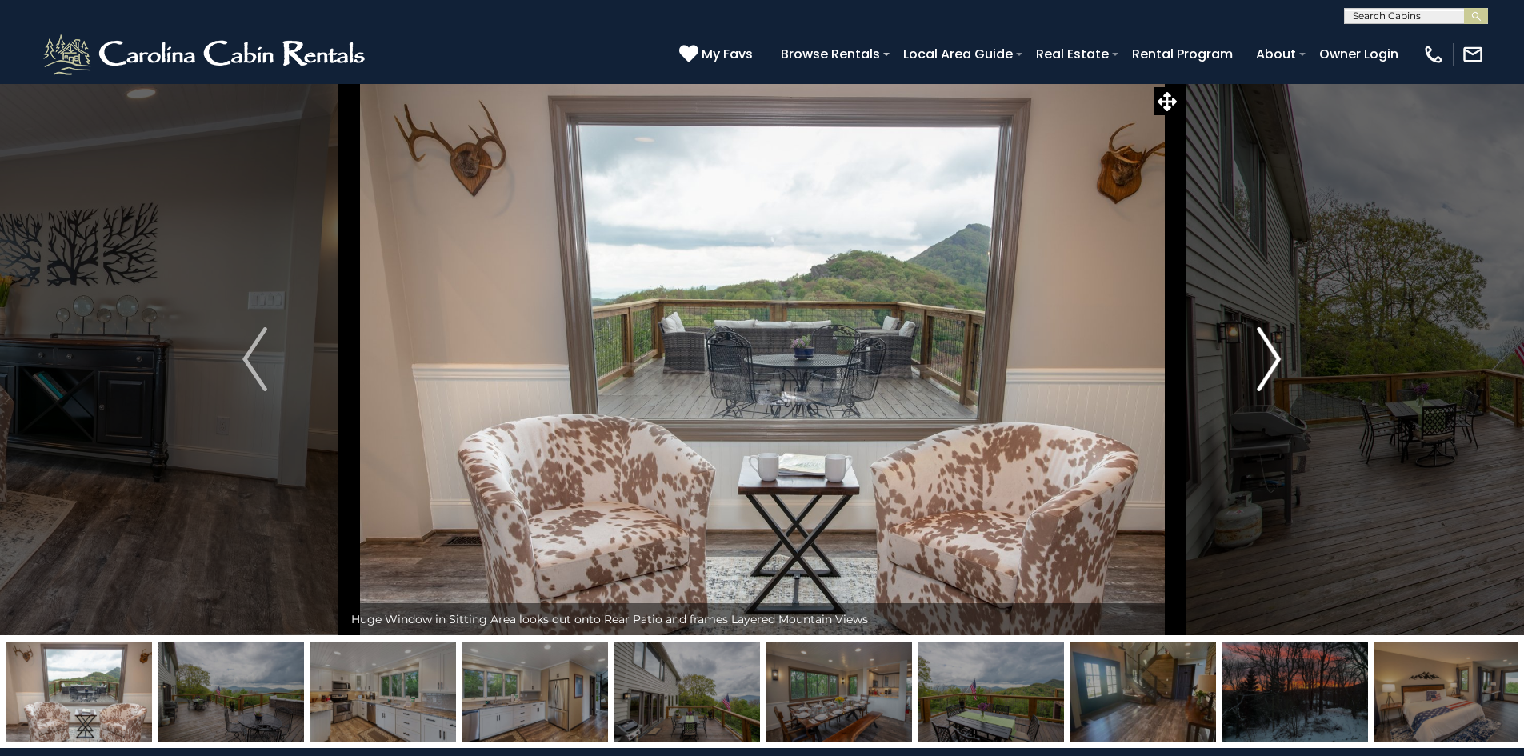
click at [1265, 366] on img "Next" at bounding box center [1269, 359] width 24 height 64
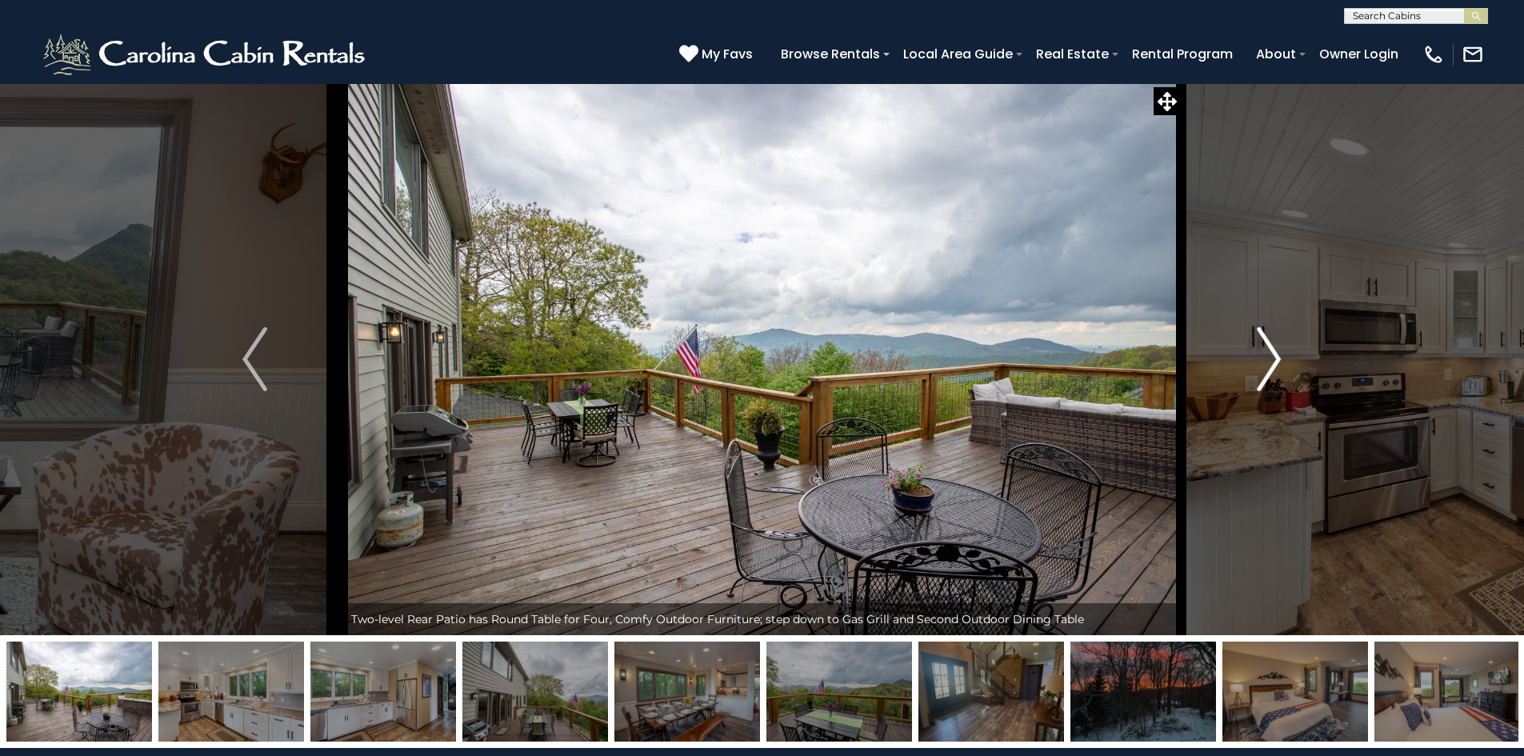
click at [1265, 366] on img "Next" at bounding box center [1269, 359] width 24 height 64
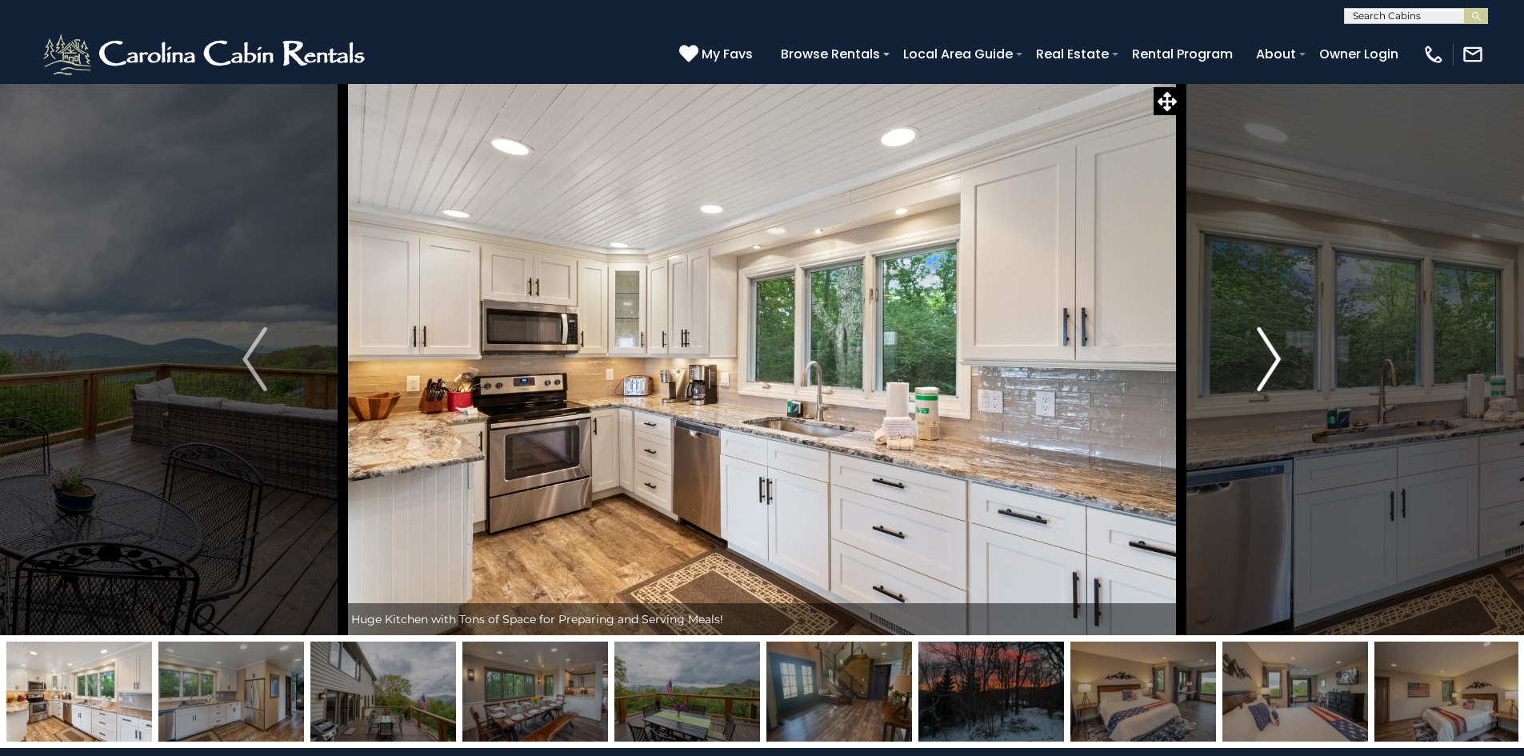
click at [1265, 366] on img "Next" at bounding box center [1269, 359] width 24 height 64
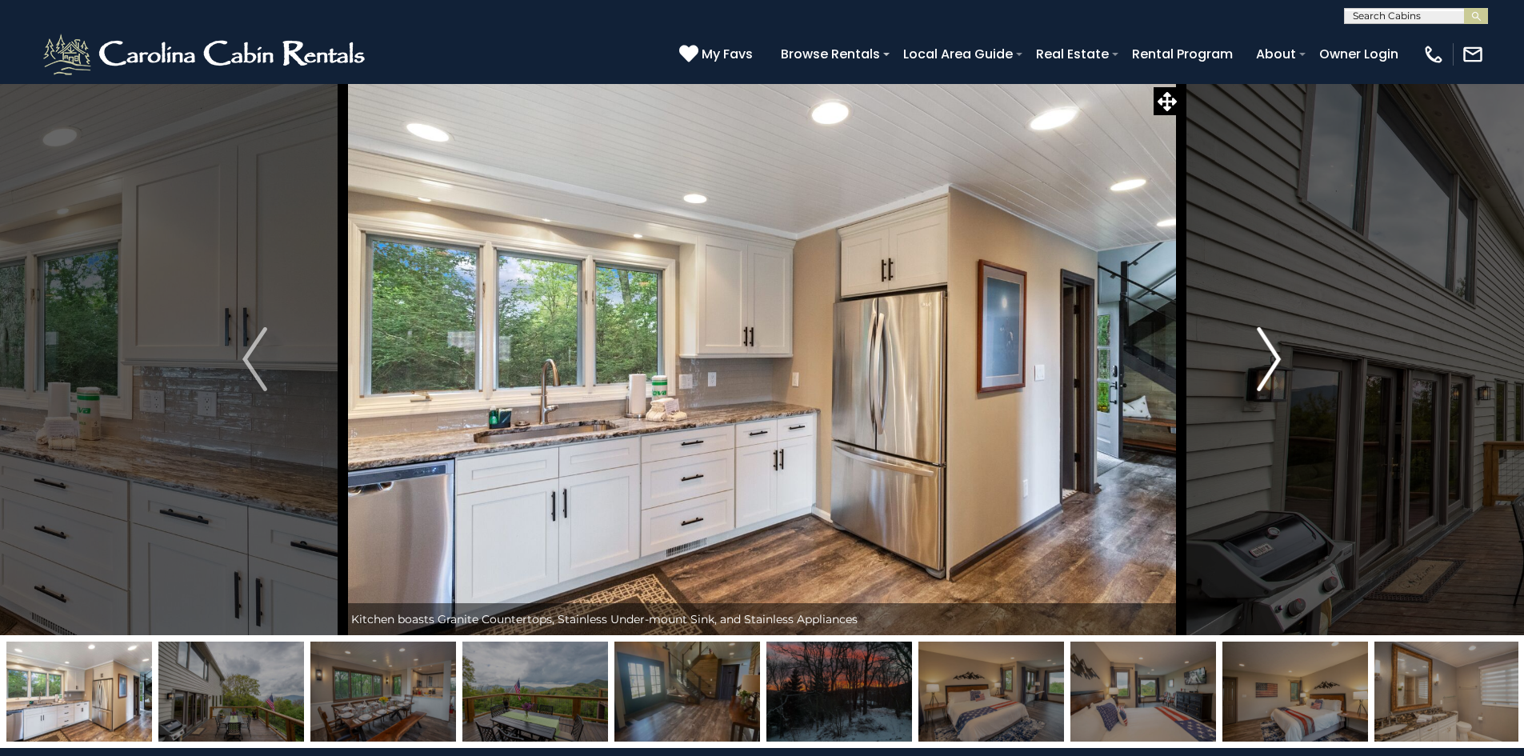
click at [1265, 366] on img "Next" at bounding box center [1269, 359] width 24 height 64
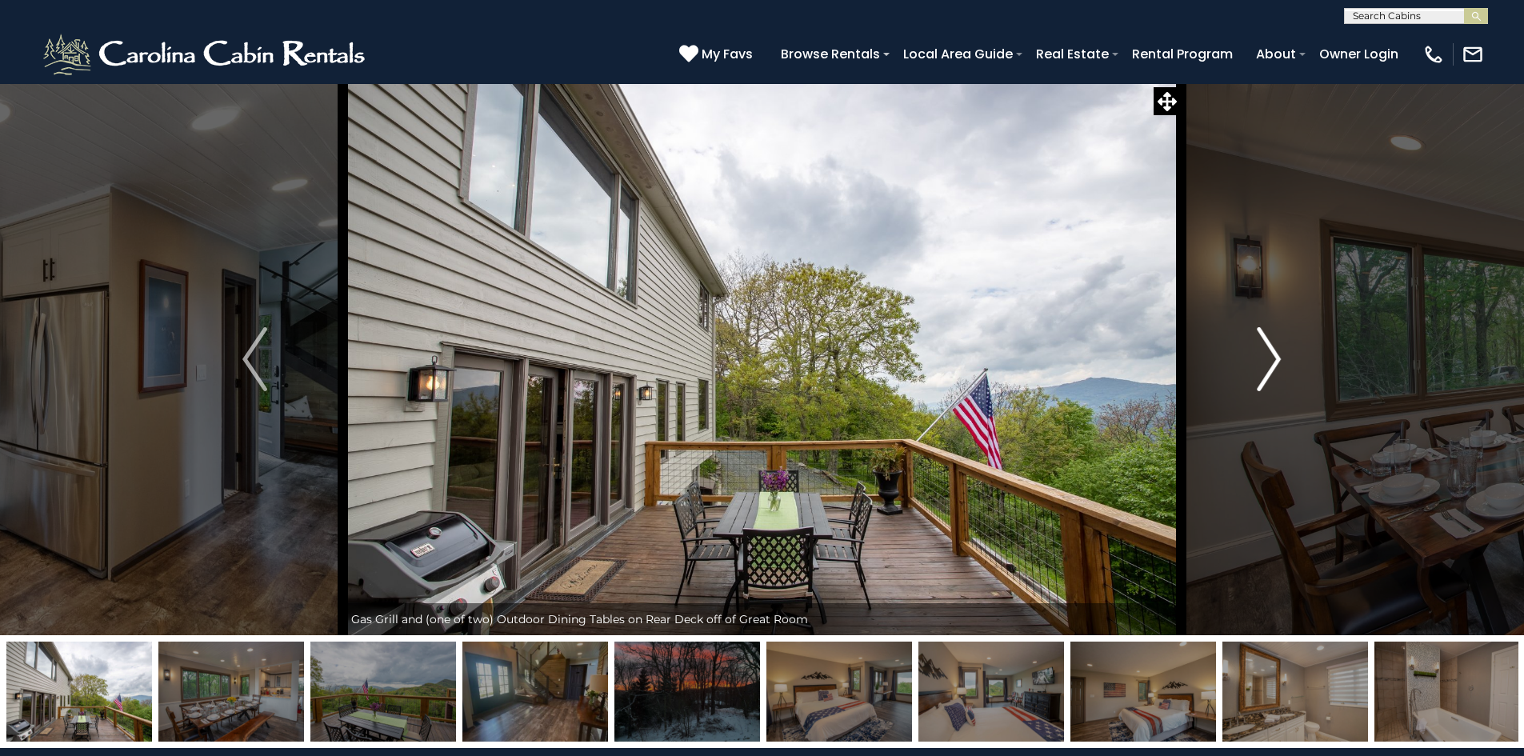
click at [1265, 366] on img "Next" at bounding box center [1269, 359] width 24 height 64
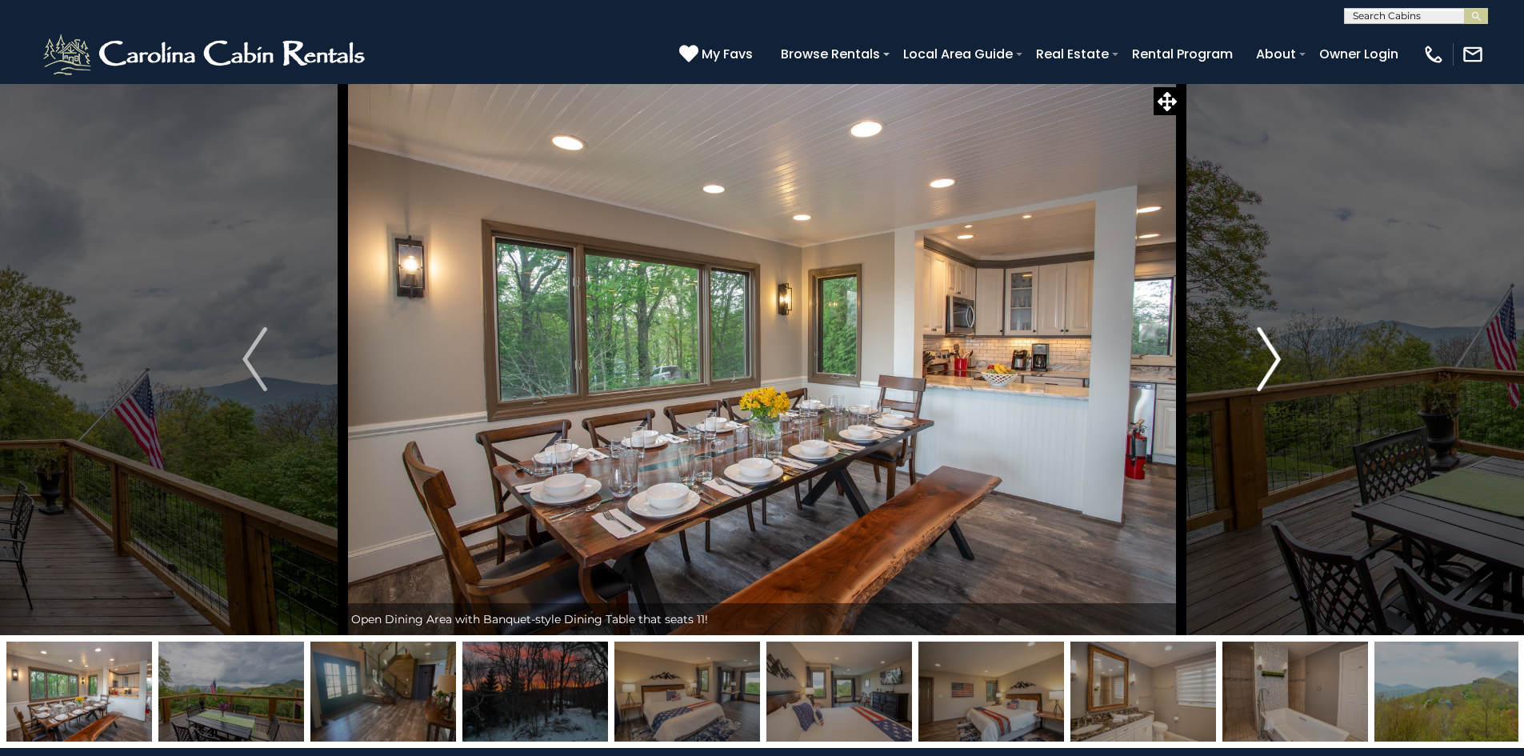
click at [1265, 366] on img "Next" at bounding box center [1269, 359] width 24 height 64
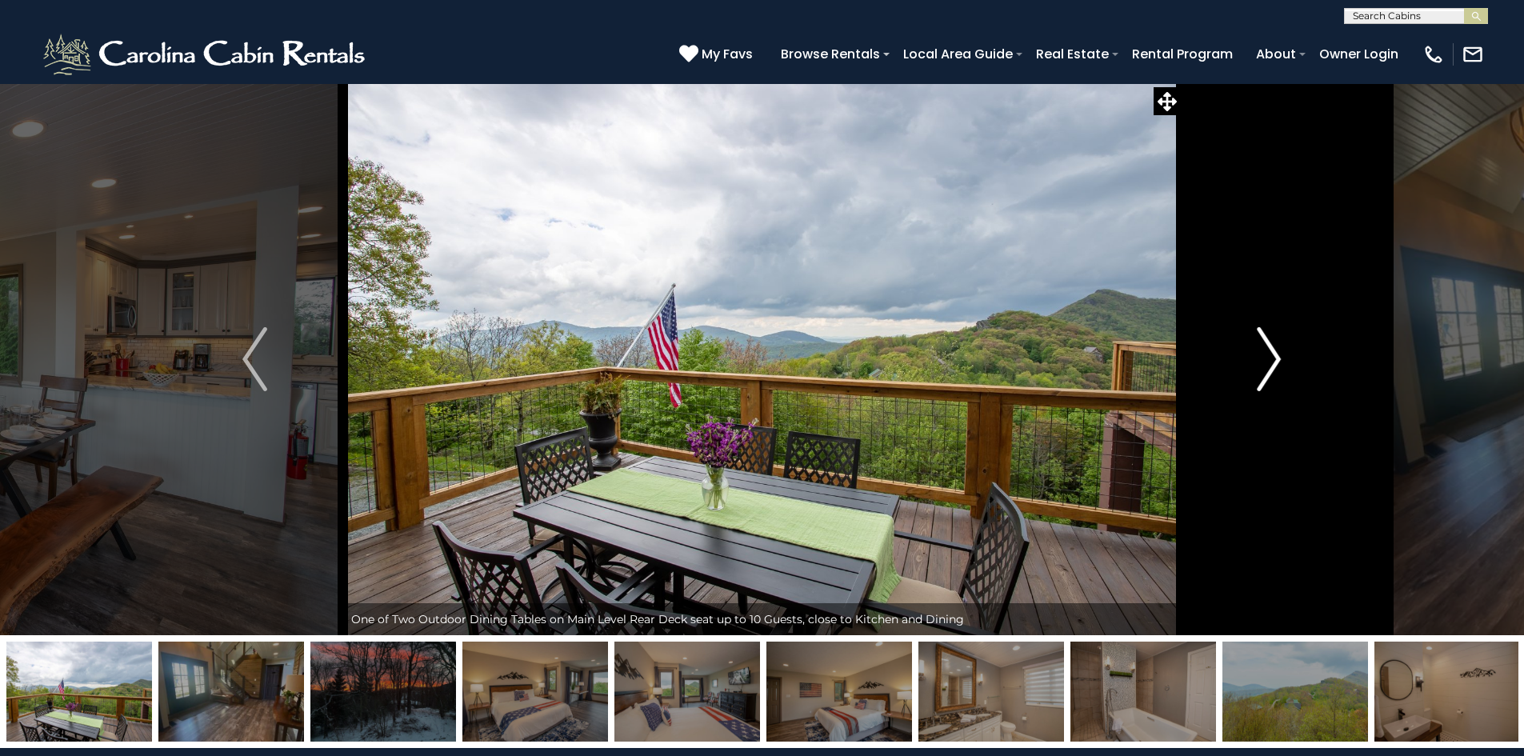
click at [1265, 366] on img "Next" at bounding box center [1269, 359] width 24 height 64
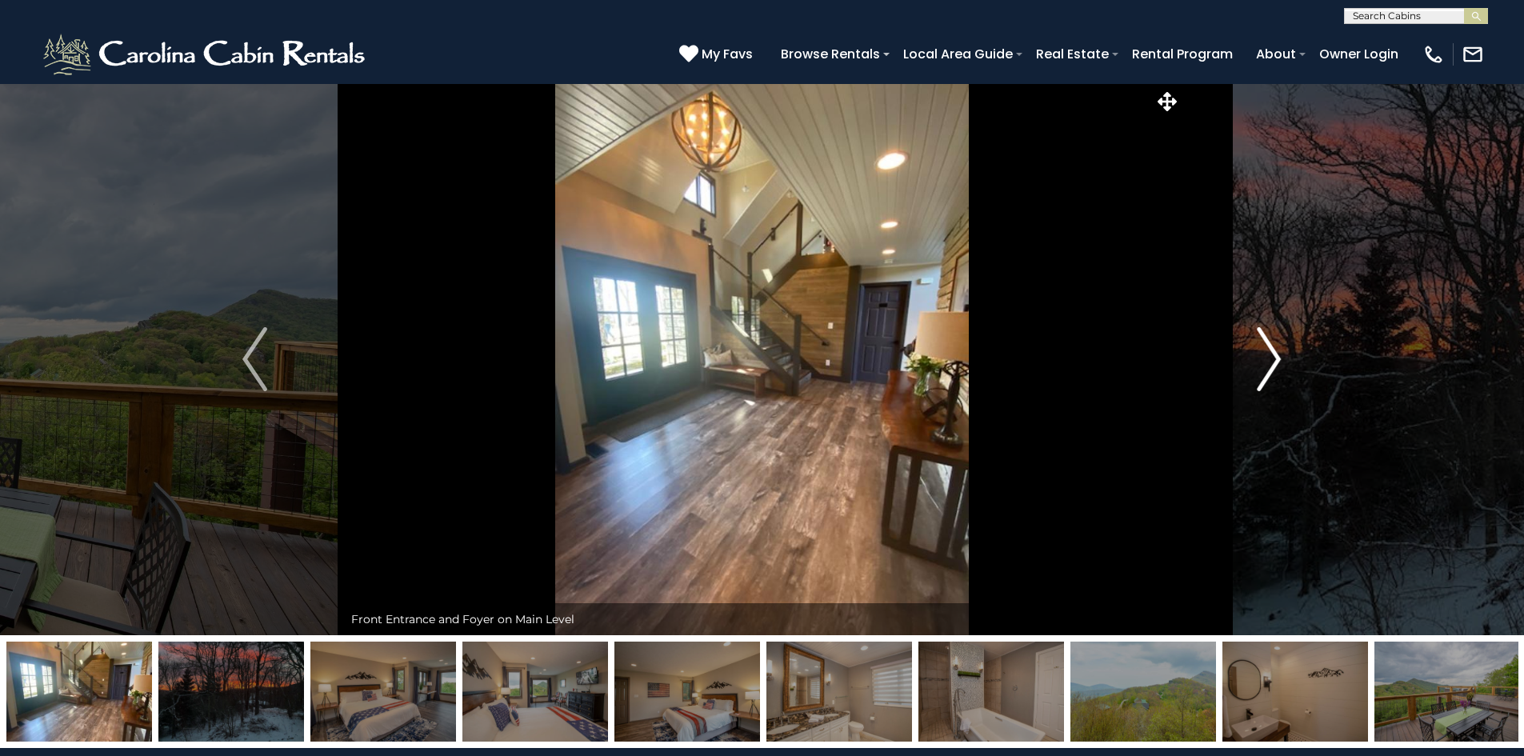
click at [1265, 366] on img "Next" at bounding box center [1269, 359] width 24 height 64
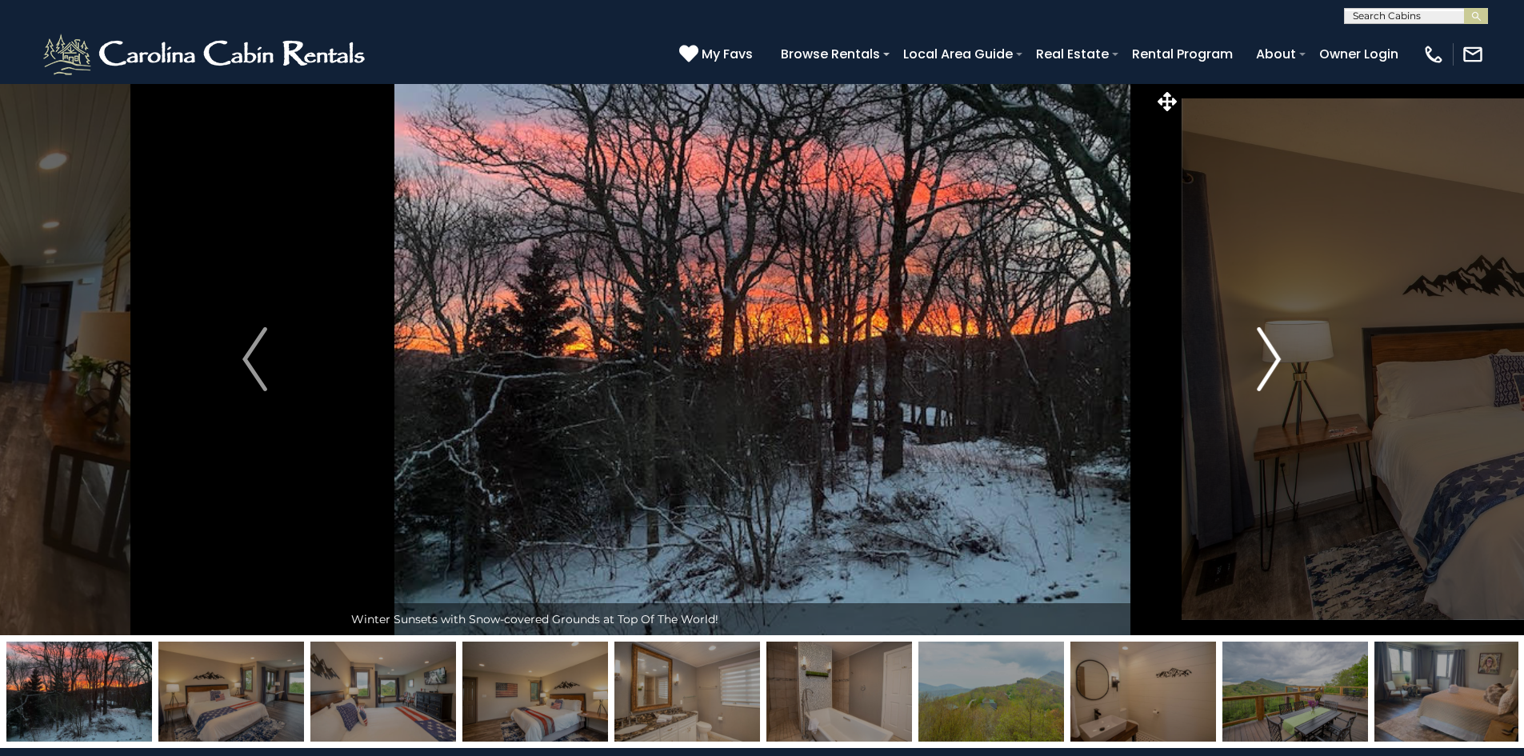
click at [1265, 366] on img "Next" at bounding box center [1269, 359] width 24 height 64
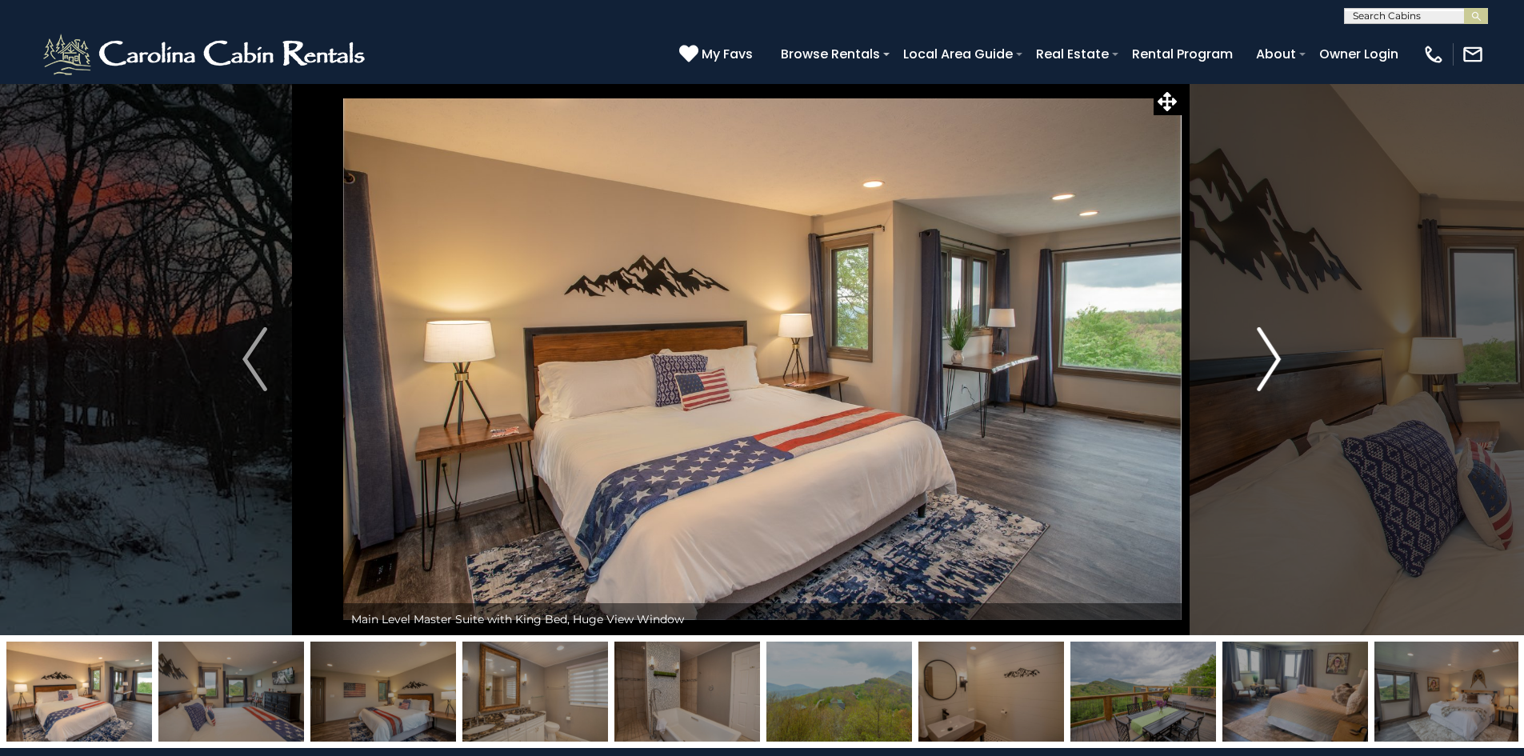
click at [1265, 366] on img "Next" at bounding box center [1269, 359] width 24 height 64
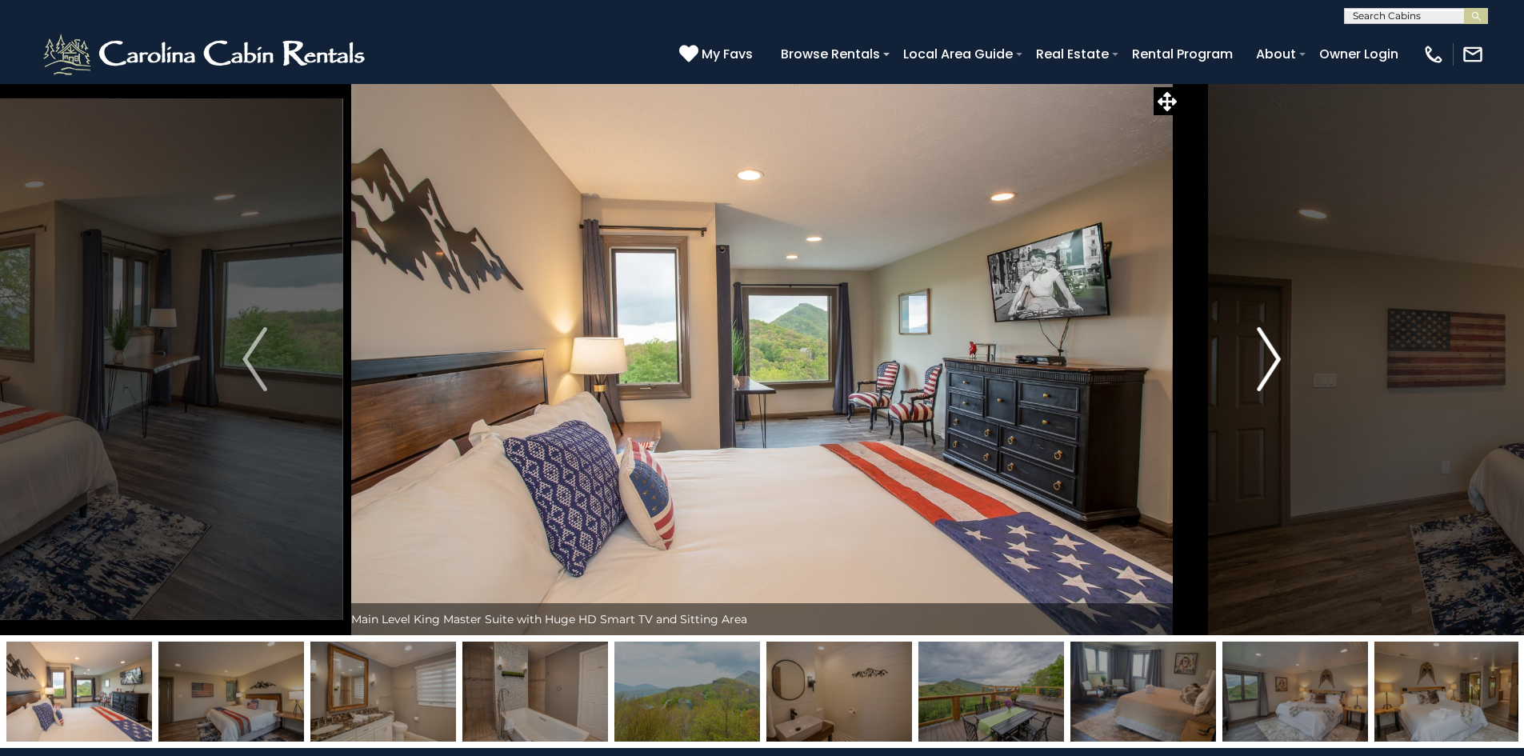
click at [1265, 366] on img "Next" at bounding box center [1269, 359] width 24 height 64
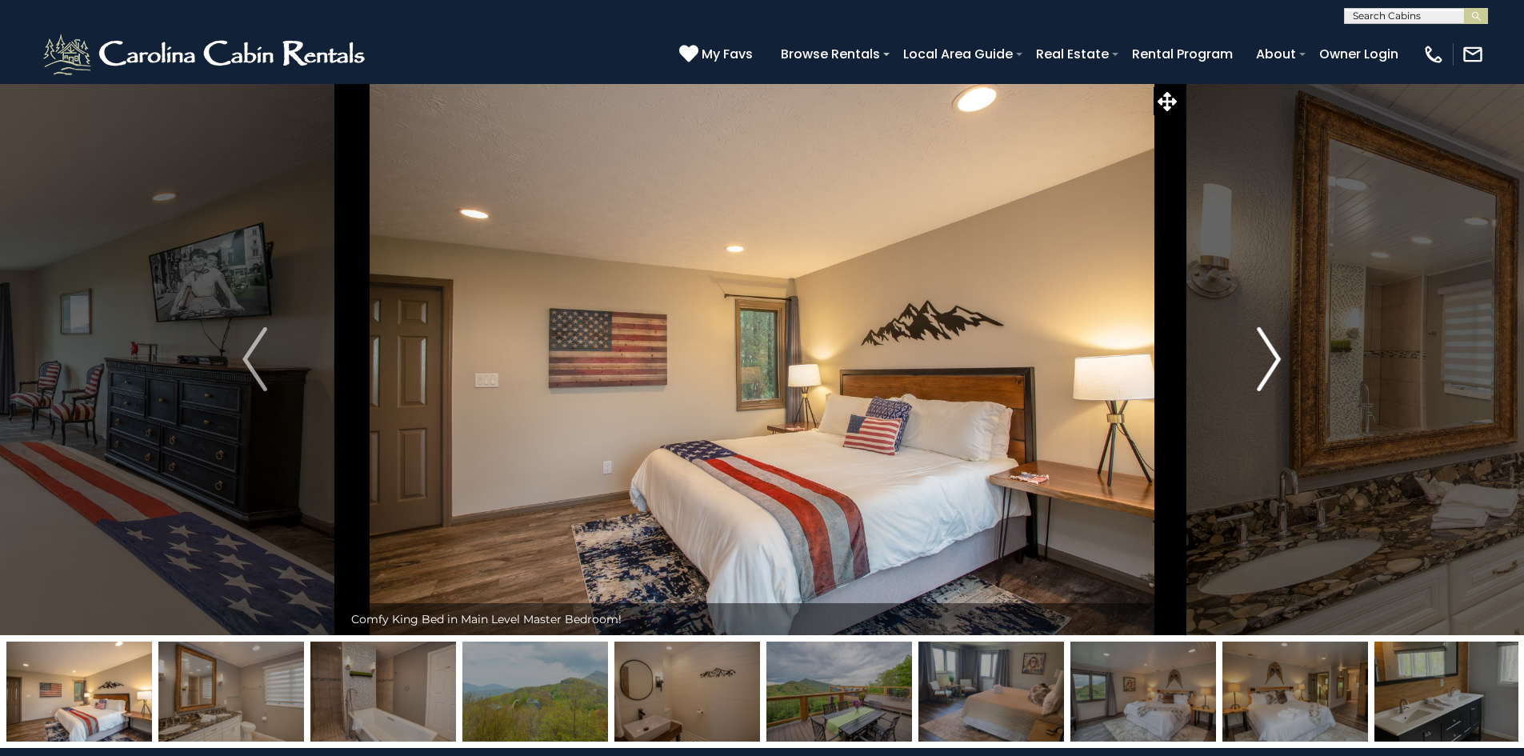
click at [1265, 366] on img "Next" at bounding box center [1269, 359] width 24 height 64
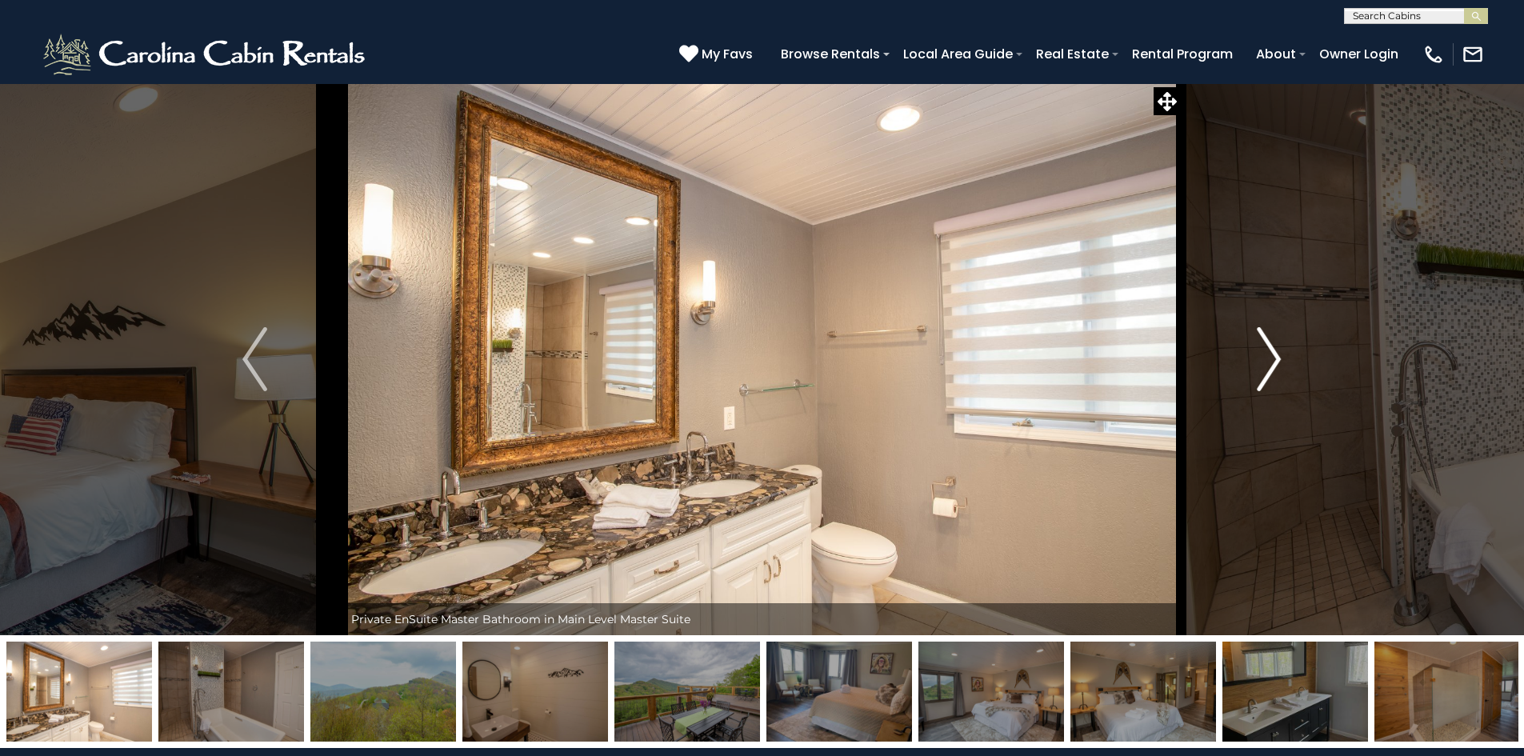
click at [1265, 366] on img "Next" at bounding box center [1269, 359] width 24 height 64
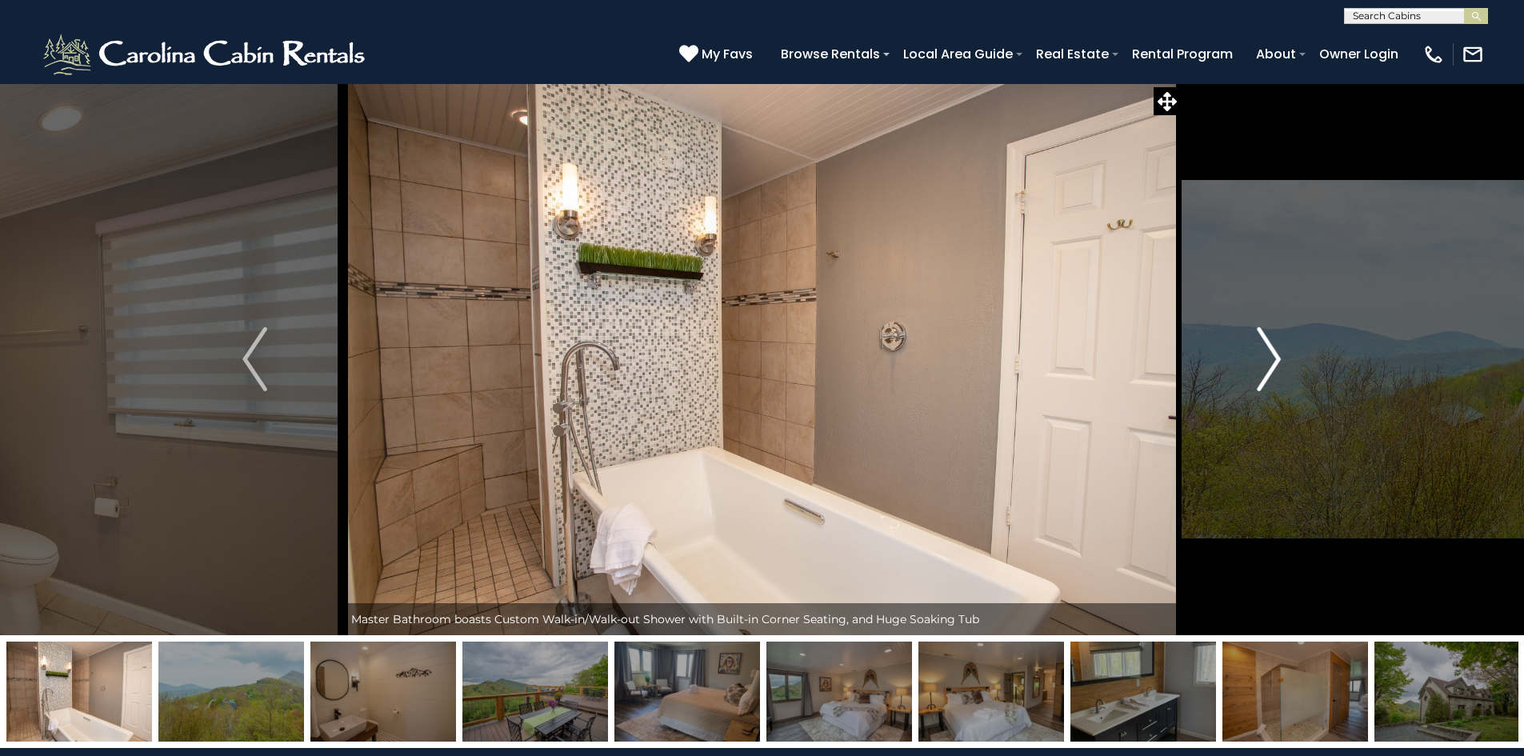
click at [1265, 366] on img "Next" at bounding box center [1269, 359] width 24 height 64
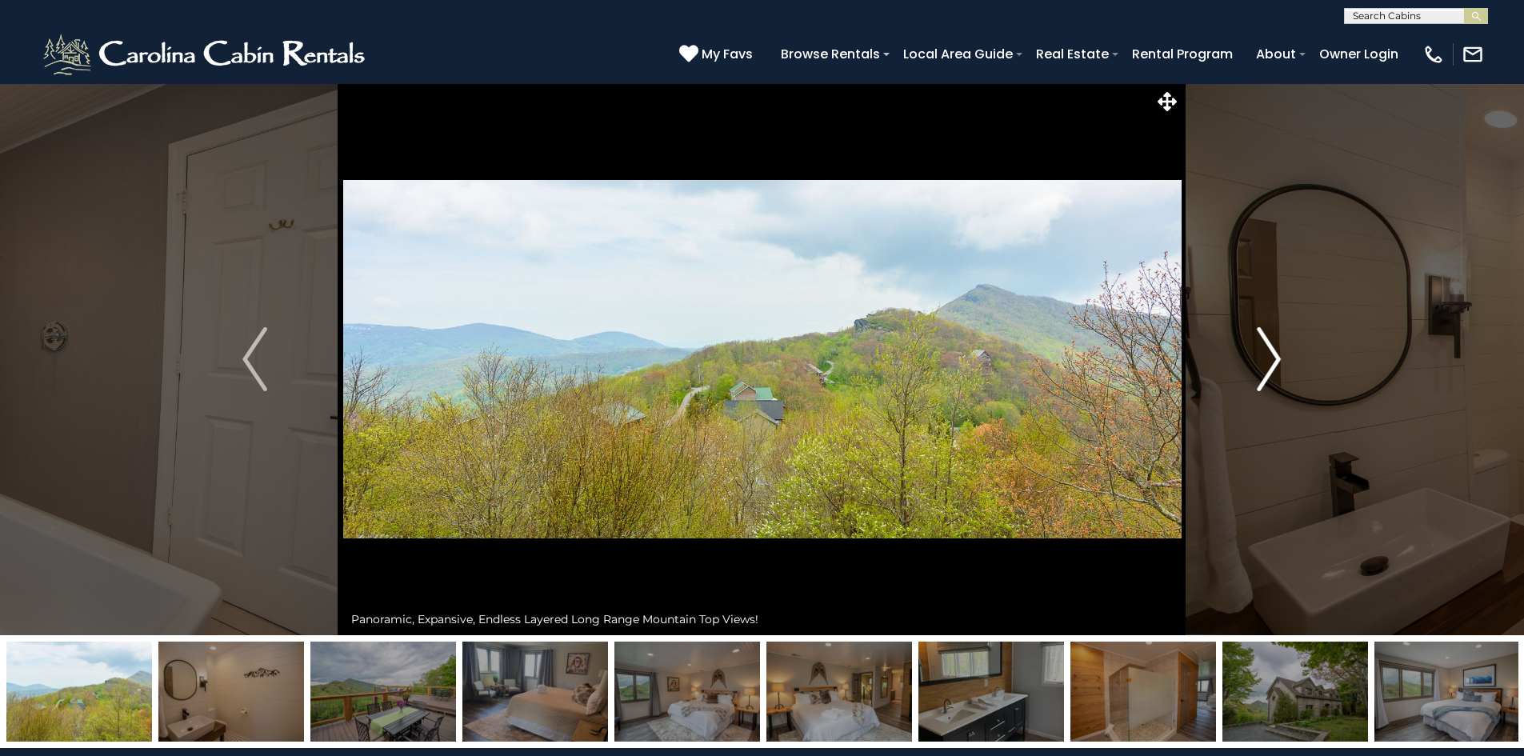
click at [1265, 366] on img "Next" at bounding box center [1269, 359] width 24 height 64
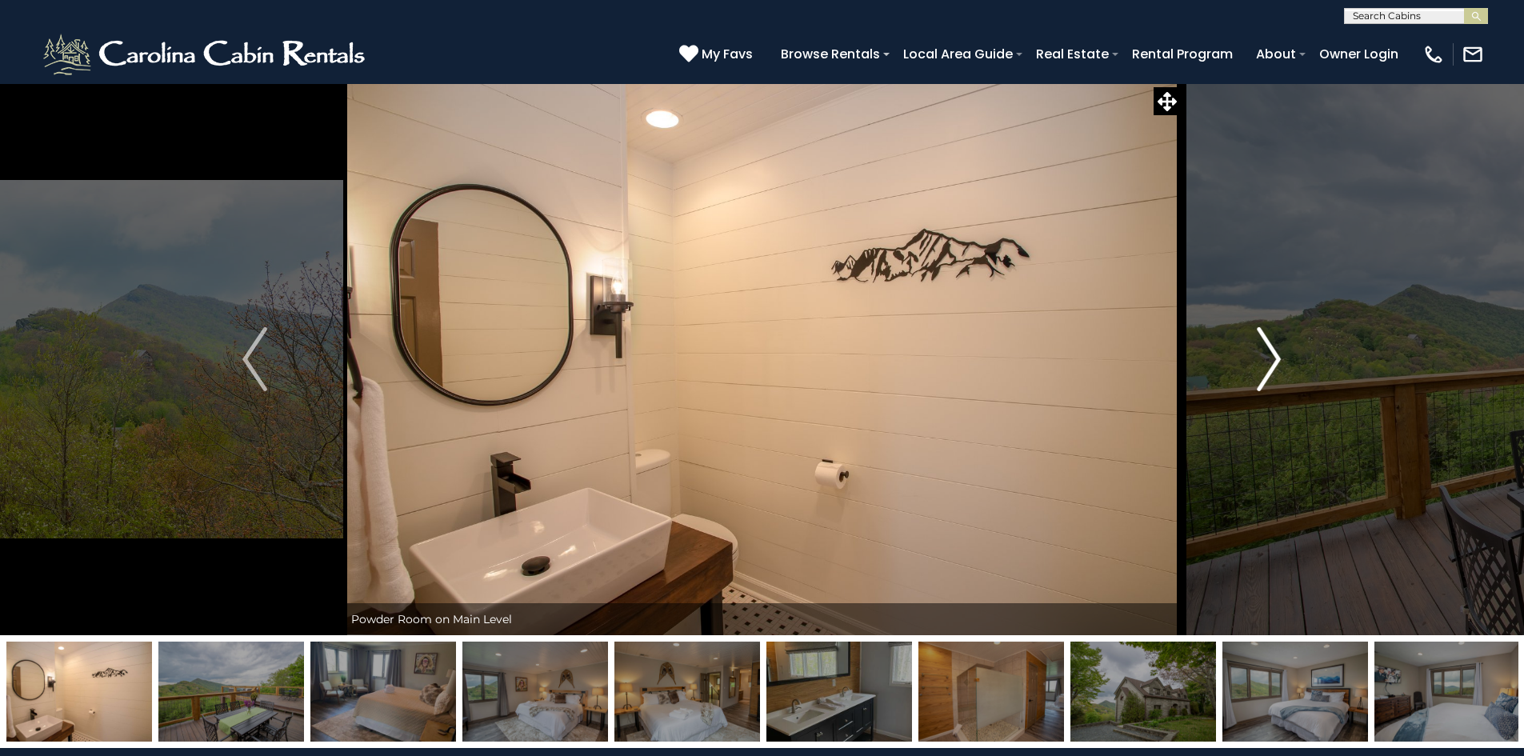
click at [1265, 366] on img "Next" at bounding box center [1269, 359] width 24 height 64
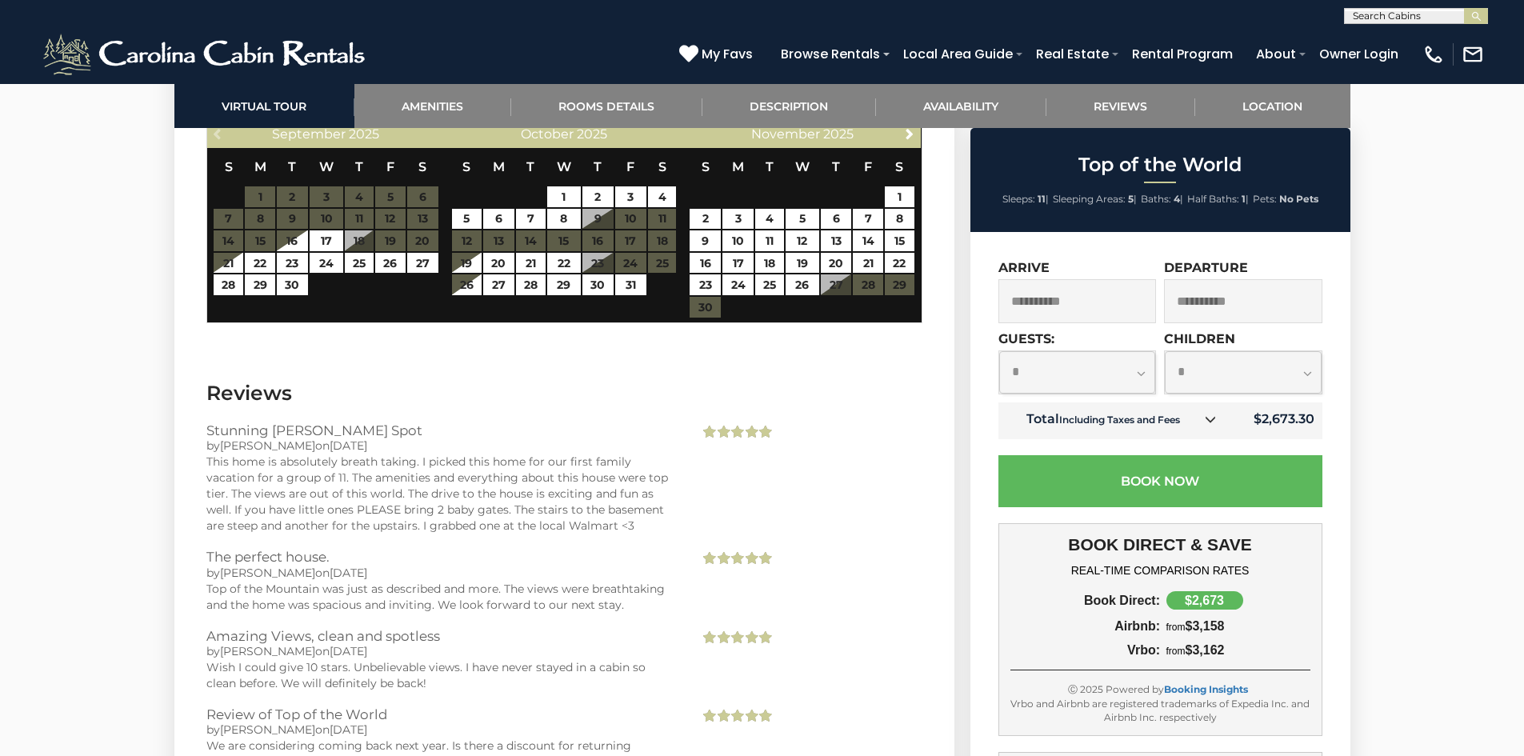
scroll to position [4244, 0]
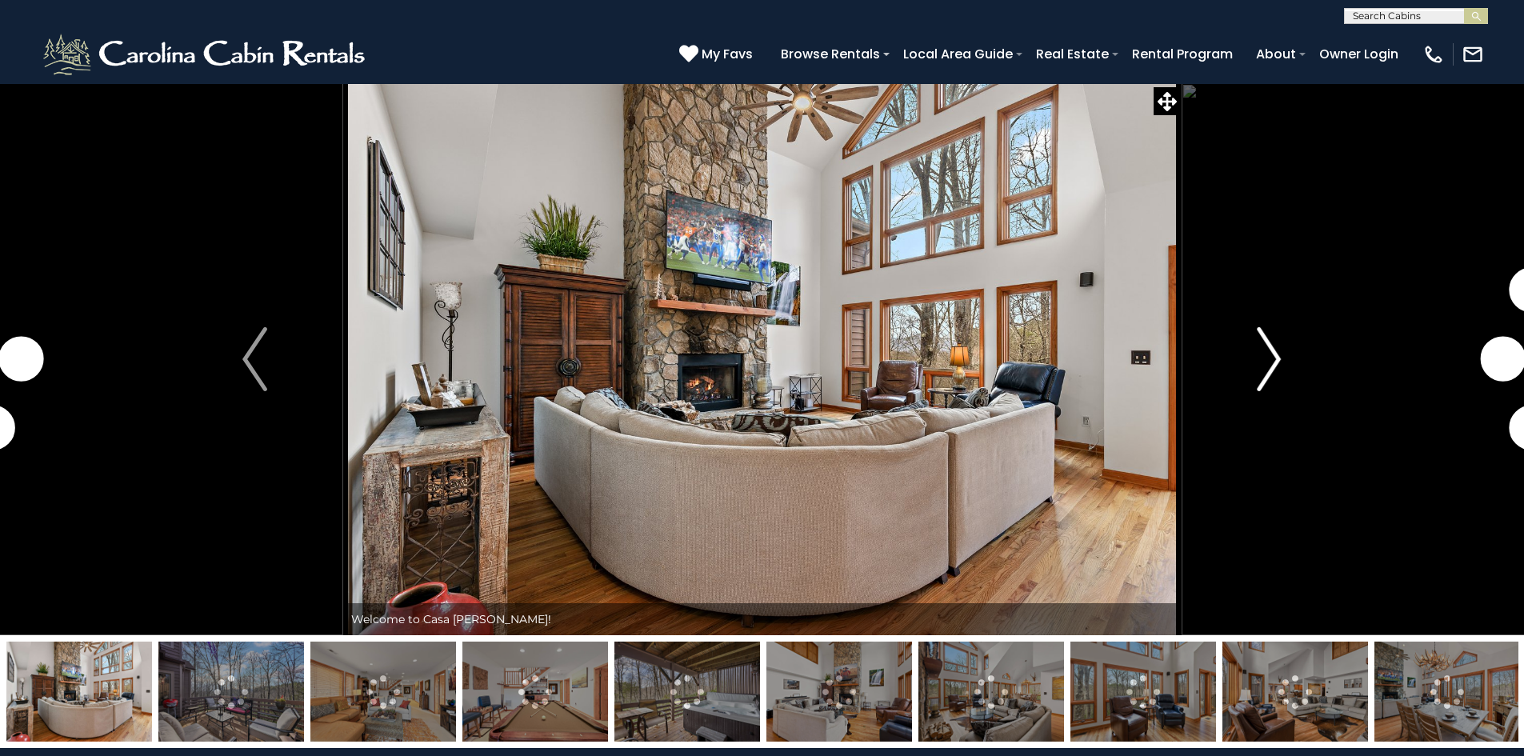
click at [1265, 354] on img "Next" at bounding box center [1269, 359] width 24 height 64
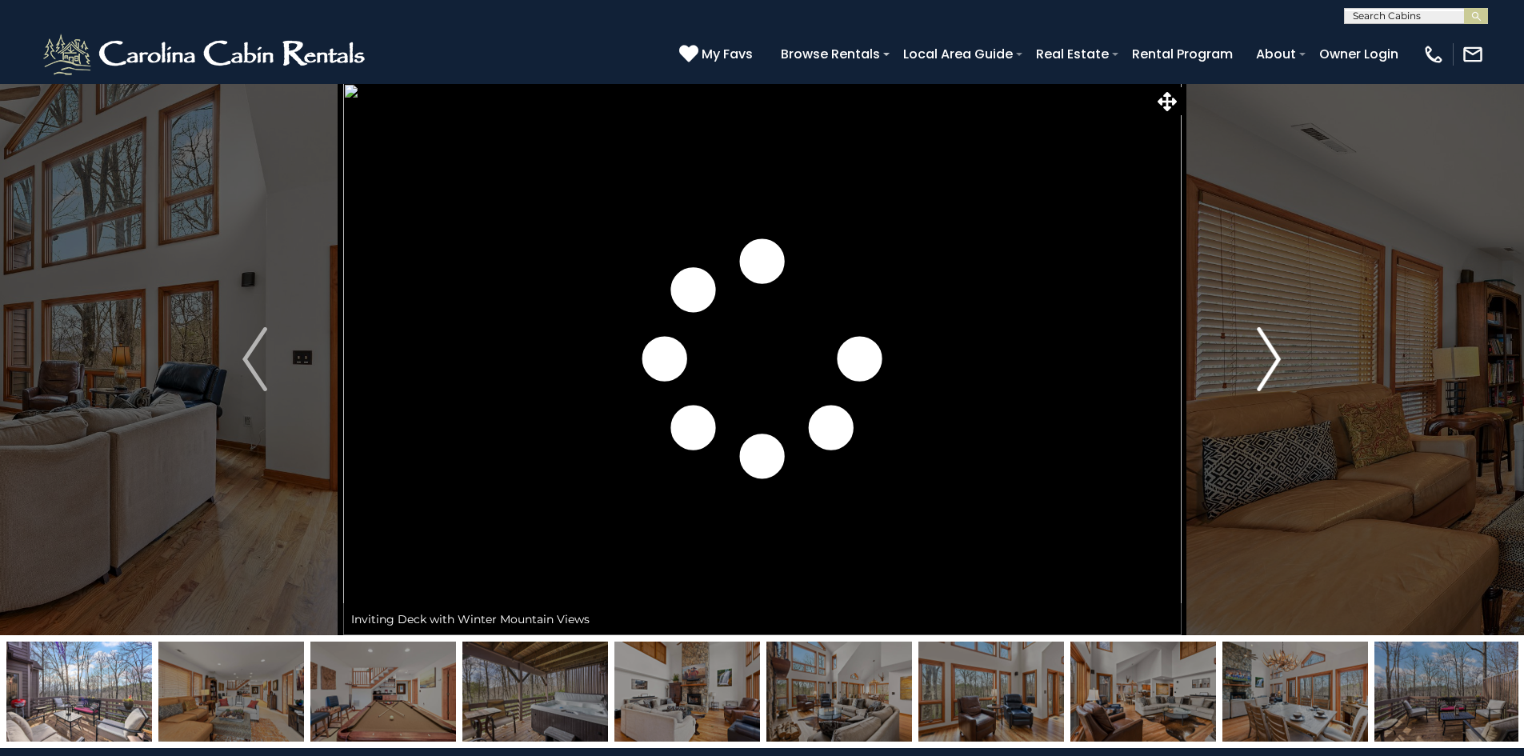
click at [1265, 354] on img "Next" at bounding box center [1269, 359] width 24 height 64
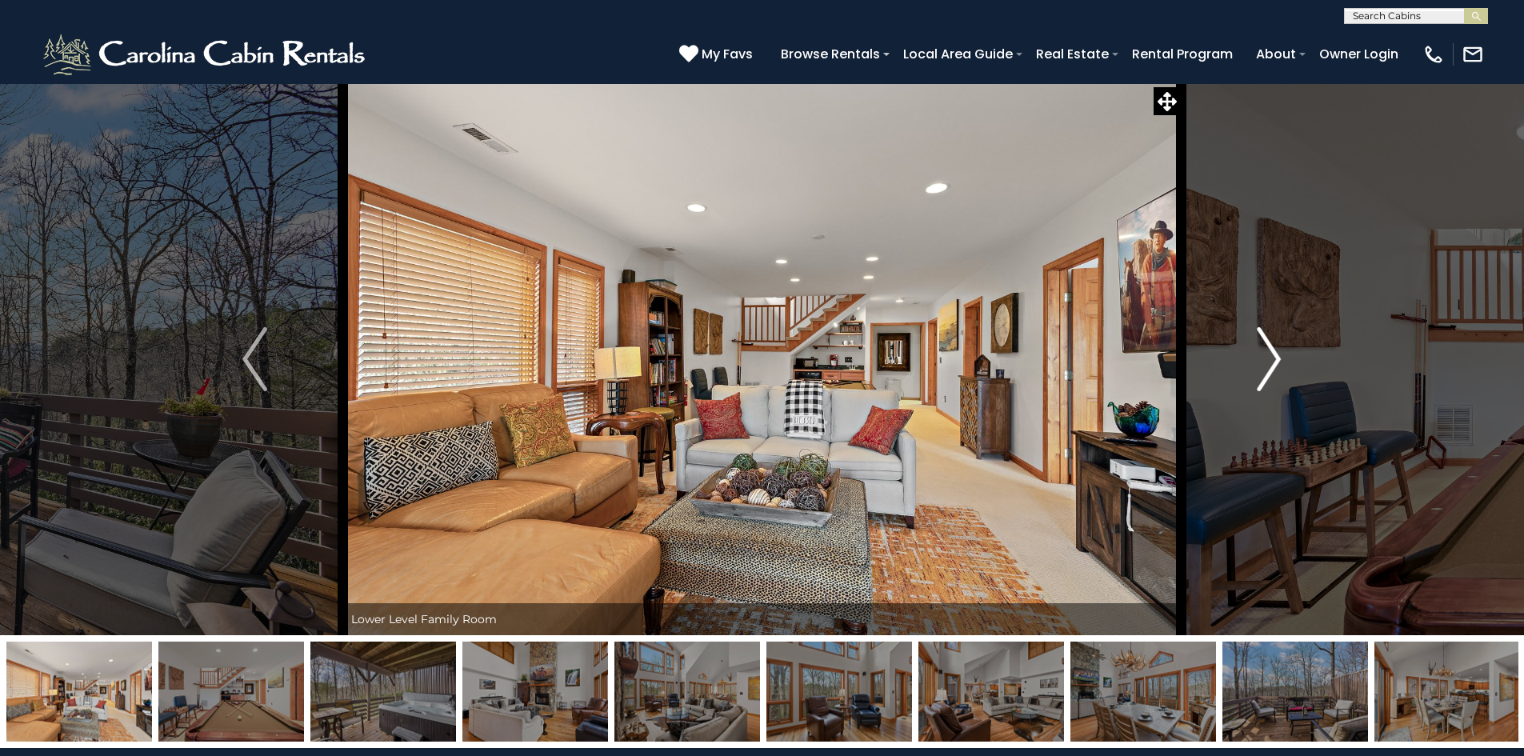
click at [1265, 354] on img "Next" at bounding box center [1269, 359] width 24 height 64
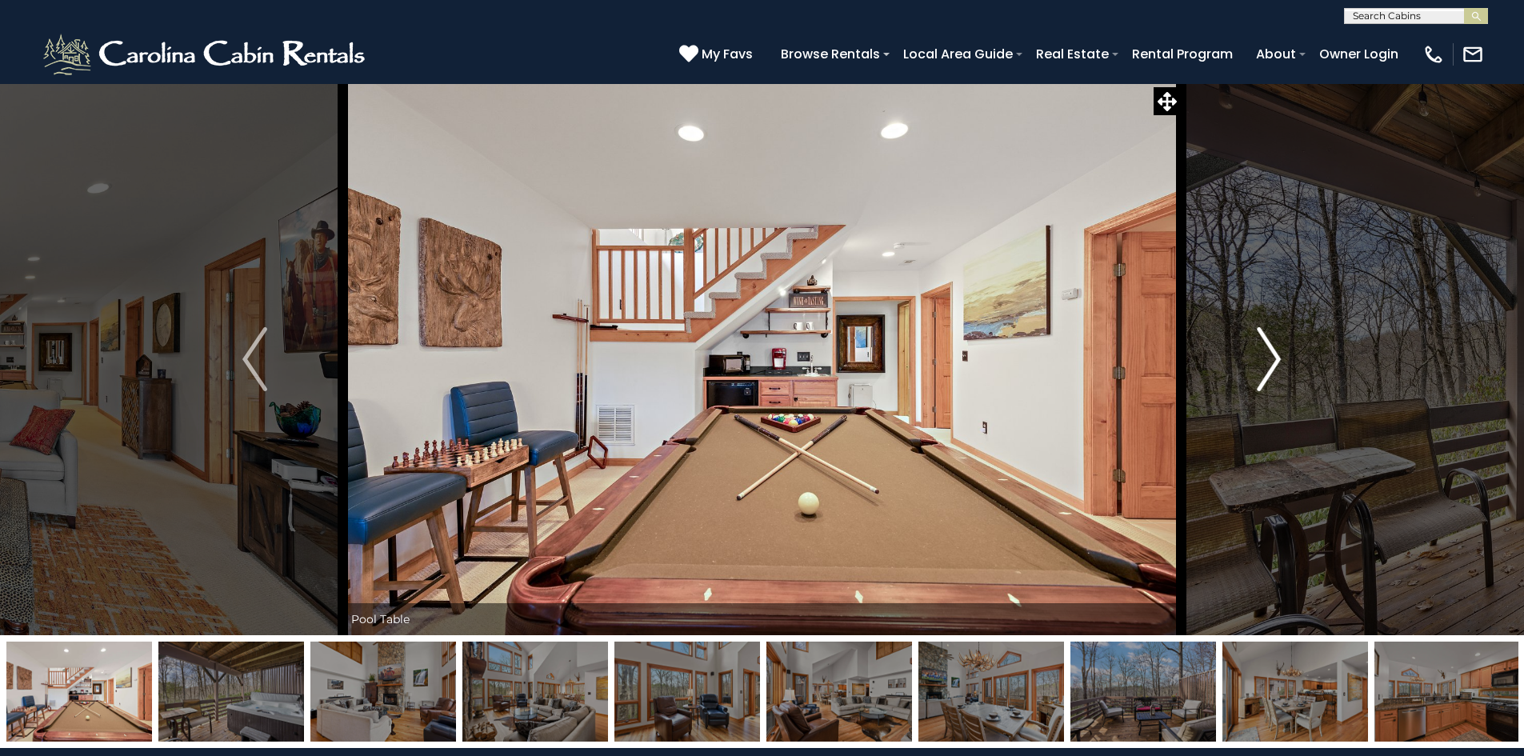
click at [1265, 354] on img "Next" at bounding box center [1269, 359] width 24 height 64
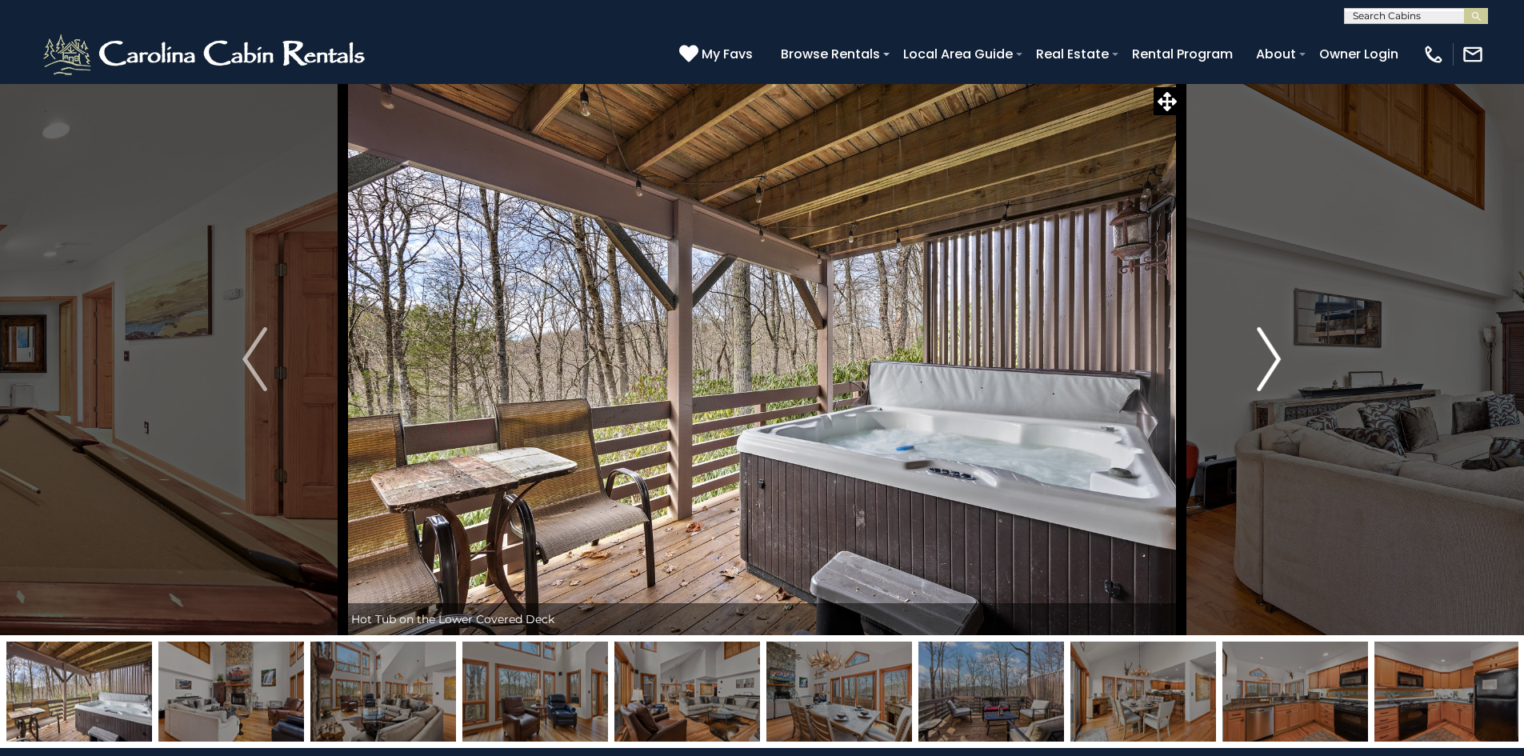
click at [1265, 354] on img "Next" at bounding box center [1269, 359] width 24 height 64
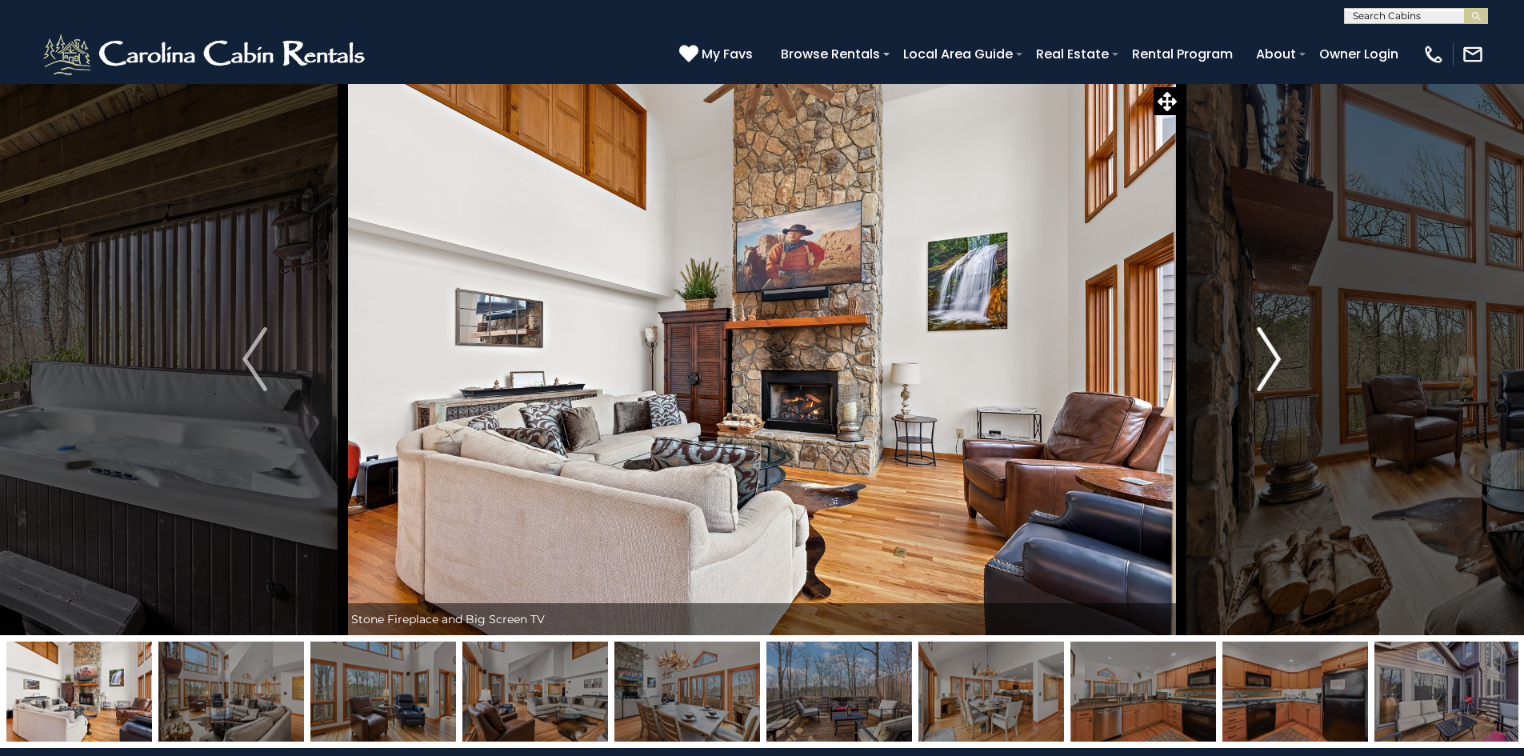
click at [1265, 354] on img "Next" at bounding box center [1269, 359] width 24 height 64
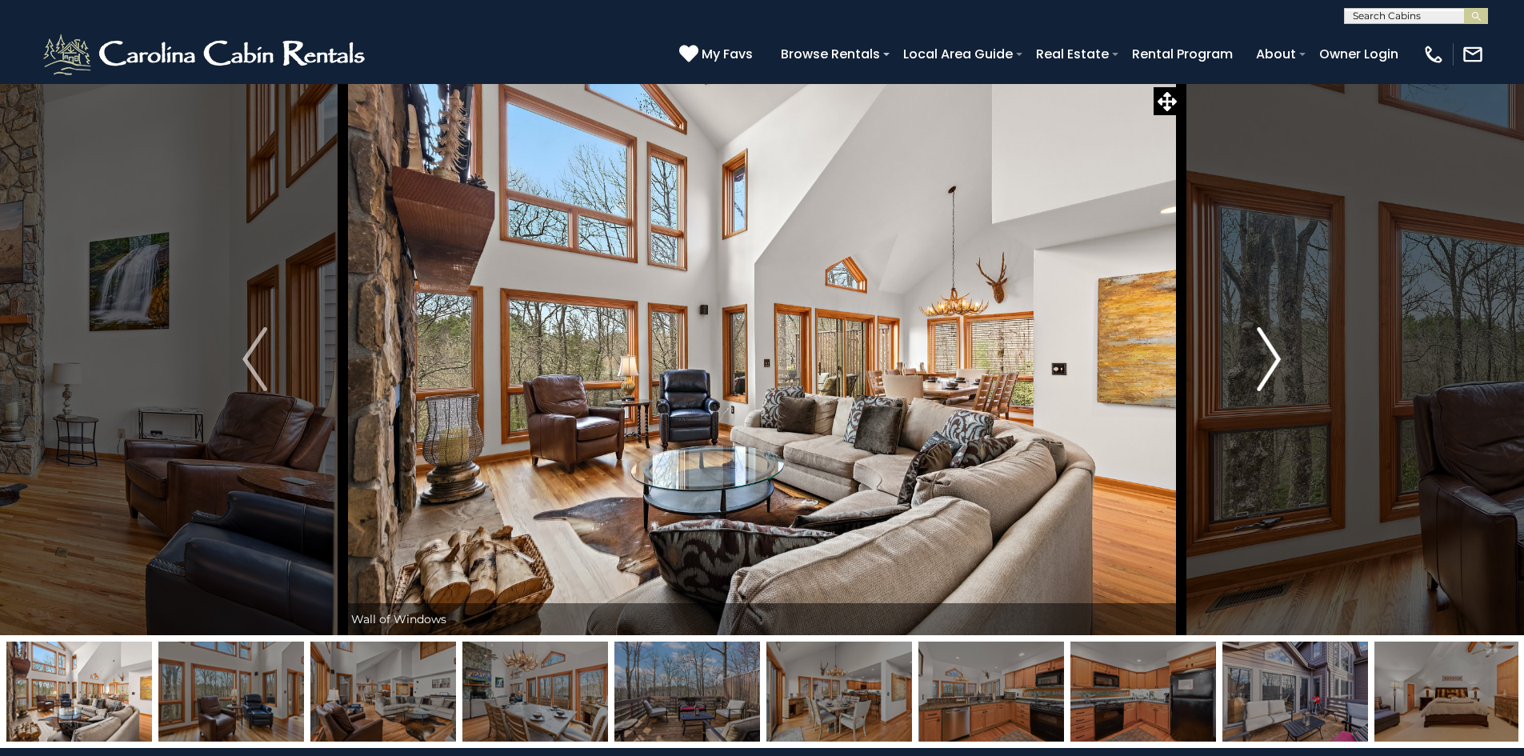
click at [1265, 354] on img "Next" at bounding box center [1269, 359] width 24 height 64
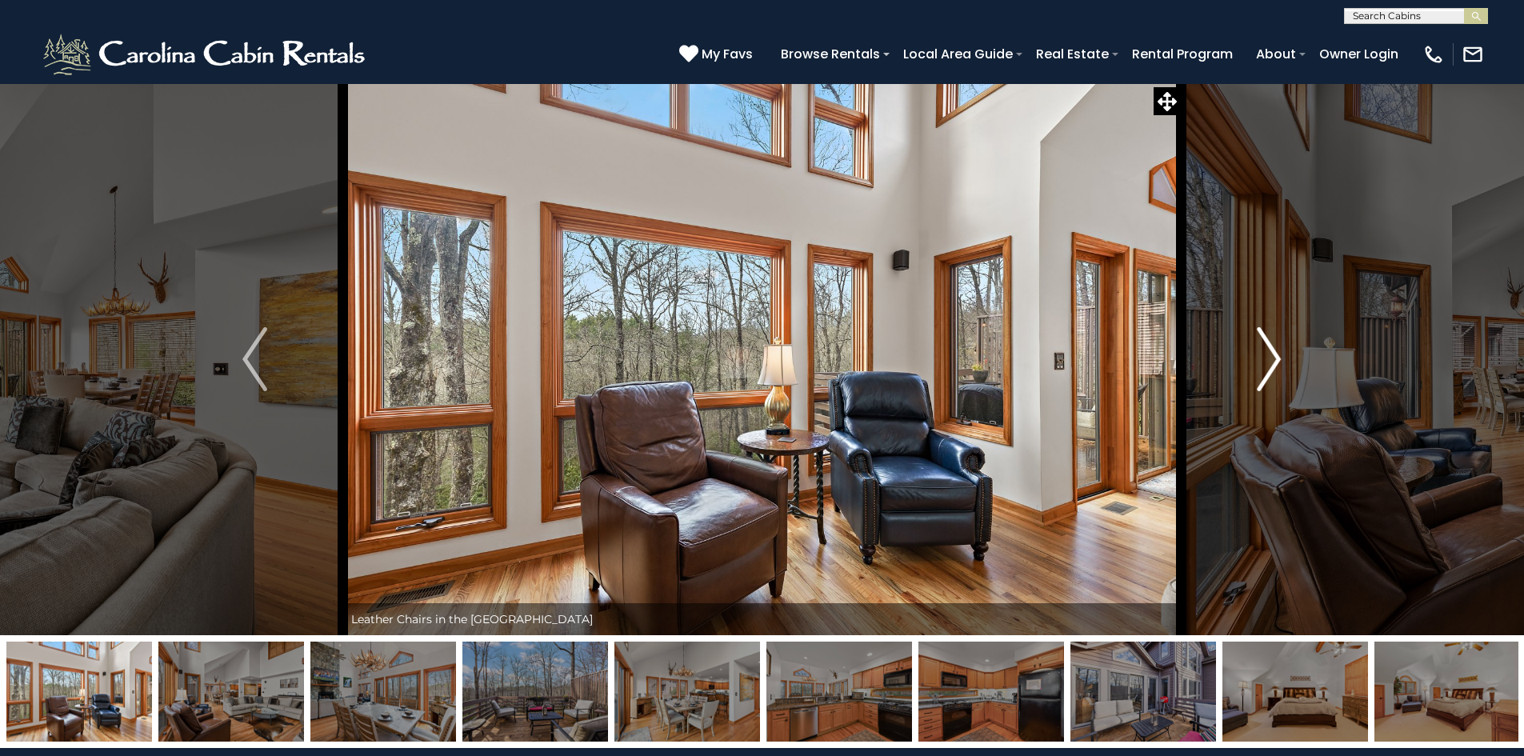
click at [1265, 354] on img "Next" at bounding box center [1269, 359] width 24 height 64
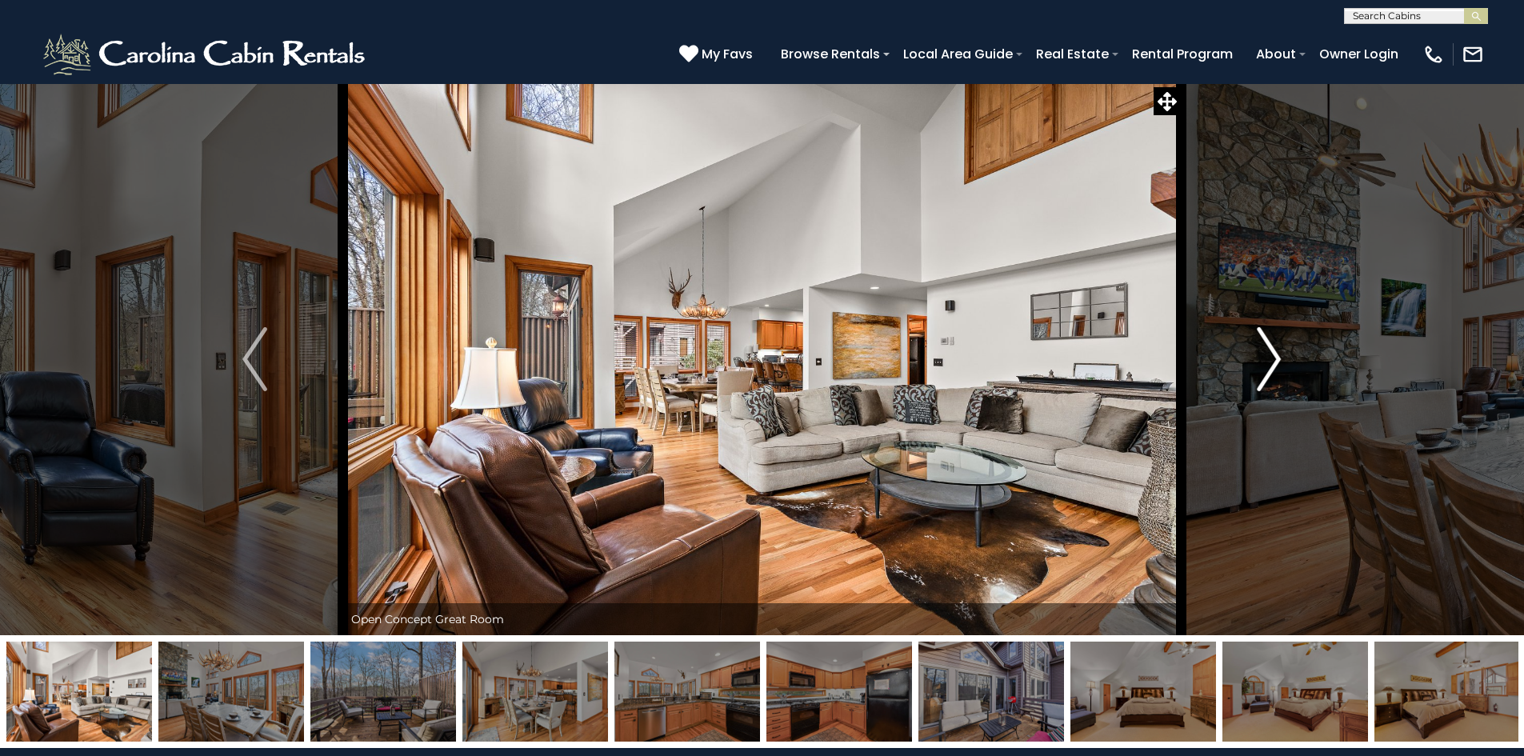
click at [1265, 354] on img "Next" at bounding box center [1269, 359] width 24 height 64
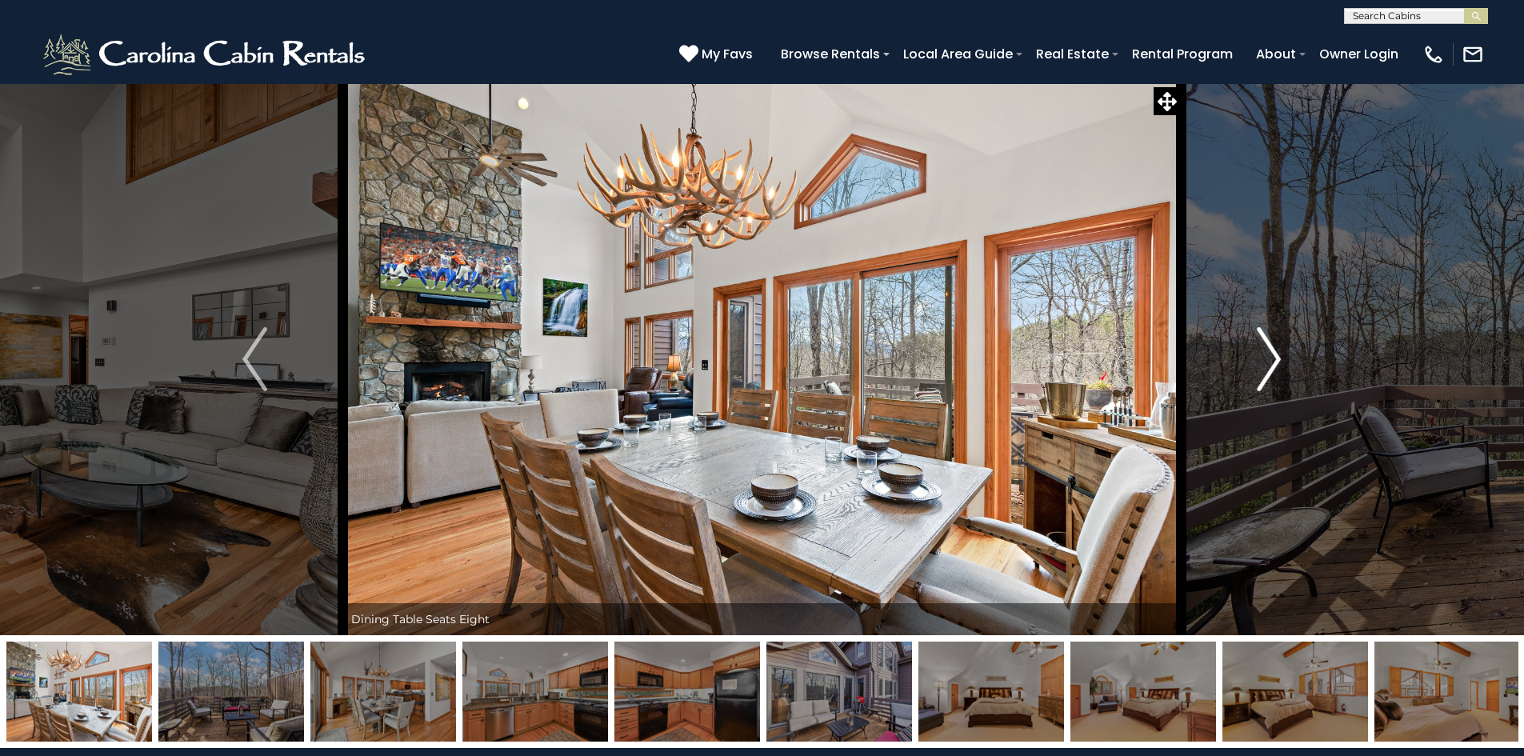
click at [1265, 354] on img "Next" at bounding box center [1269, 359] width 24 height 64
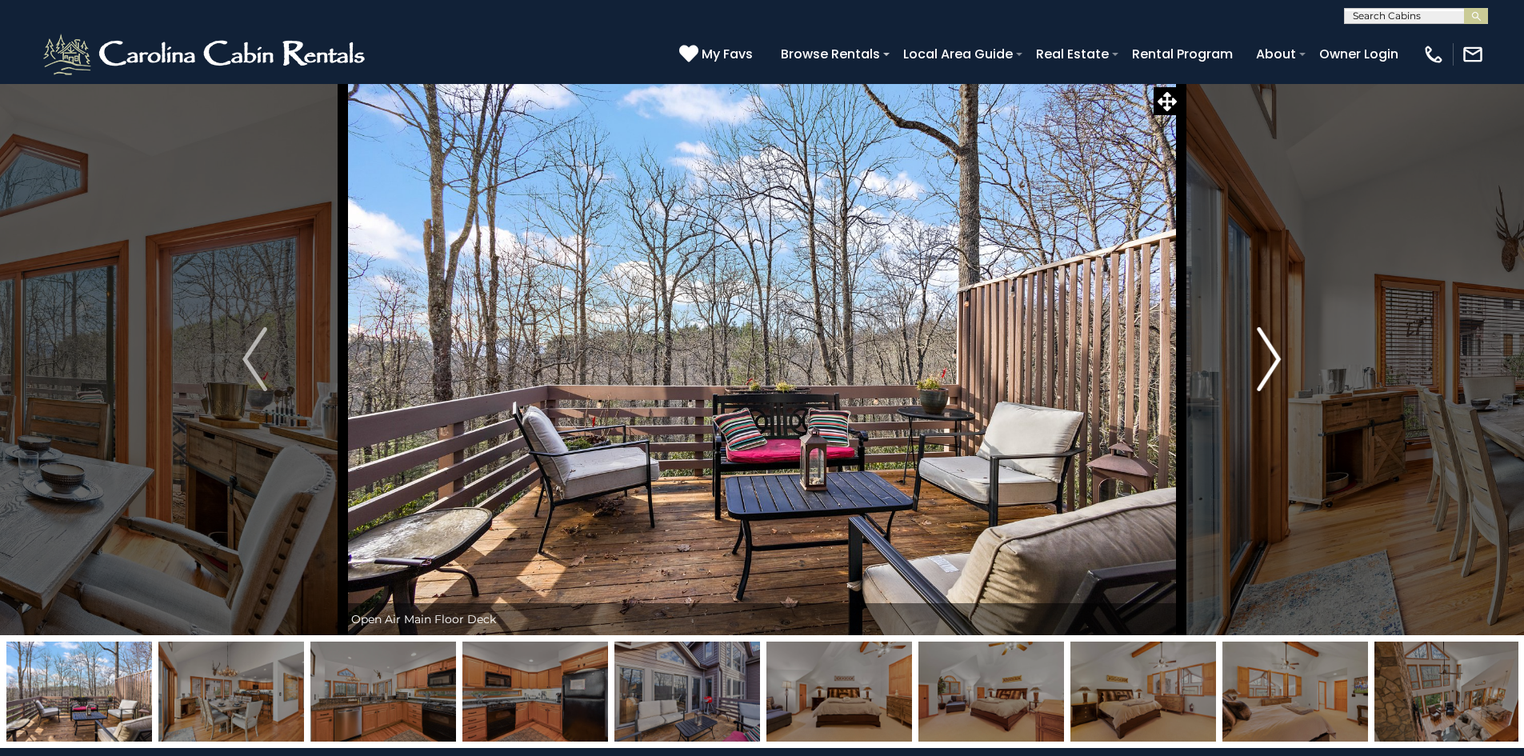
click at [1265, 354] on img "Next" at bounding box center [1269, 359] width 24 height 64
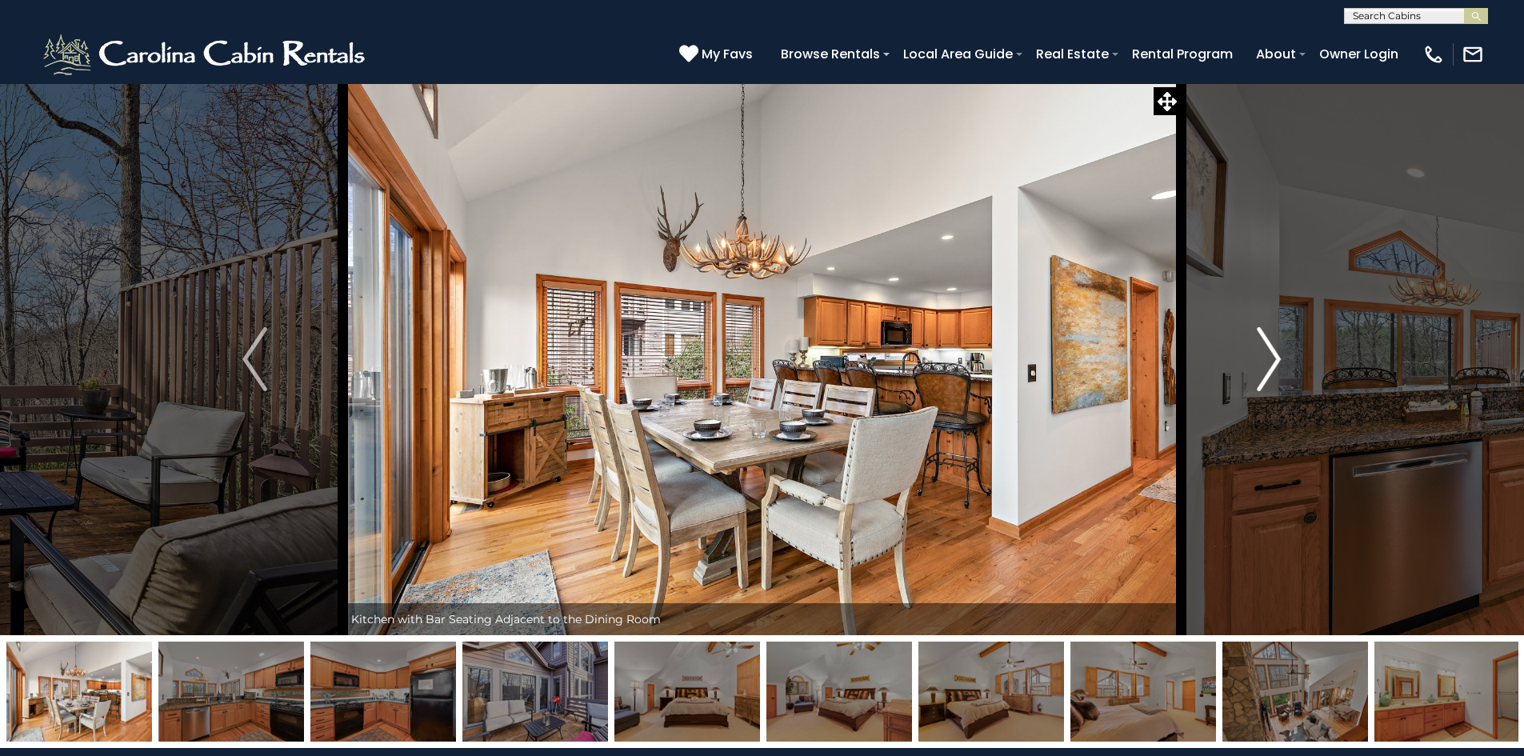
click at [1265, 354] on img "Next" at bounding box center [1269, 359] width 24 height 64
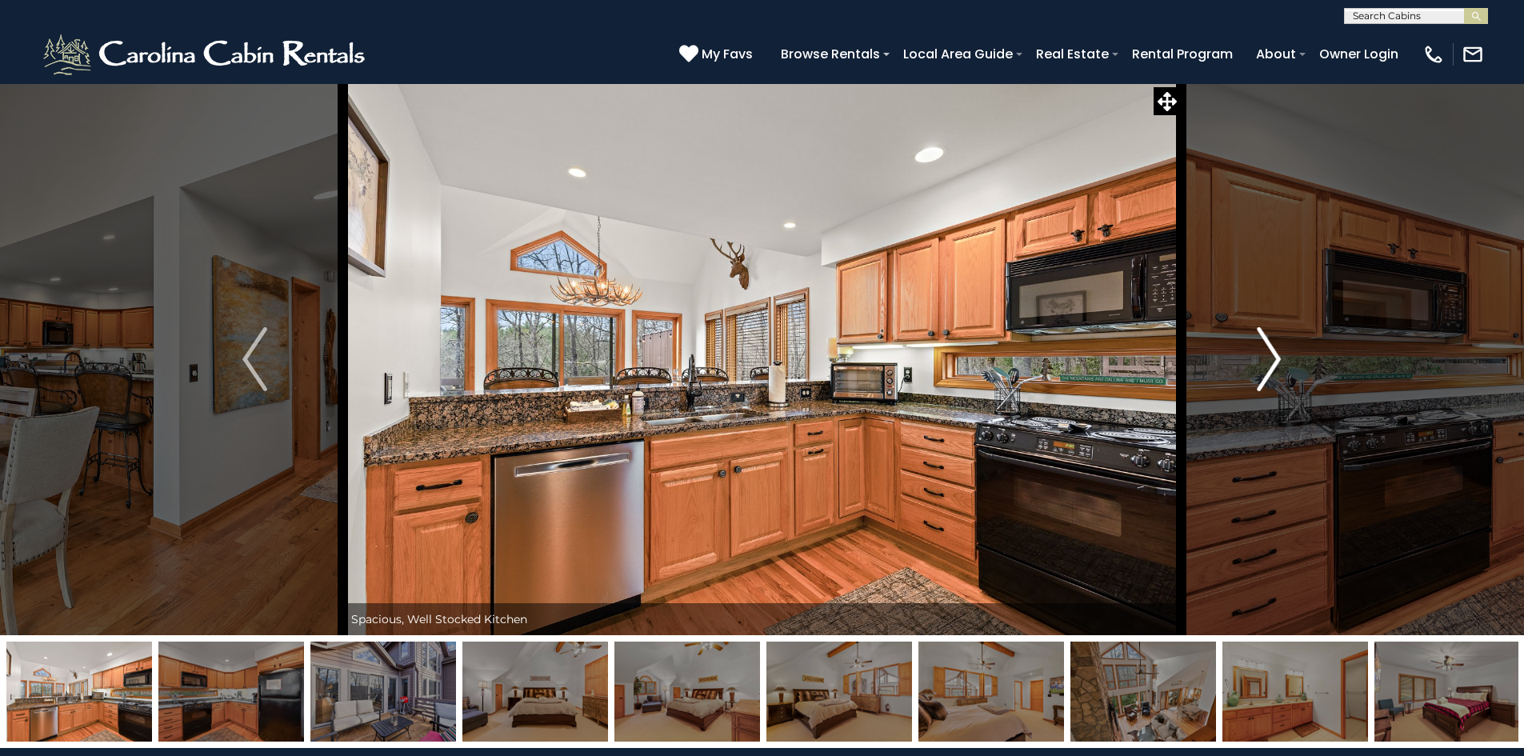
click at [1265, 354] on img "Next" at bounding box center [1269, 359] width 24 height 64
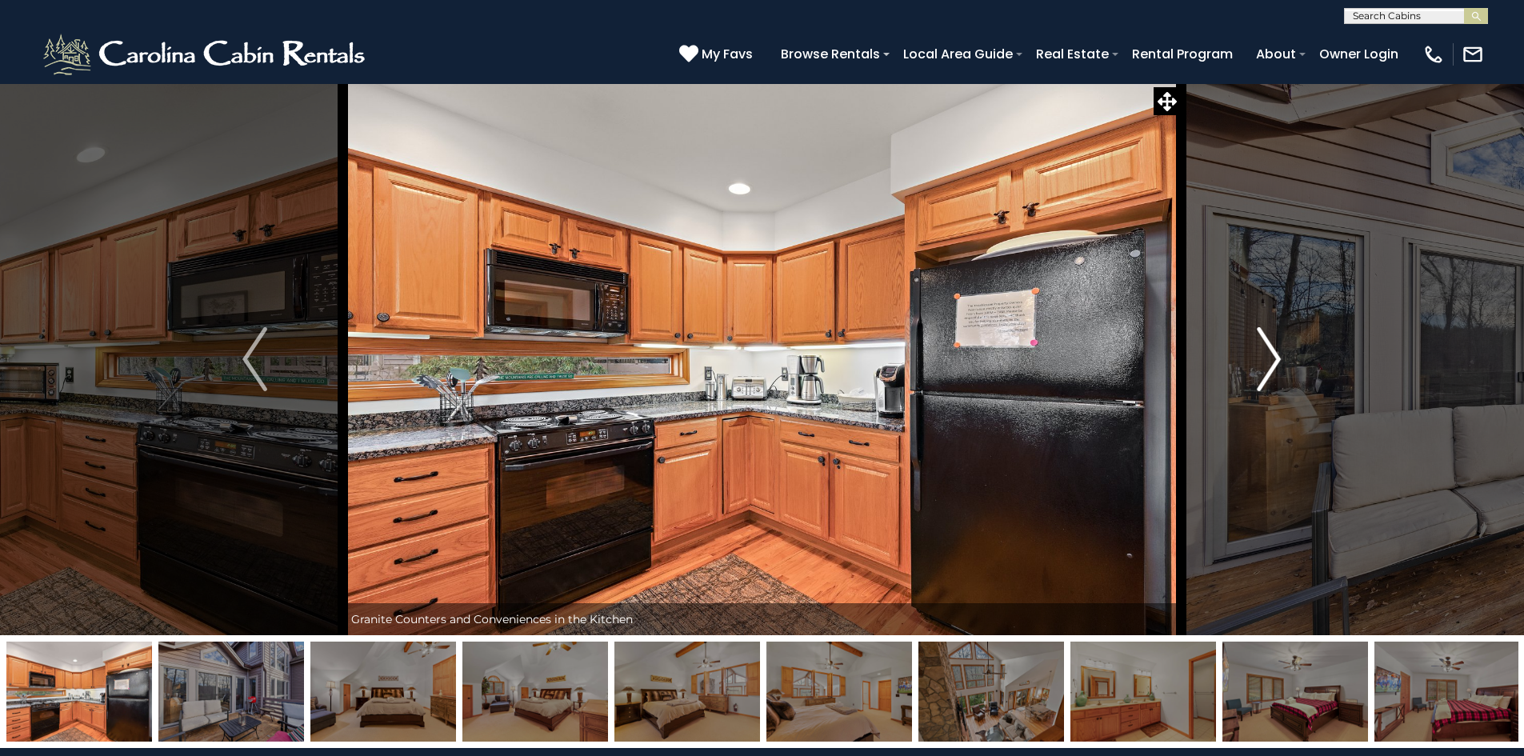
click at [1265, 354] on img "Next" at bounding box center [1269, 359] width 24 height 64
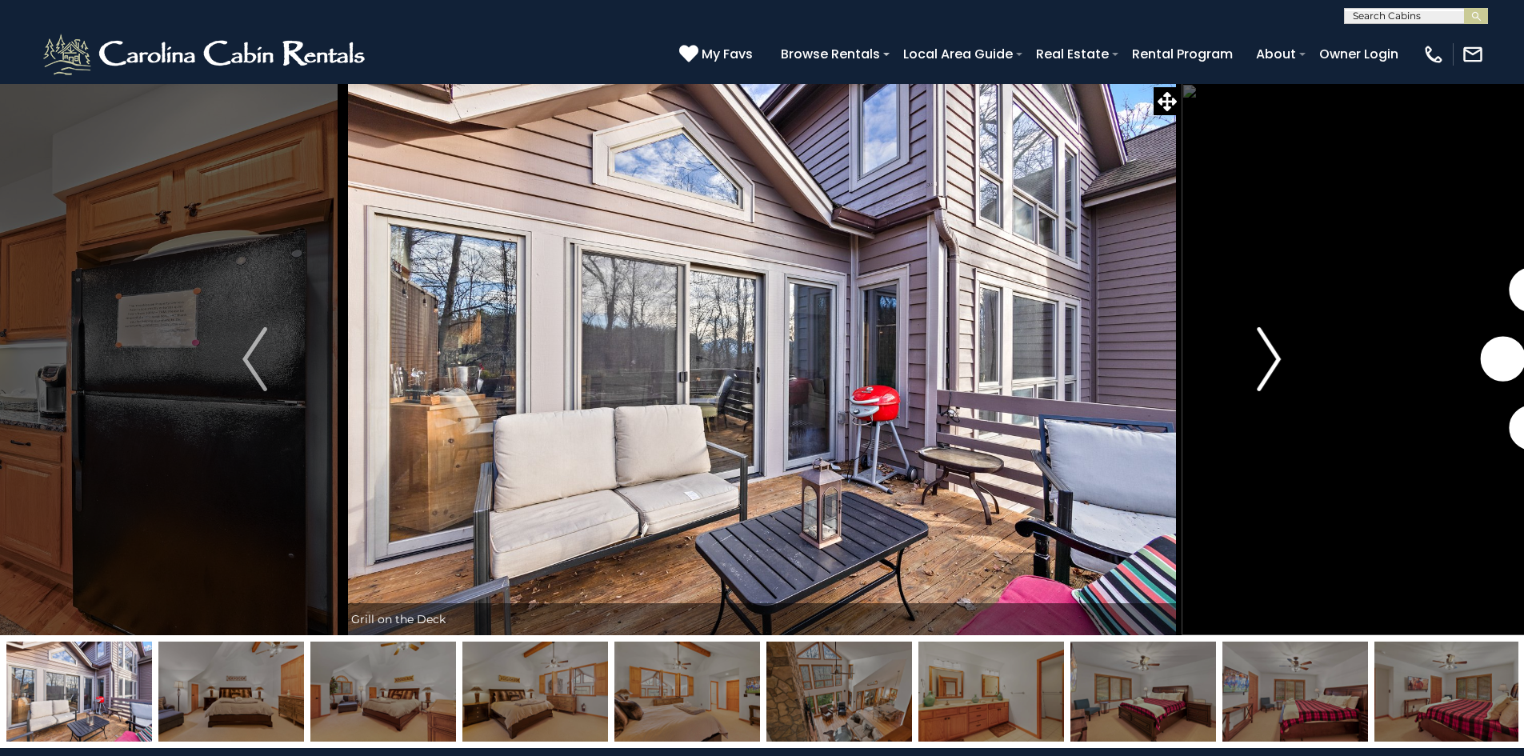
click at [1265, 354] on img "Next" at bounding box center [1269, 359] width 24 height 64
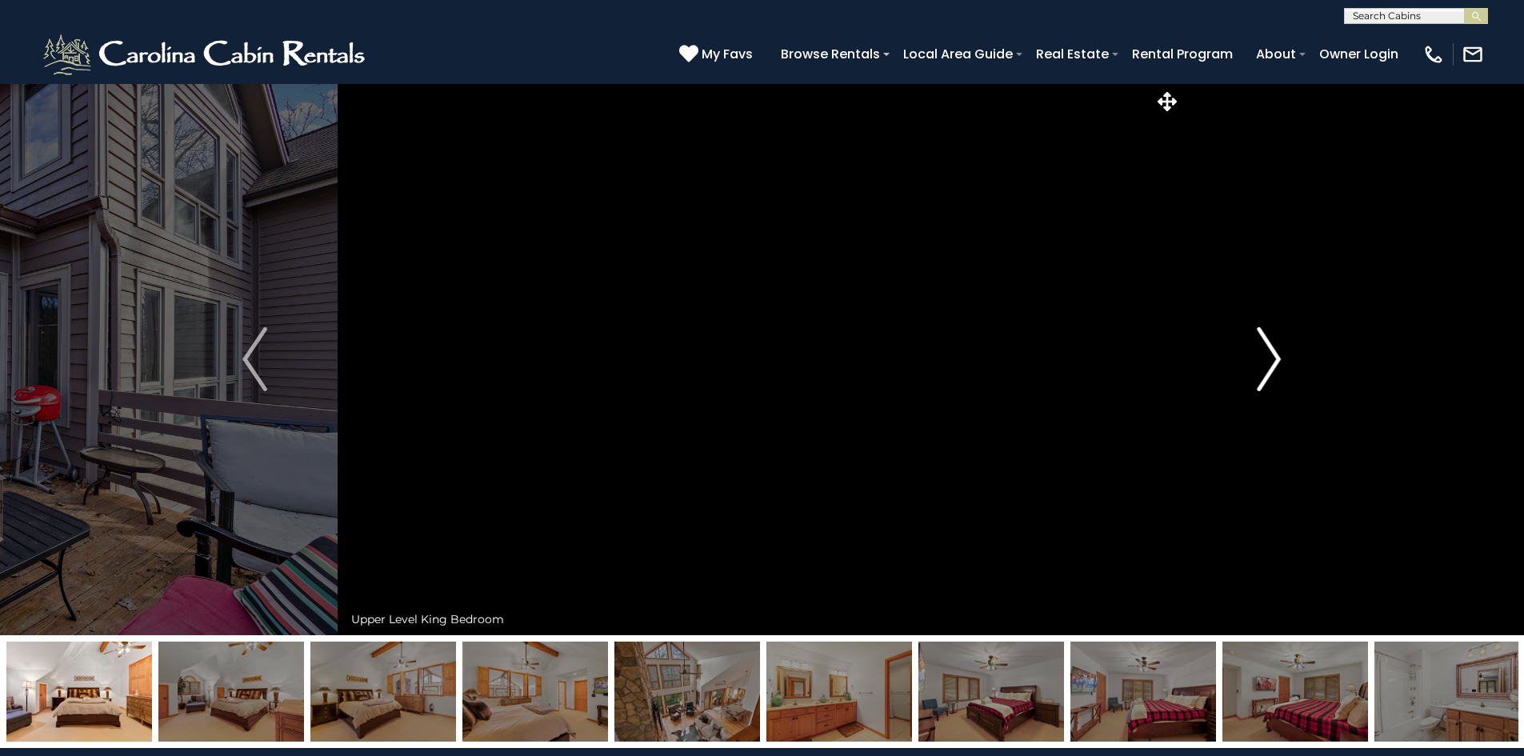
click at [1265, 354] on img "Next" at bounding box center [1269, 359] width 24 height 64
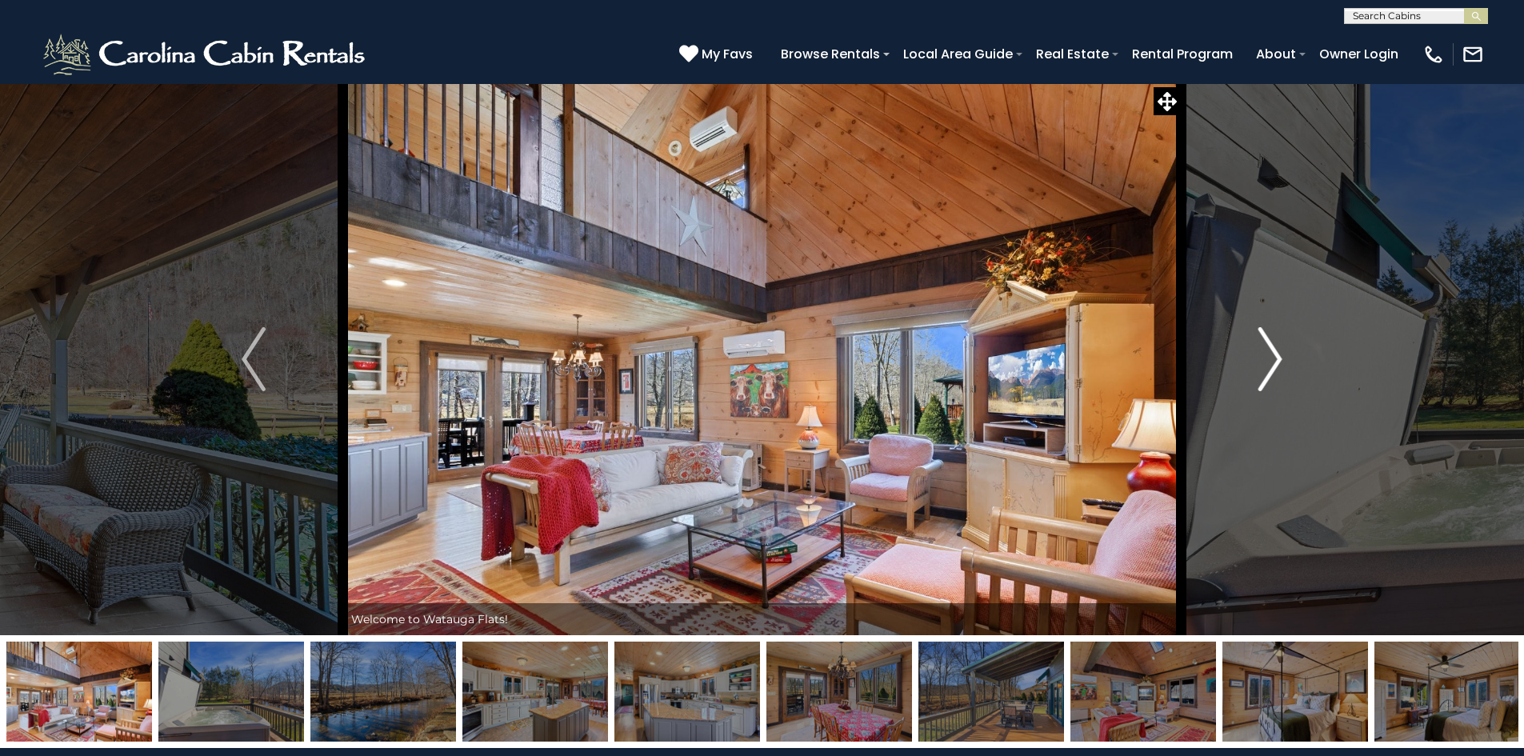
click at [1266, 373] on img "Next" at bounding box center [1270, 359] width 24 height 64
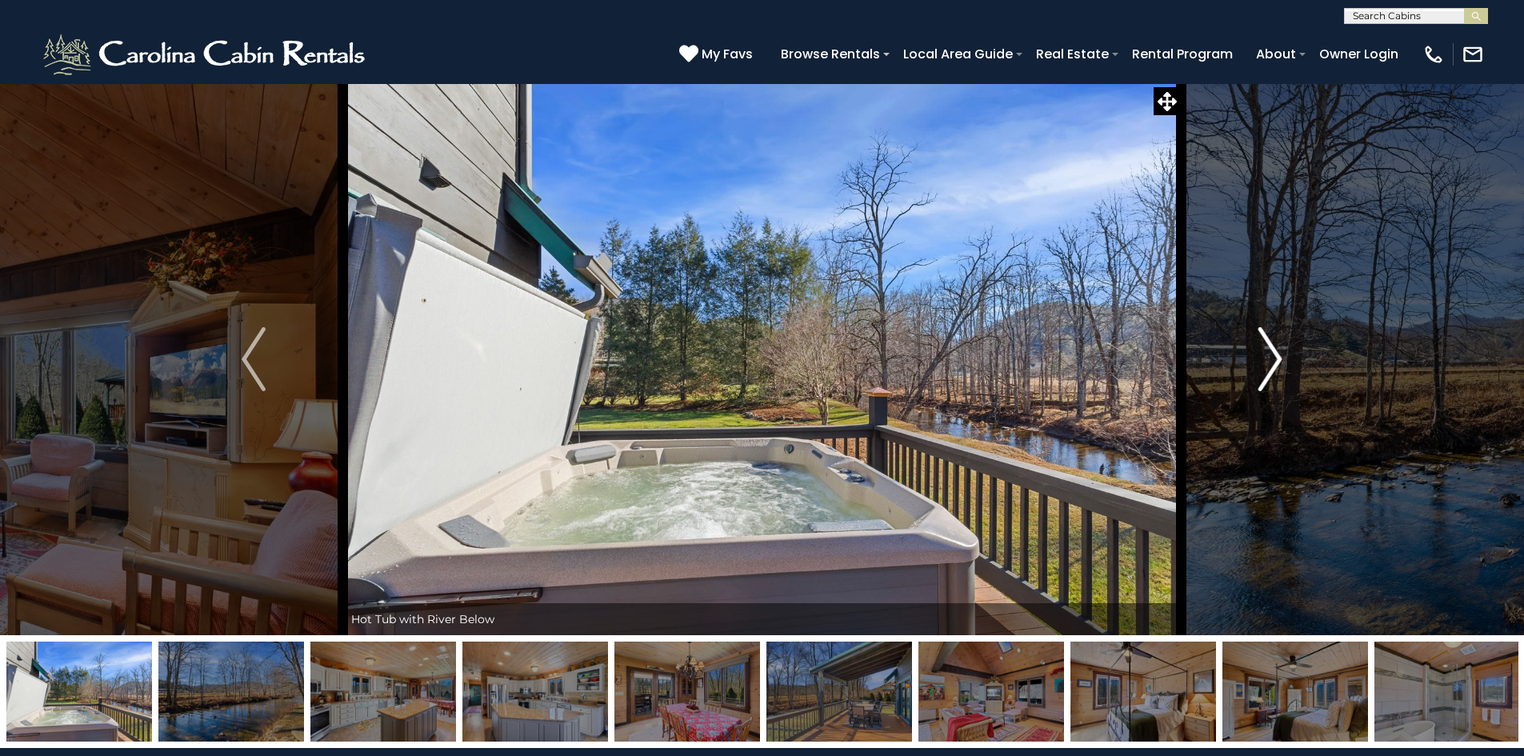
click at [1266, 373] on img "Next" at bounding box center [1270, 359] width 24 height 64
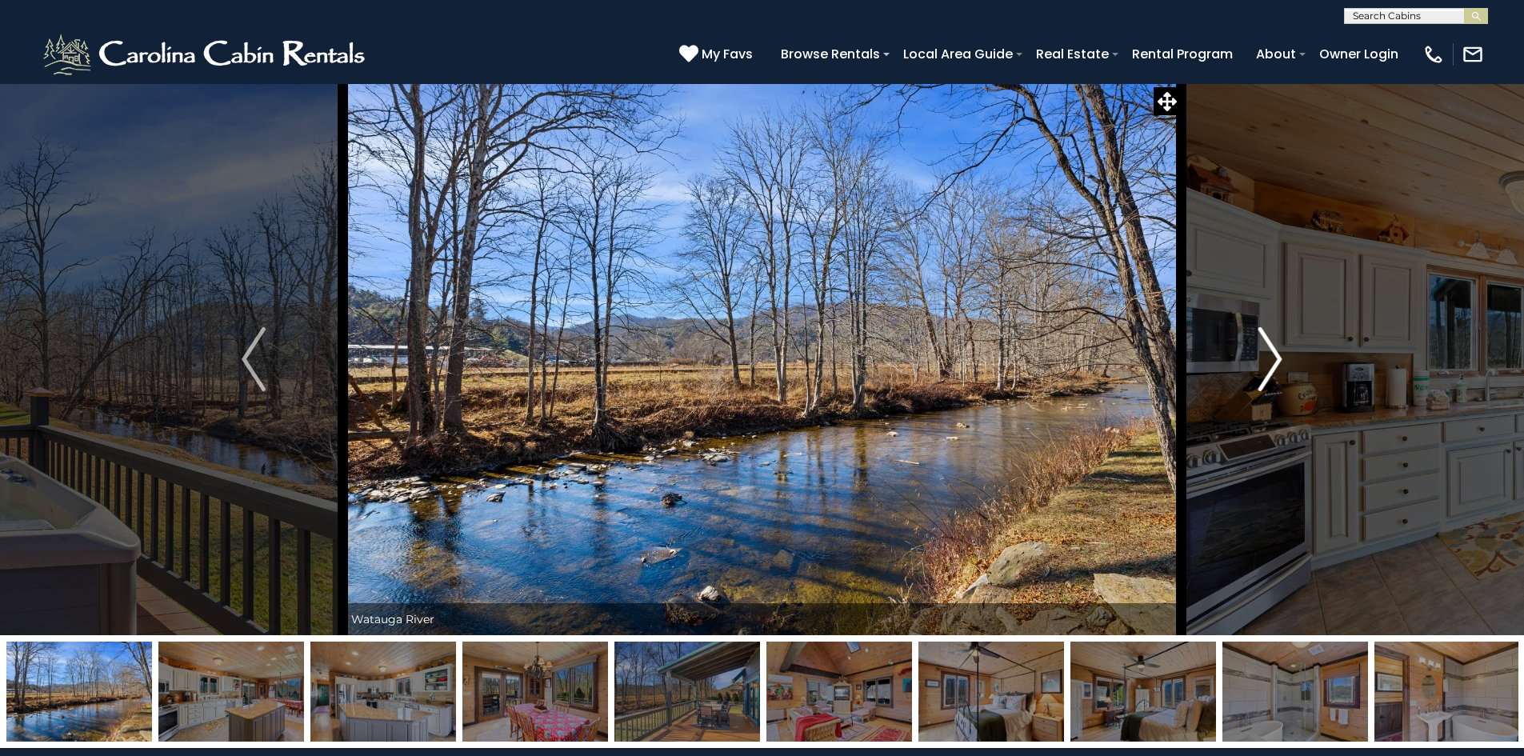
click at [1266, 373] on img "Next" at bounding box center [1270, 359] width 24 height 64
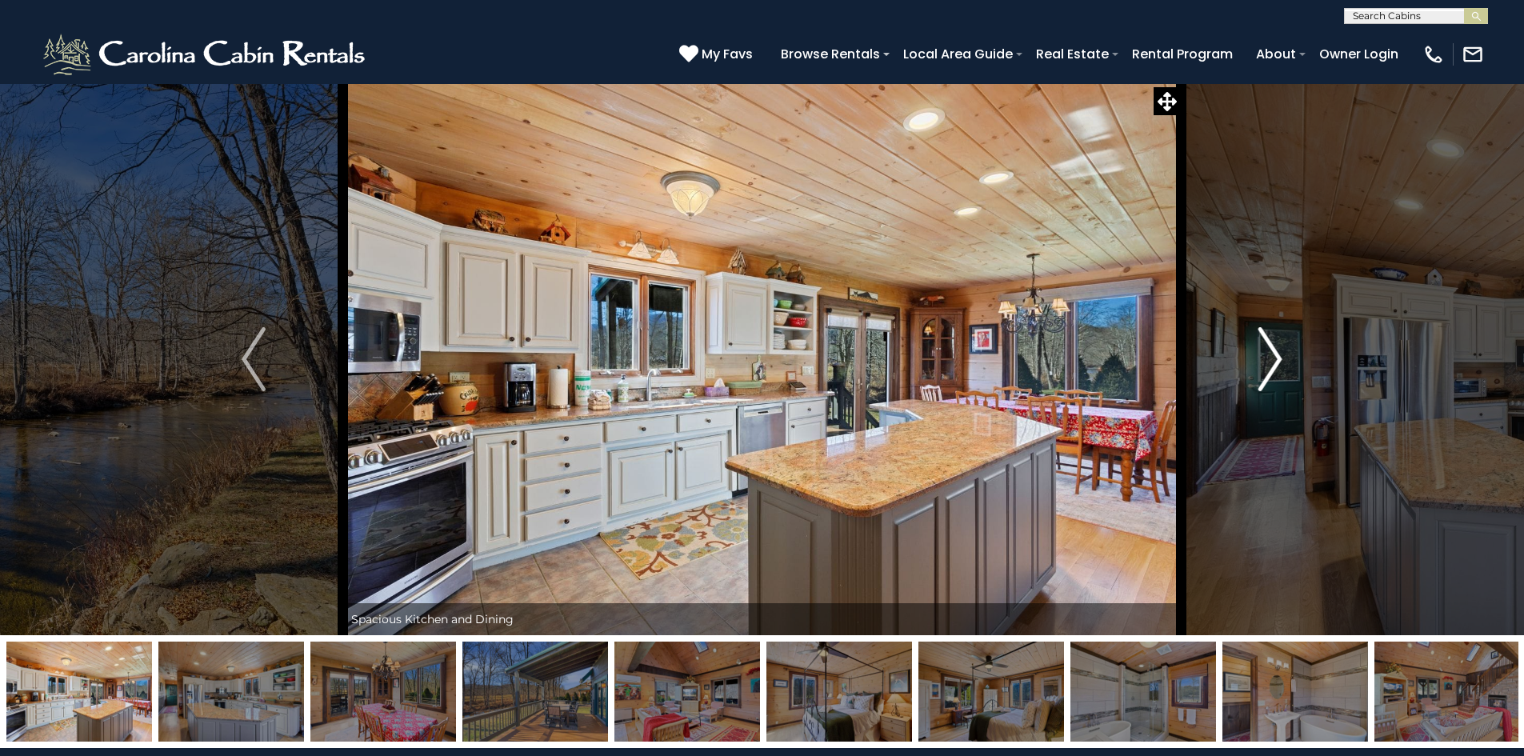
click at [1266, 373] on img "Next" at bounding box center [1270, 359] width 24 height 64
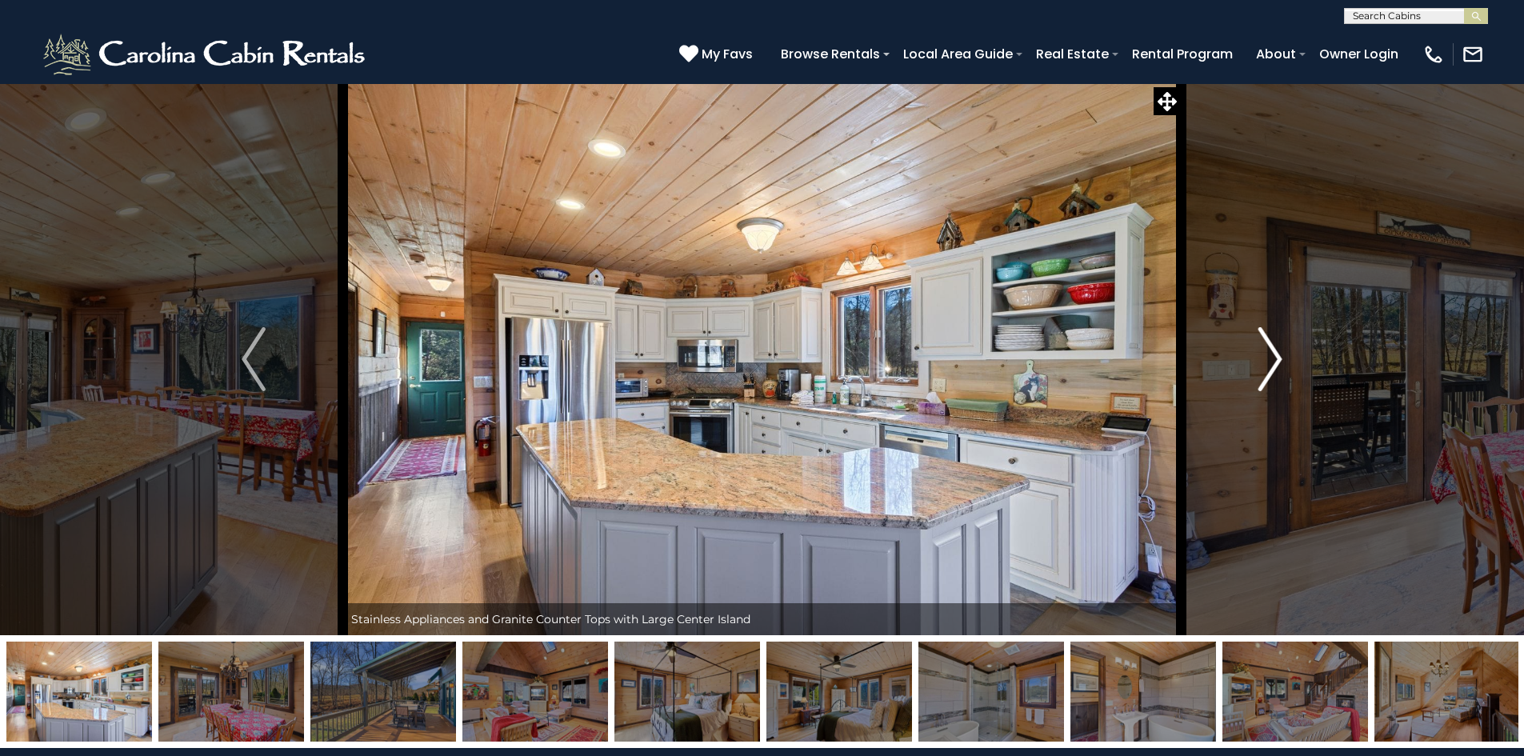
click at [1266, 373] on img "Next" at bounding box center [1270, 359] width 24 height 64
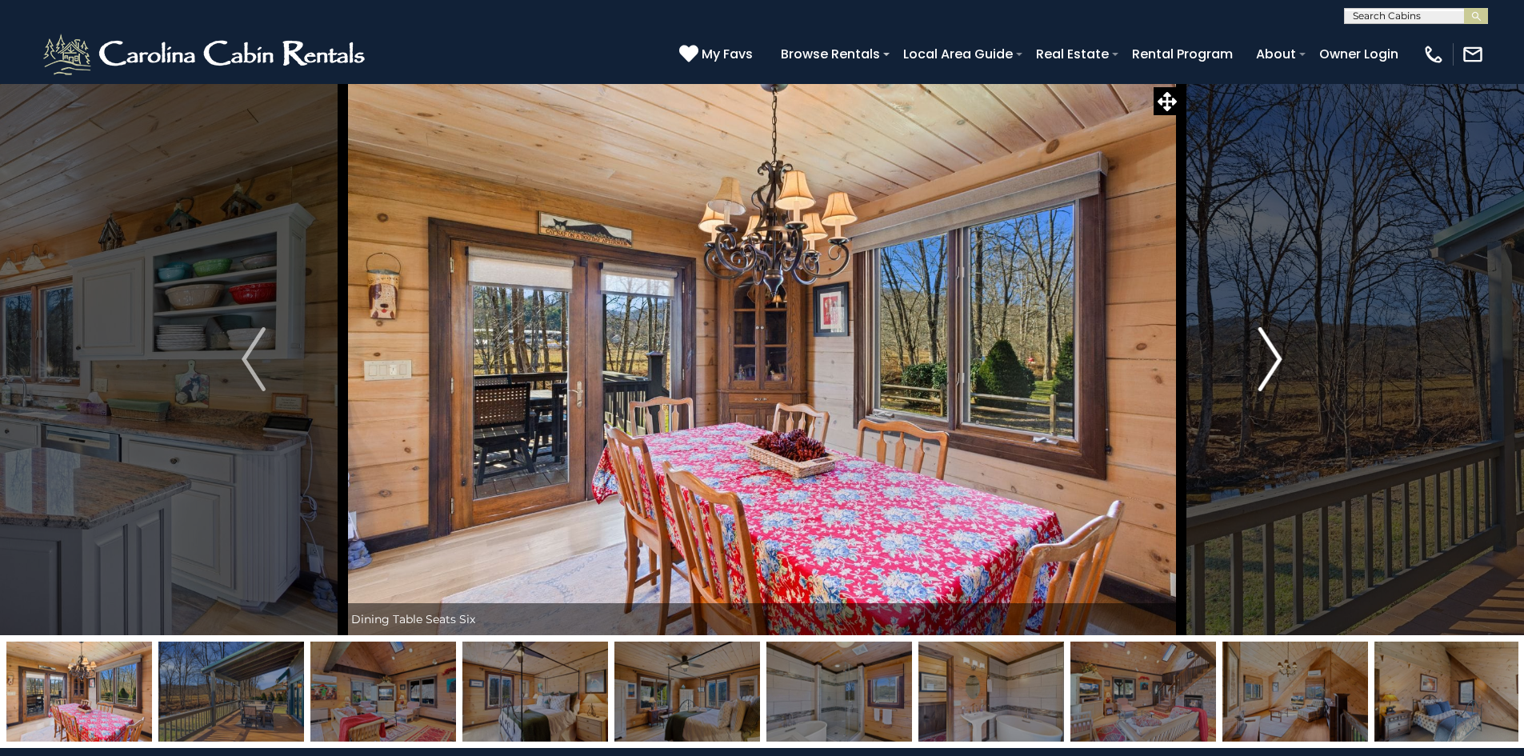
click at [1266, 373] on img "Next" at bounding box center [1270, 359] width 24 height 64
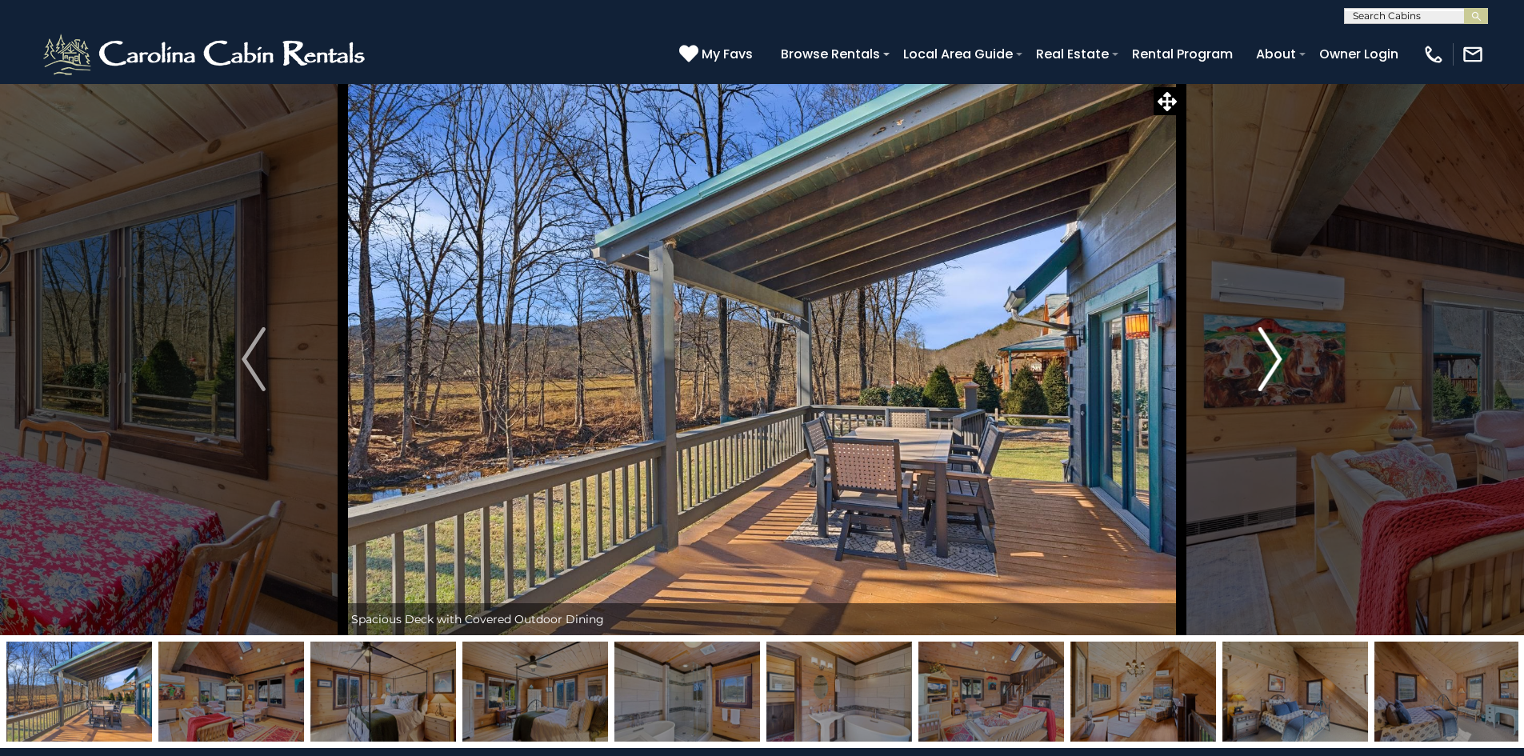
click at [1266, 373] on img "Next" at bounding box center [1270, 359] width 24 height 64
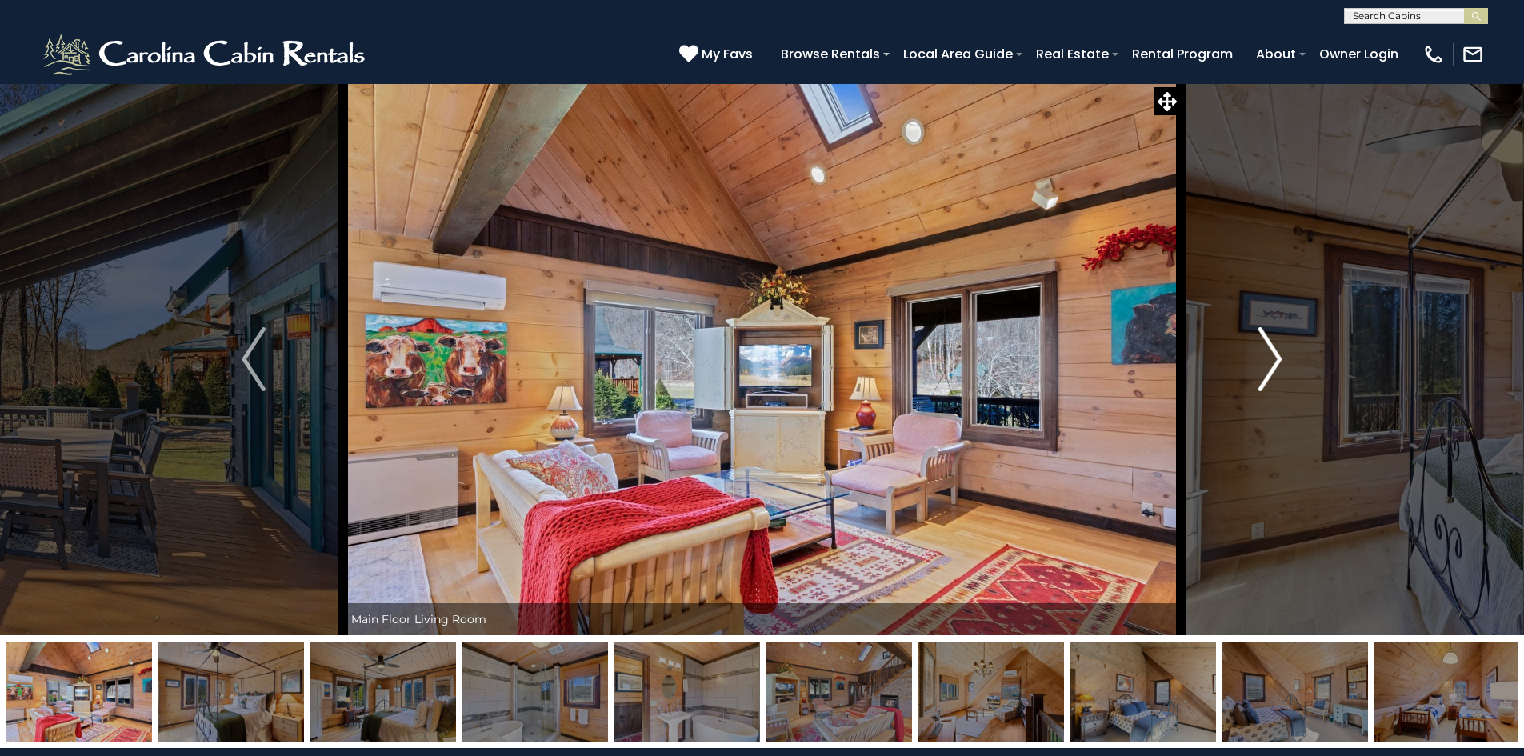
click at [1266, 373] on img "Next" at bounding box center [1270, 359] width 24 height 64
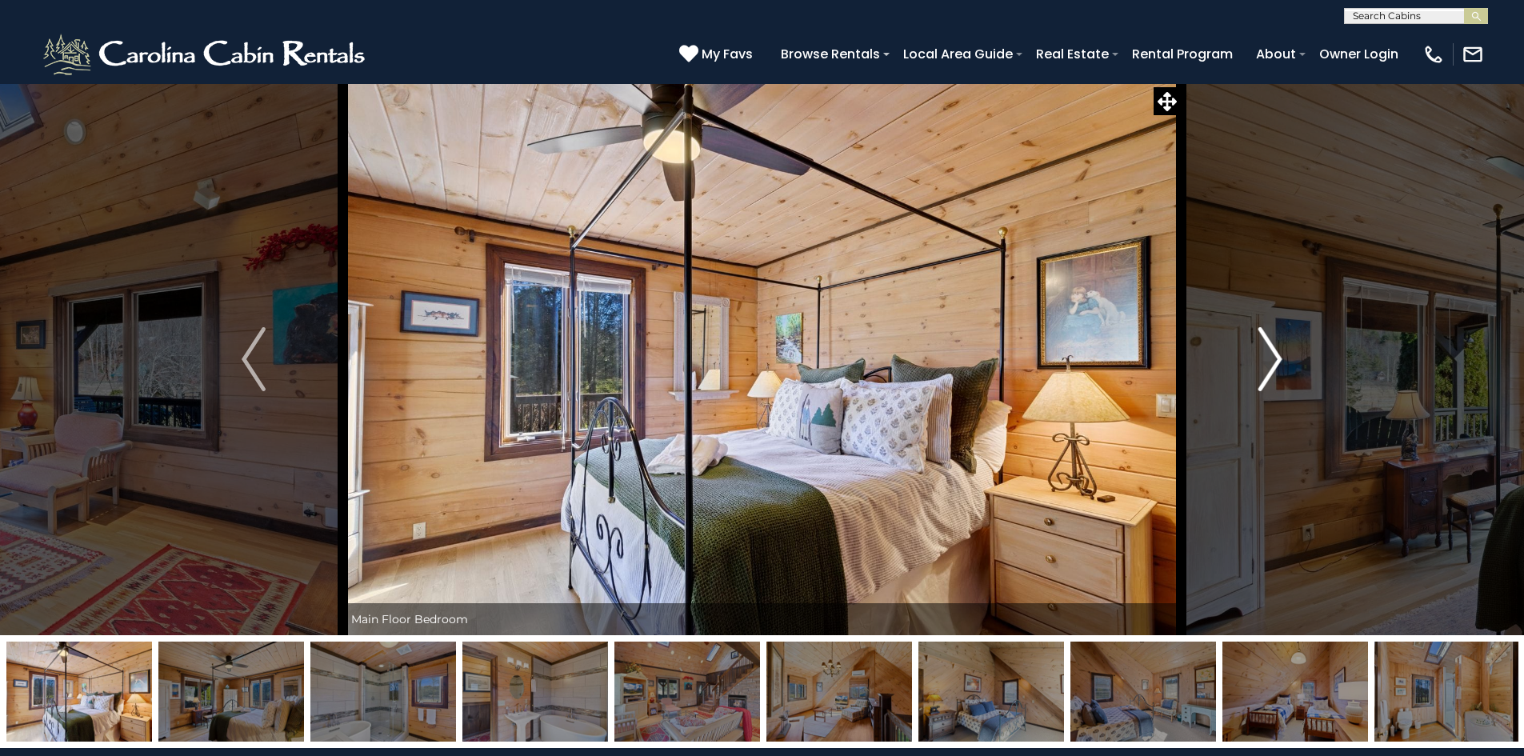
click at [1266, 373] on img "Next" at bounding box center [1270, 359] width 24 height 64
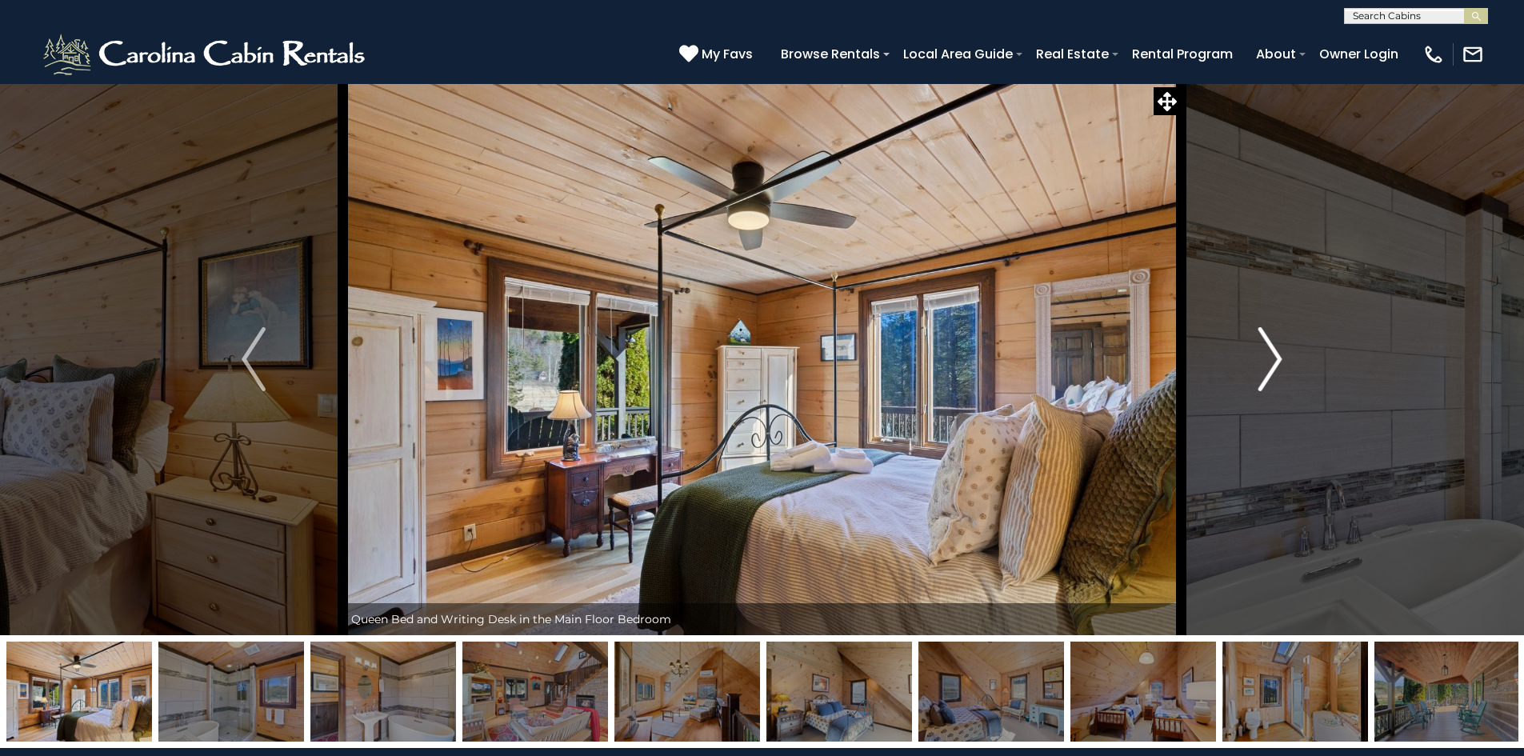
click at [1266, 373] on img "Next" at bounding box center [1270, 359] width 24 height 64
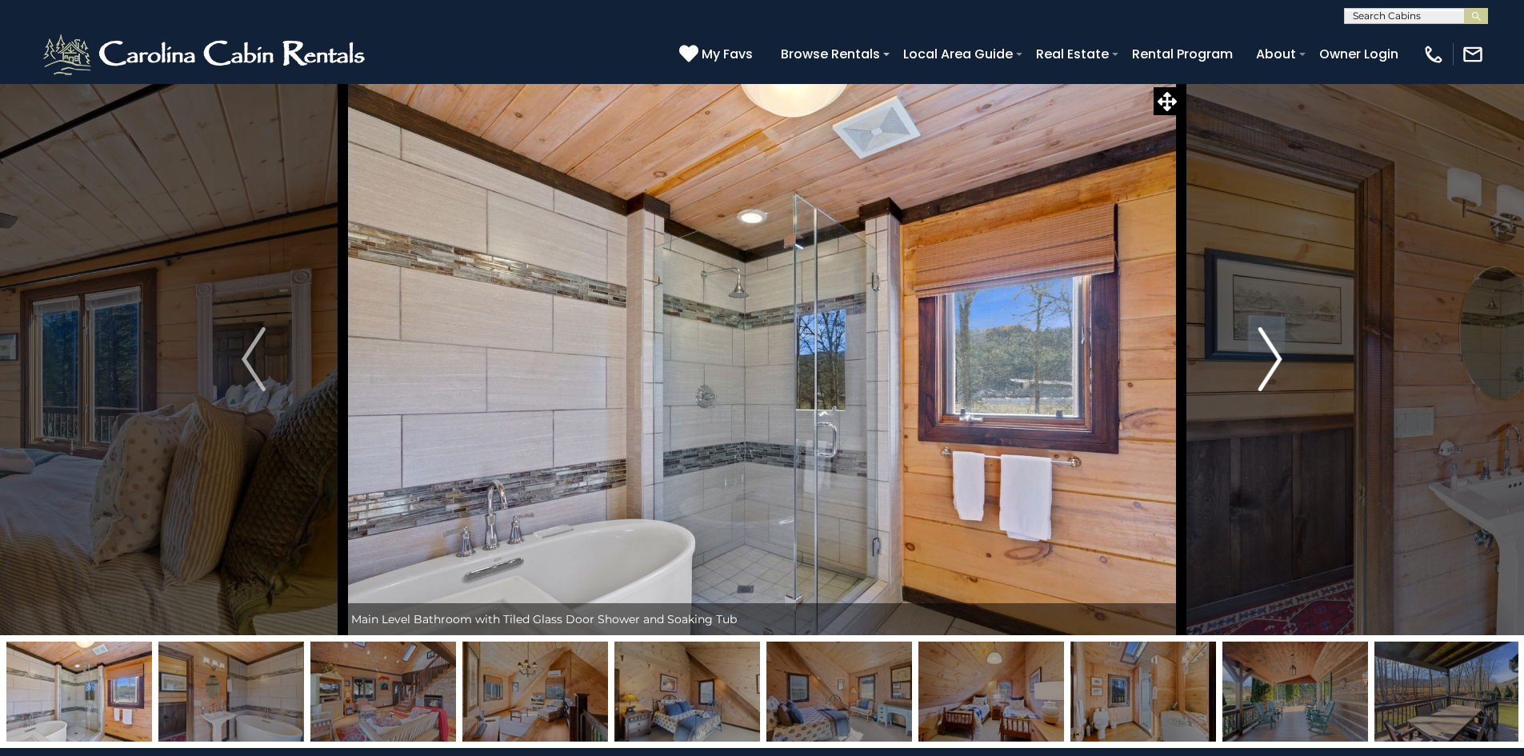
click at [1266, 373] on img "Next" at bounding box center [1270, 359] width 24 height 64
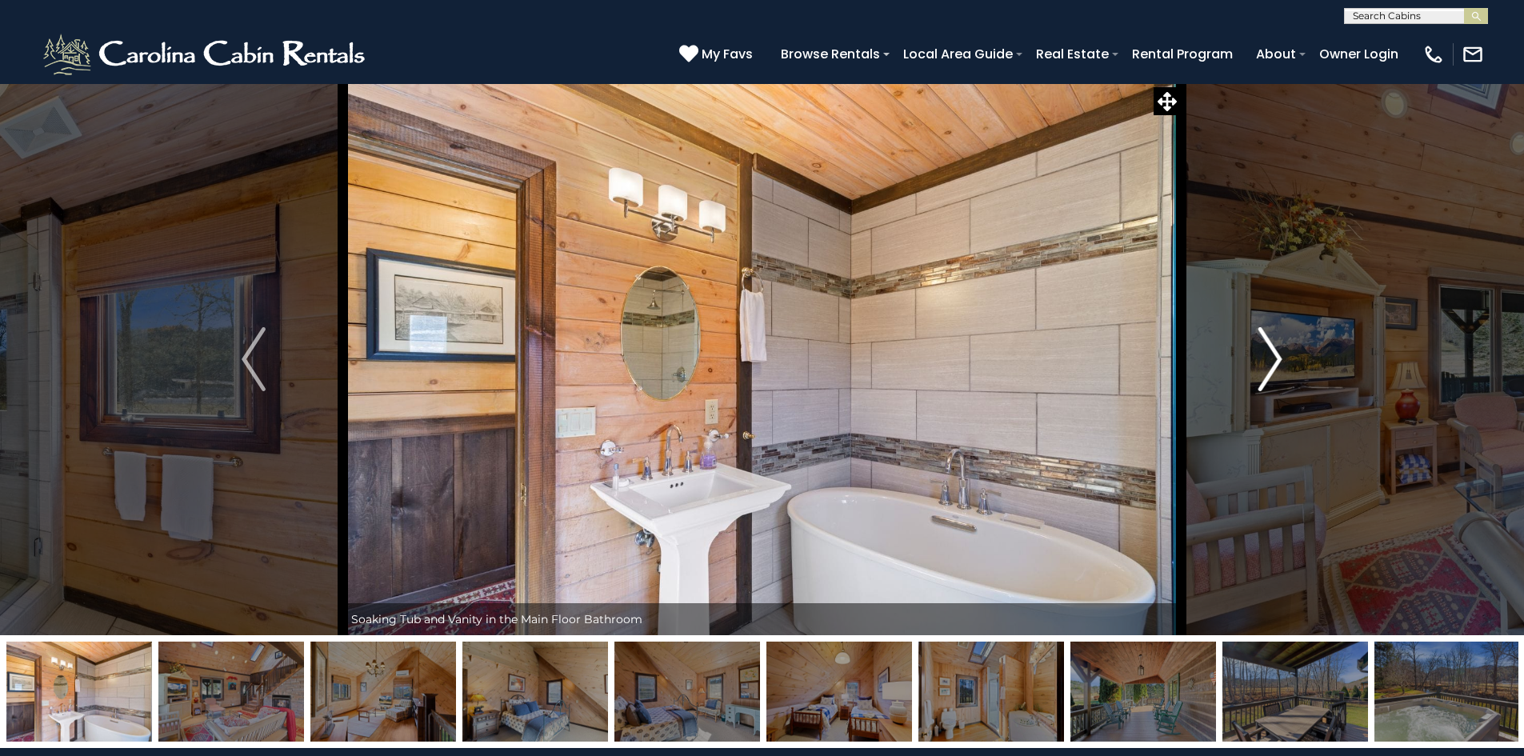
click at [1266, 373] on img "Next" at bounding box center [1270, 359] width 24 height 64
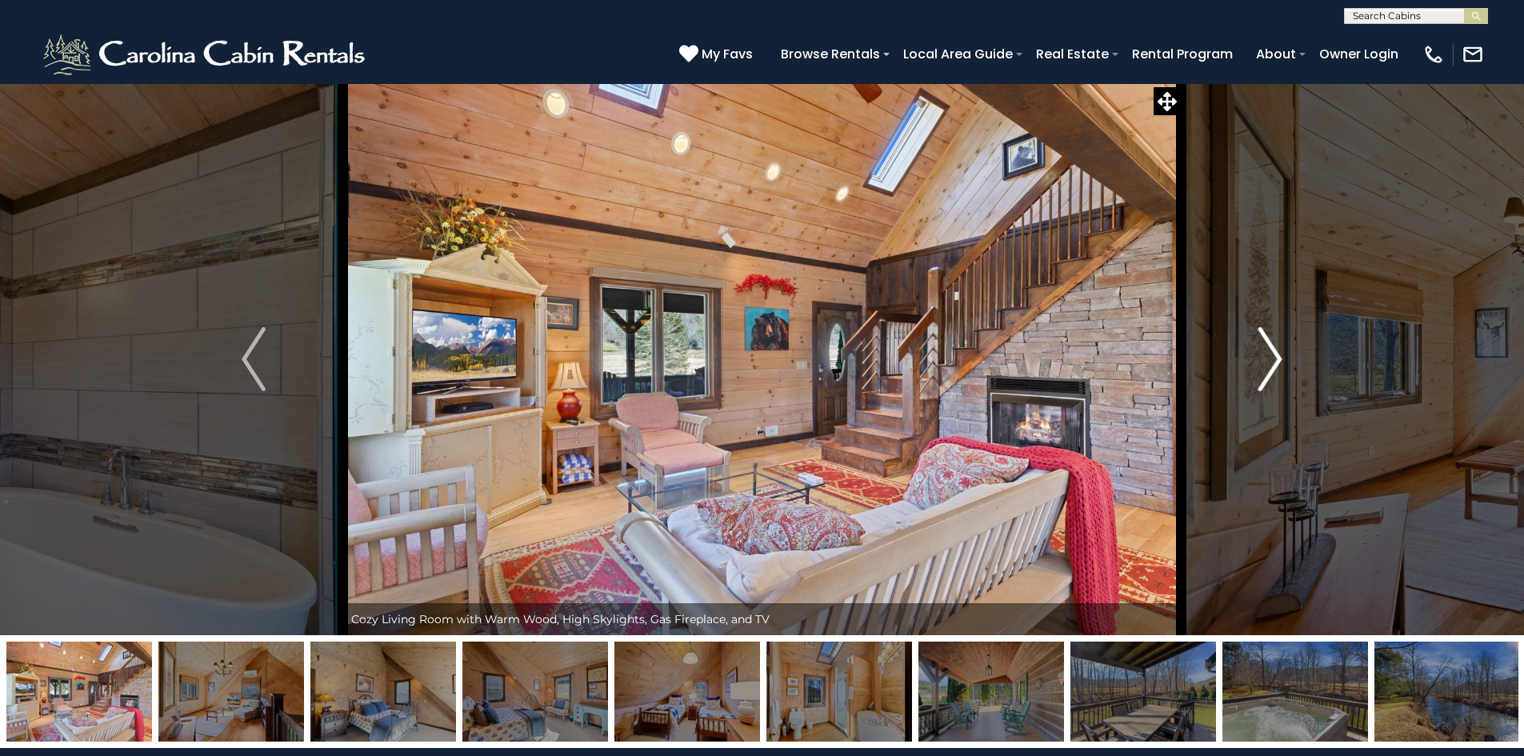
click at [1266, 373] on img "Next" at bounding box center [1270, 359] width 24 height 64
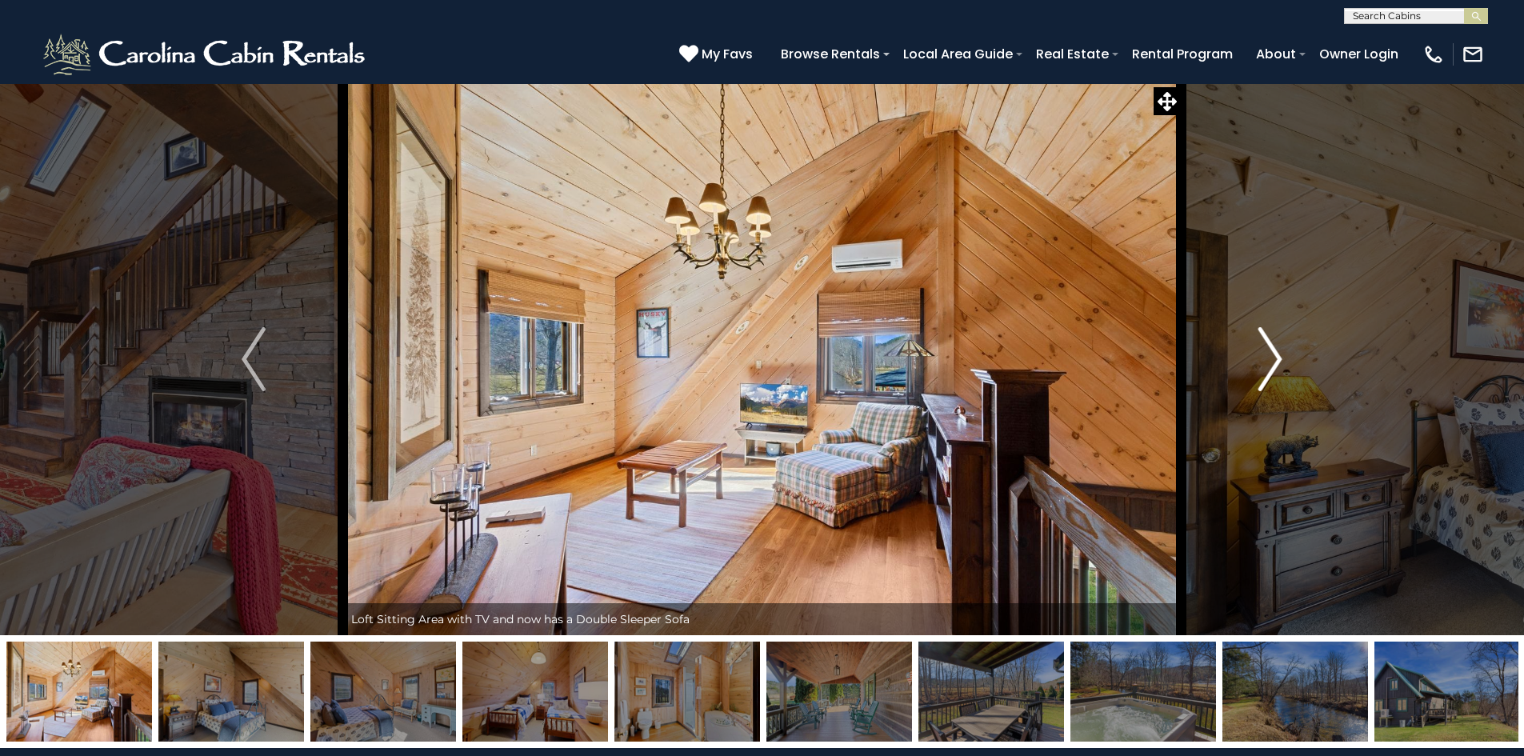
click at [1266, 373] on img "Next" at bounding box center [1270, 359] width 24 height 64
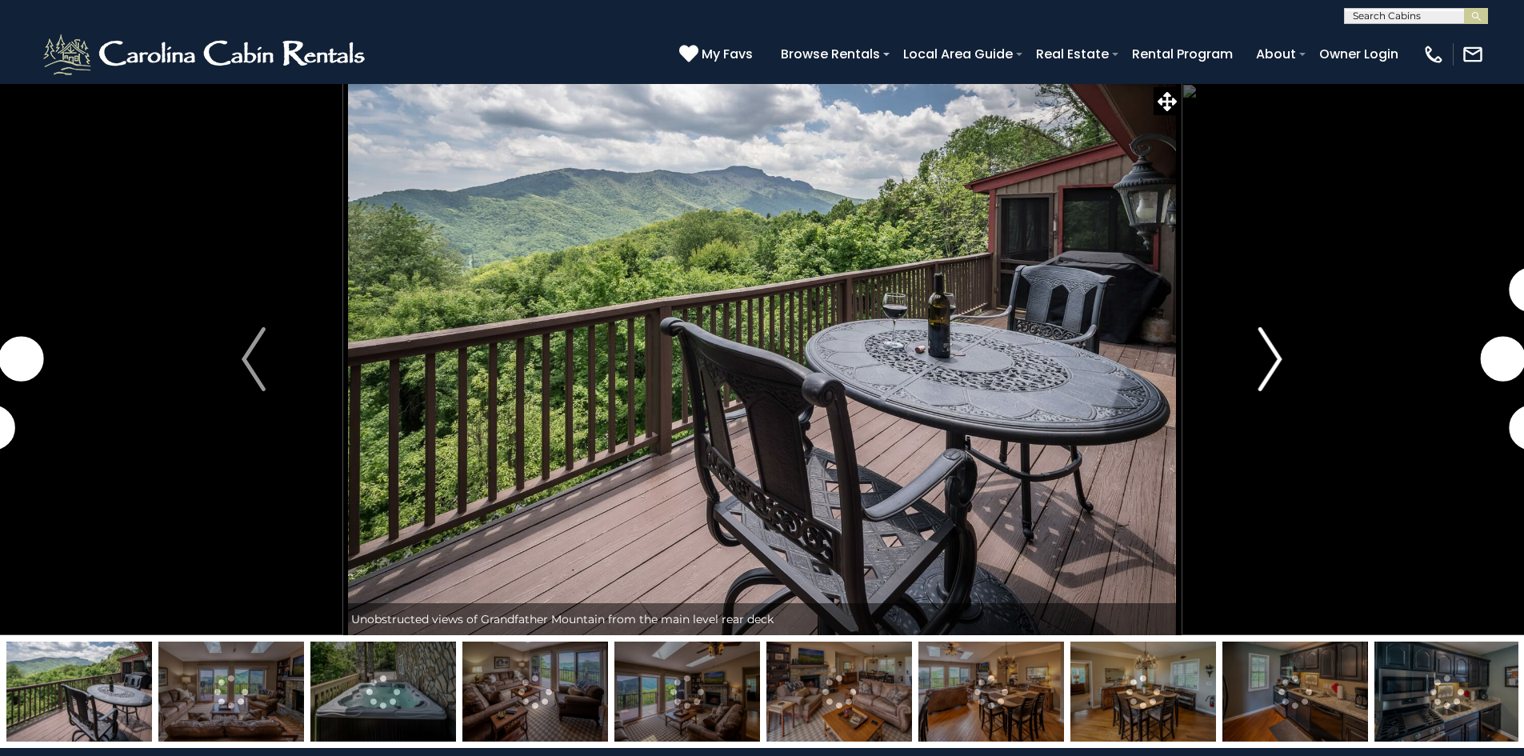
click at [1260, 358] on img "Next" at bounding box center [1270, 359] width 24 height 64
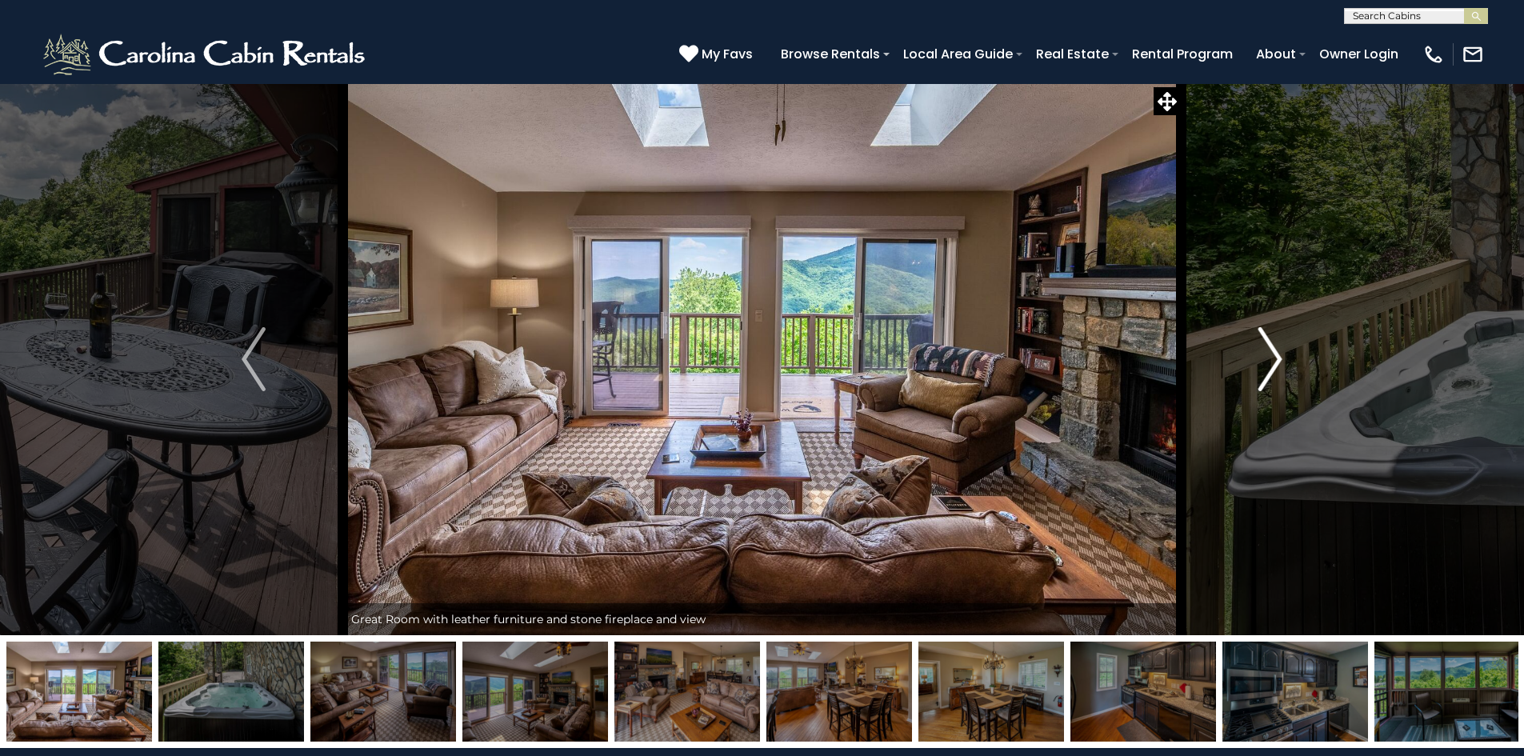
click at [1276, 355] on img "Next" at bounding box center [1270, 359] width 24 height 64
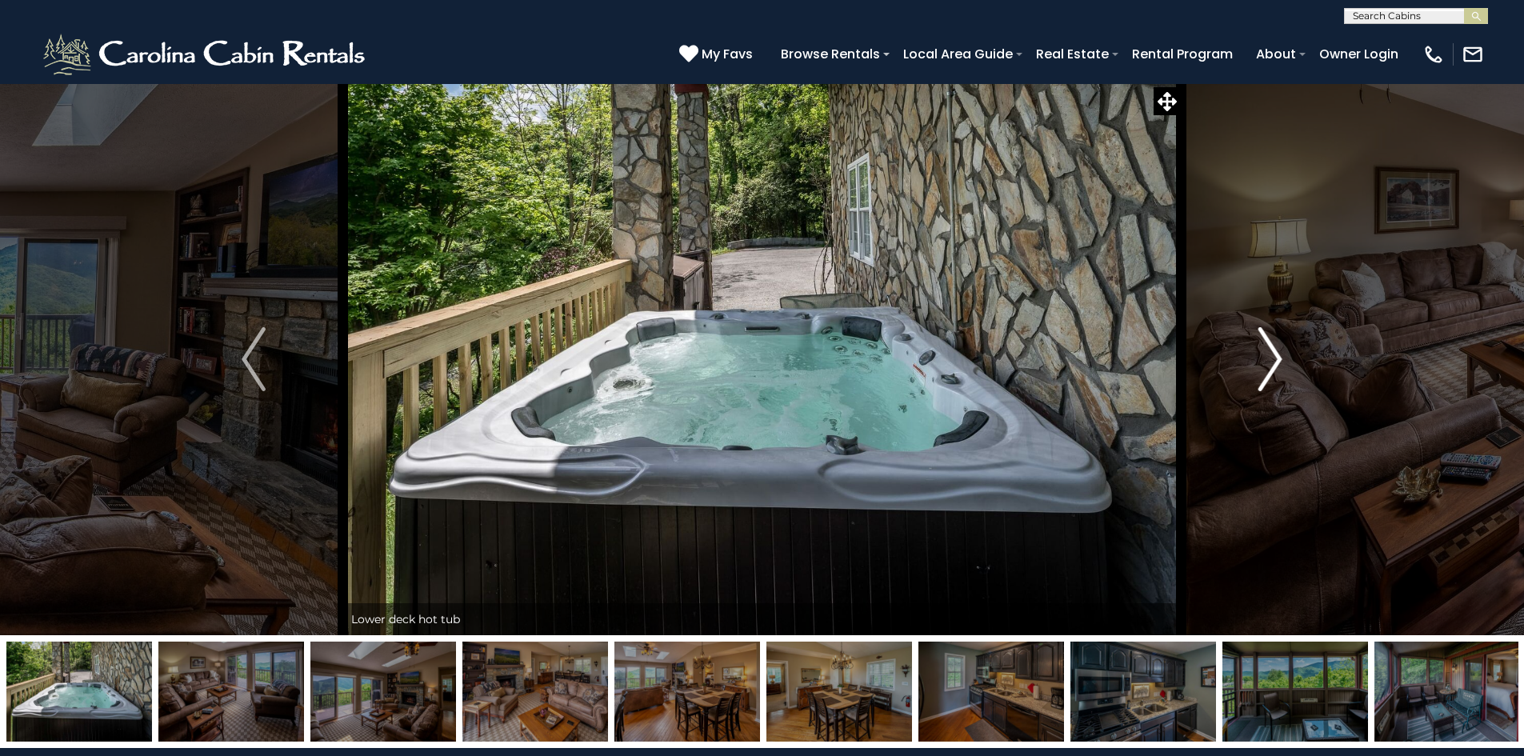
click at [1276, 355] on img "Next" at bounding box center [1270, 359] width 24 height 64
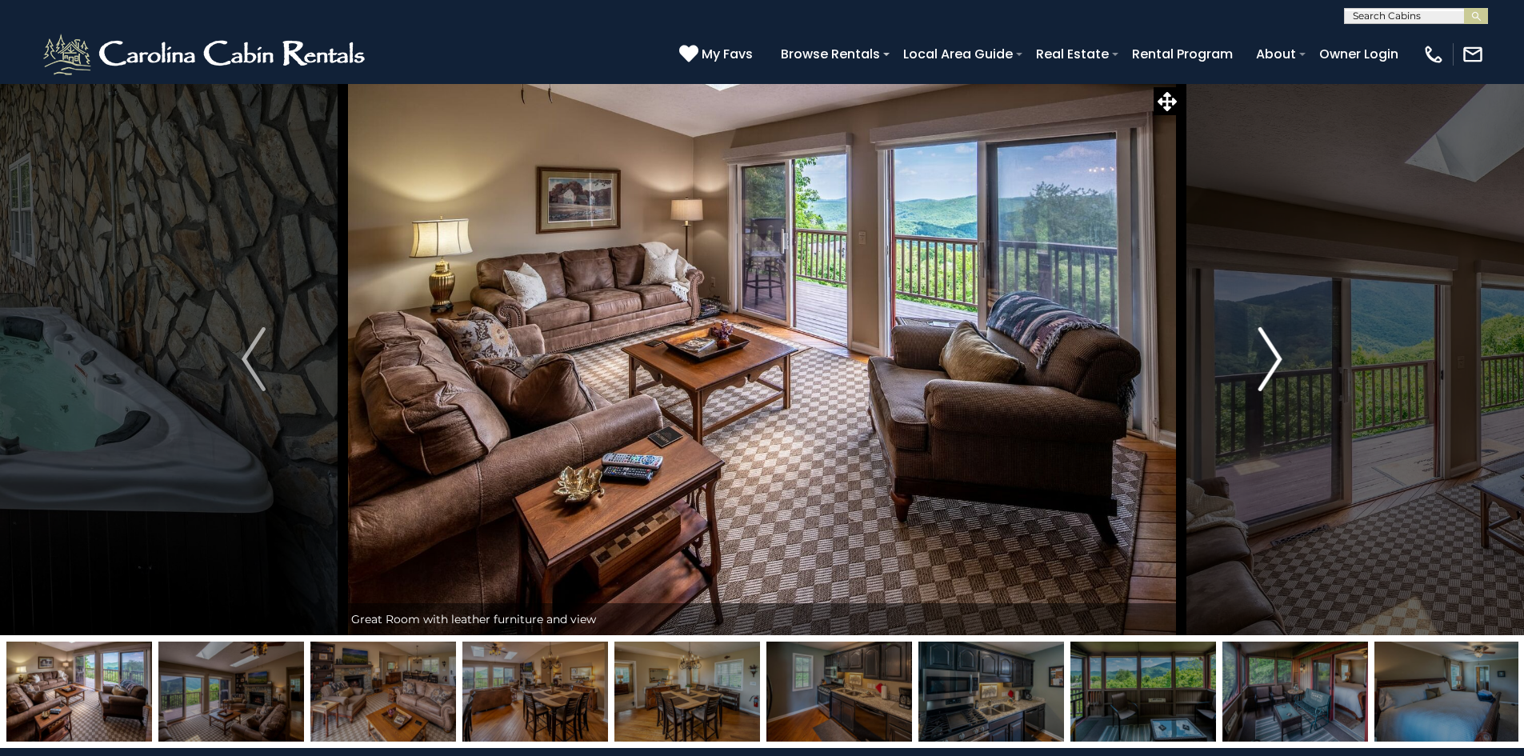
click at [1276, 355] on img "Next" at bounding box center [1270, 359] width 24 height 64
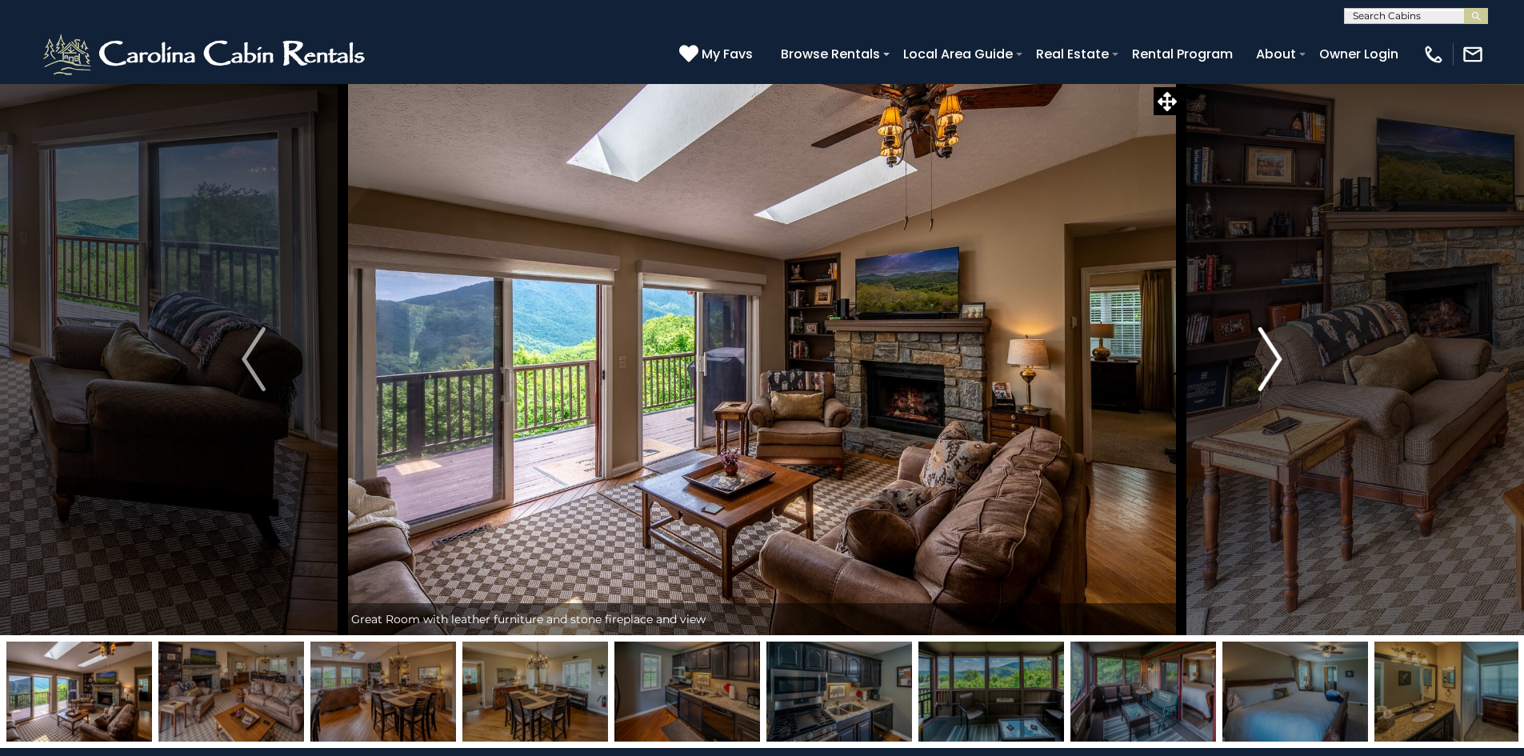
click at [1276, 355] on img "Next" at bounding box center [1270, 359] width 24 height 64
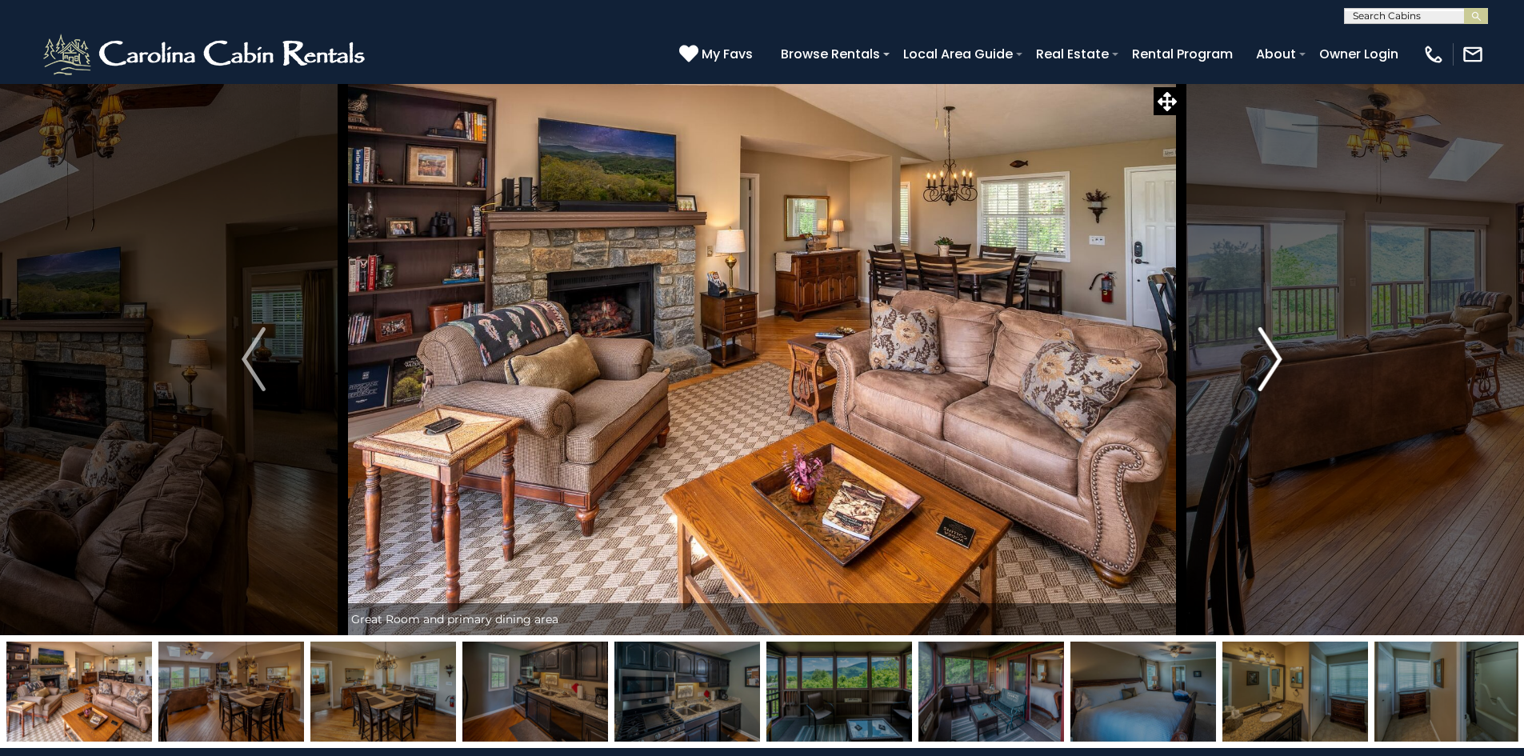
click at [1276, 355] on img "Next" at bounding box center [1270, 359] width 24 height 64
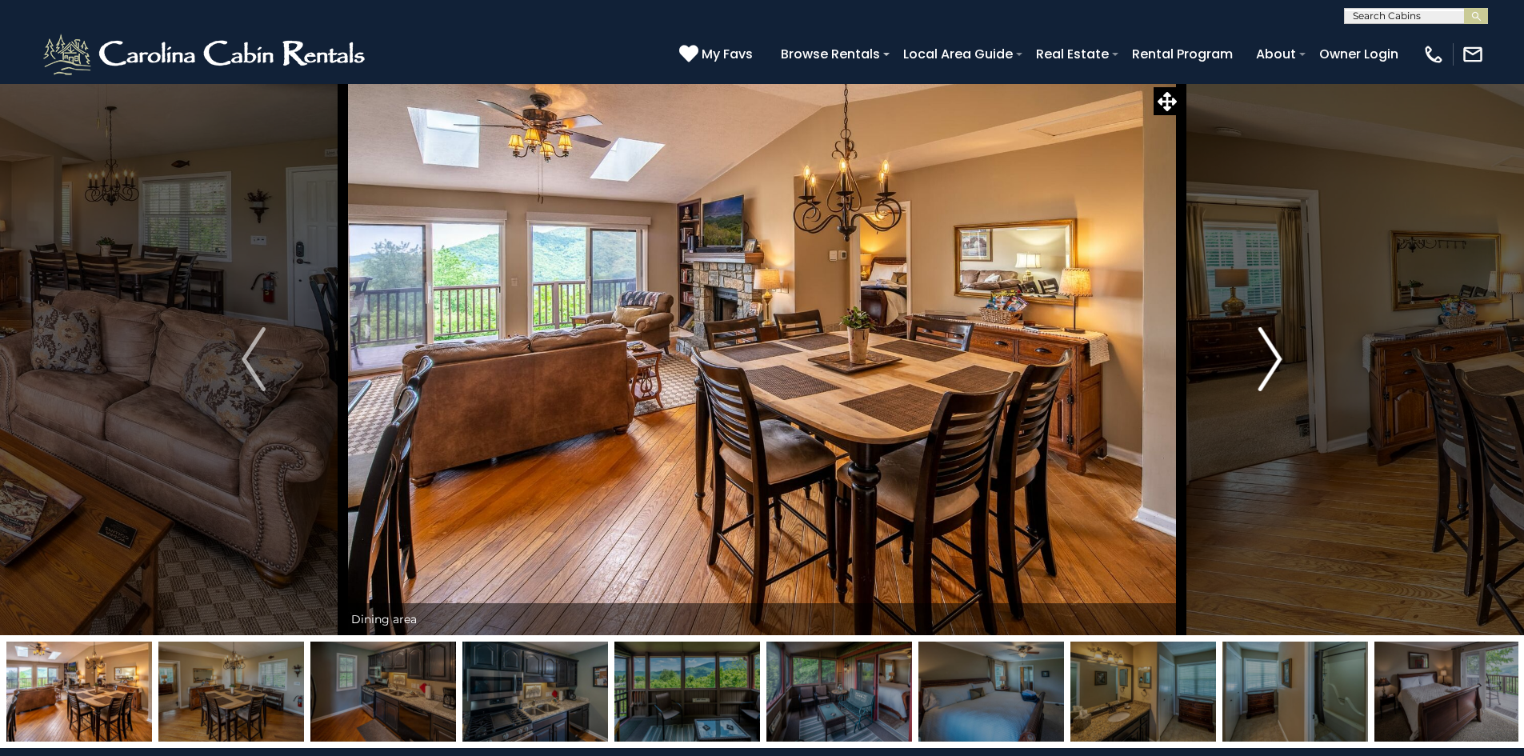
click at [1276, 355] on img "Next" at bounding box center [1270, 359] width 24 height 64
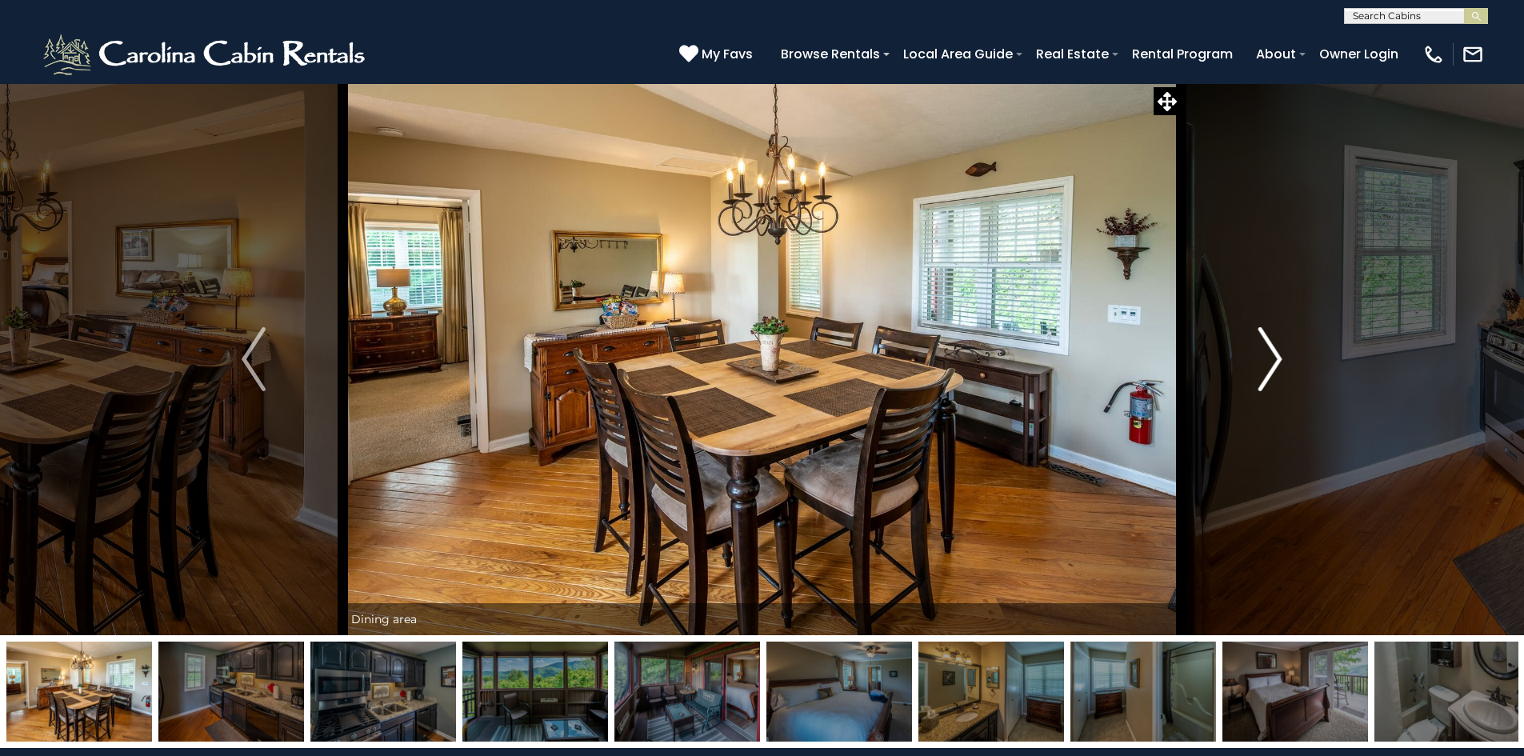
click at [1276, 355] on img "Next" at bounding box center [1270, 359] width 24 height 64
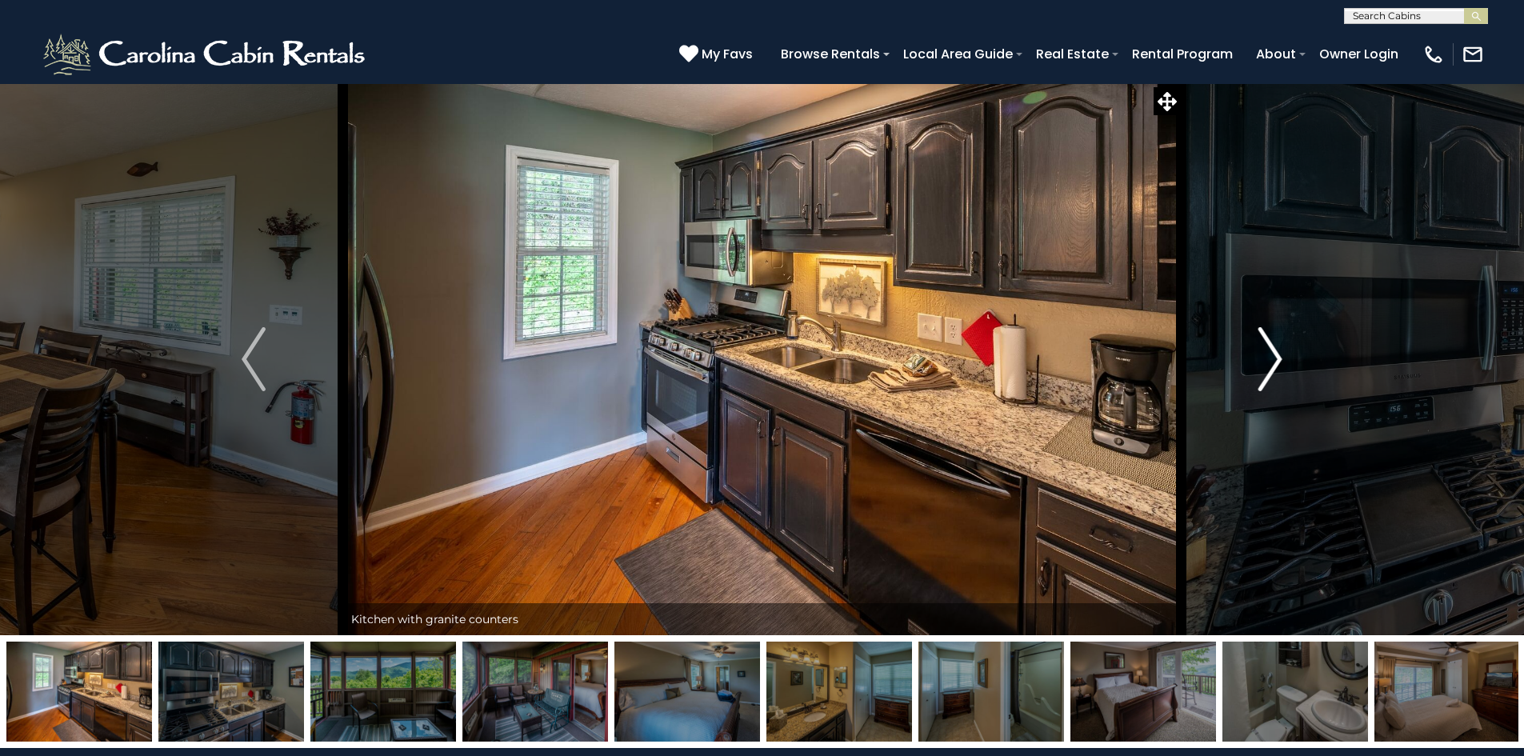
click at [1276, 355] on img "Next" at bounding box center [1270, 359] width 24 height 64
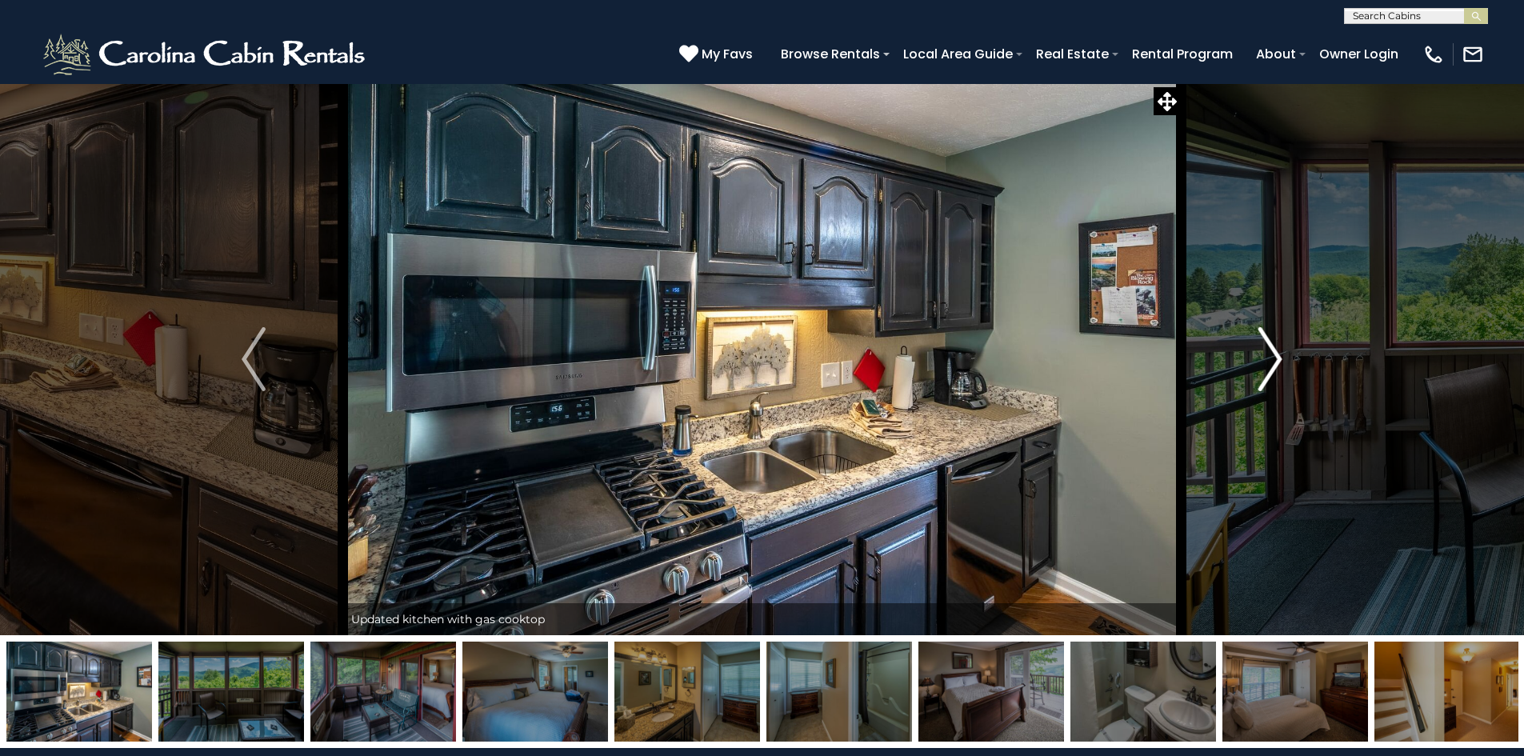
click at [1276, 355] on img "Next" at bounding box center [1270, 359] width 24 height 64
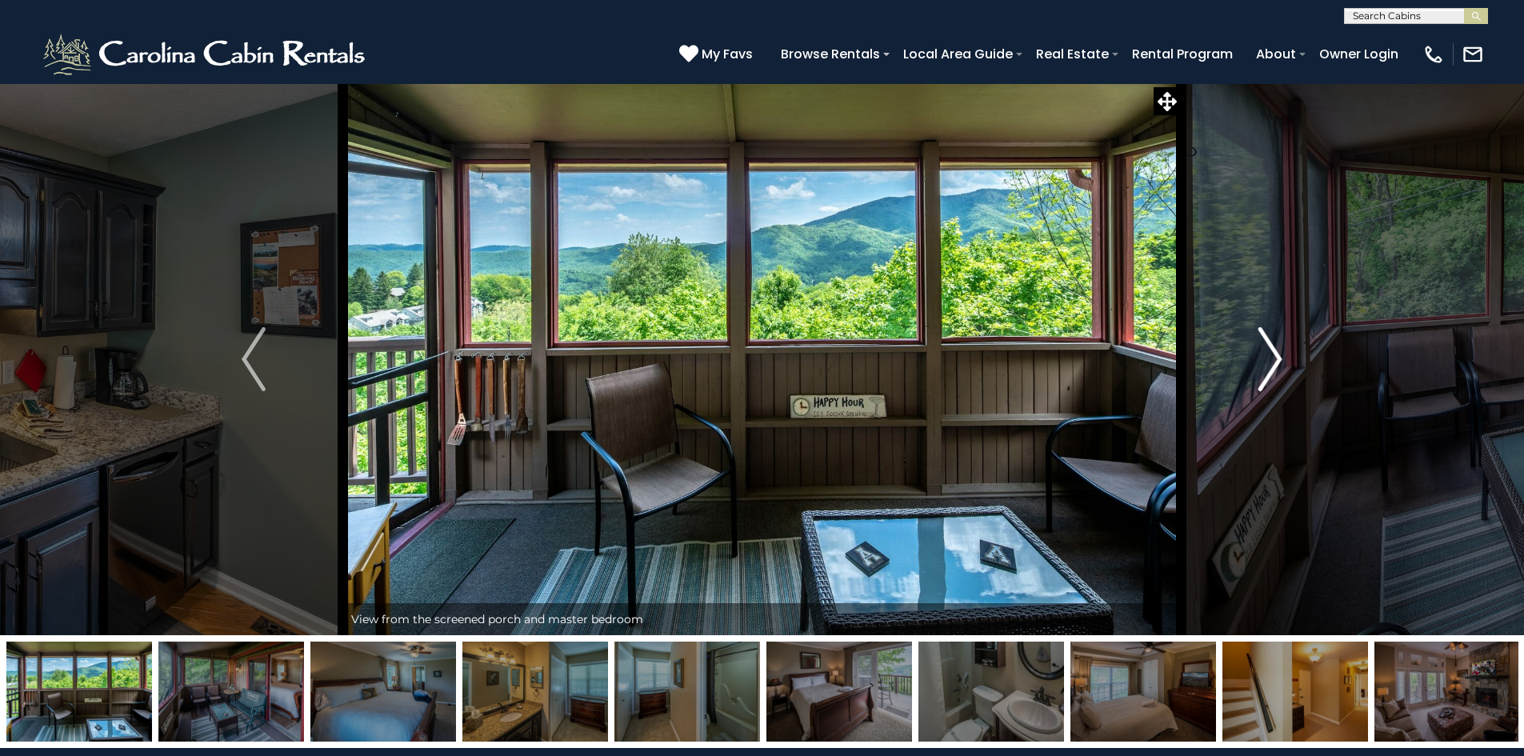
click at [1276, 355] on img "Next" at bounding box center [1270, 359] width 24 height 64
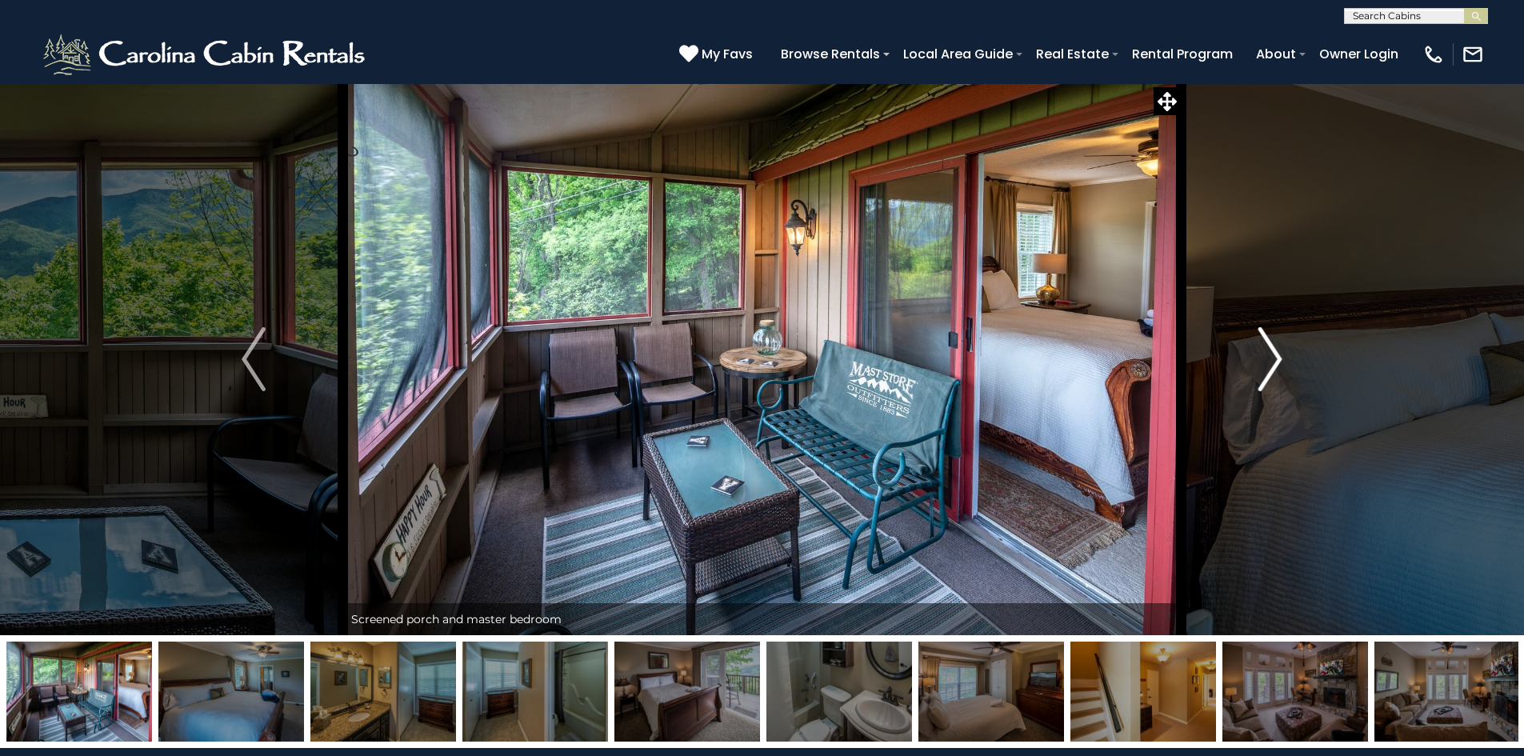
click at [1276, 355] on img "Next" at bounding box center [1270, 359] width 24 height 64
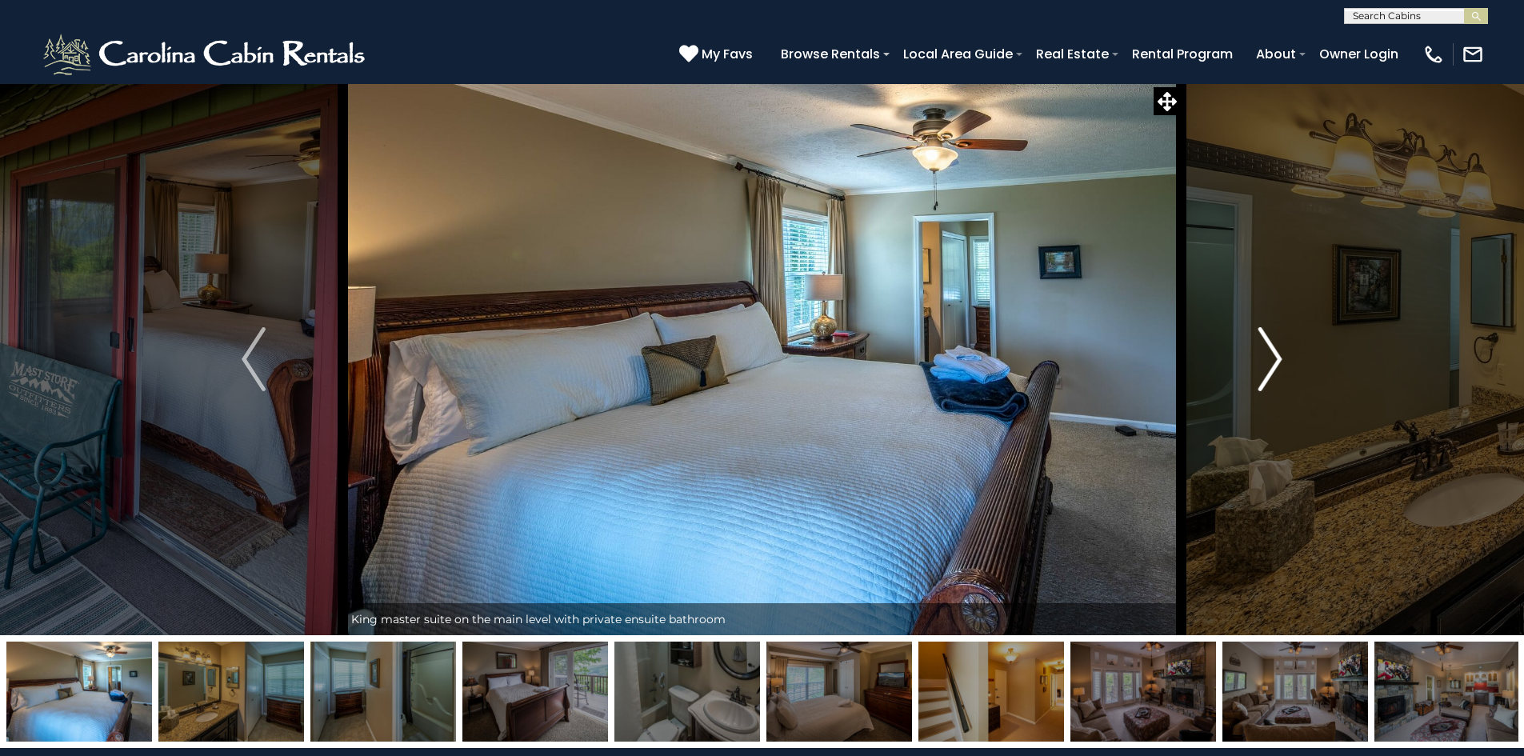
click at [1276, 355] on img "Next" at bounding box center [1270, 359] width 24 height 64
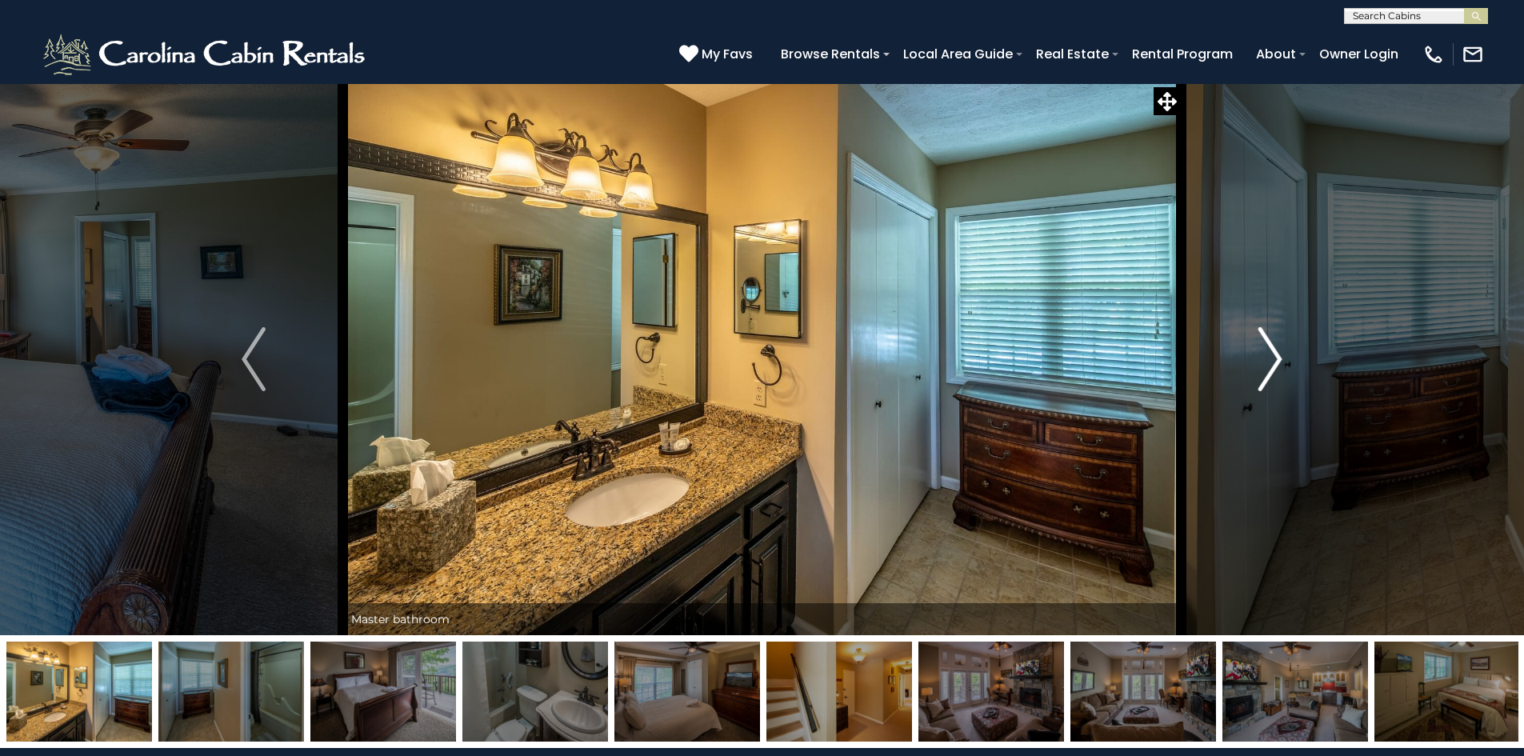
click at [1276, 355] on img "Next" at bounding box center [1270, 359] width 24 height 64
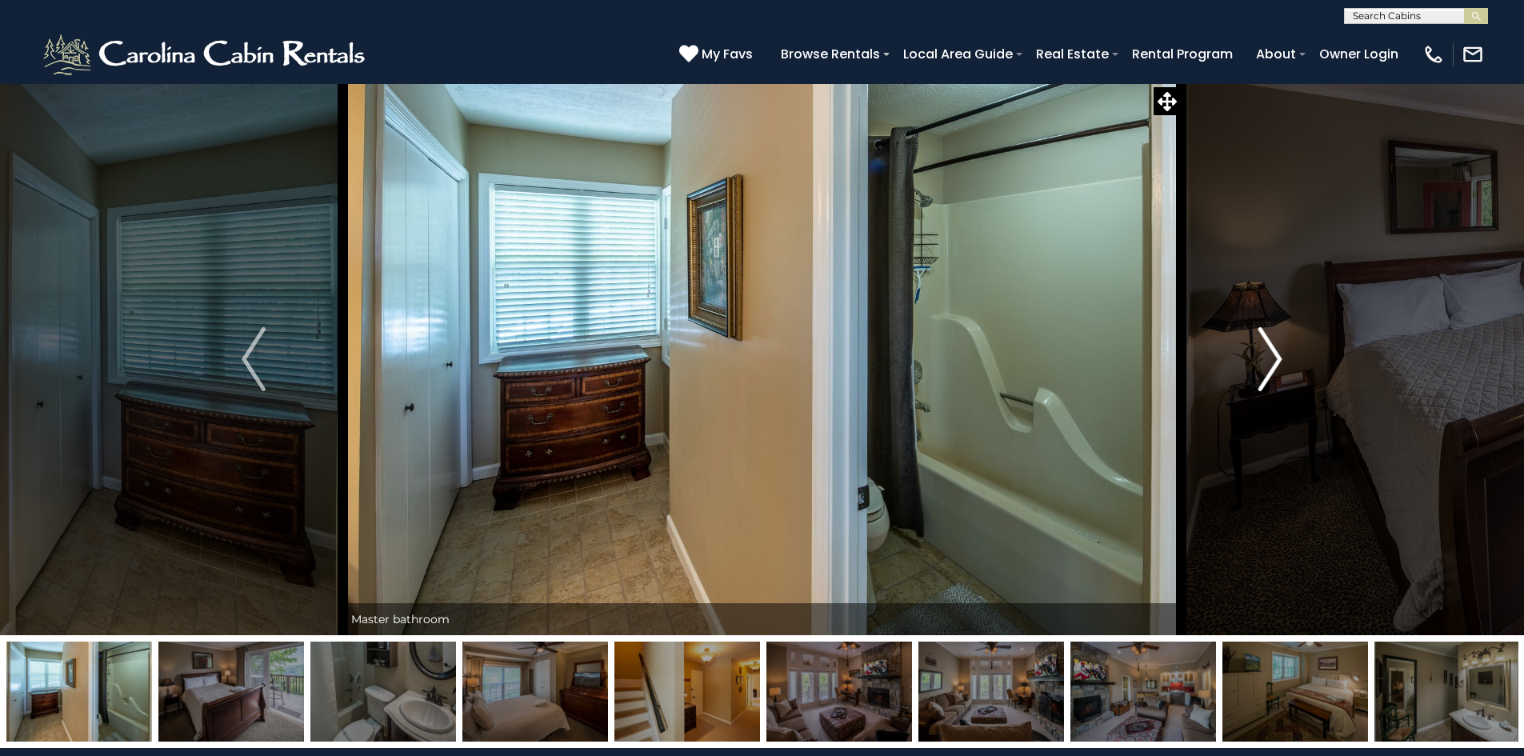
click at [1276, 355] on img "Next" at bounding box center [1270, 359] width 24 height 64
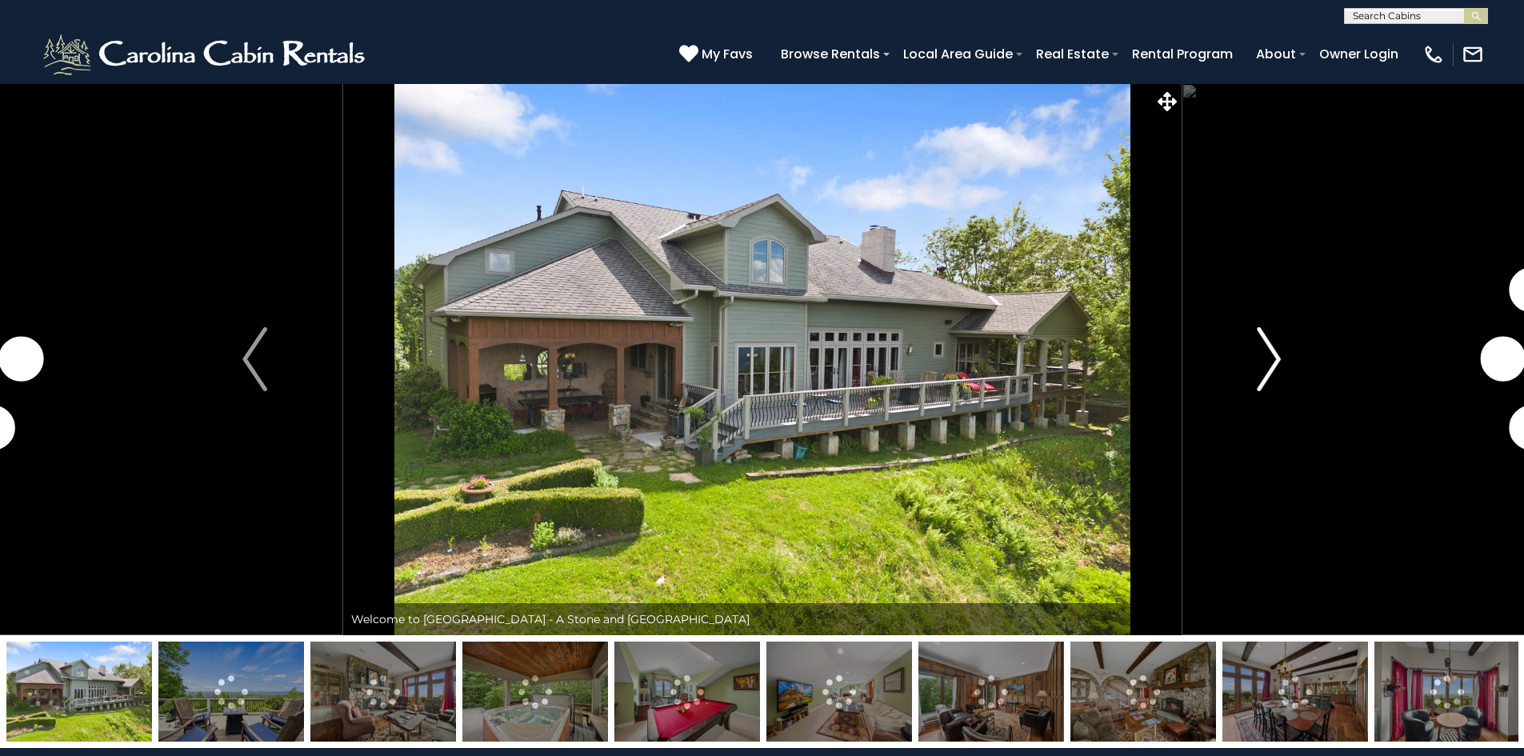
click at [1266, 350] on img "Next" at bounding box center [1269, 359] width 24 height 64
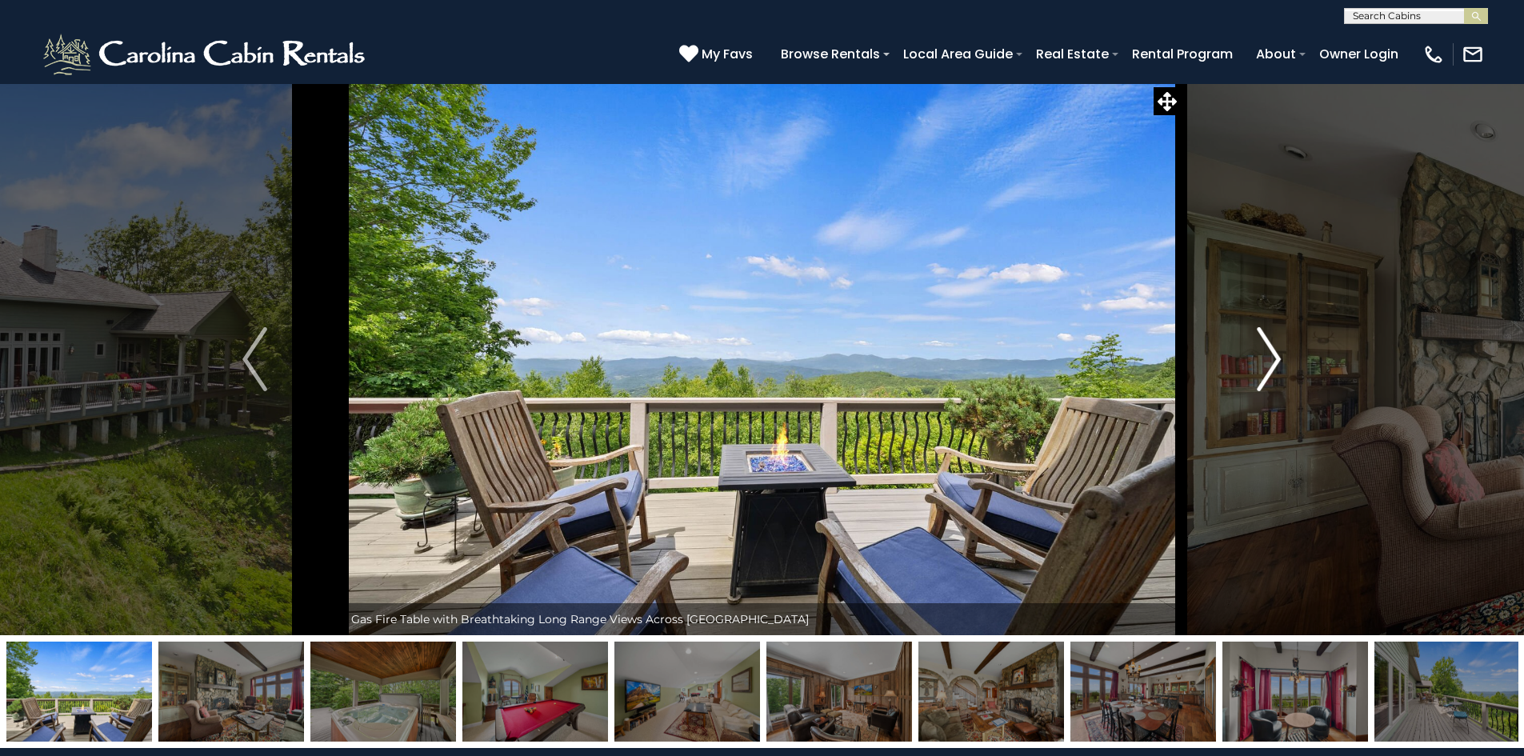
click at [1266, 350] on img "Next" at bounding box center [1269, 359] width 24 height 64
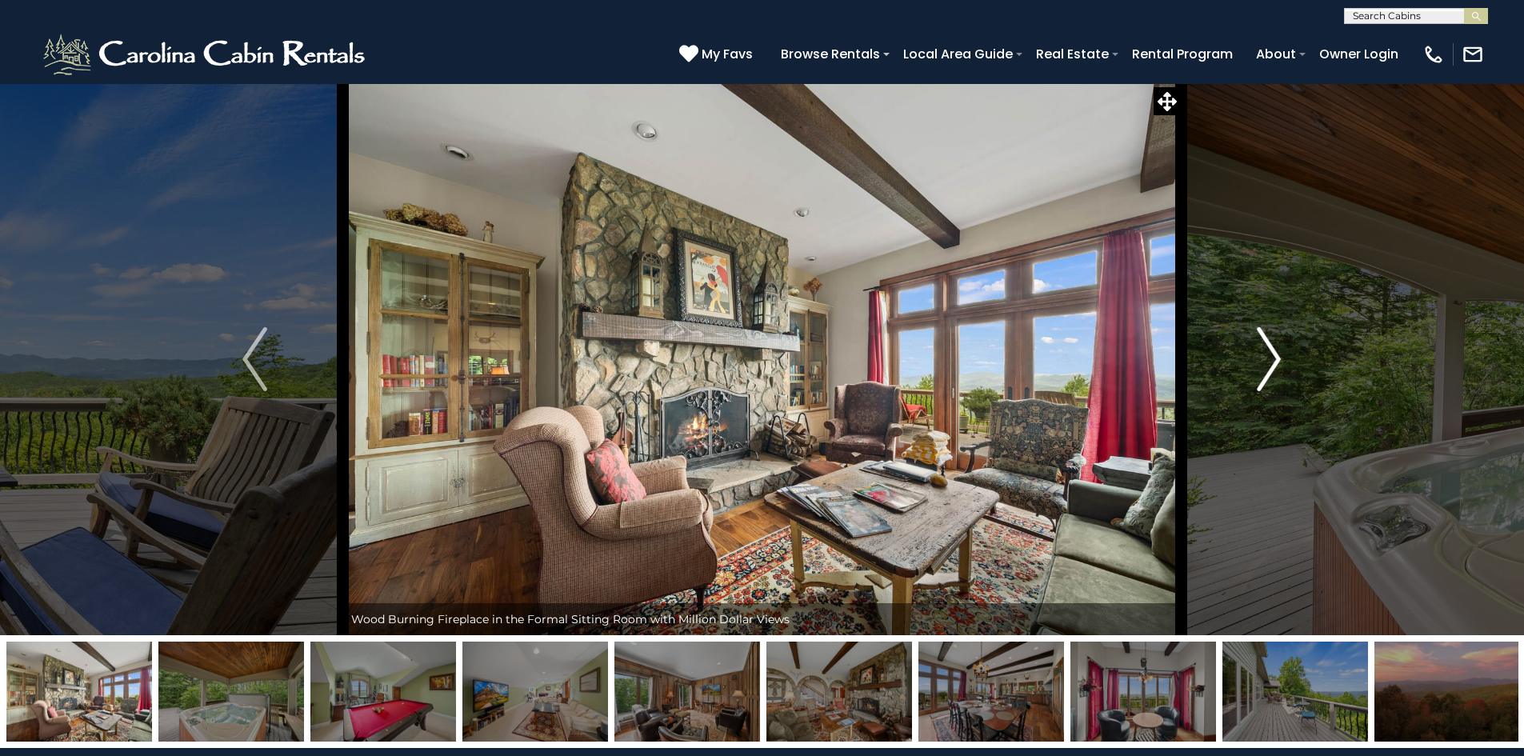
click at [1266, 350] on img "Next" at bounding box center [1269, 359] width 24 height 64
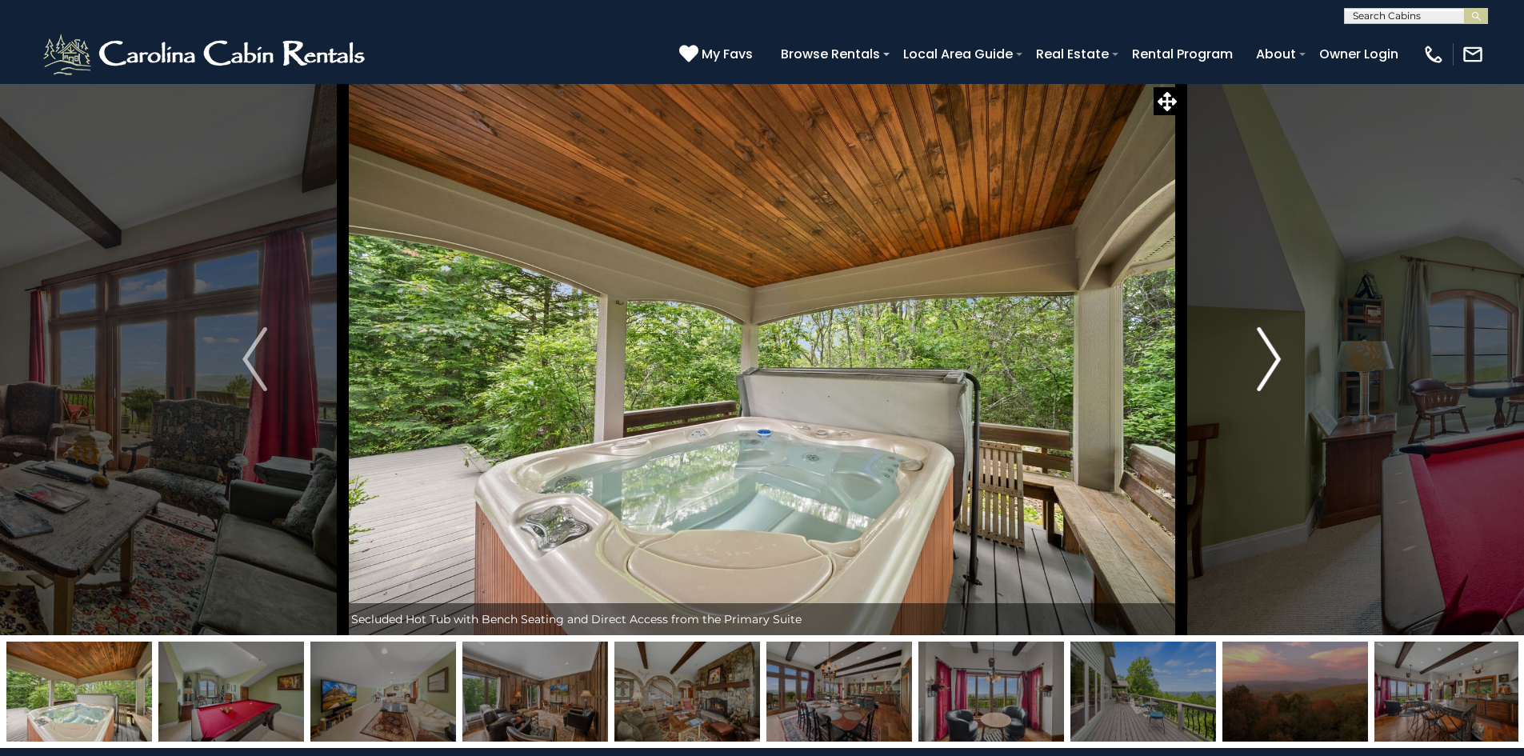
click at [1266, 350] on img "Next" at bounding box center [1269, 359] width 24 height 64
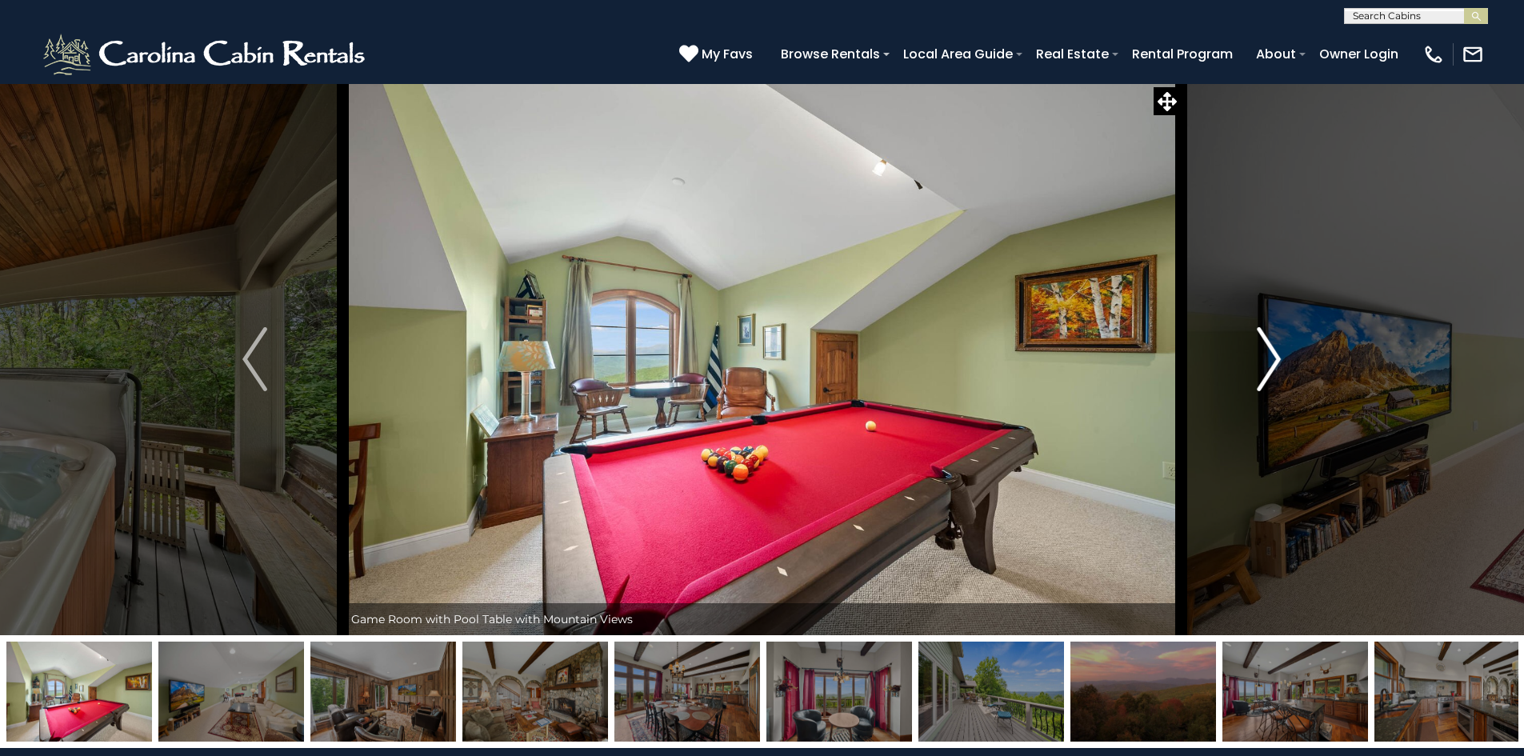
click at [1266, 350] on img "Next" at bounding box center [1269, 359] width 24 height 64
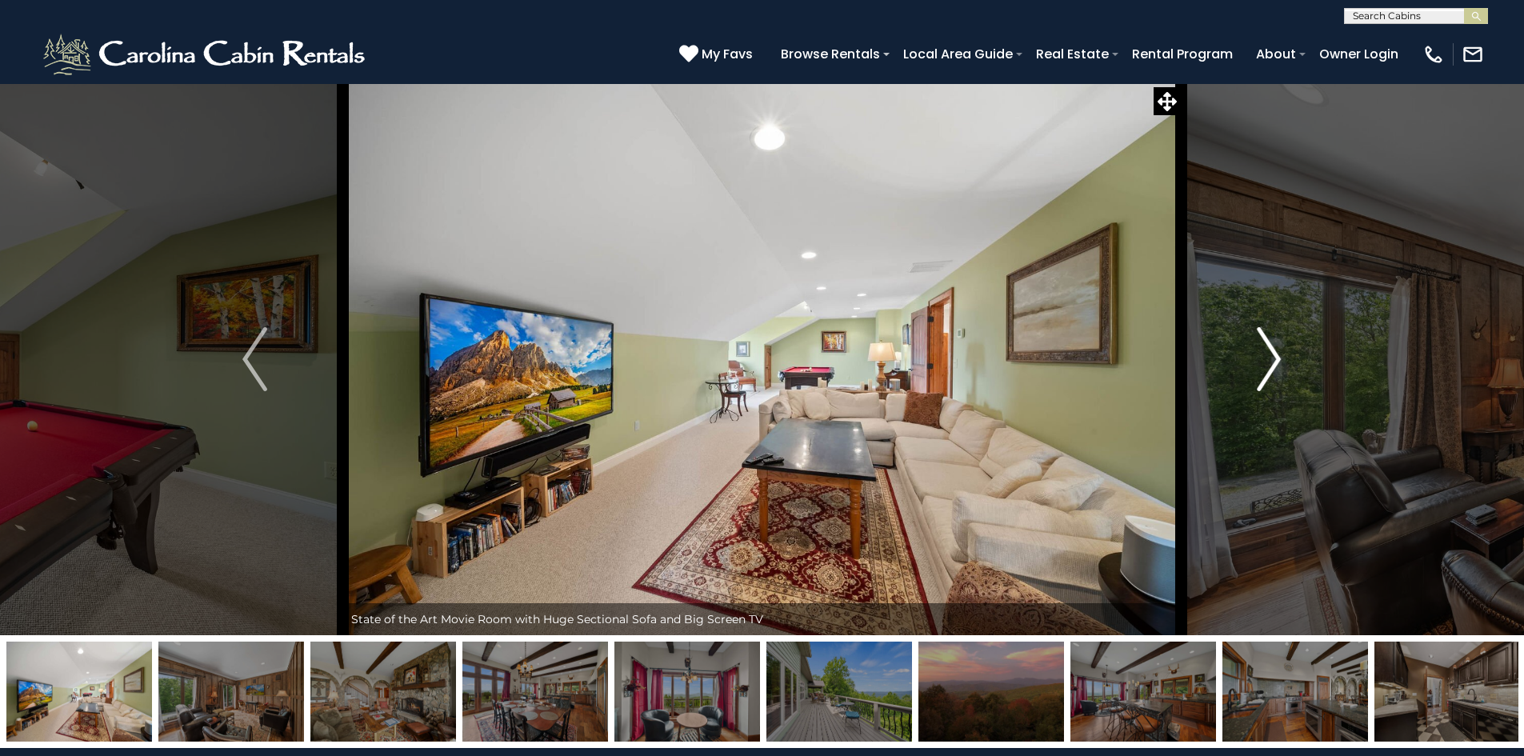
click at [1266, 350] on img "Next" at bounding box center [1269, 359] width 24 height 64
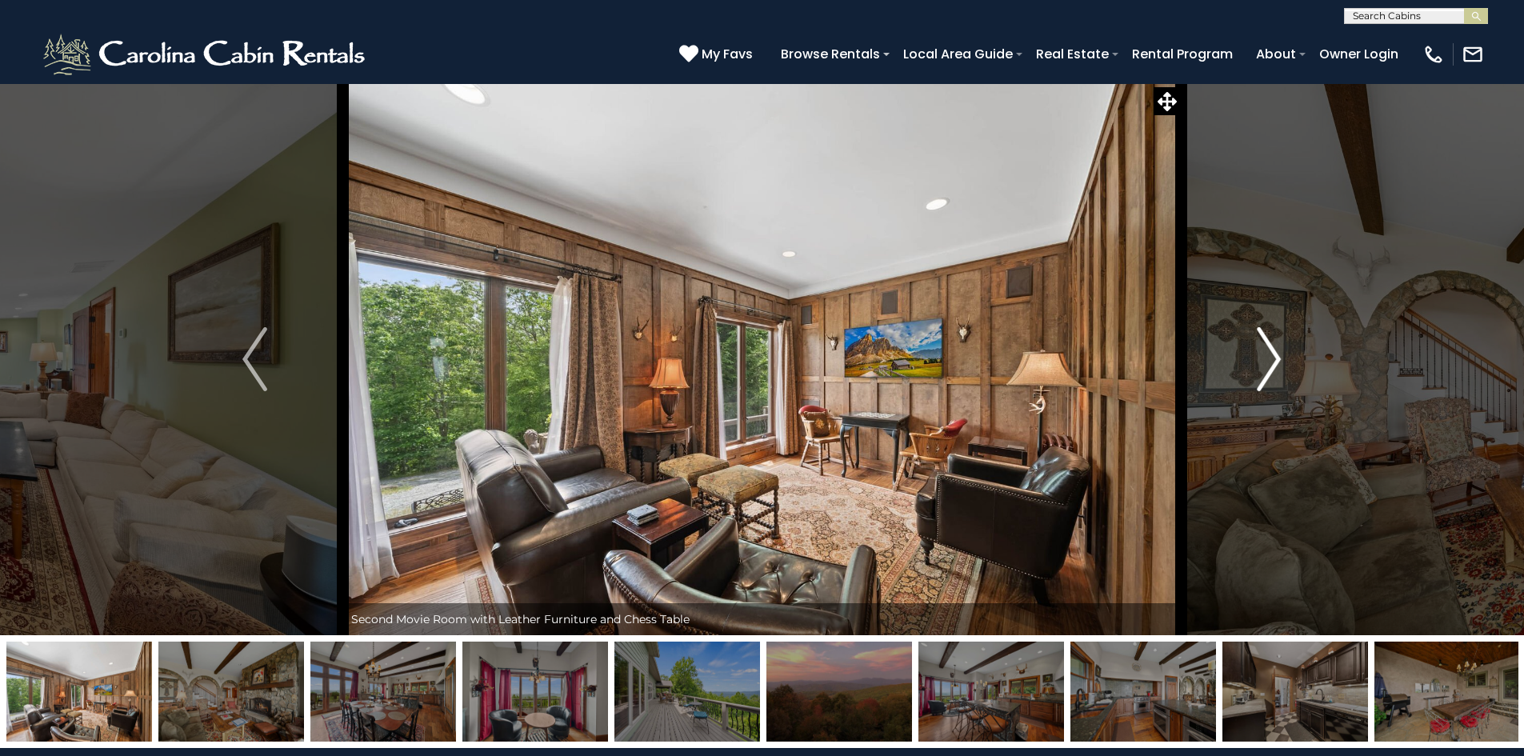
click at [1266, 350] on img "Next" at bounding box center [1269, 359] width 24 height 64
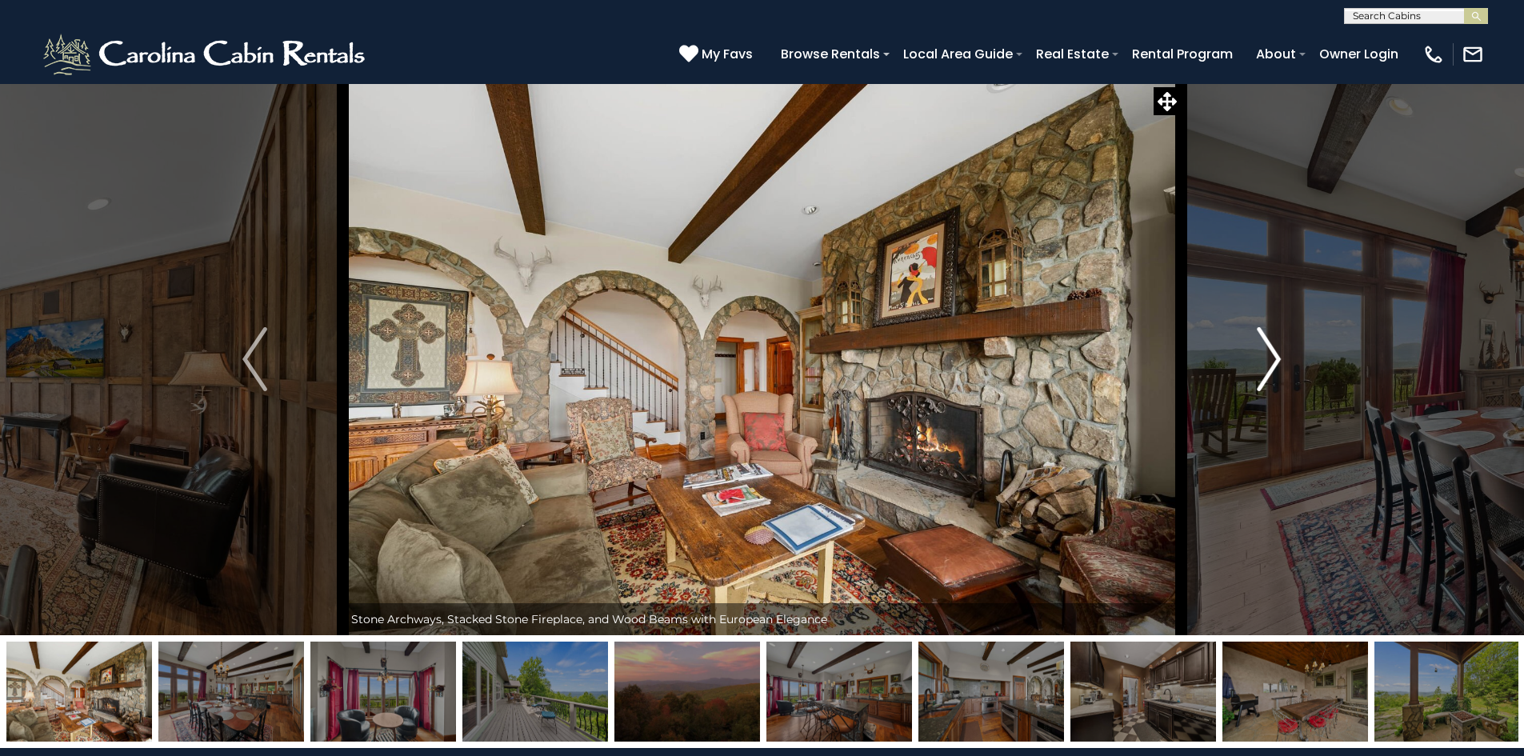
click at [1266, 350] on img "Next" at bounding box center [1269, 359] width 24 height 64
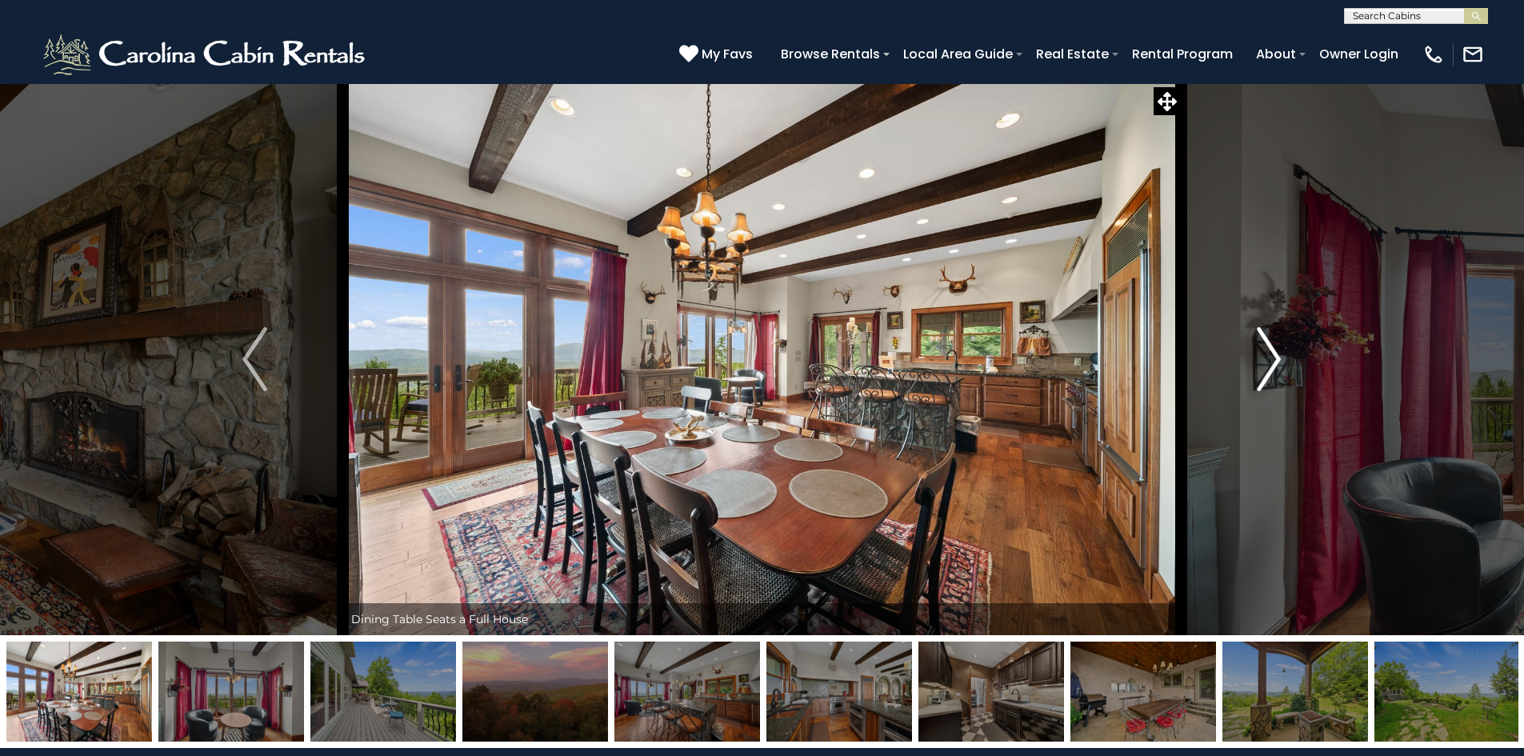
click at [1266, 350] on img "Next" at bounding box center [1269, 359] width 24 height 64
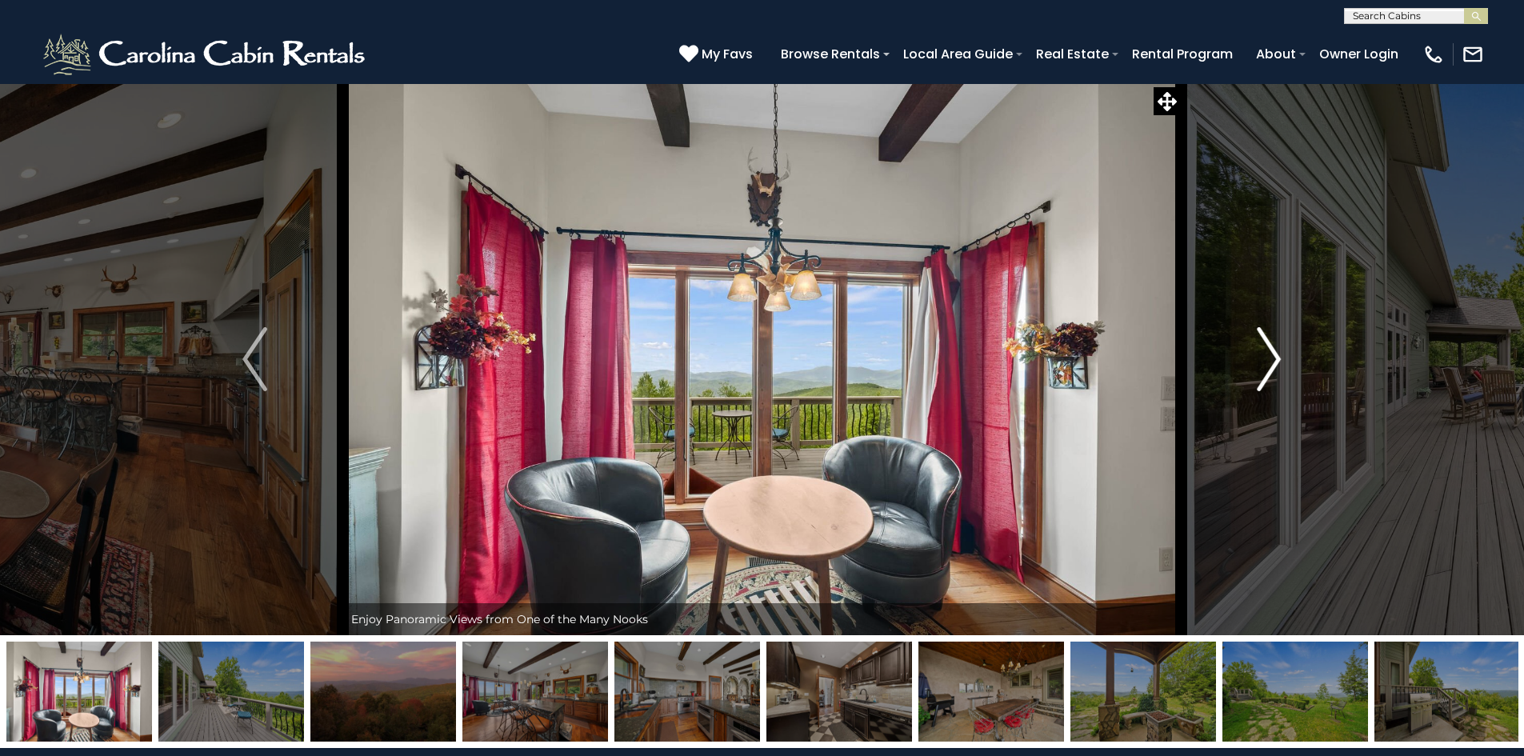
click at [1266, 350] on img "Next" at bounding box center [1269, 359] width 24 height 64
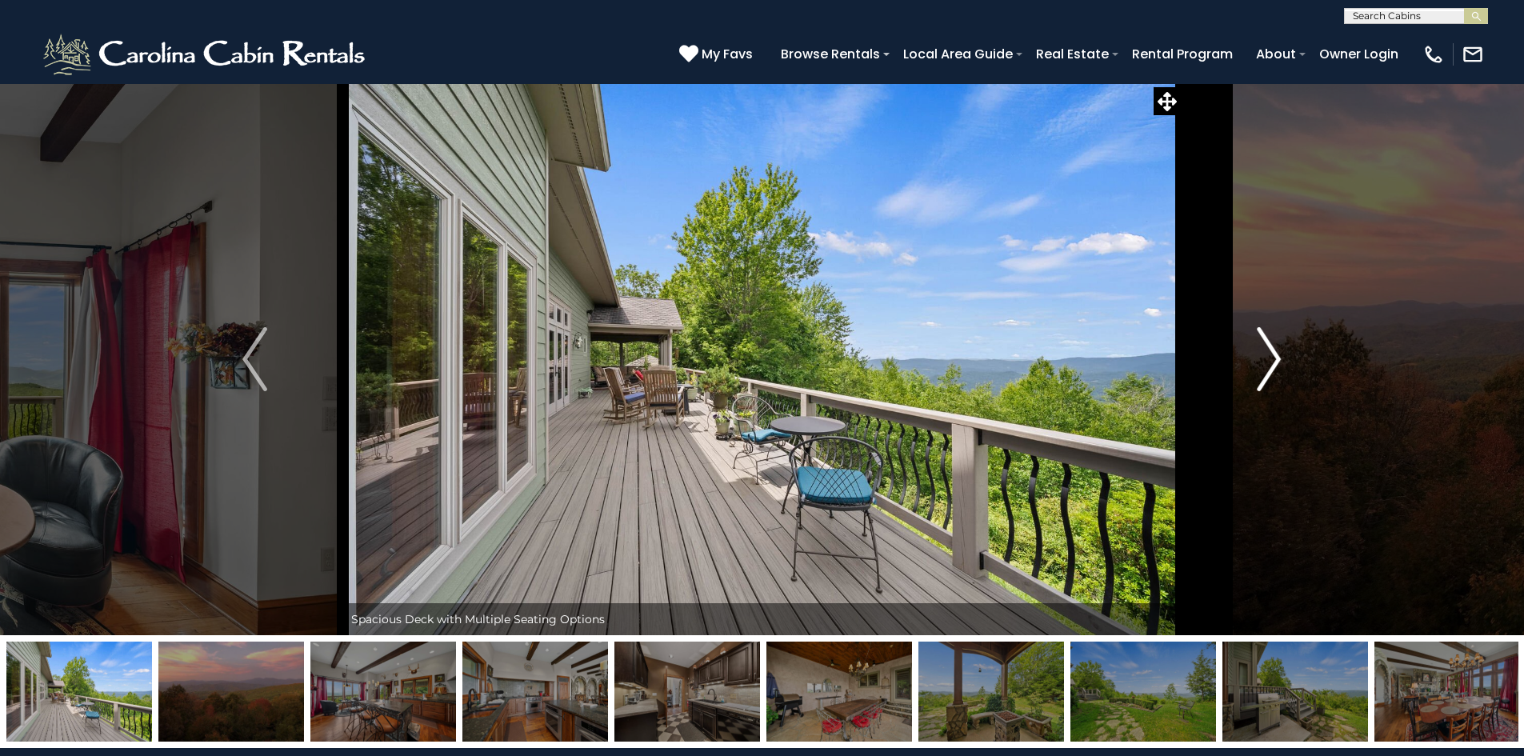
click at [1266, 350] on img "Next" at bounding box center [1269, 359] width 24 height 64
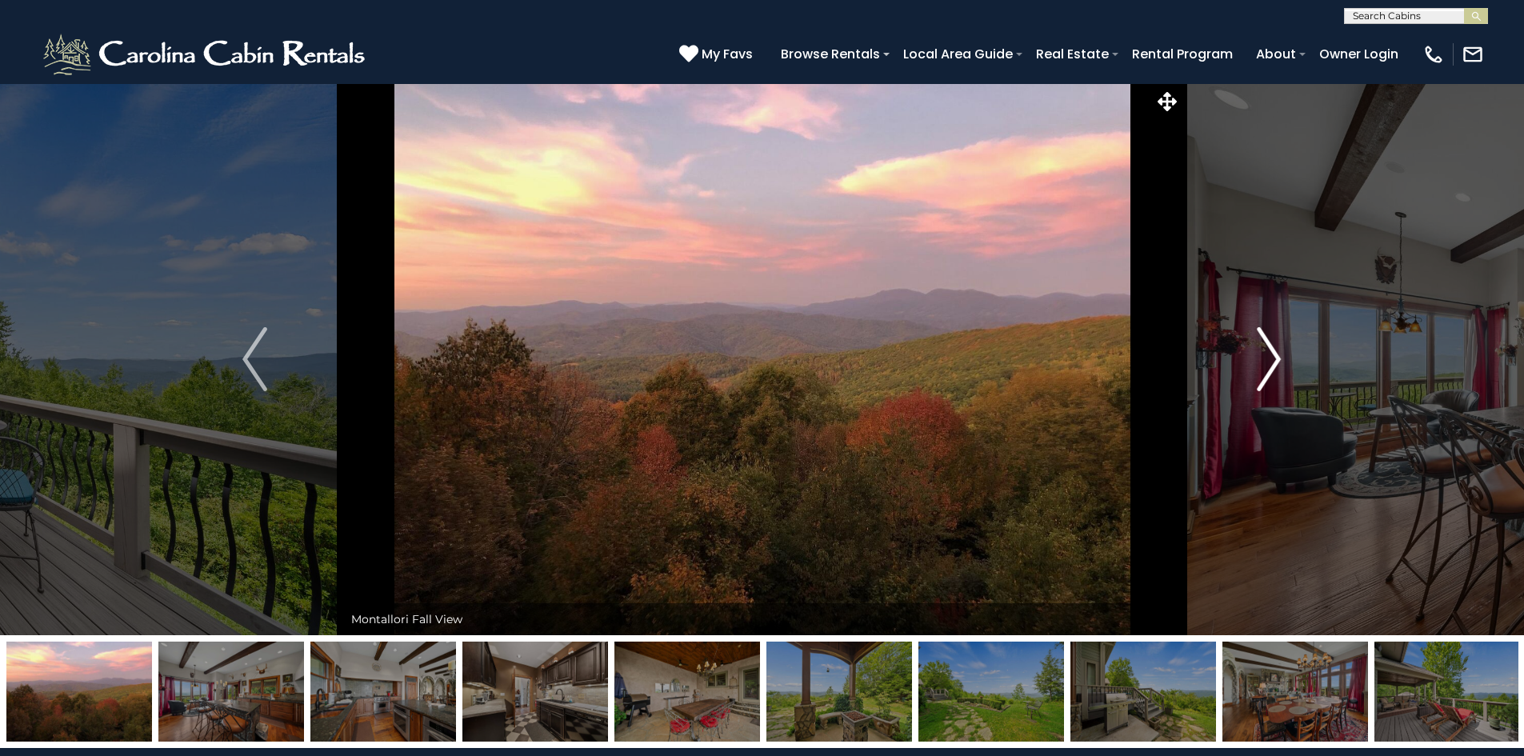
click at [1266, 350] on img "Next" at bounding box center [1269, 359] width 24 height 64
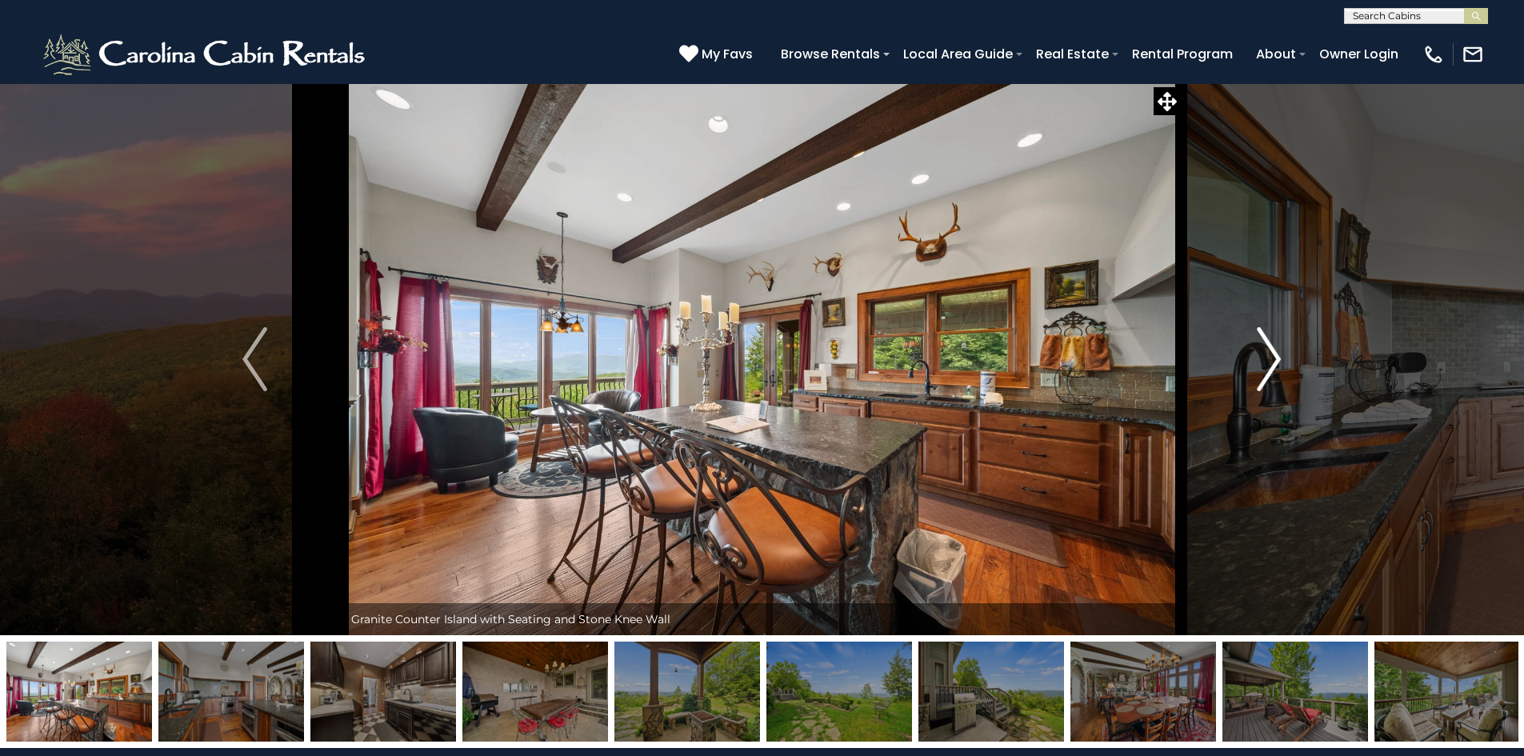
click at [1266, 350] on img "Next" at bounding box center [1269, 359] width 24 height 64
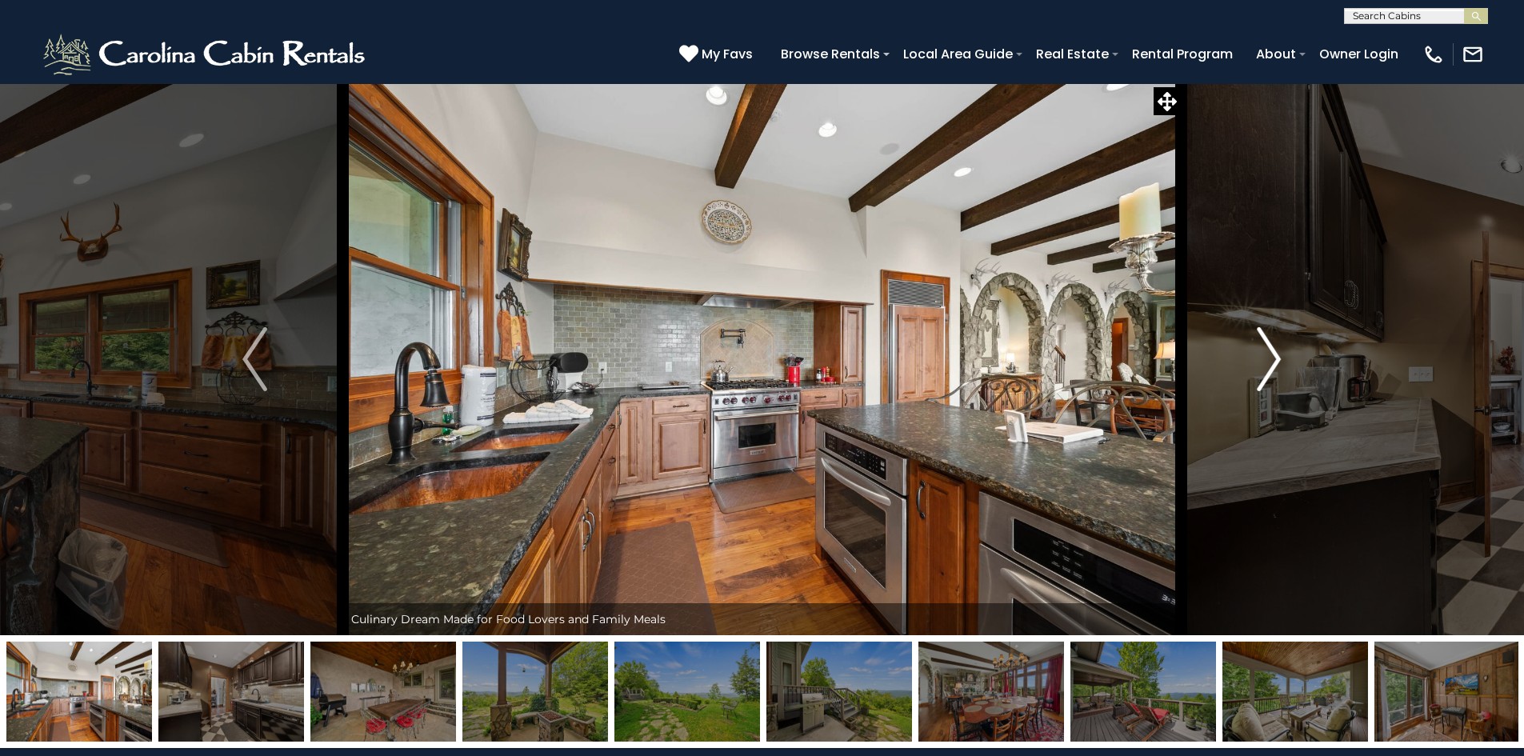
click at [1266, 350] on img "Next" at bounding box center [1269, 359] width 24 height 64
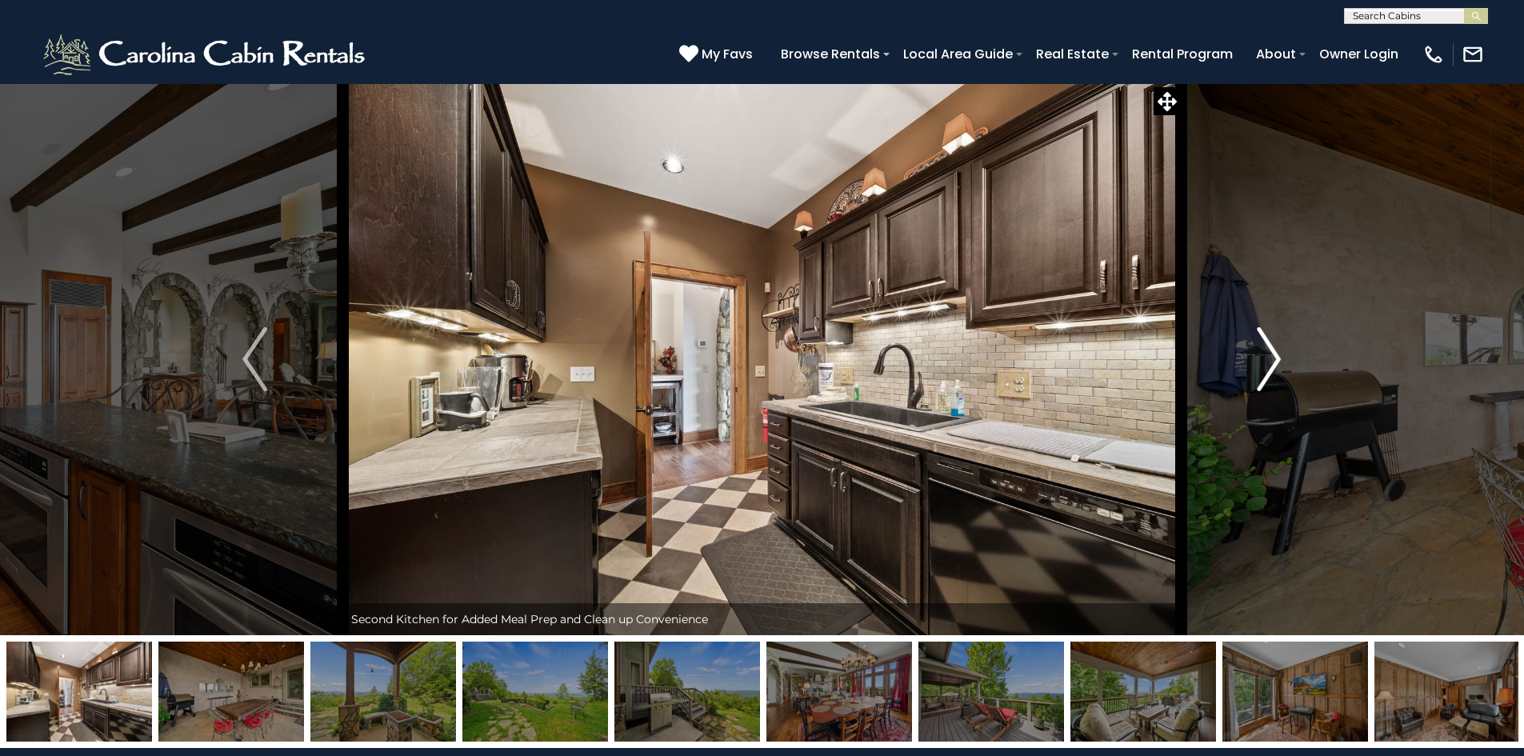
click at [1266, 350] on img "Next" at bounding box center [1269, 359] width 24 height 64
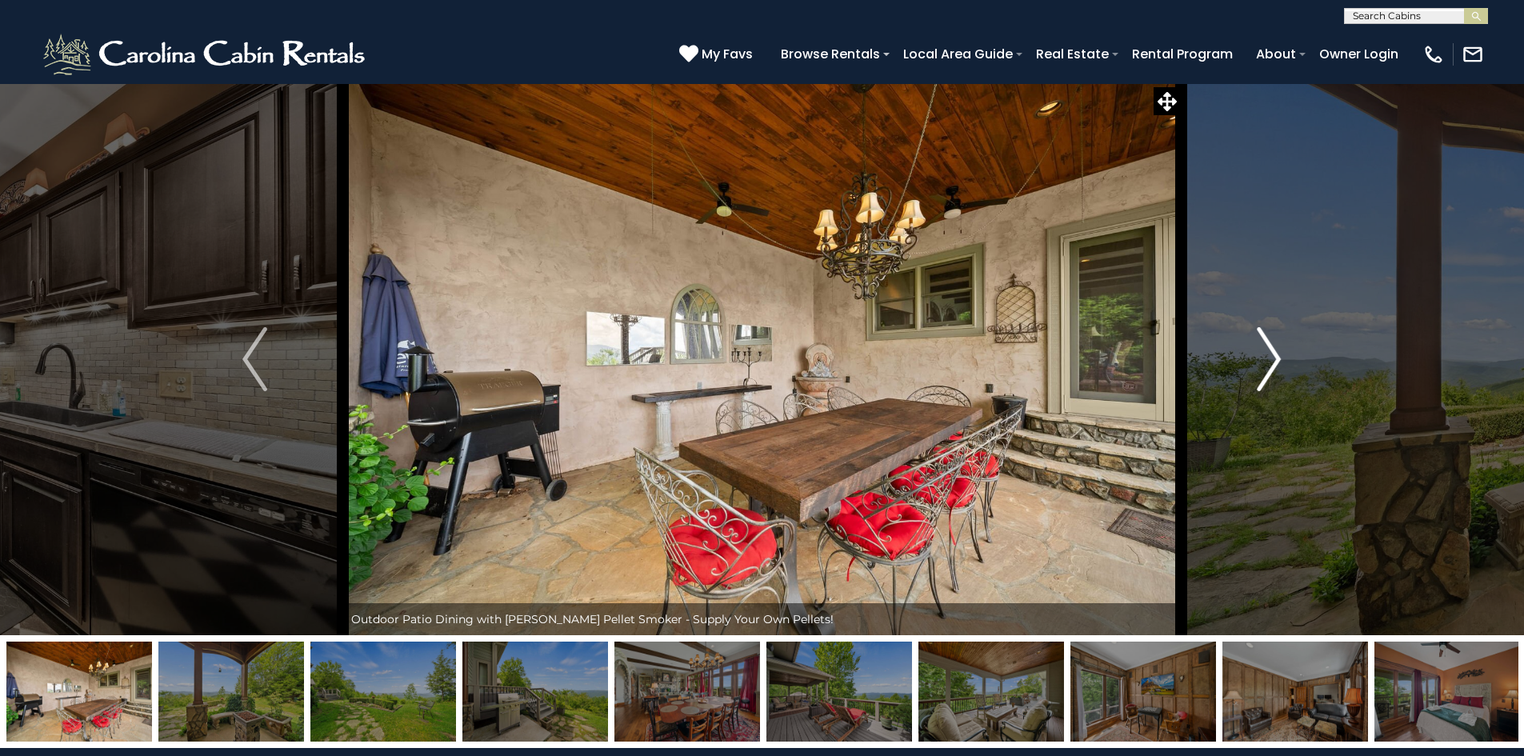
click at [1266, 350] on img "Next" at bounding box center [1269, 359] width 24 height 64
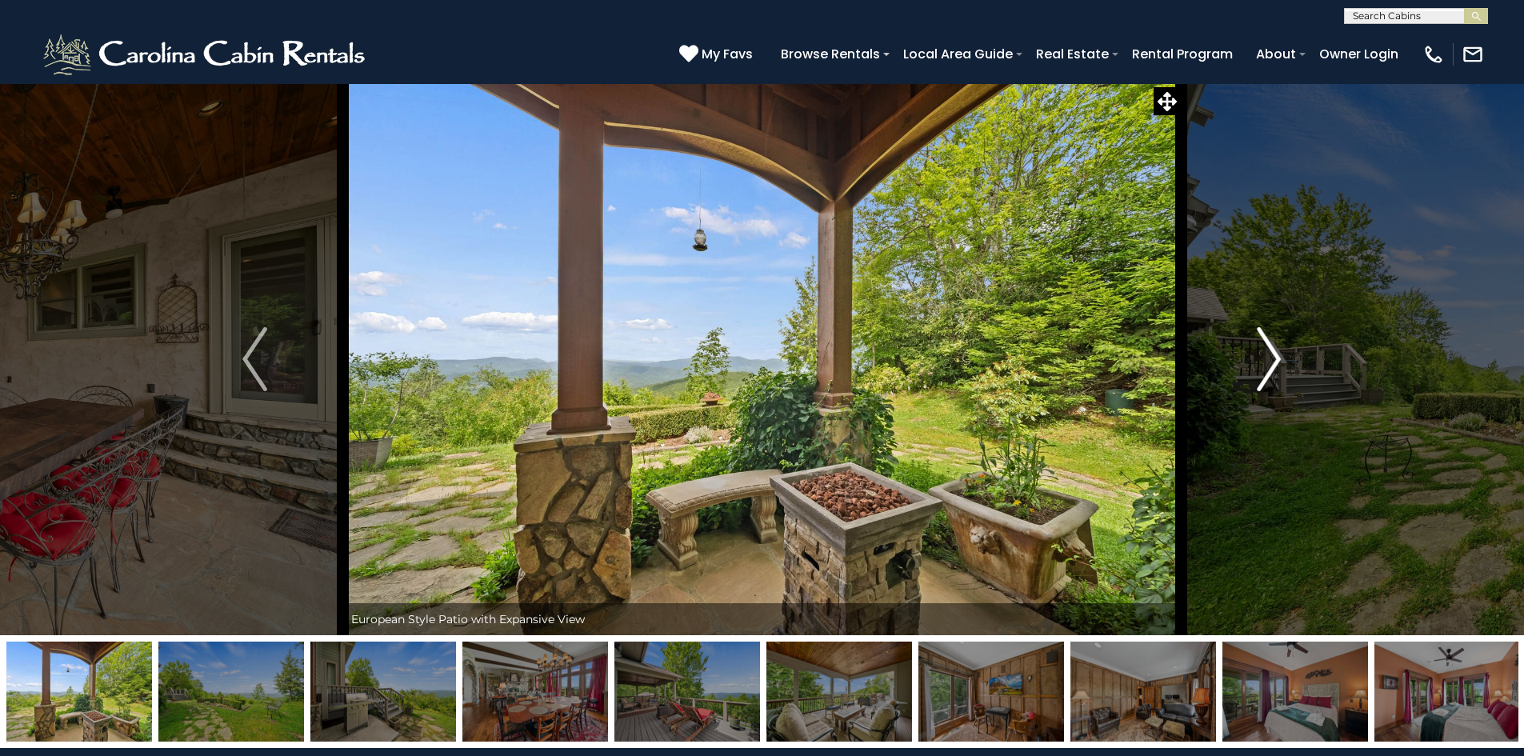
click at [1266, 350] on img "Next" at bounding box center [1269, 359] width 24 height 64
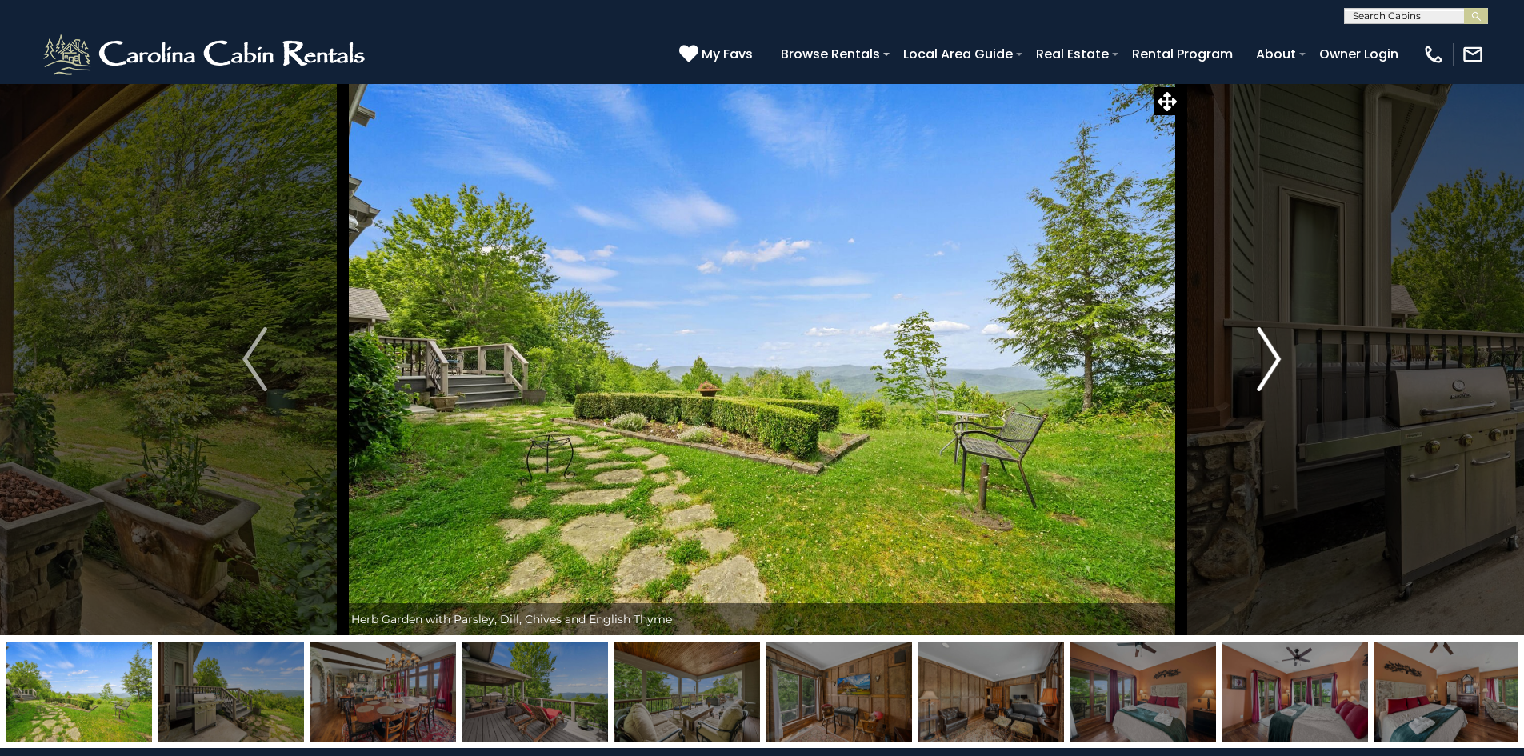
click at [1266, 350] on img "Next" at bounding box center [1269, 359] width 24 height 64
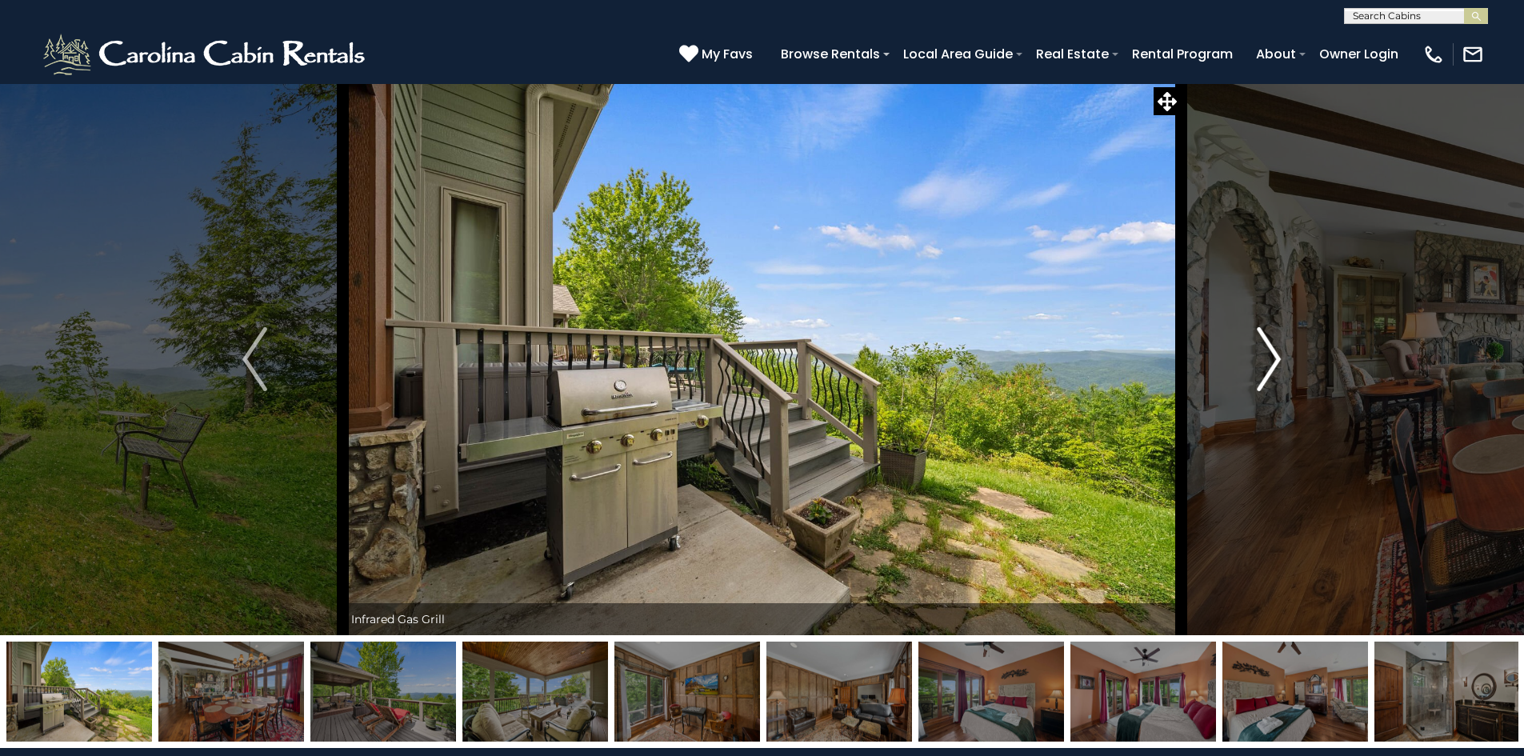
click at [1266, 350] on img "Next" at bounding box center [1269, 359] width 24 height 64
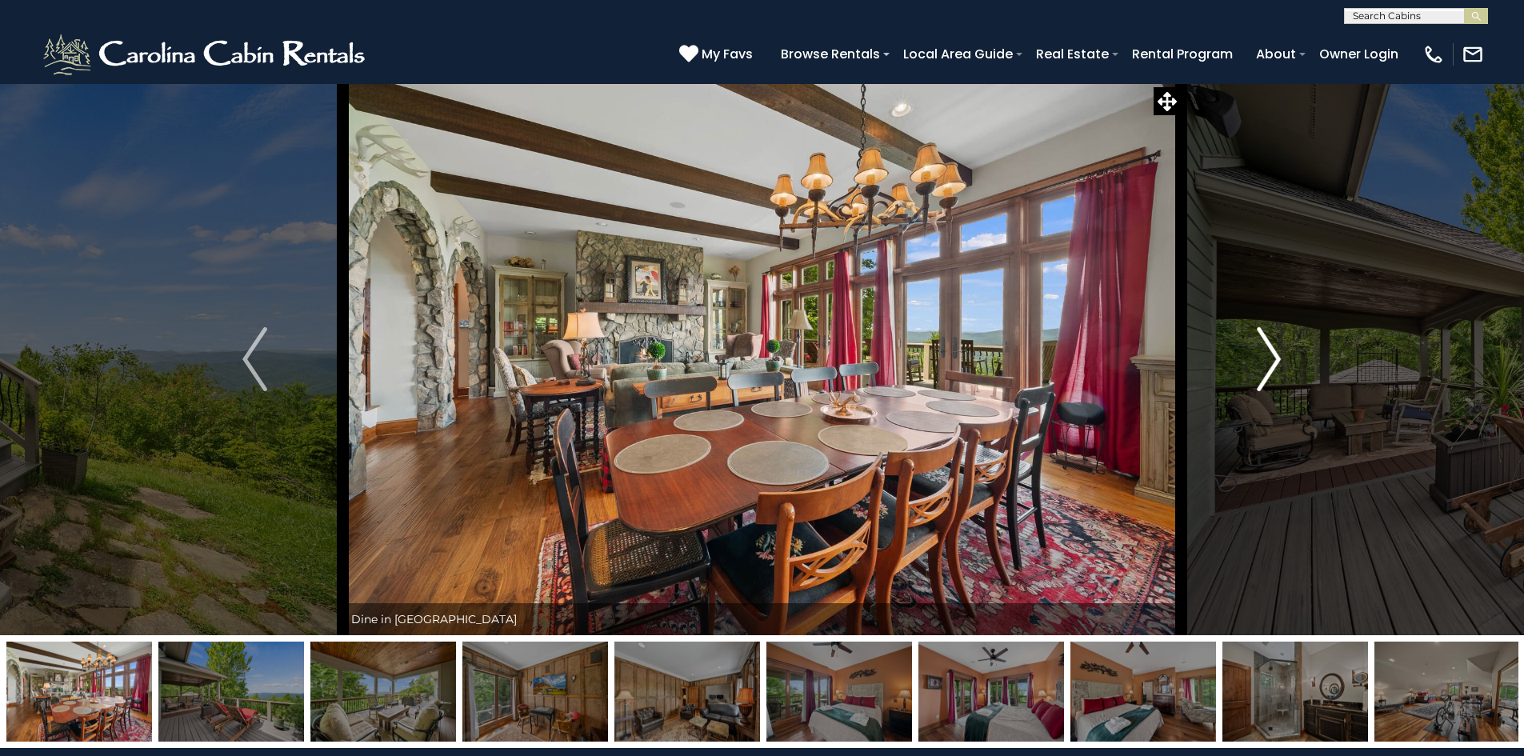
click at [1266, 350] on img "Next" at bounding box center [1269, 359] width 24 height 64
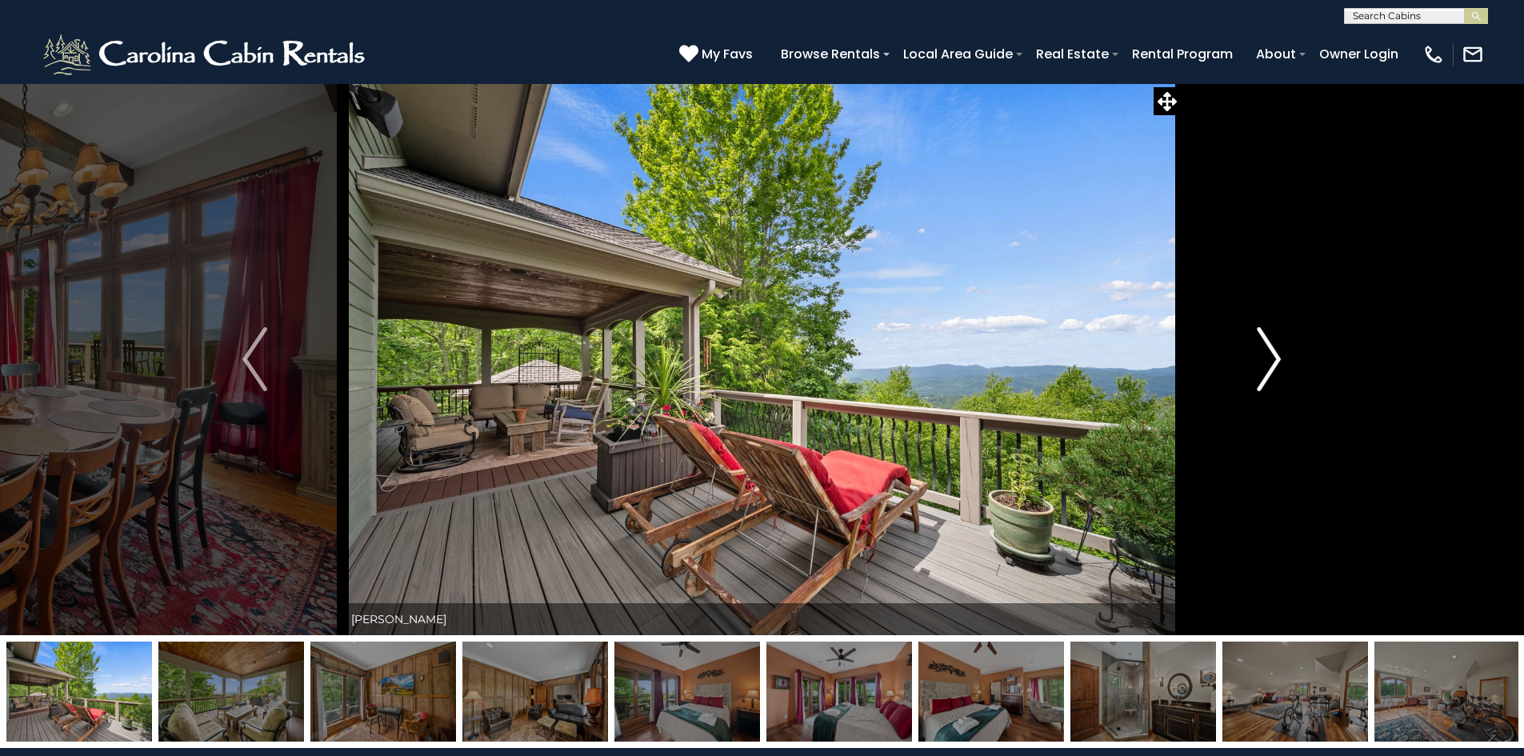
click at [1266, 350] on img "Next" at bounding box center [1269, 359] width 24 height 64
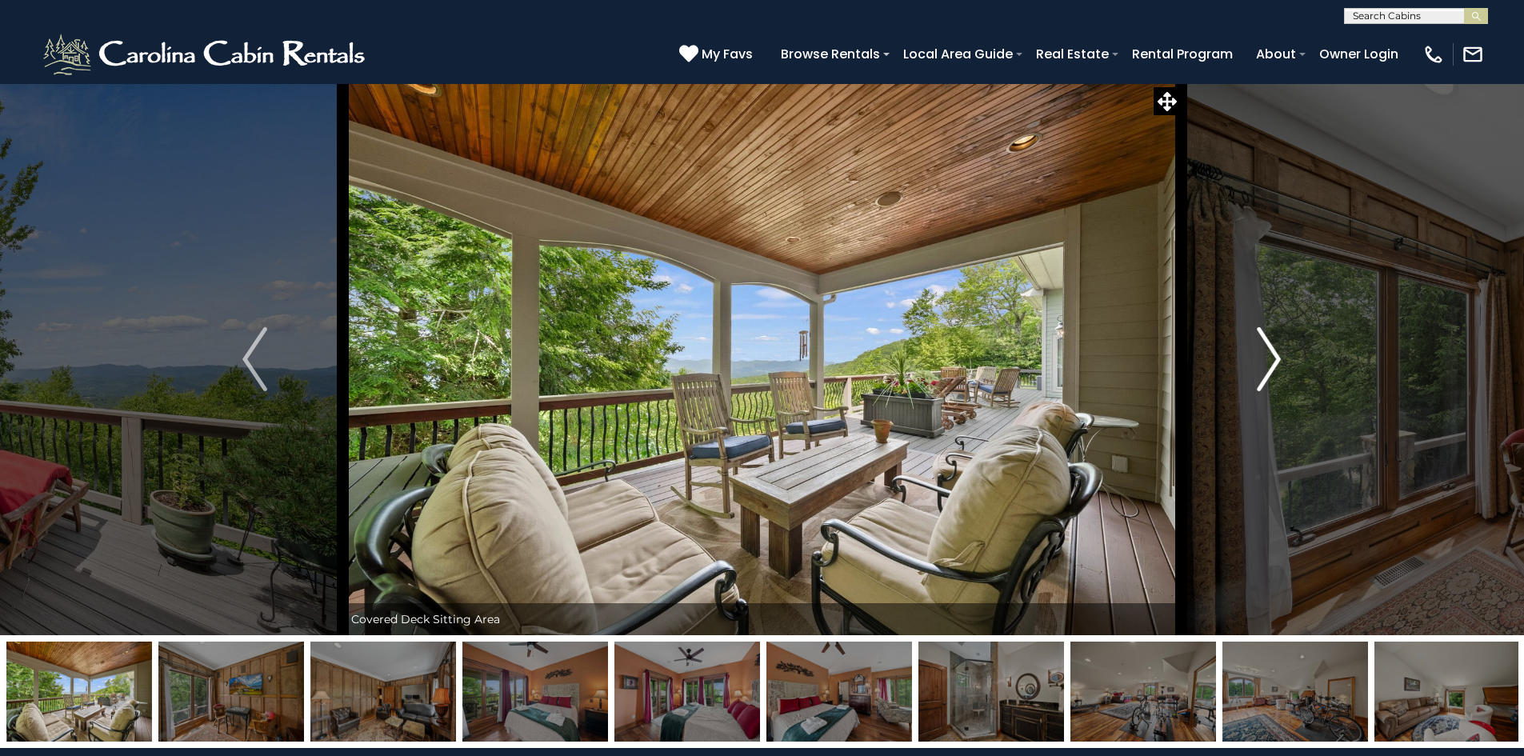
click at [1266, 350] on img "Next" at bounding box center [1269, 359] width 24 height 64
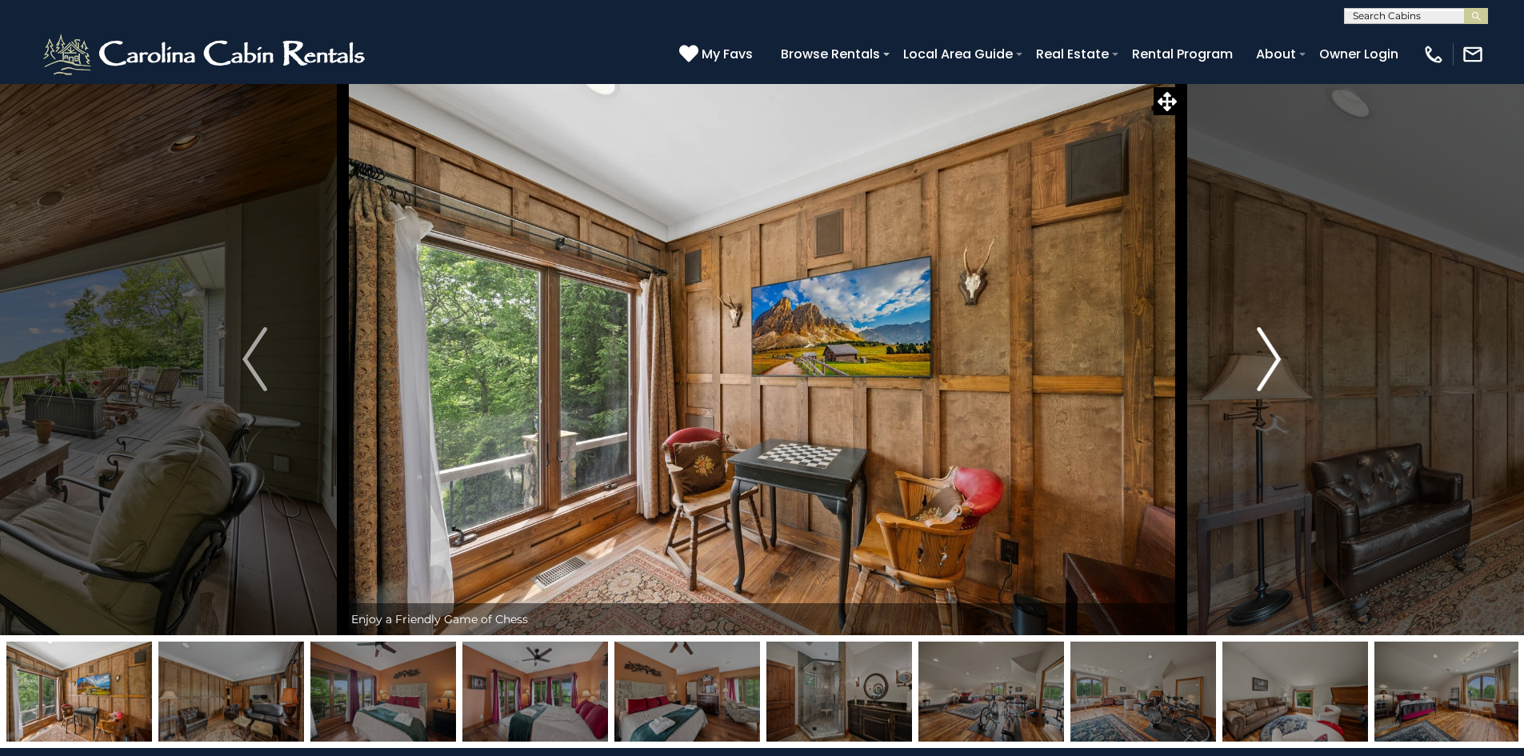
click at [1266, 350] on img "Next" at bounding box center [1269, 359] width 24 height 64
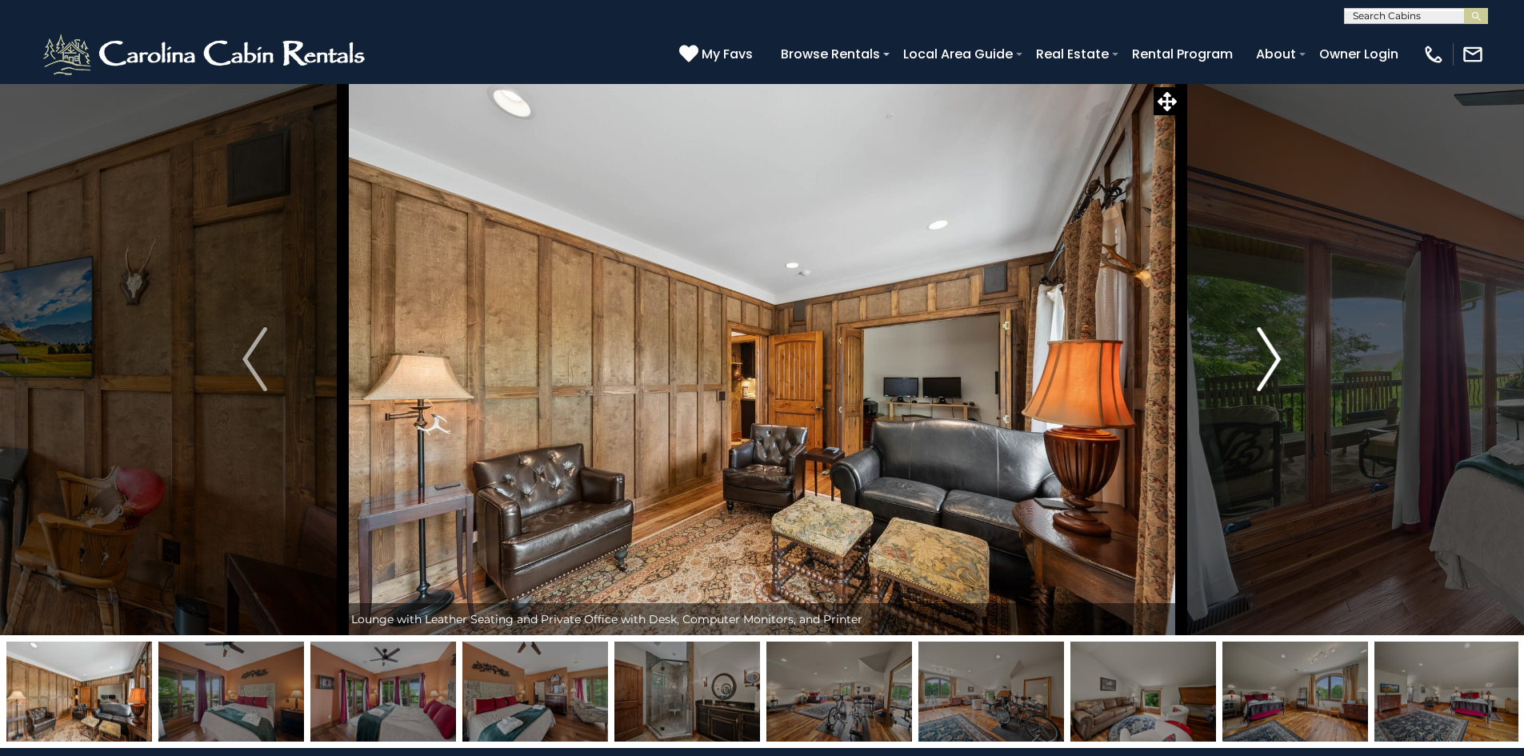
click at [1266, 350] on img "Next" at bounding box center [1269, 359] width 24 height 64
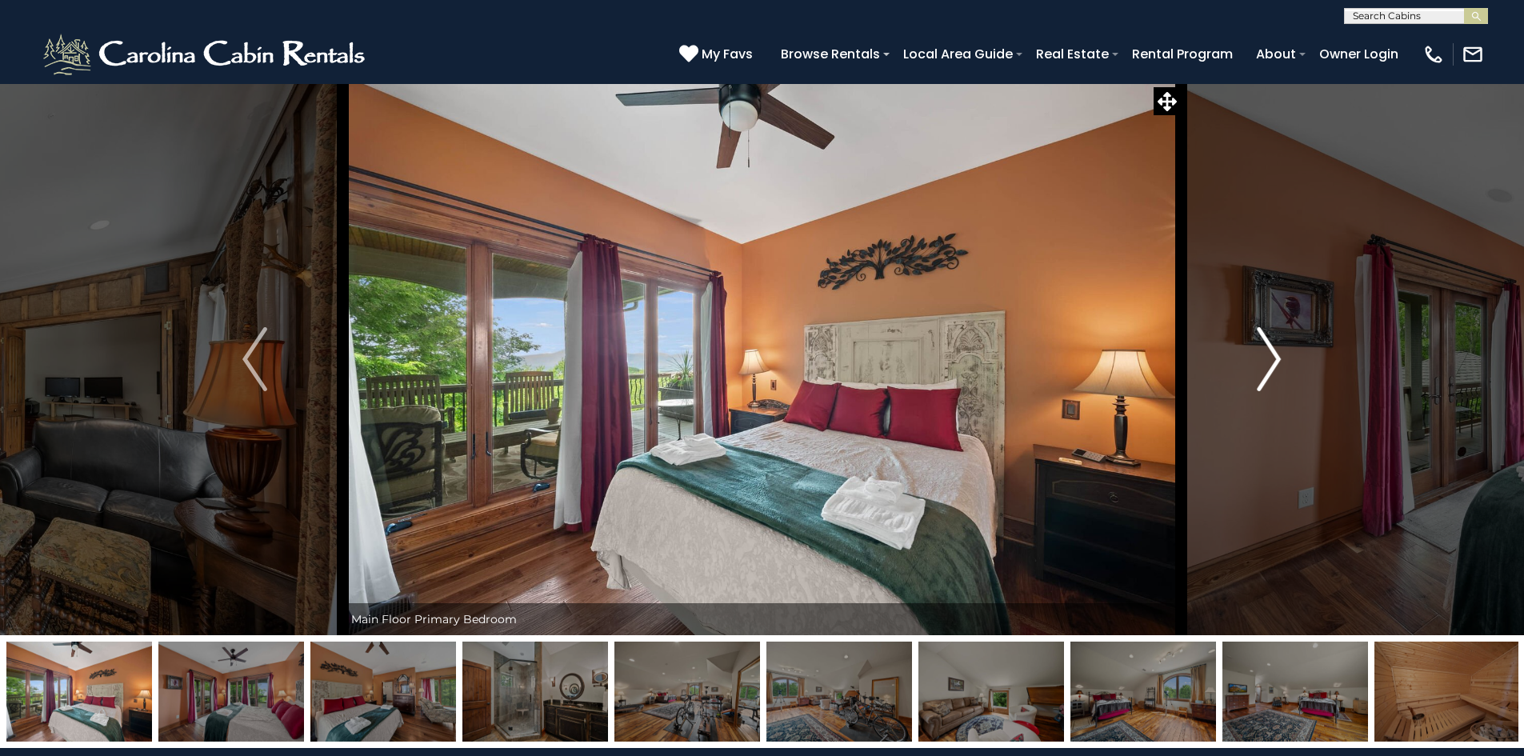
click at [1266, 350] on img "Next" at bounding box center [1269, 359] width 24 height 64
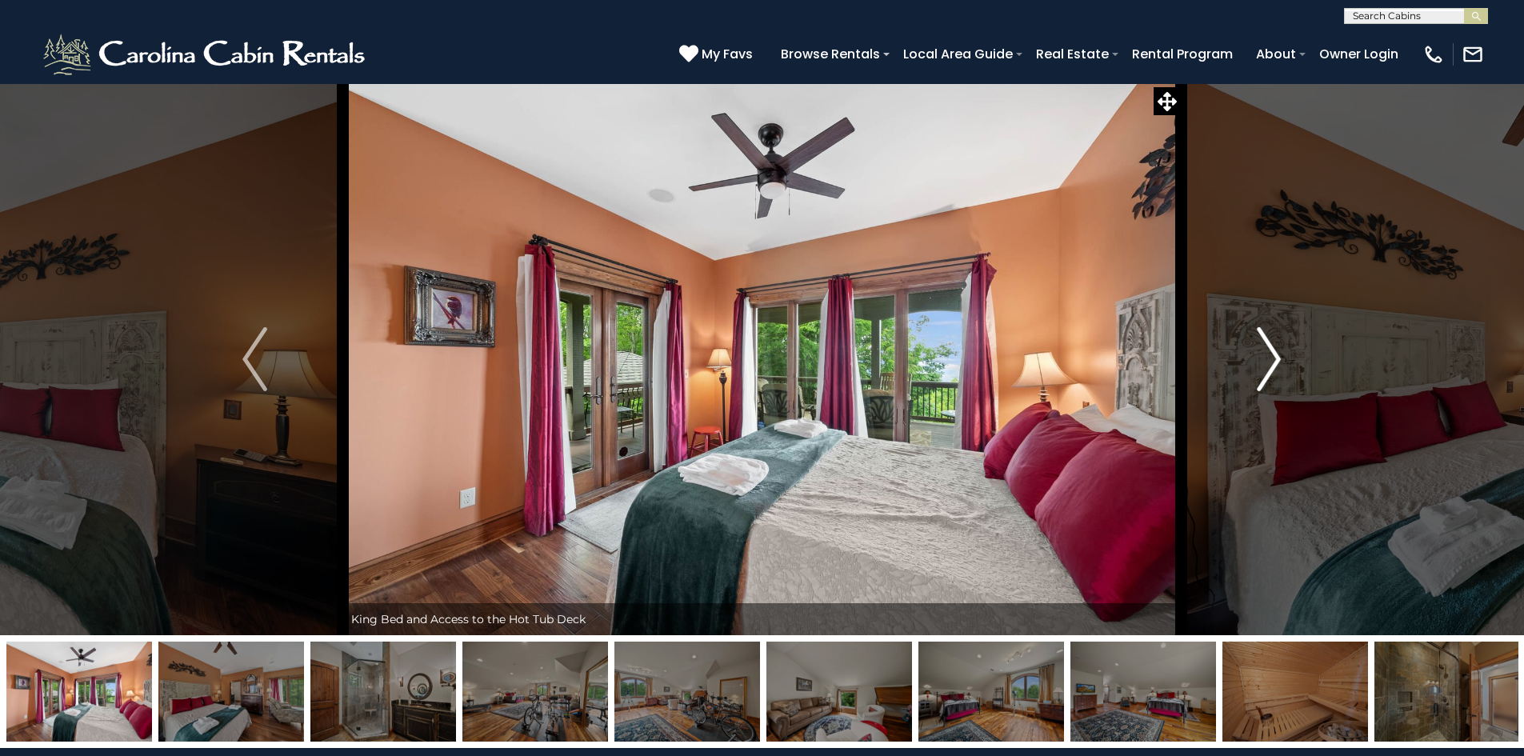
click at [1266, 350] on img "Next" at bounding box center [1269, 359] width 24 height 64
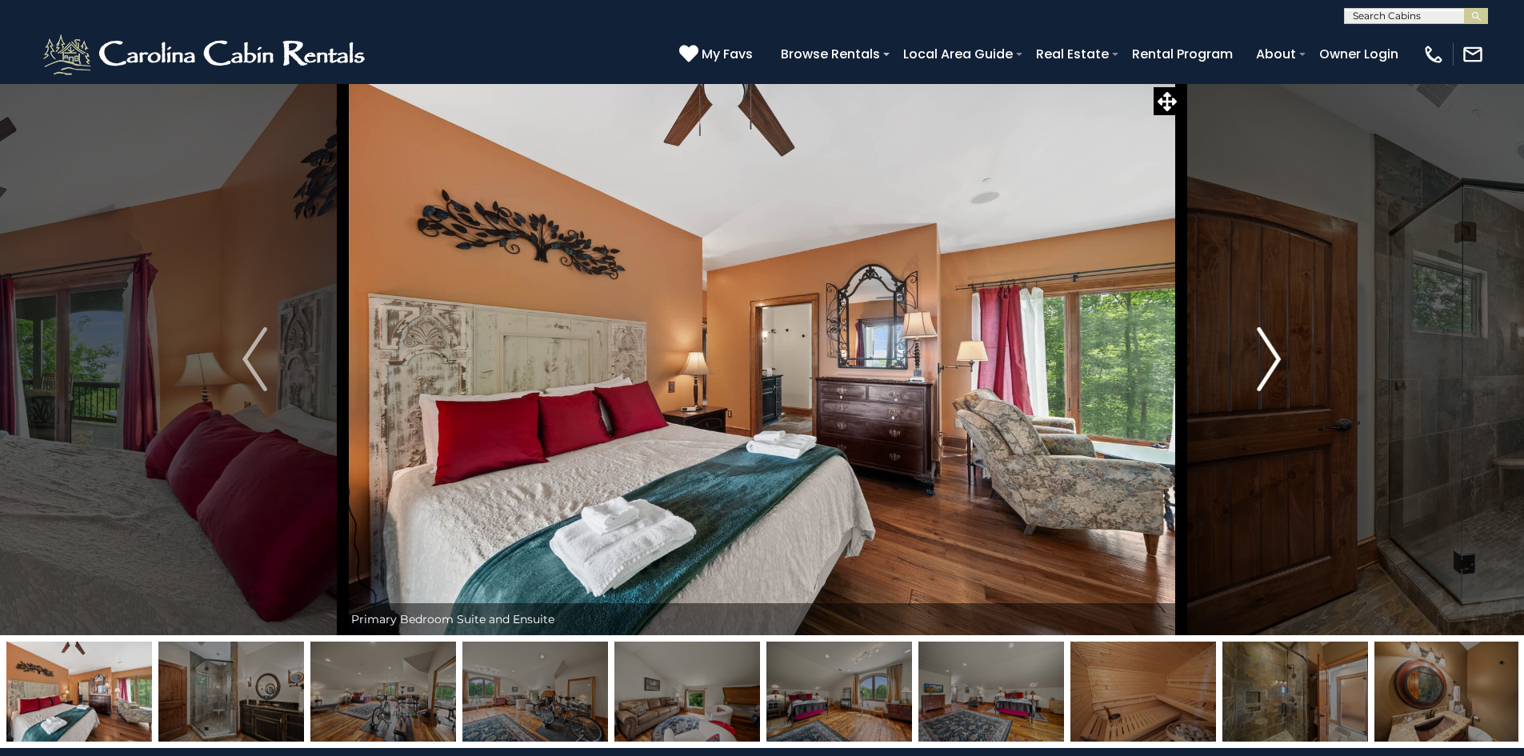
click at [1266, 350] on img "Next" at bounding box center [1269, 359] width 24 height 64
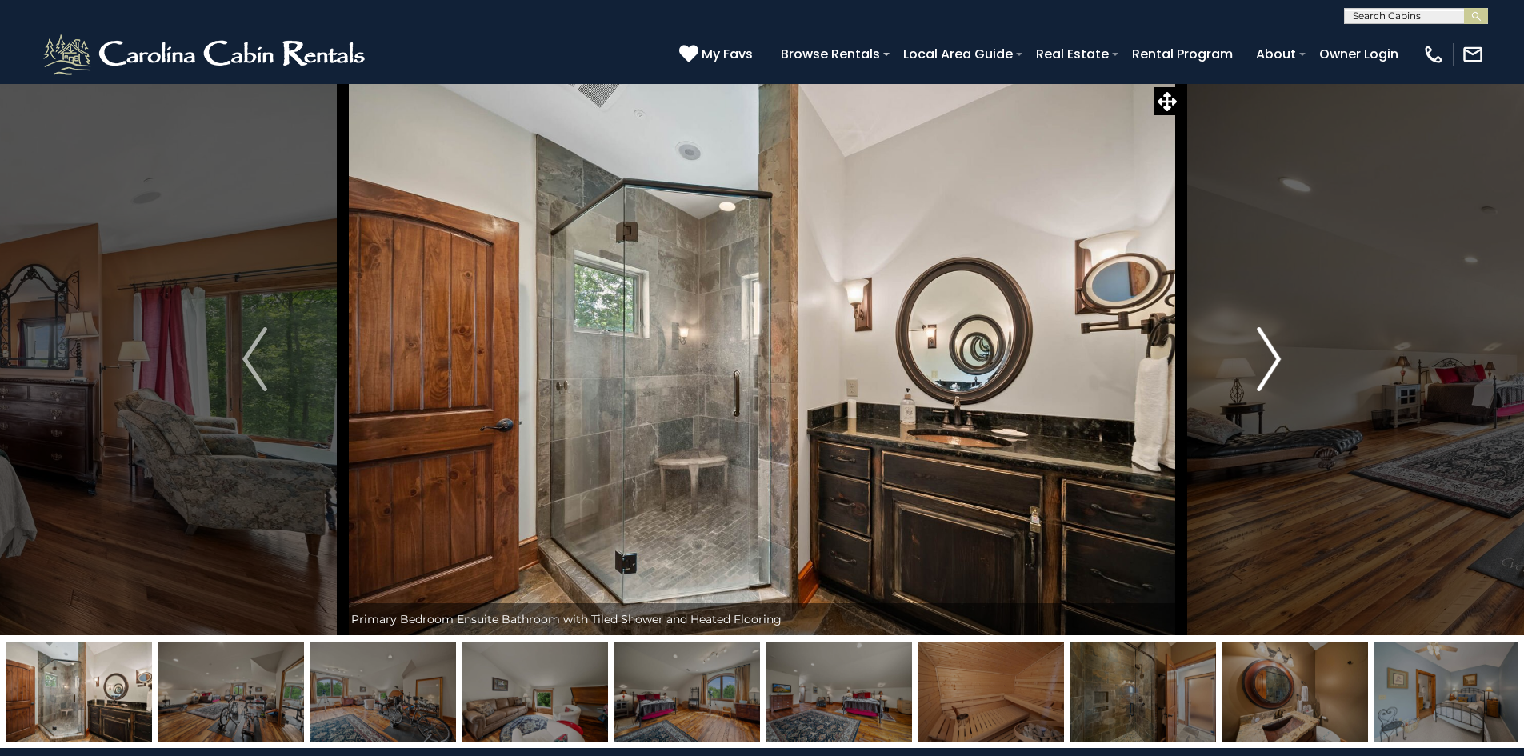
click at [1266, 350] on img "Next" at bounding box center [1269, 359] width 24 height 64
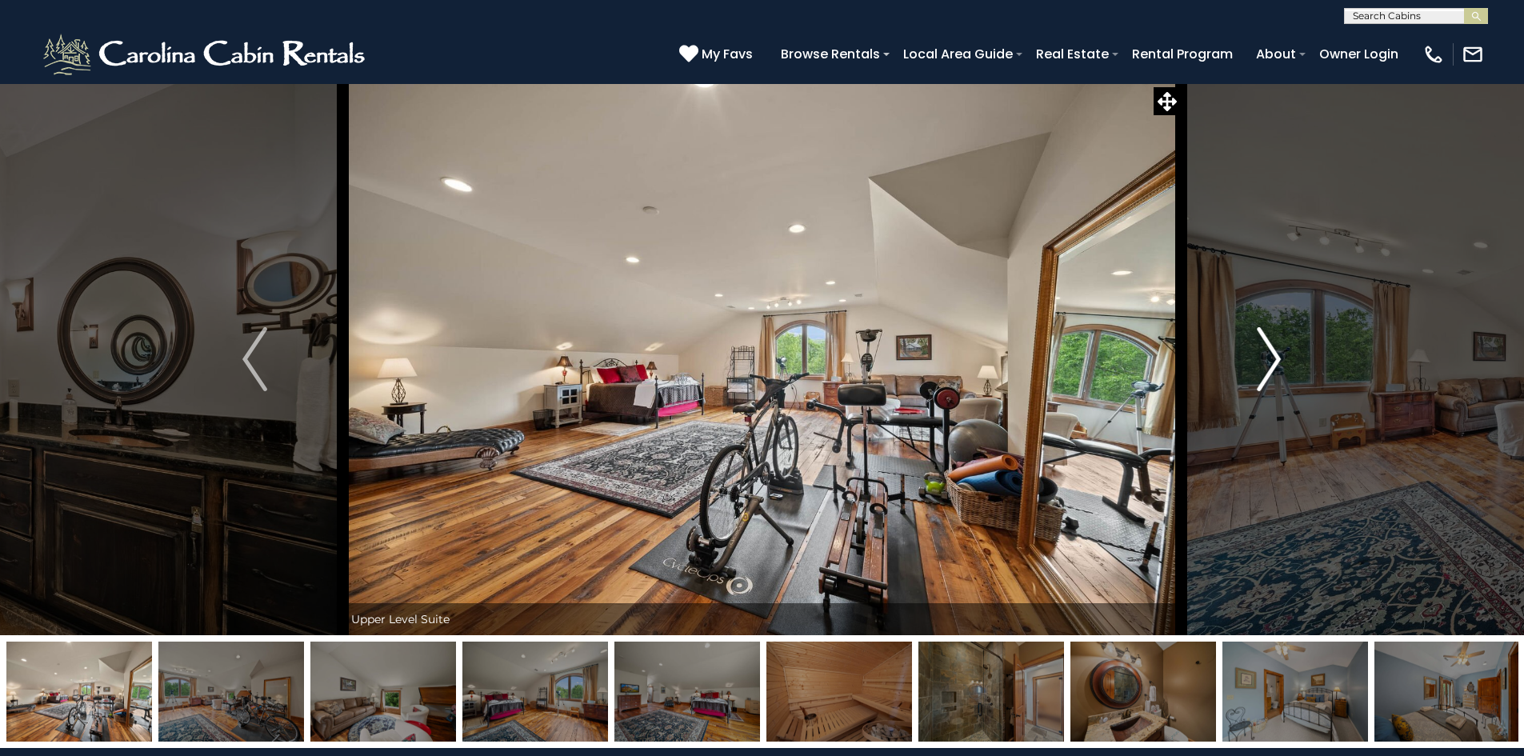
click at [1266, 350] on img "Next" at bounding box center [1269, 359] width 24 height 64
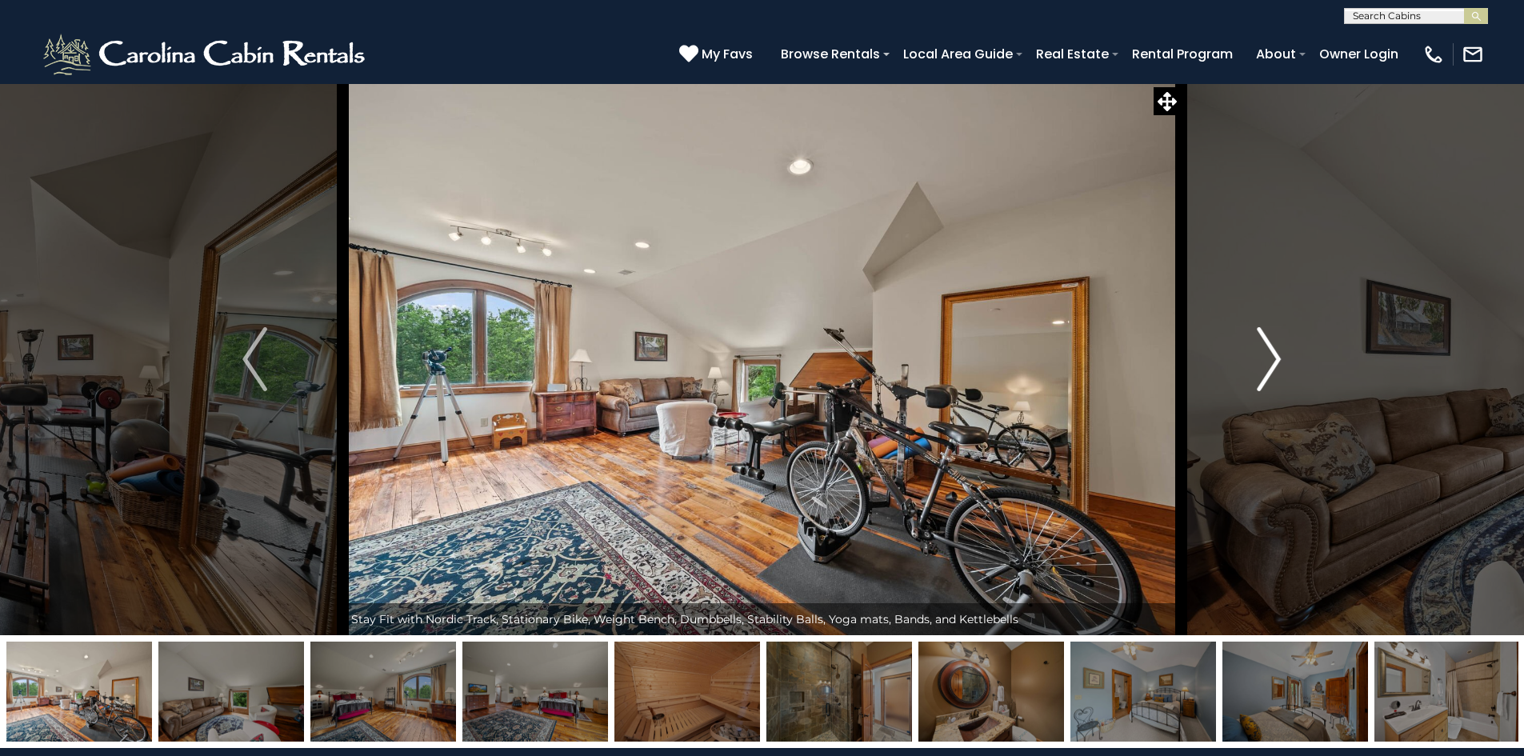
click at [1266, 350] on img "Next" at bounding box center [1269, 359] width 24 height 64
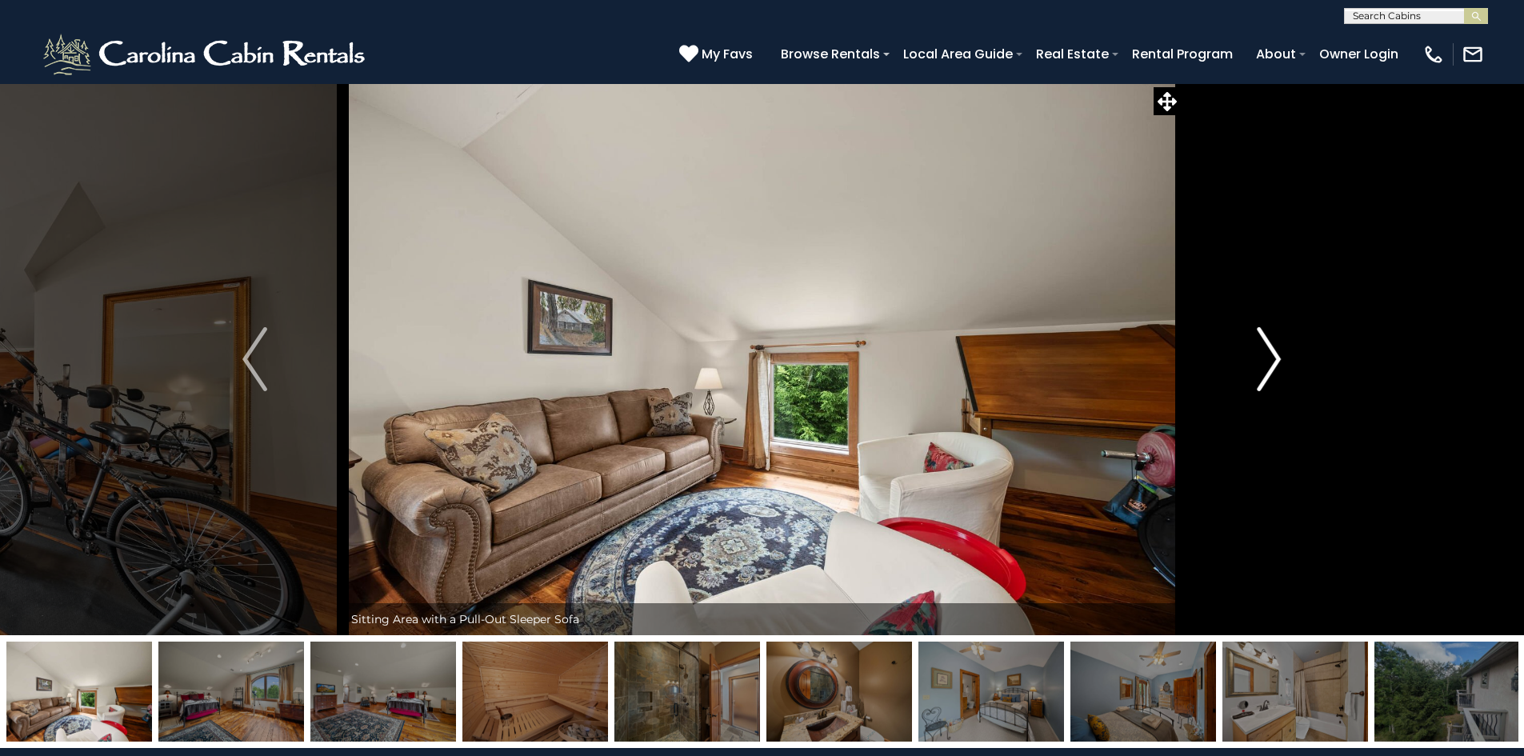
click at [1266, 350] on img "Next" at bounding box center [1269, 359] width 24 height 64
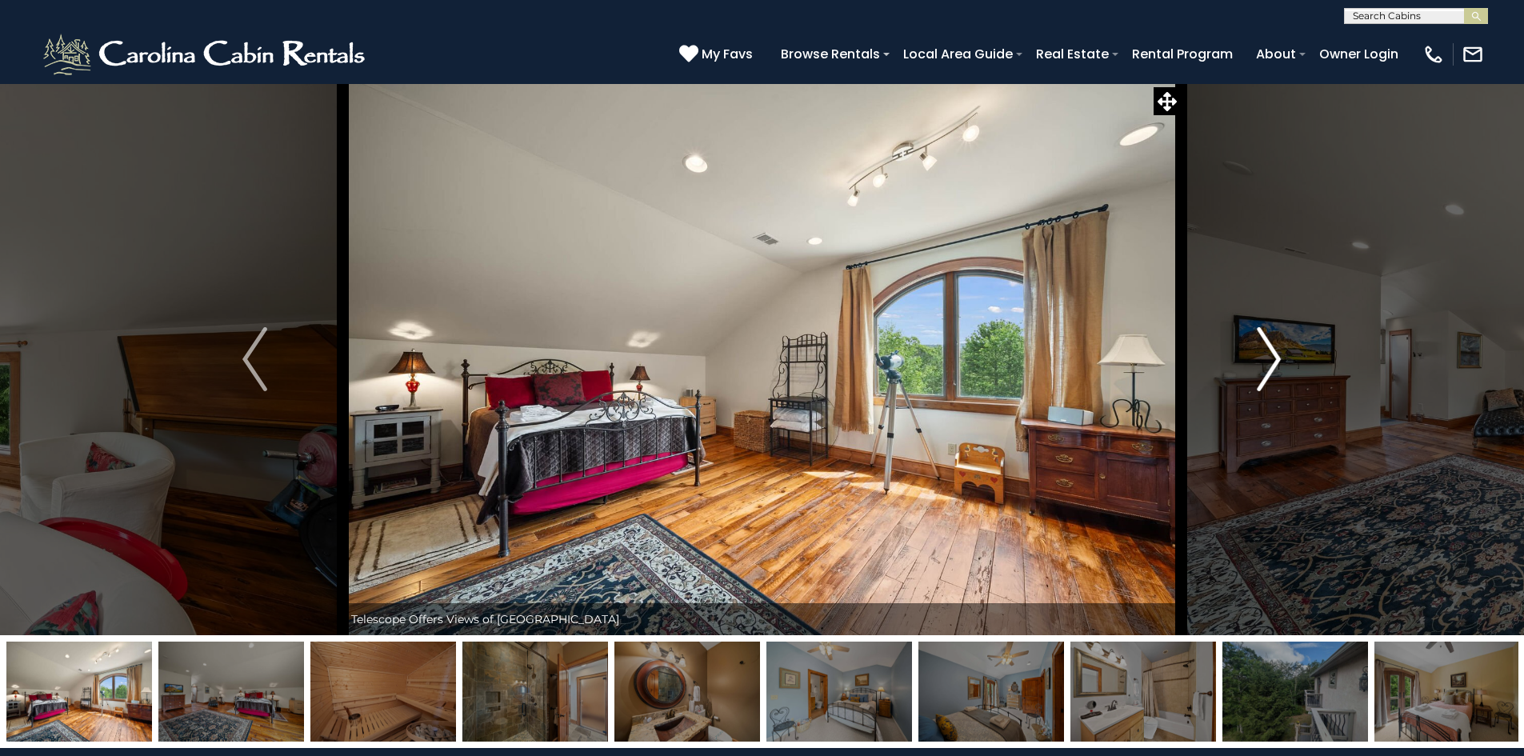
click at [1266, 350] on img "Next" at bounding box center [1269, 359] width 24 height 64
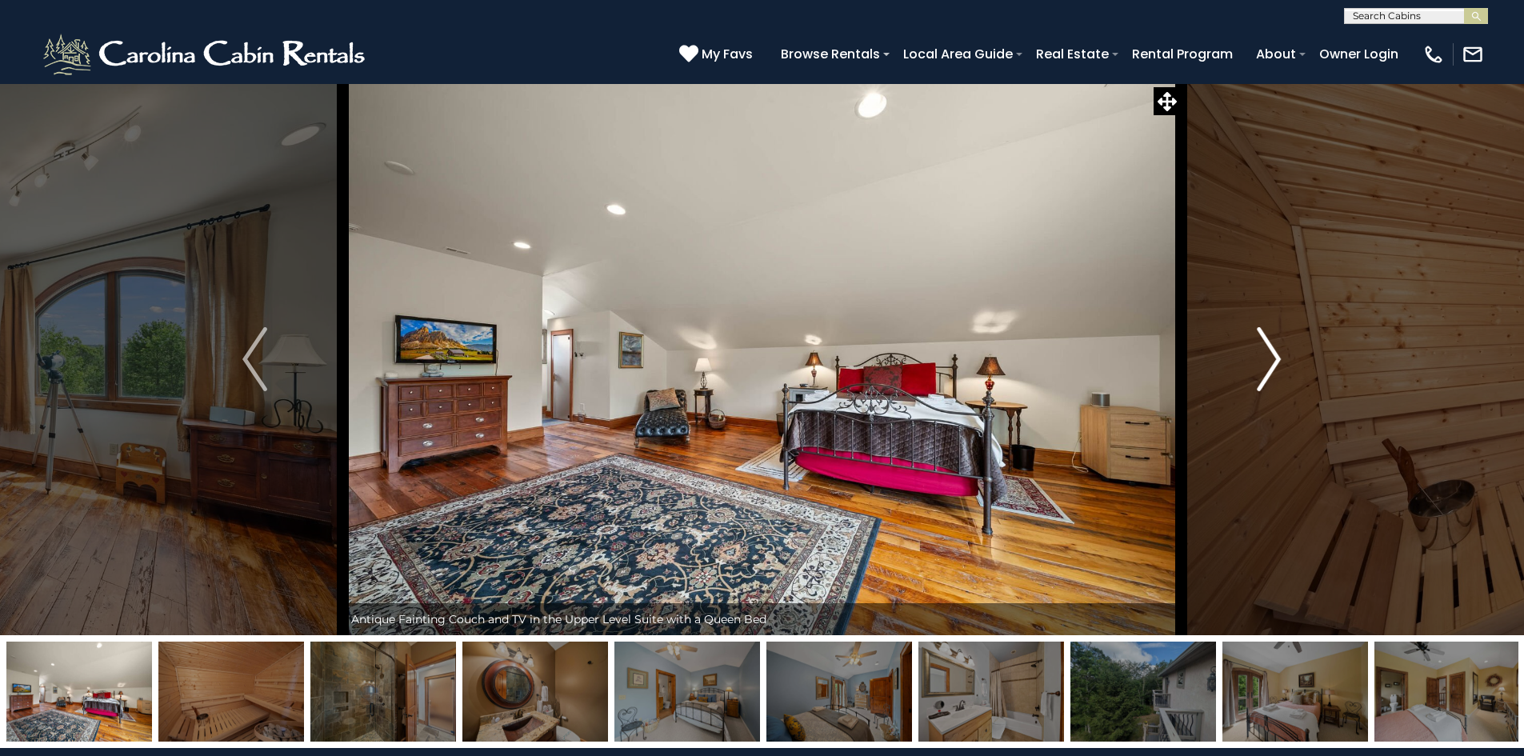
click at [1266, 350] on img "Next" at bounding box center [1269, 359] width 24 height 64
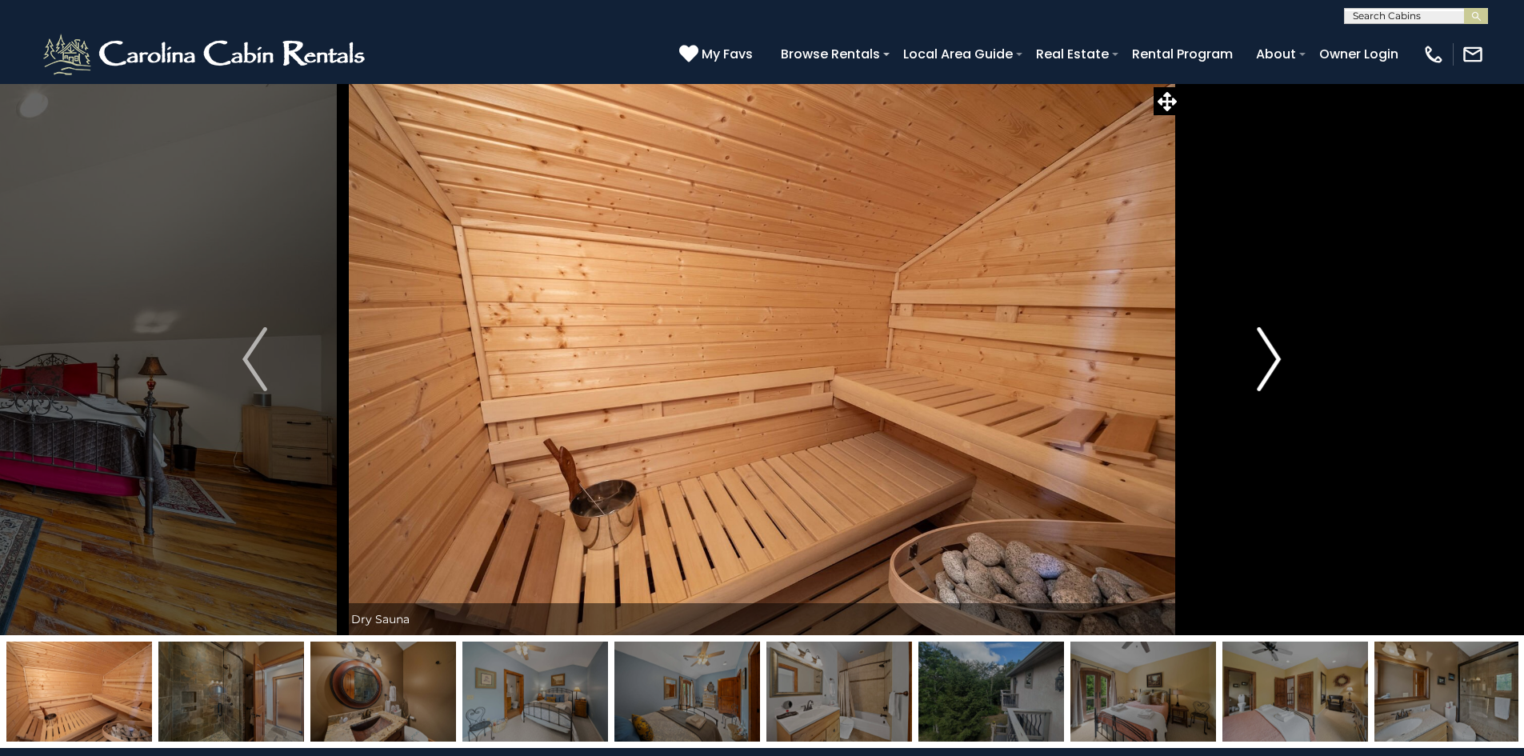
click at [1266, 350] on img "Next" at bounding box center [1269, 359] width 24 height 64
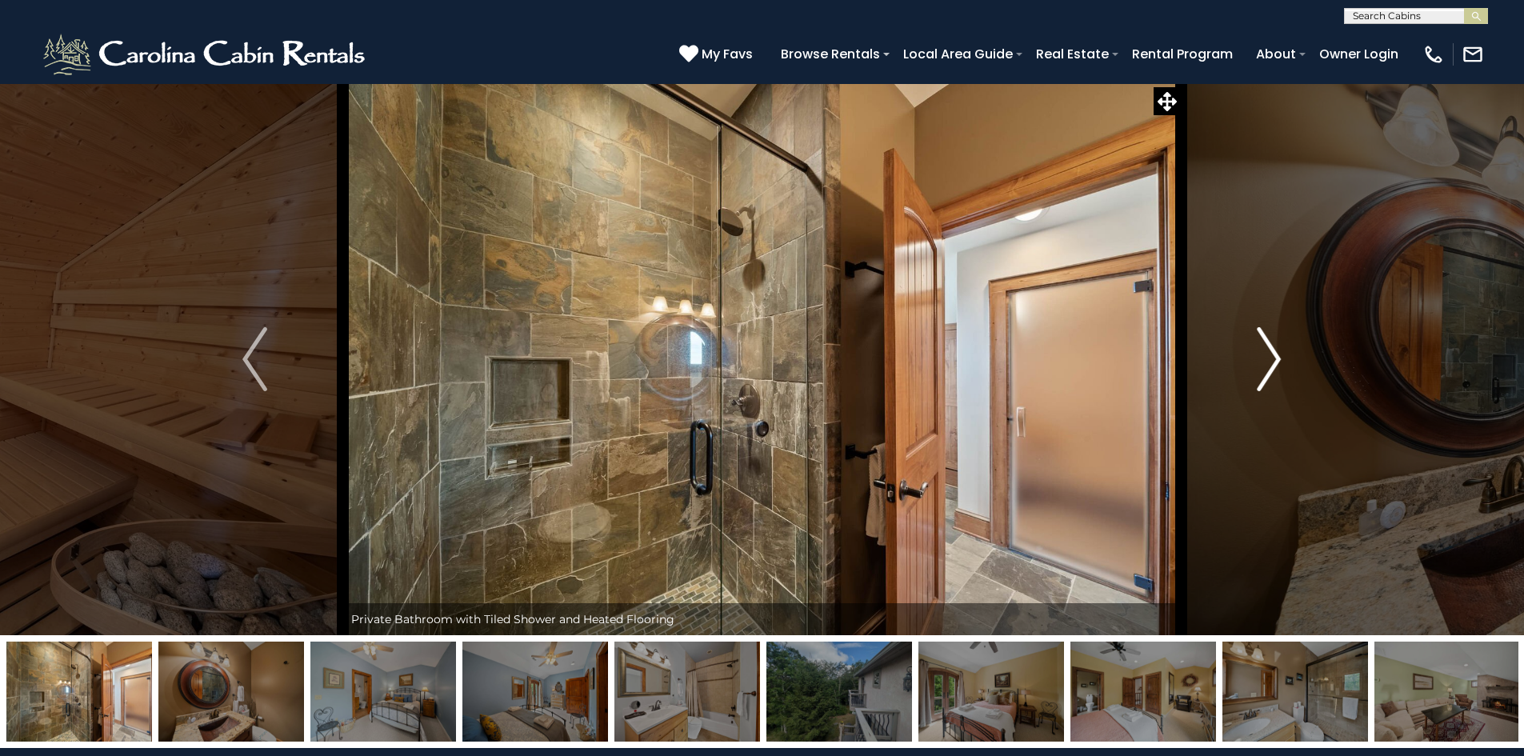
click at [1266, 350] on img "Next" at bounding box center [1269, 359] width 24 height 64
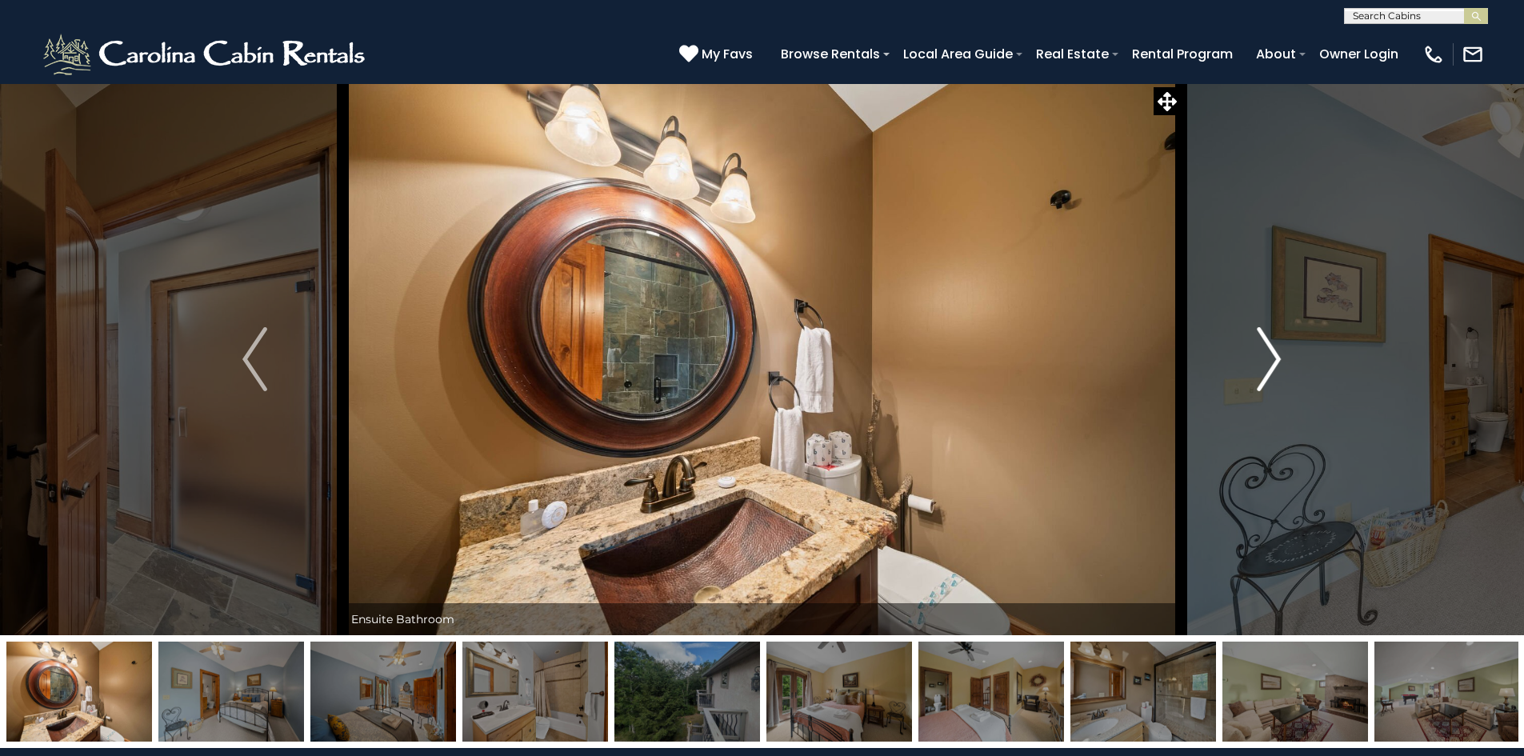
click at [1266, 350] on img "Next" at bounding box center [1269, 359] width 24 height 64
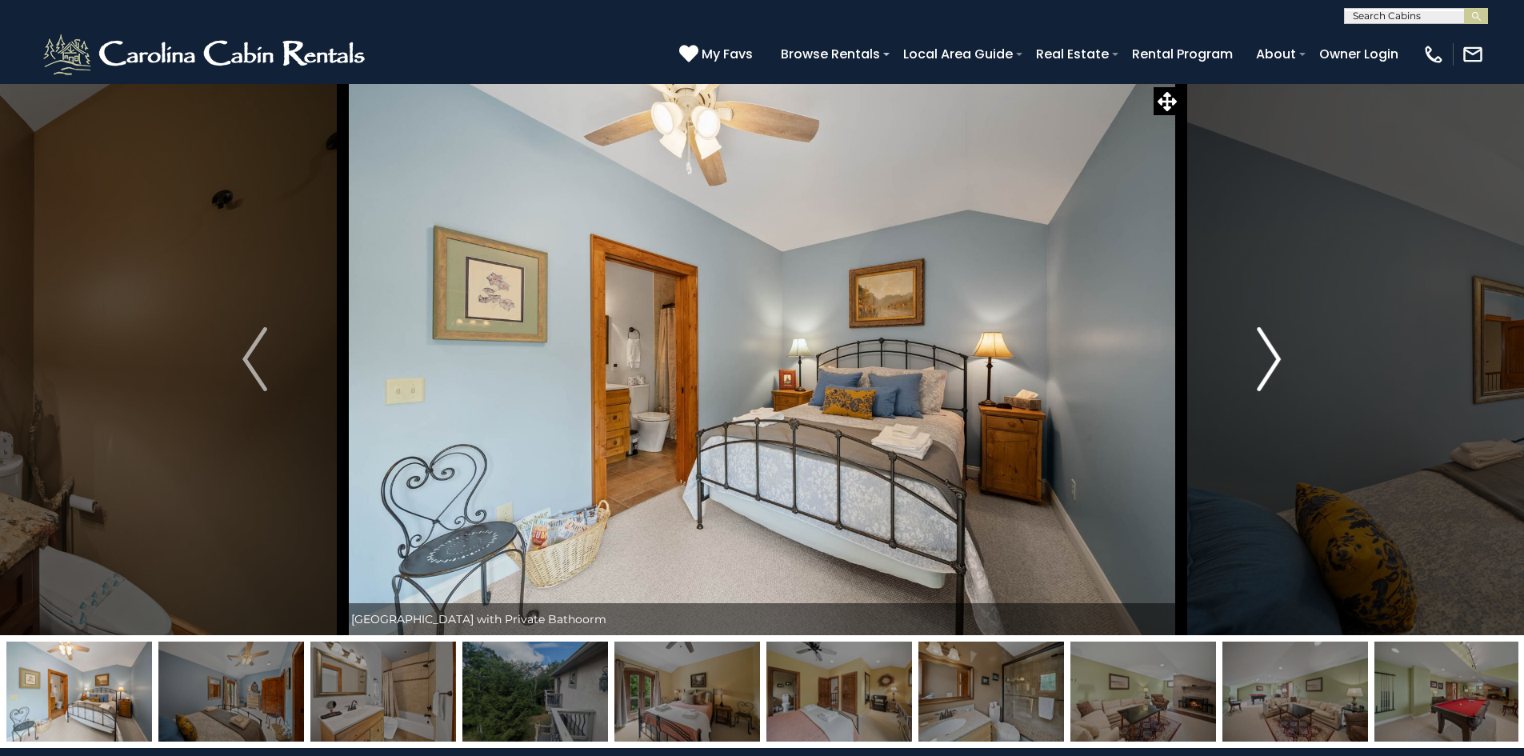
click at [1266, 350] on img "Next" at bounding box center [1269, 359] width 24 height 64
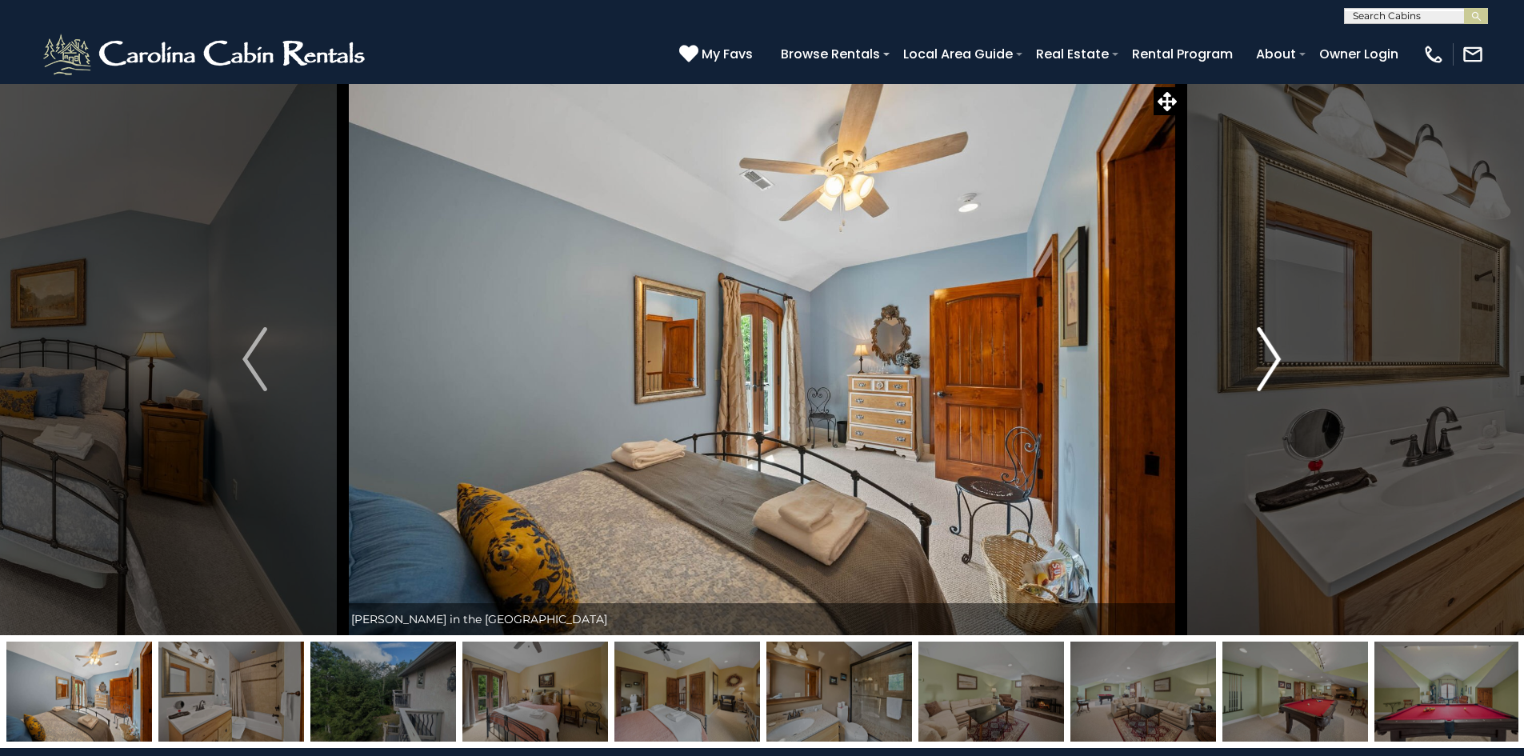
click at [1266, 350] on img "Next" at bounding box center [1269, 359] width 24 height 64
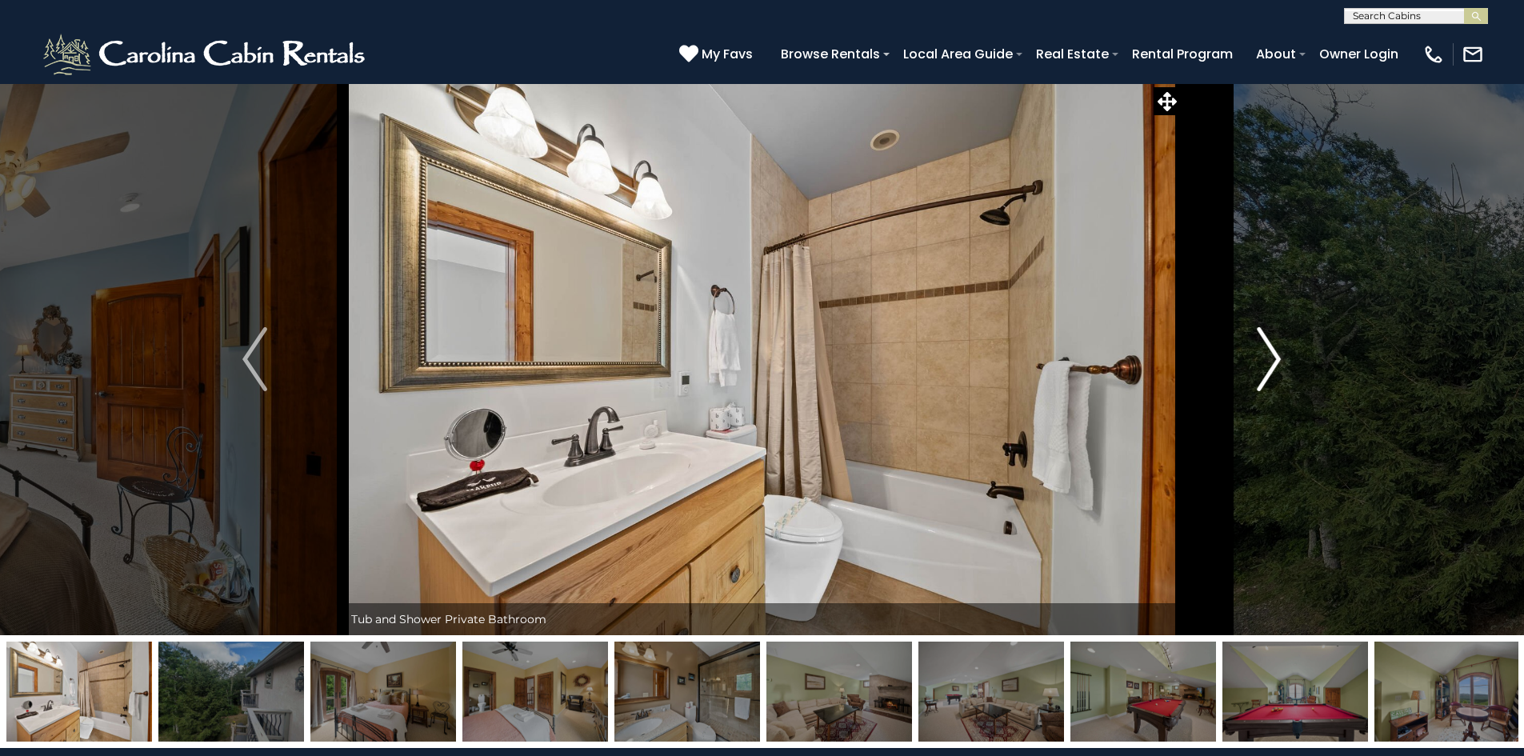
click at [1266, 350] on img "Next" at bounding box center [1269, 359] width 24 height 64
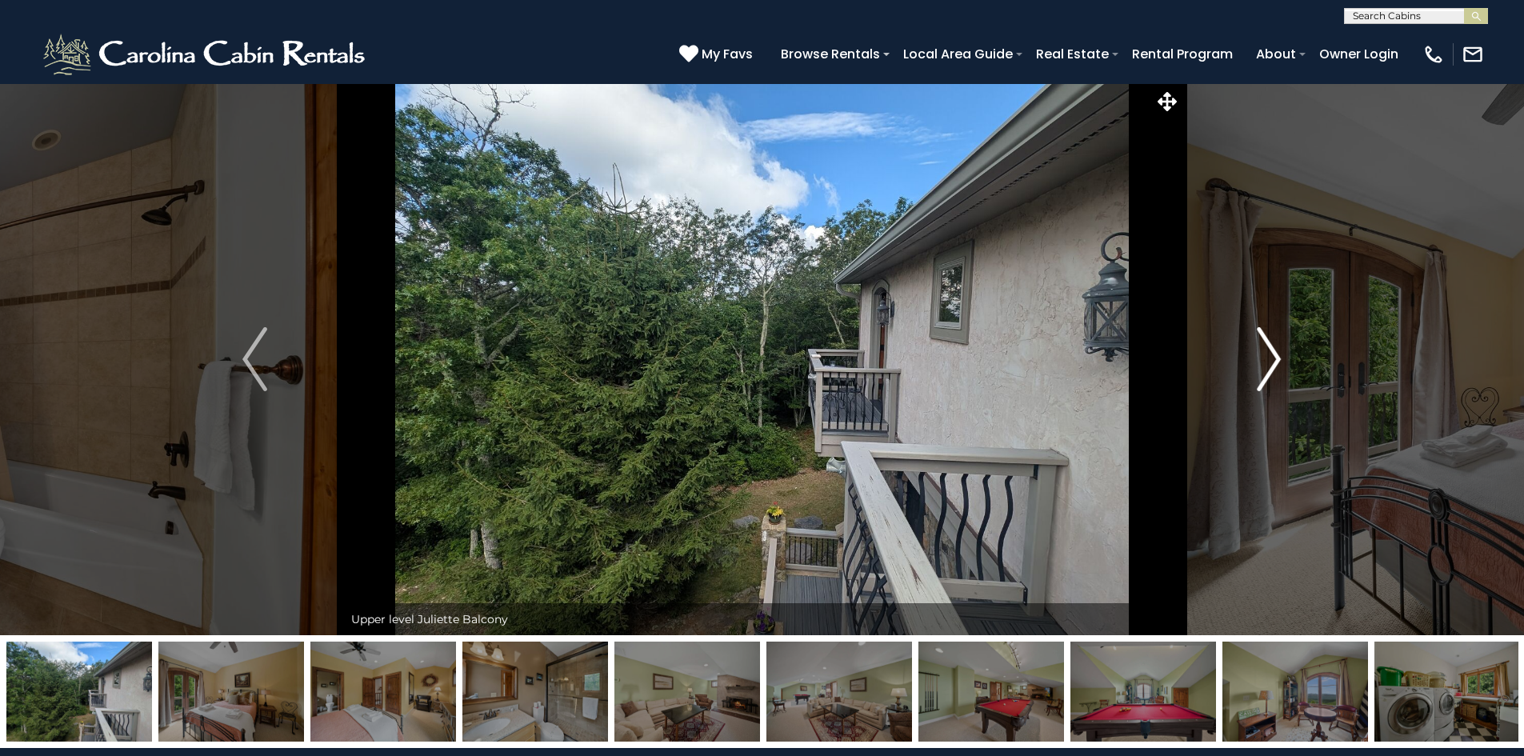
click at [1266, 350] on img "Next" at bounding box center [1269, 359] width 24 height 64
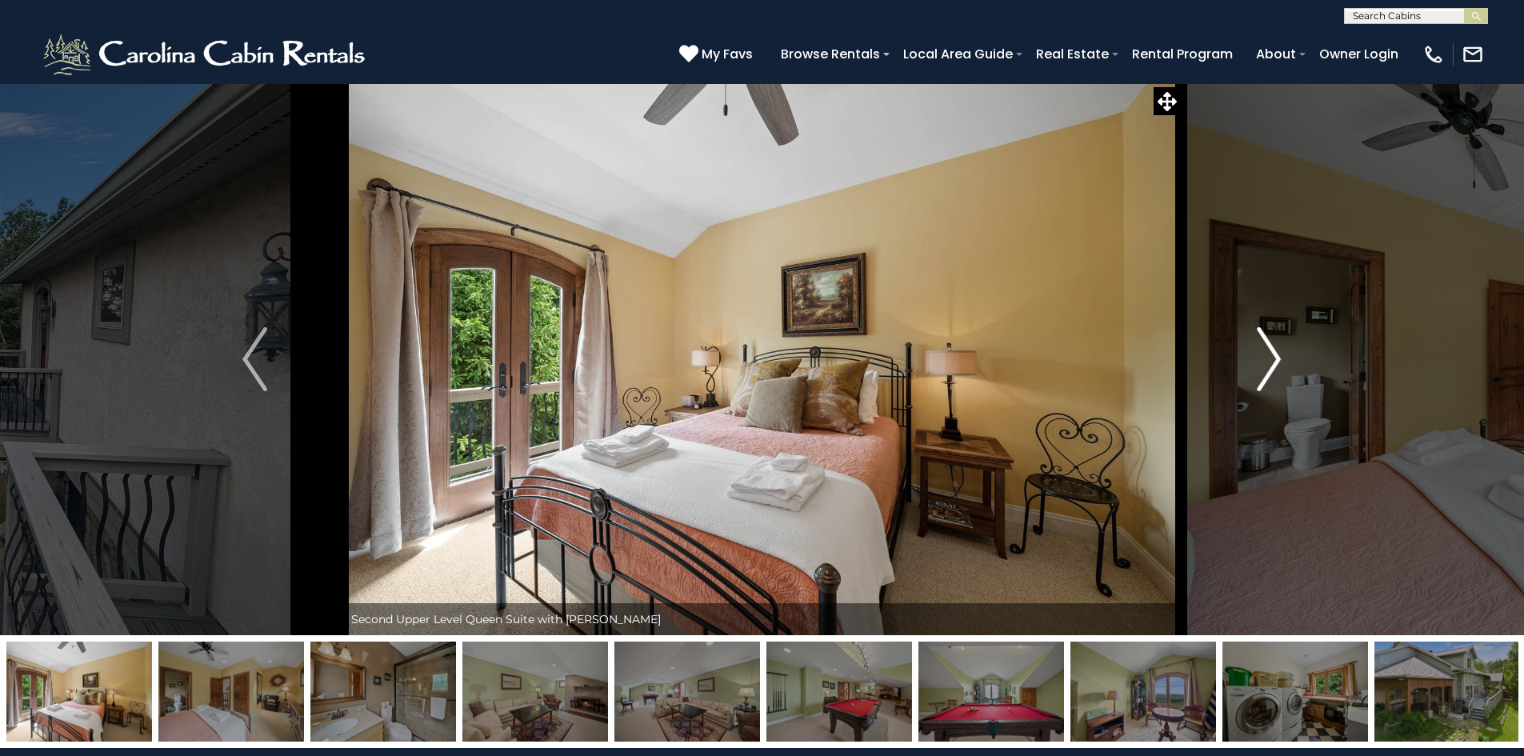
click at [1266, 350] on img "Next" at bounding box center [1269, 359] width 24 height 64
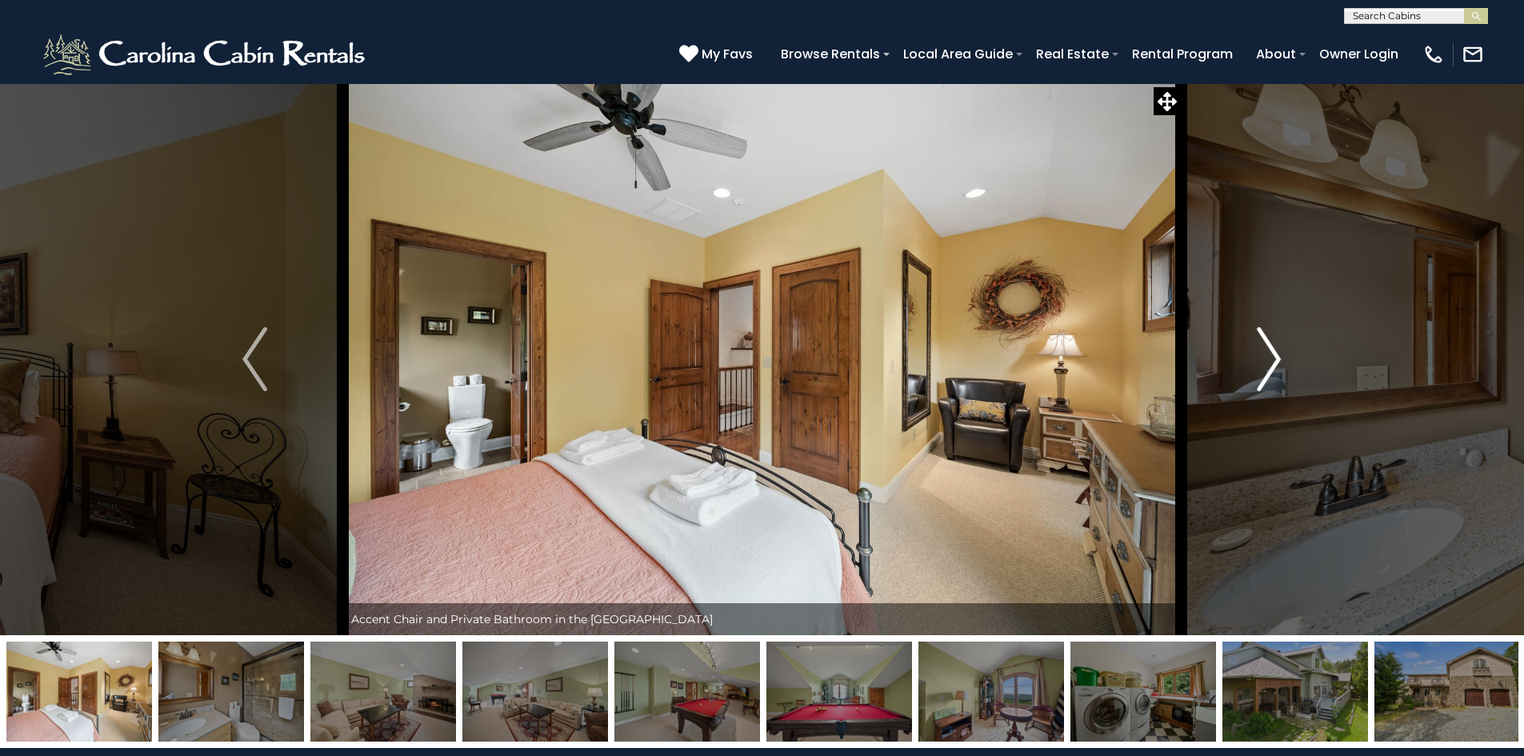
click at [1274, 346] on img "Next" at bounding box center [1269, 359] width 24 height 64
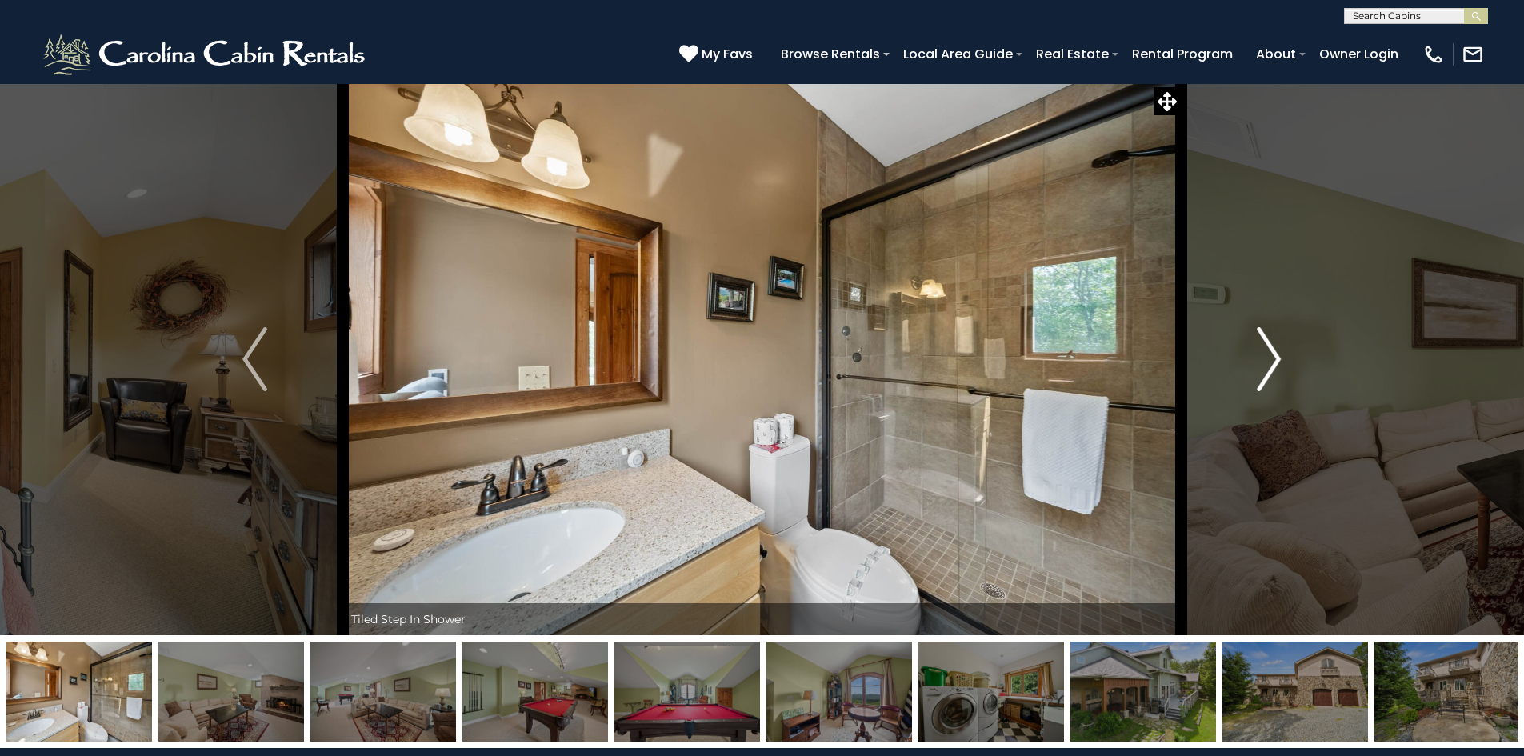
click at [1274, 346] on img "Next" at bounding box center [1269, 359] width 24 height 64
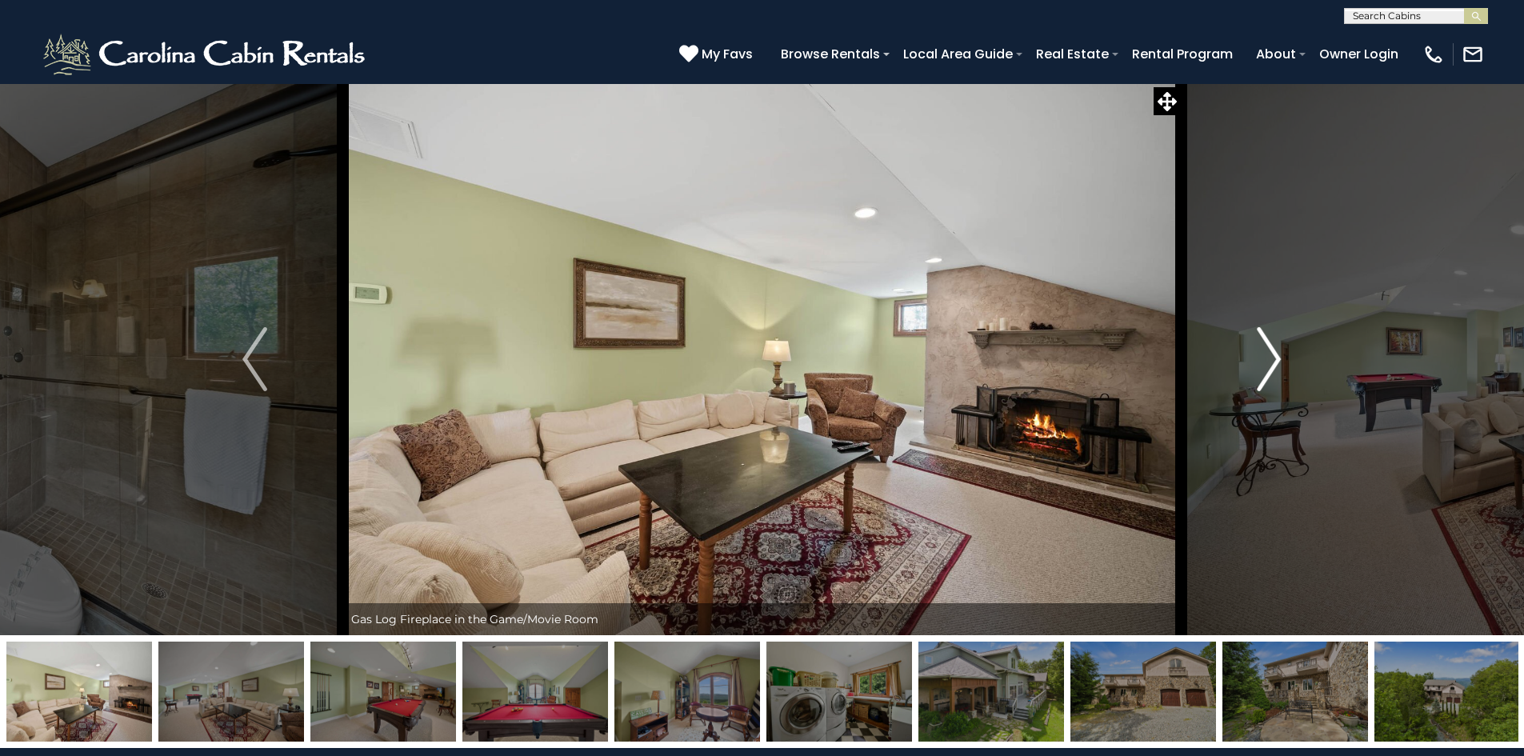
click at [1274, 346] on img "Next" at bounding box center [1269, 359] width 24 height 64
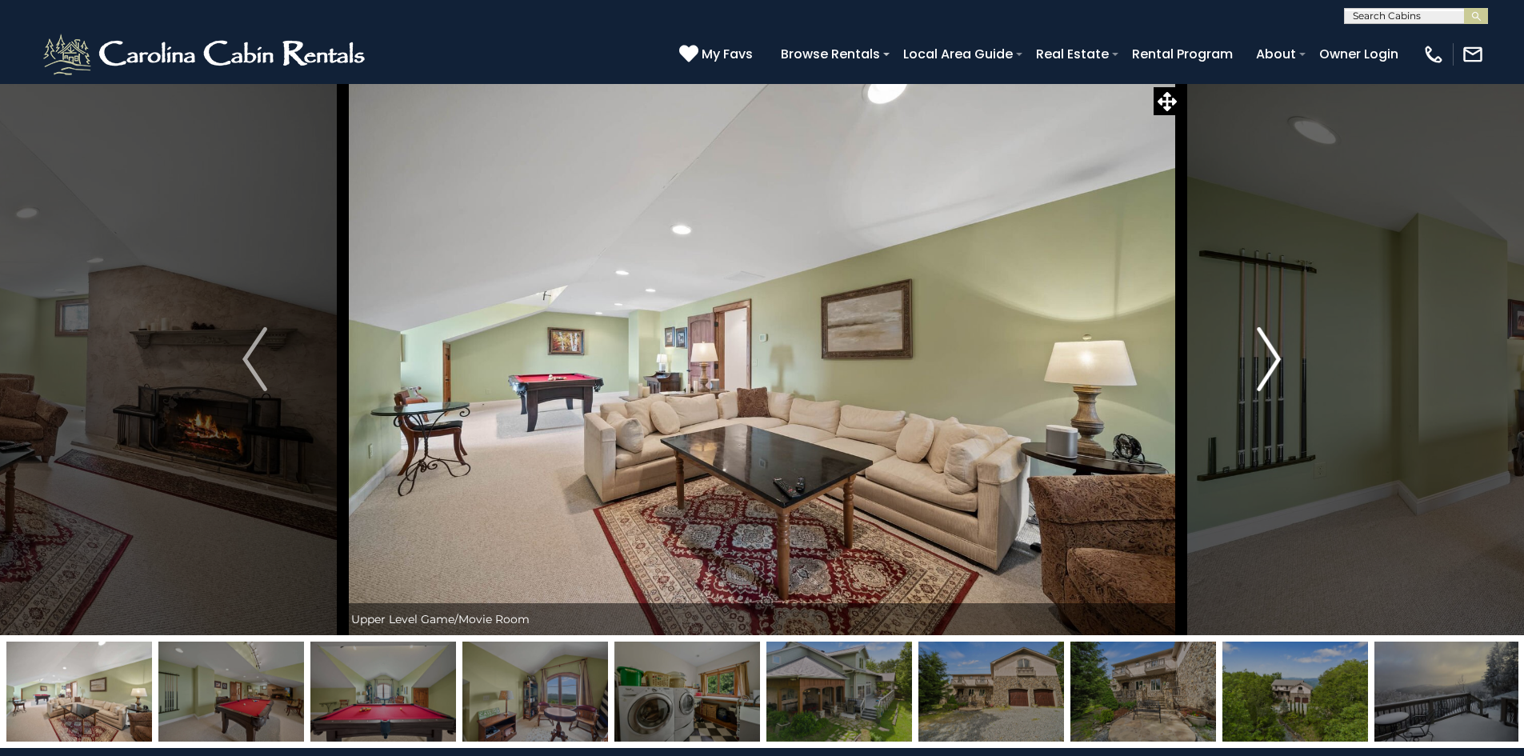
click at [1274, 346] on img "Next" at bounding box center [1269, 359] width 24 height 64
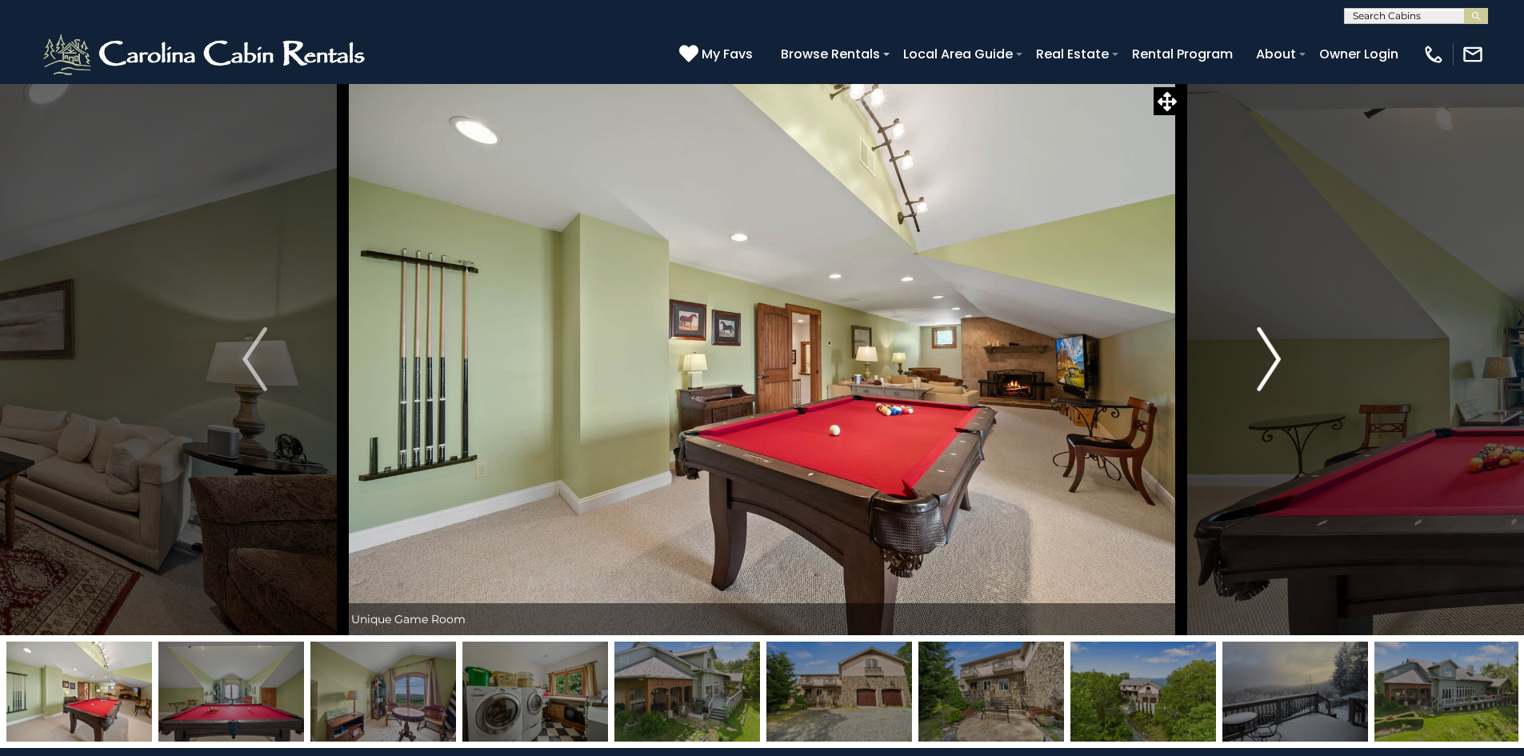
click at [1274, 346] on img "Next" at bounding box center [1269, 359] width 24 height 64
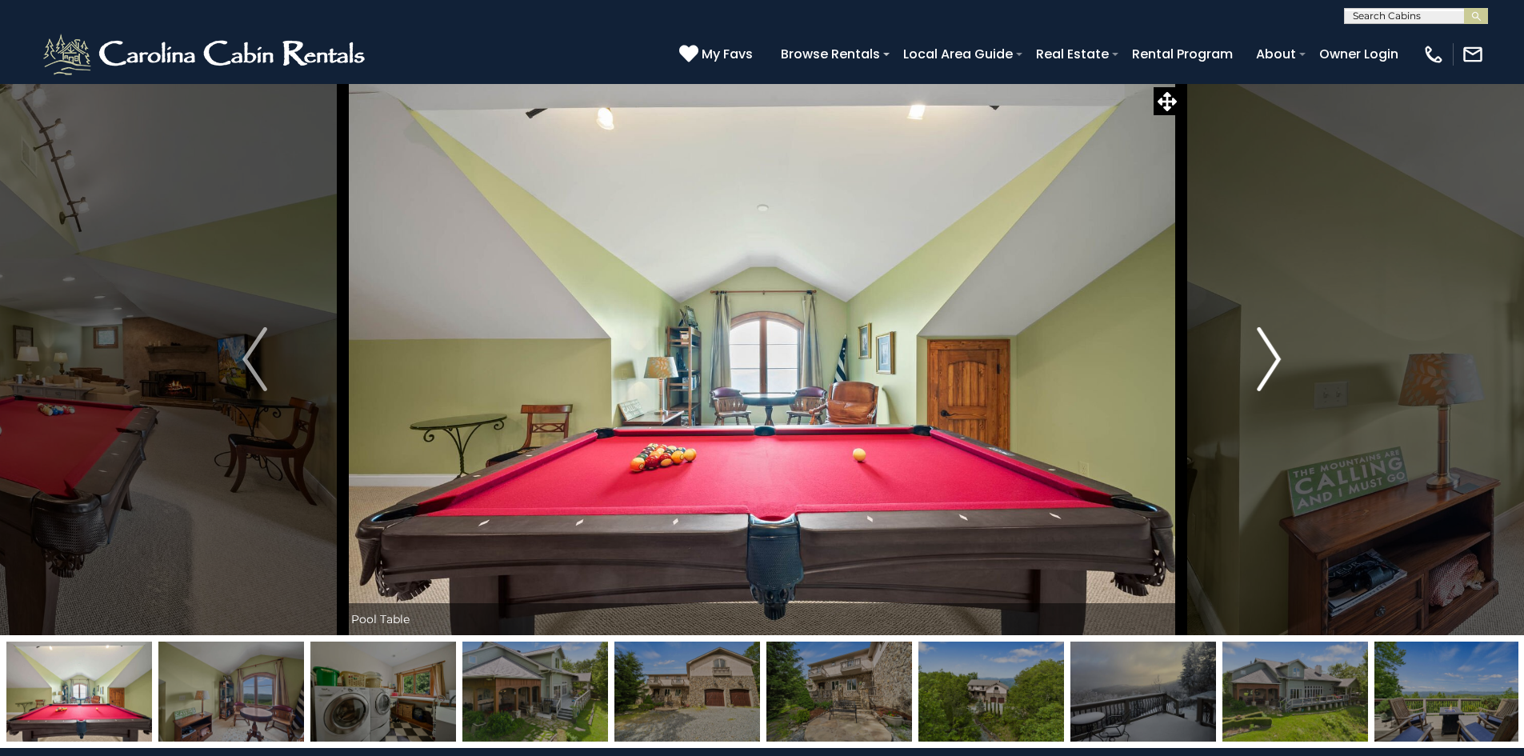
click at [1274, 346] on img "Next" at bounding box center [1269, 359] width 24 height 64
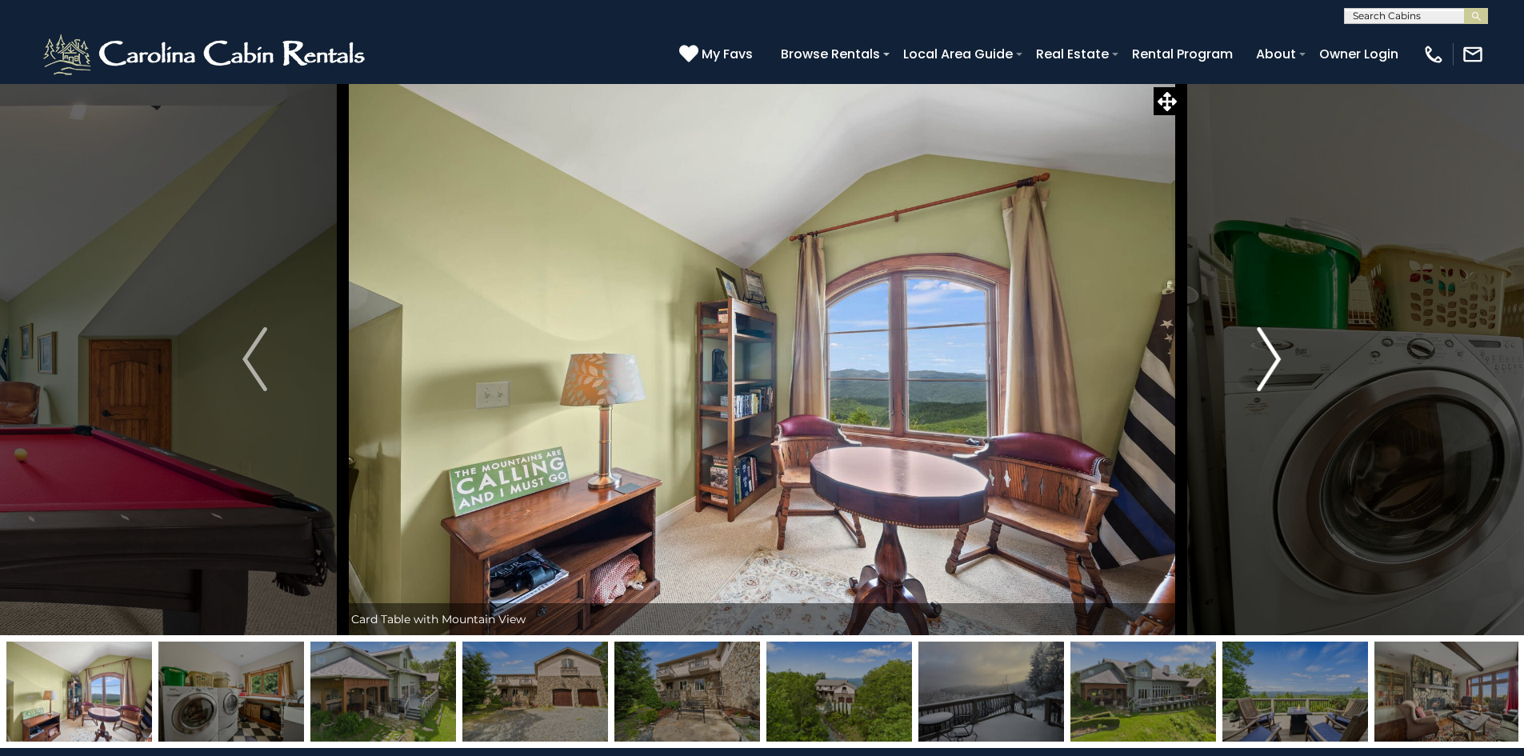
click at [1274, 346] on img "Next" at bounding box center [1269, 359] width 24 height 64
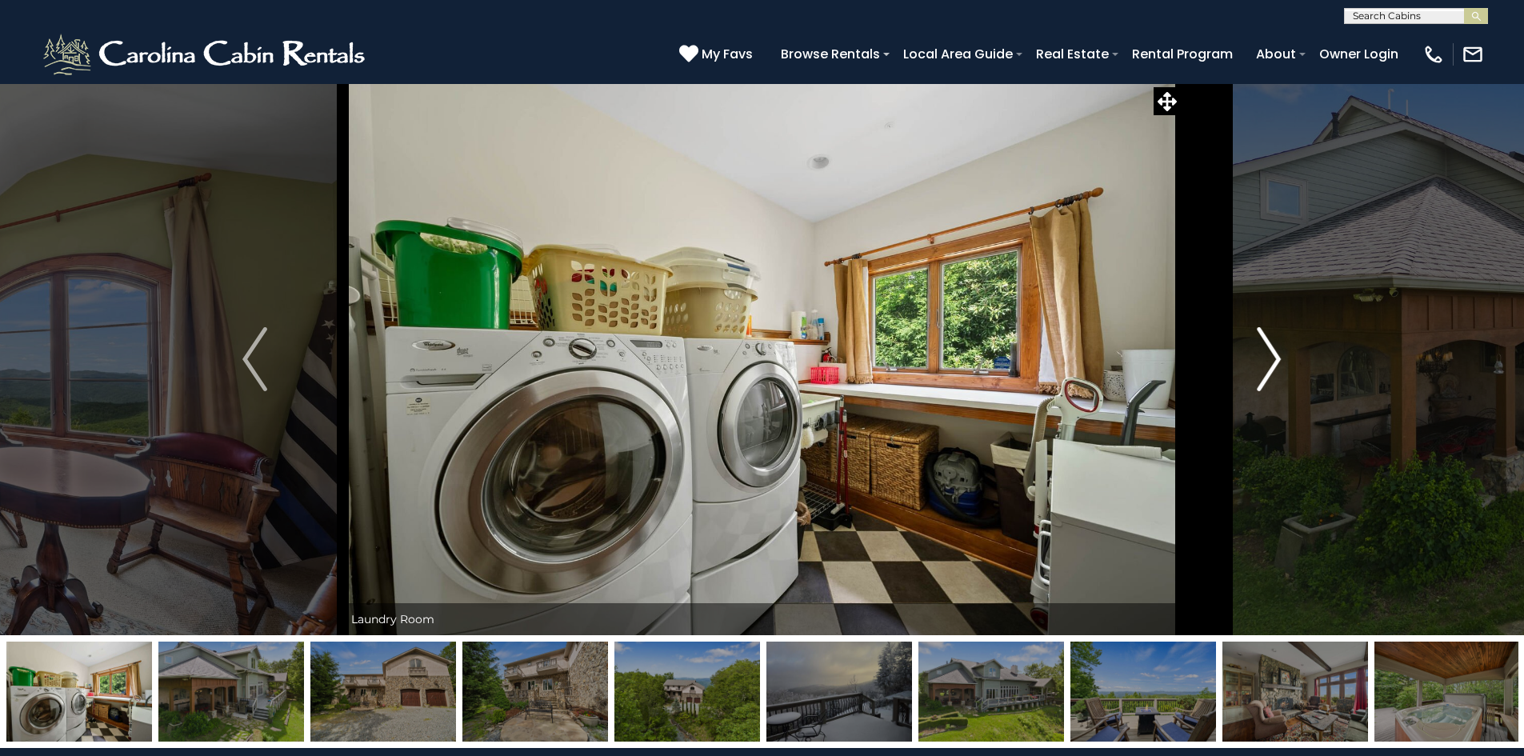
click at [1274, 346] on img "Next" at bounding box center [1269, 359] width 24 height 64
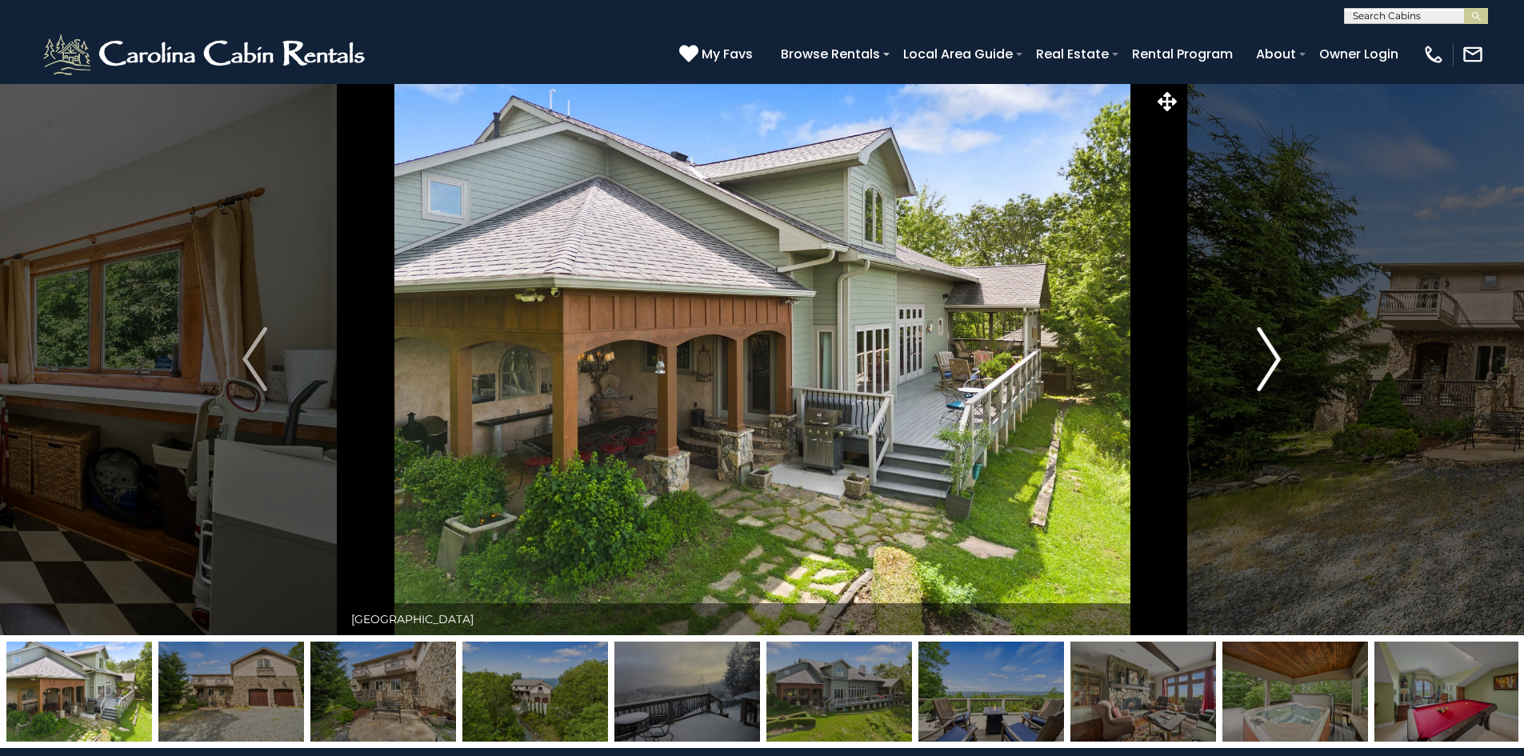
click at [1274, 346] on img "Next" at bounding box center [1269, 359] width 24 height 64
